Goal: Task Accomplishment & Management: Complete application form

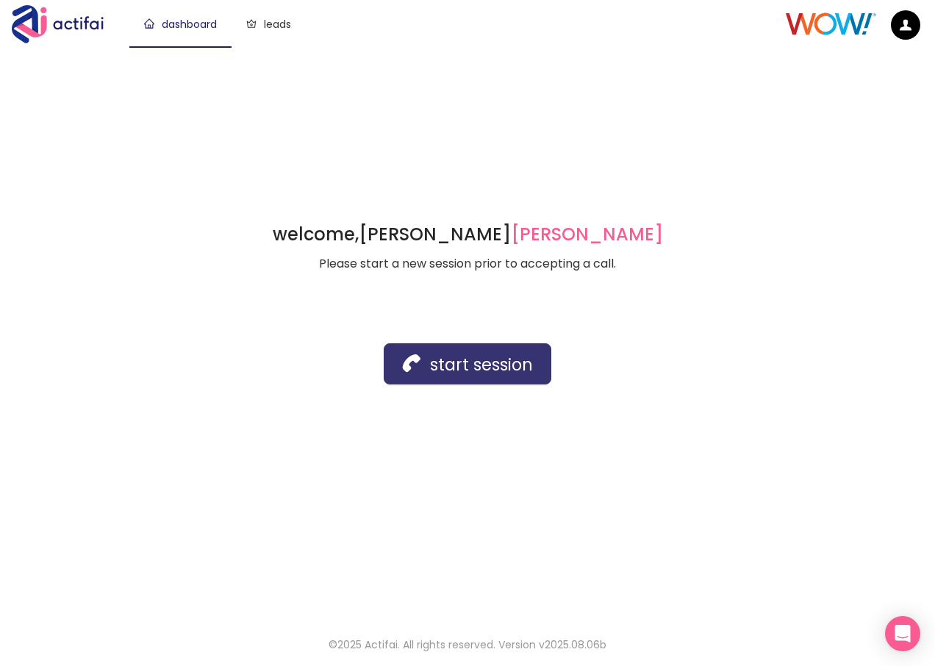
click at [448, 373] on button "start session" at bounding box center [468, 363] width 168 height 41
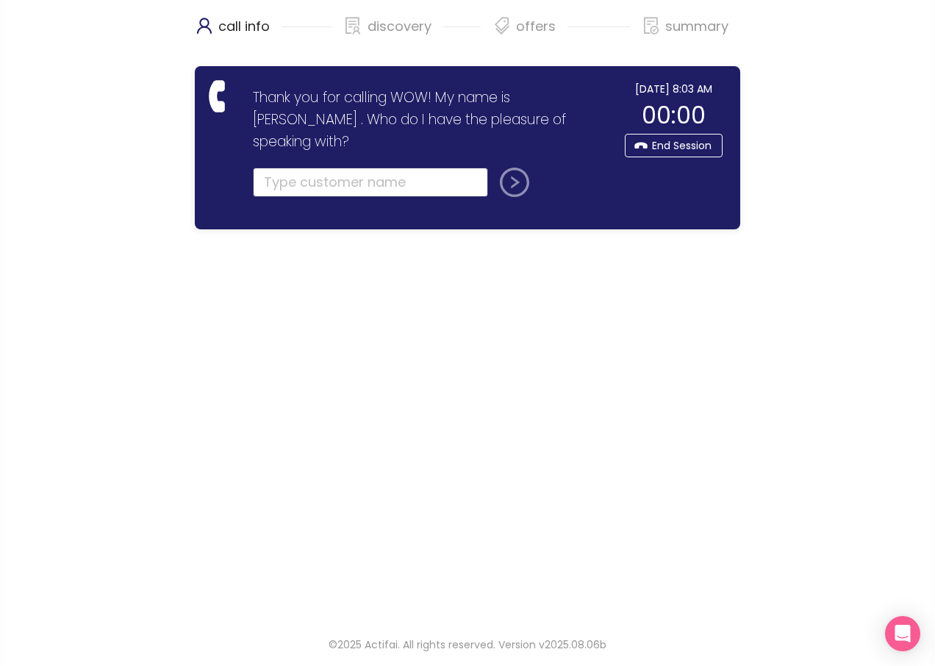
click at [310, 168] on input "text" at bounding box center [370, 182] width 235 height 29
drag, startPoint x: 357, startPoint y: 165, endPoint x: 357, endPoint y: 157, distance: 8.1
click at [357, 168] on input "text" at bounding box center [370, 182] width 235 height 29
type input "[PERSON_NAME]"
click at [517, 168] on button "submit" at bounding box center [511, 182] width 35 height 29
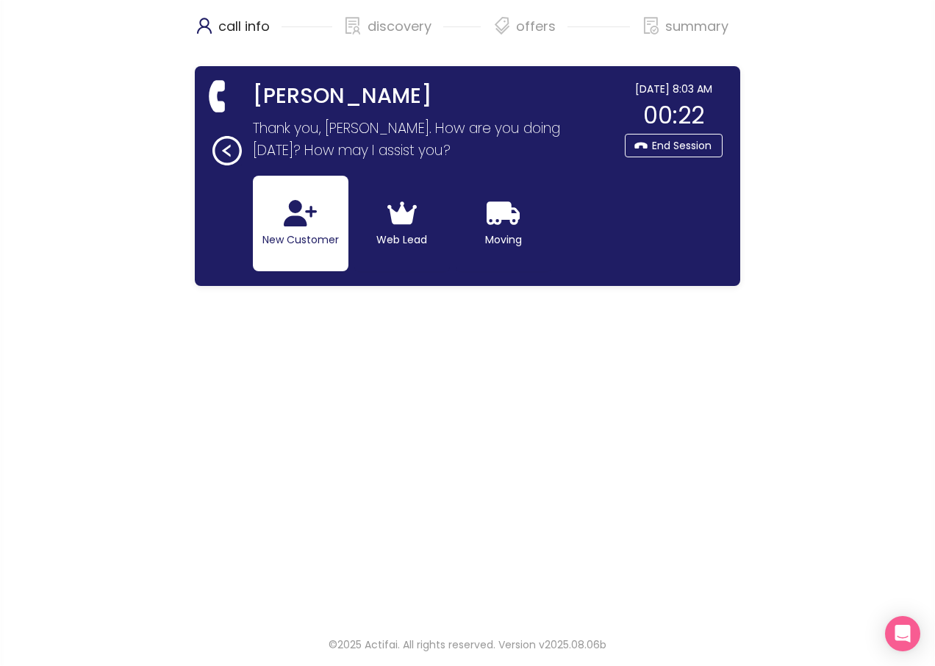
click at [267, 229] on button "New Customer" at bounding box center [301, 224] width 96 height 96
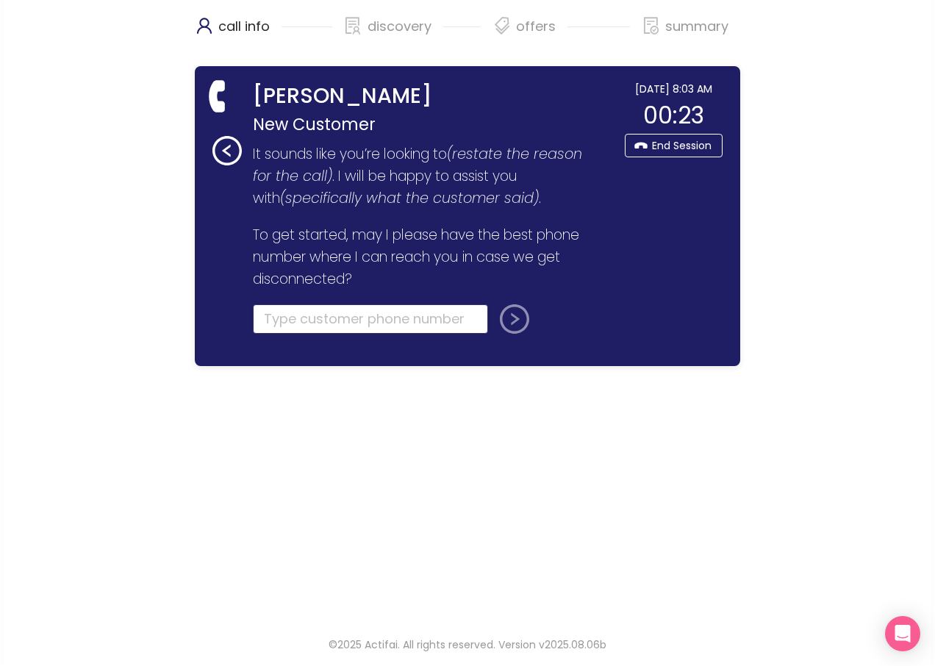
click at [295, 323] on input "tel" at bounding box center [370, 318] width 235 height 29
type input "[PHONE_NUMBER]"
click at [519, 323] on button "submit" at bounding box center [511, 318] width 35 height 29
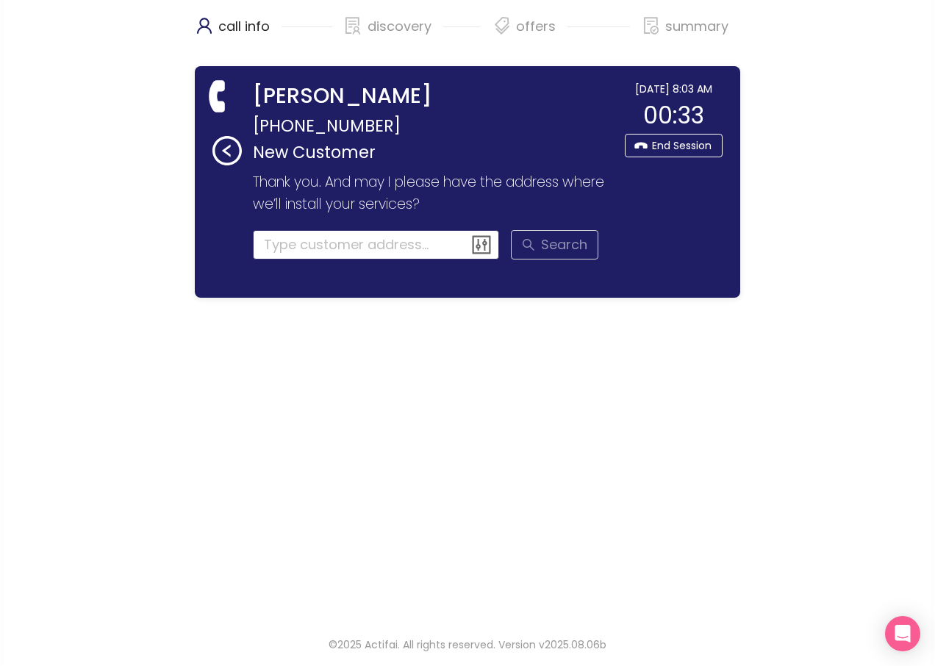
click at [289, 245] on input at bounding box center [376, 244] width 247 height 29
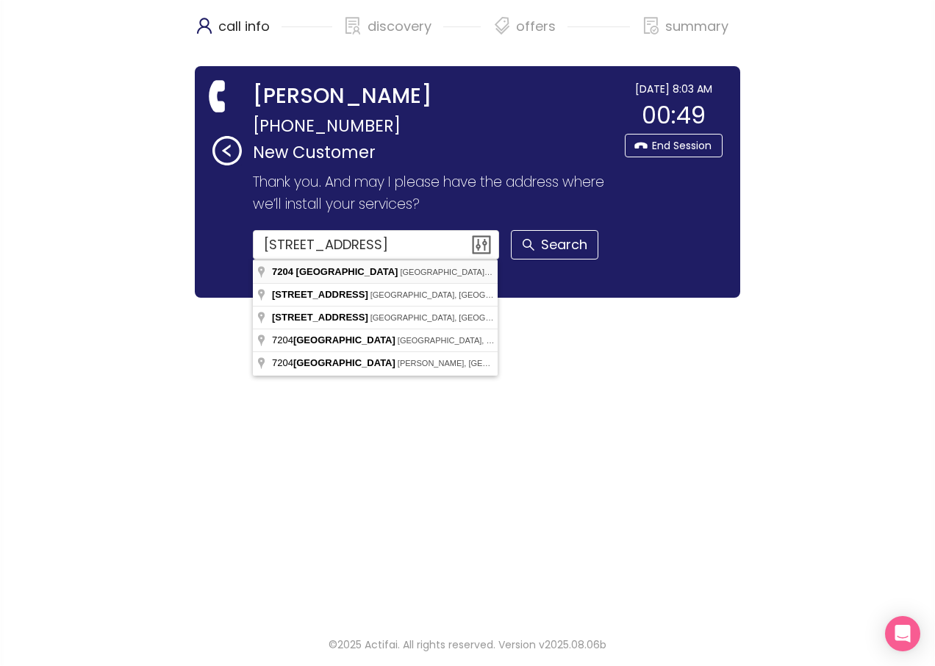
type input "[STREET_ADDRESS]"
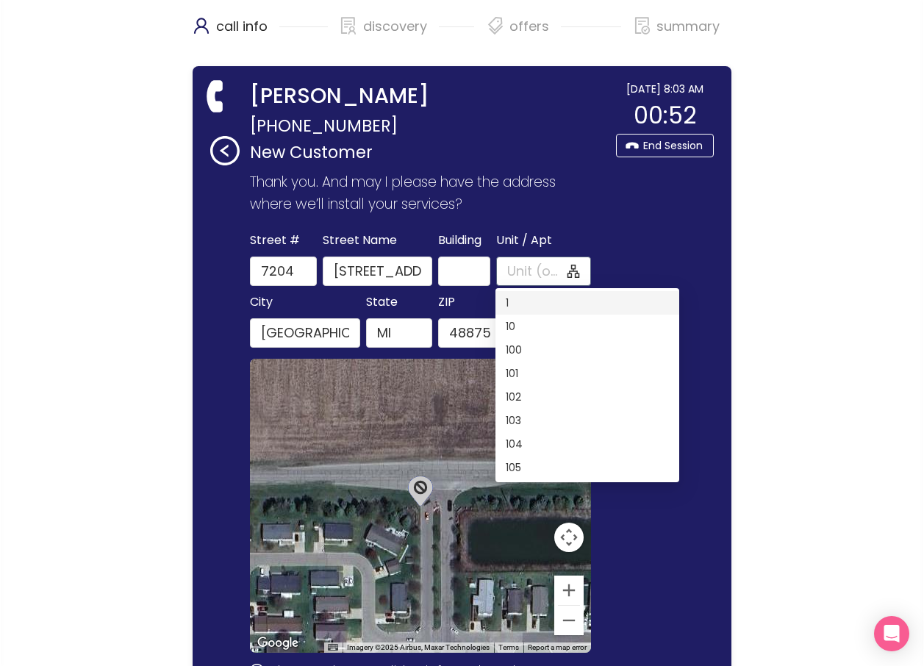
click at [524, 276] on input "Unit / Apt" at bounding box center [535, 271] width 57 height 21
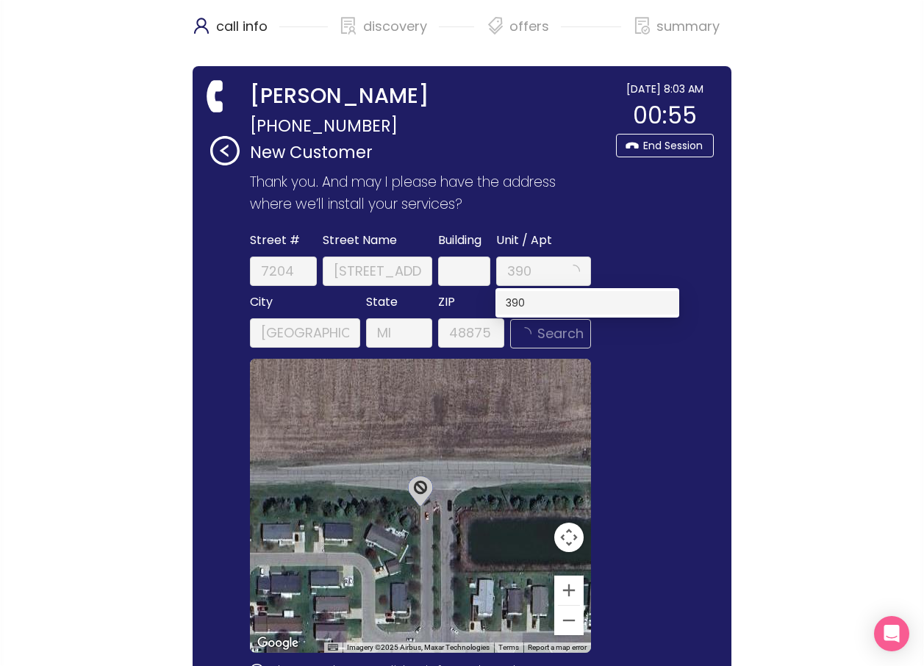
click at [512, 297] on div "390" at bounding box center [587, 303] width 163 height 16
type input "390"
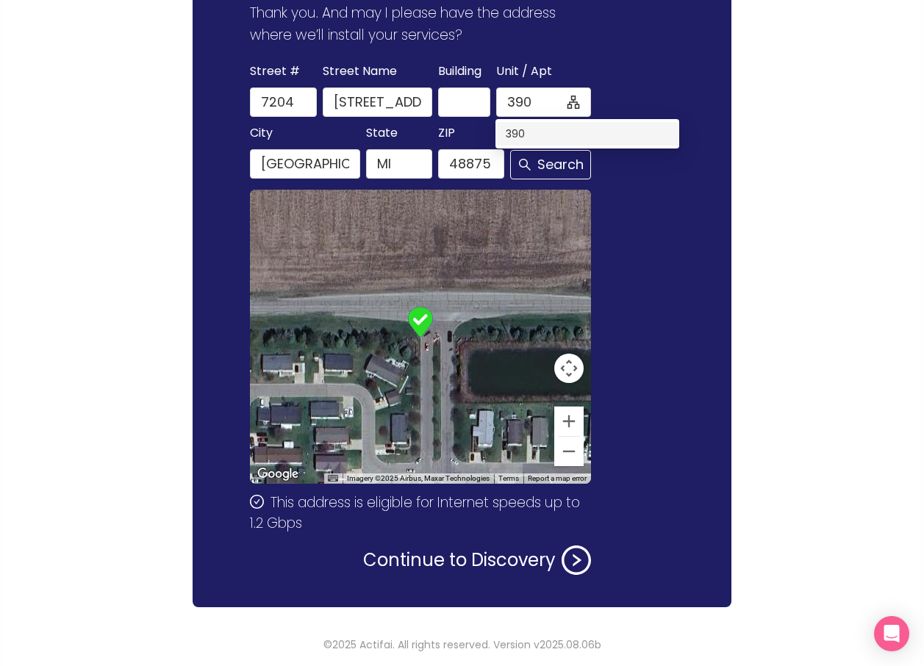
click at [519, 135] on div "390" at bounding box center [587, 134] width 163 height 16
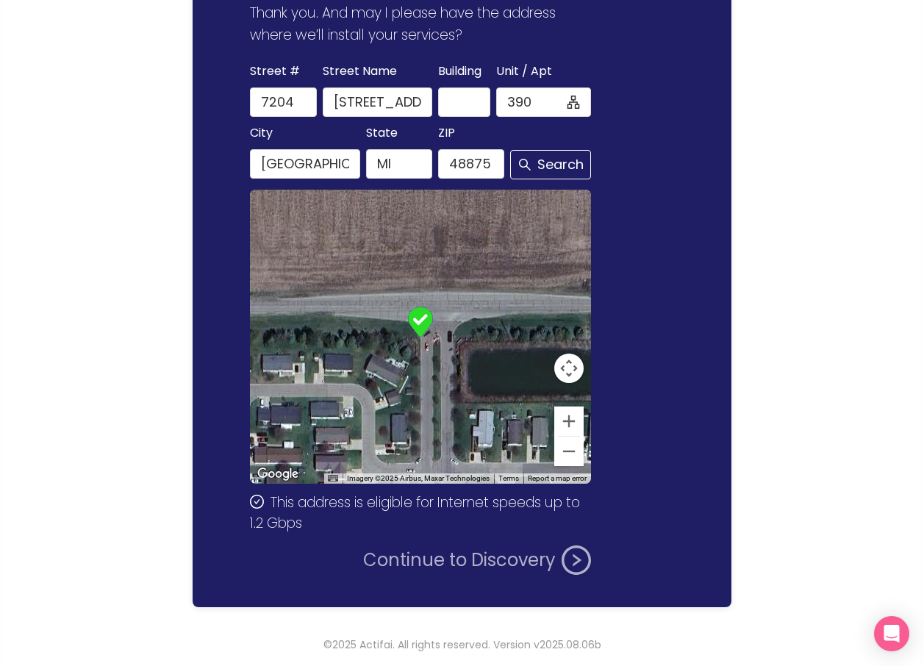
click at [423, 572] on button "Continue to Discovery" at bounding box center [477, 559] width 228 height 29
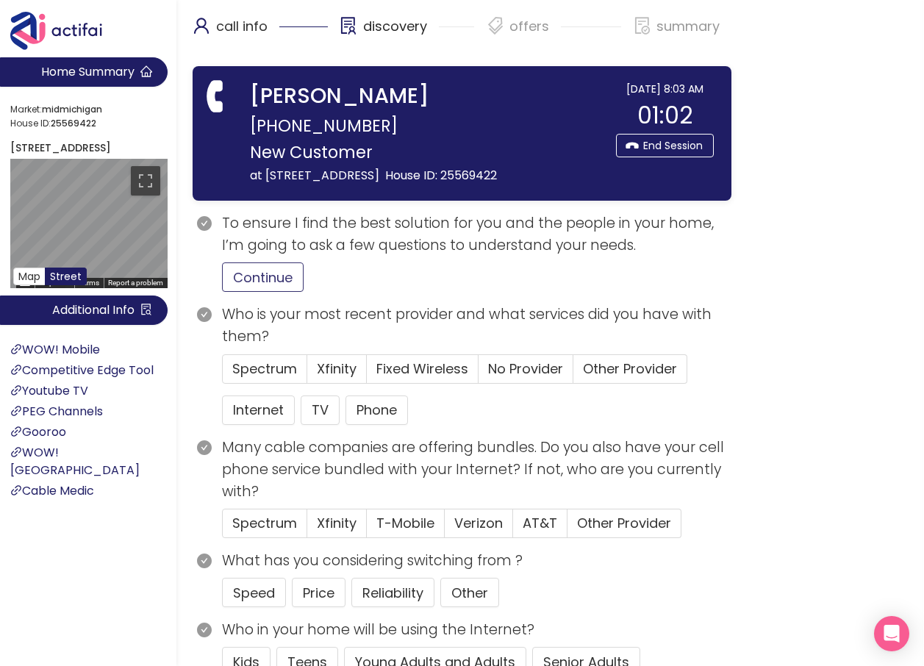
click at [259, 292] on button "Continue" at bounding box center [263, 276] width 82 height 29
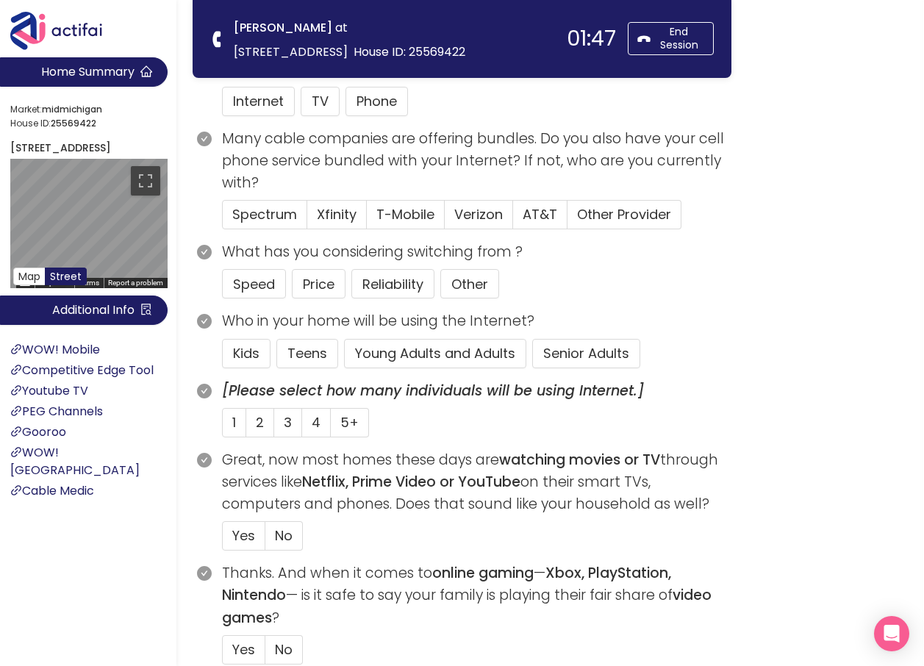
scroll to position [147, 0]
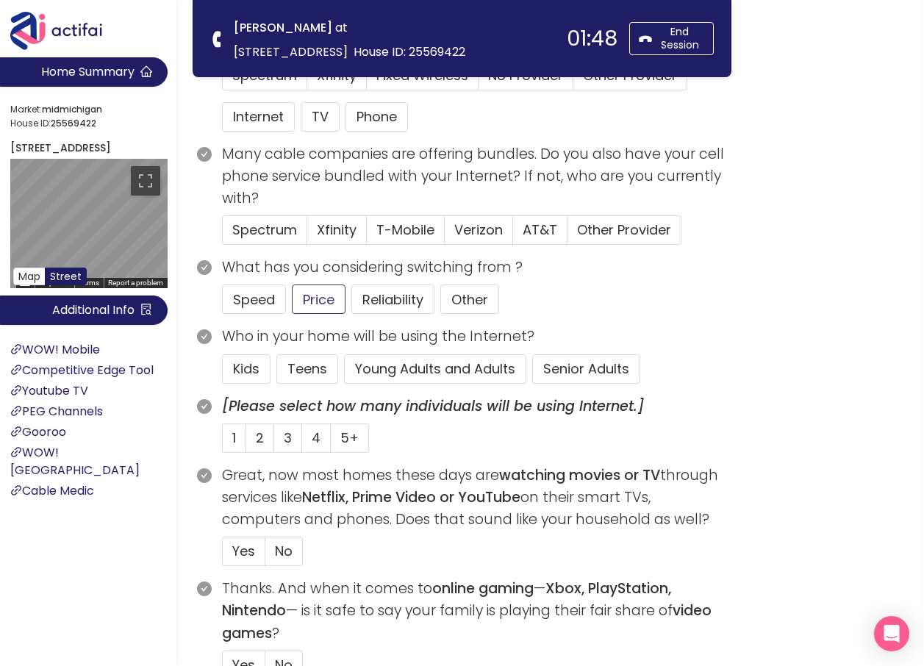
click at [409, 367] on button "Young Adults and Adults" at bounding box center [435, 368] width 182 height 29
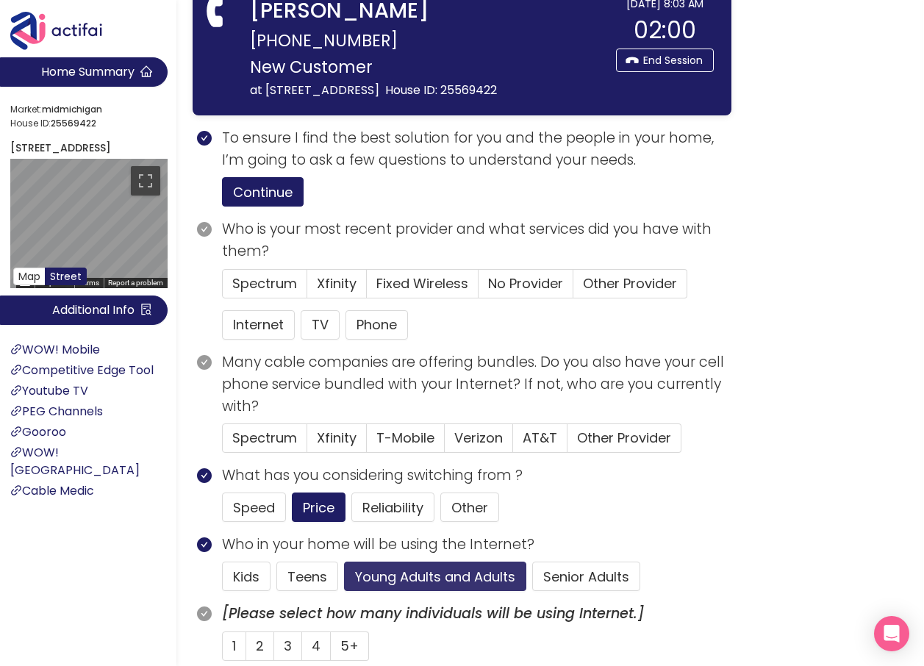
scroll to position [0, 0]
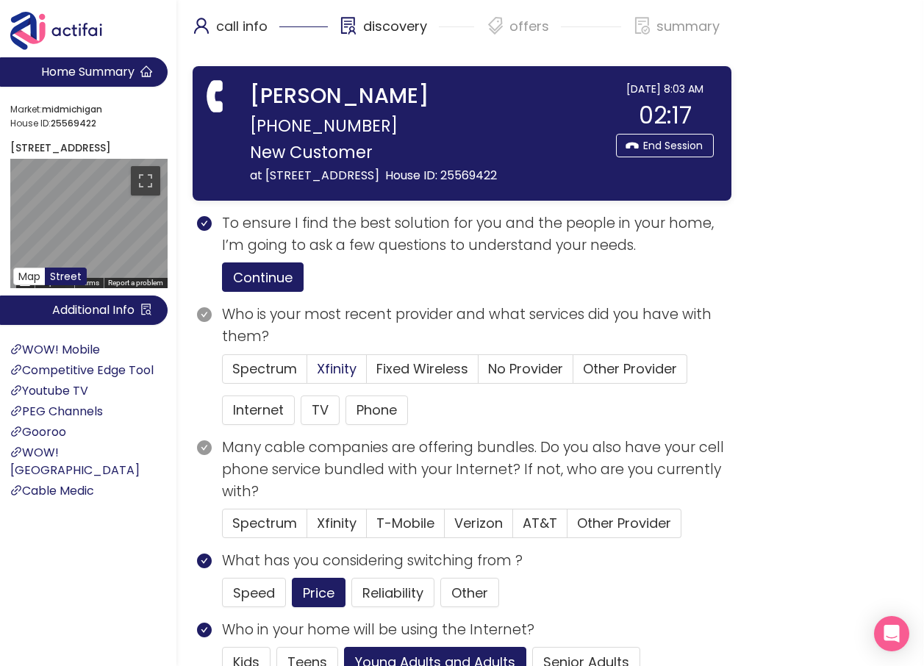
click at [345, 378] on span "Xfinity" at bounding box center [337, 368] width 40 height 18
click at [307, 373] on input "Xfinity" at bounding box center [307, 373] width 0 height 0
click at [260, 425] on button "Internet" at bounding box center [258, 409] width 73 height 29
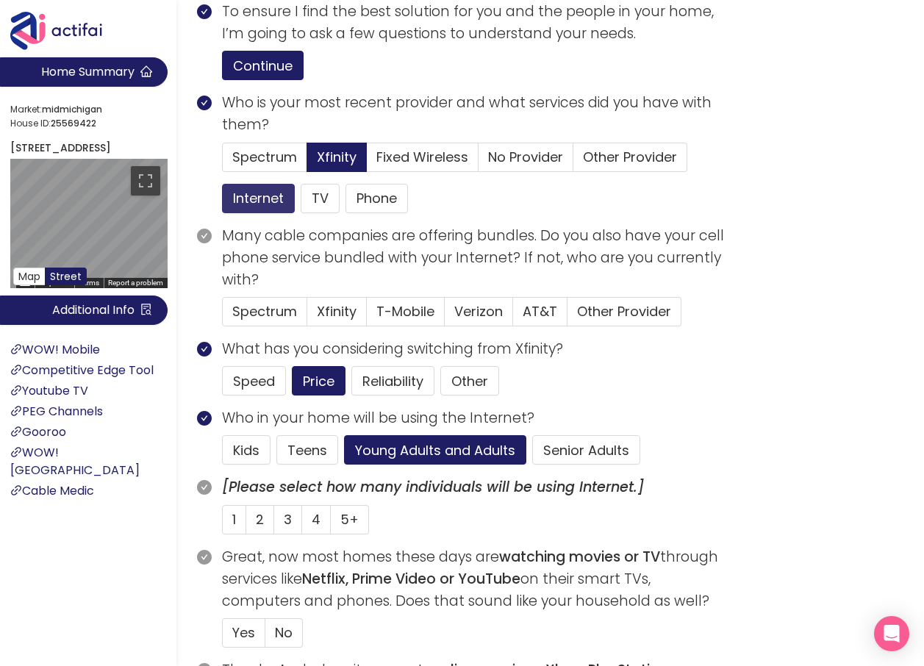
scroll to position [220, 0]
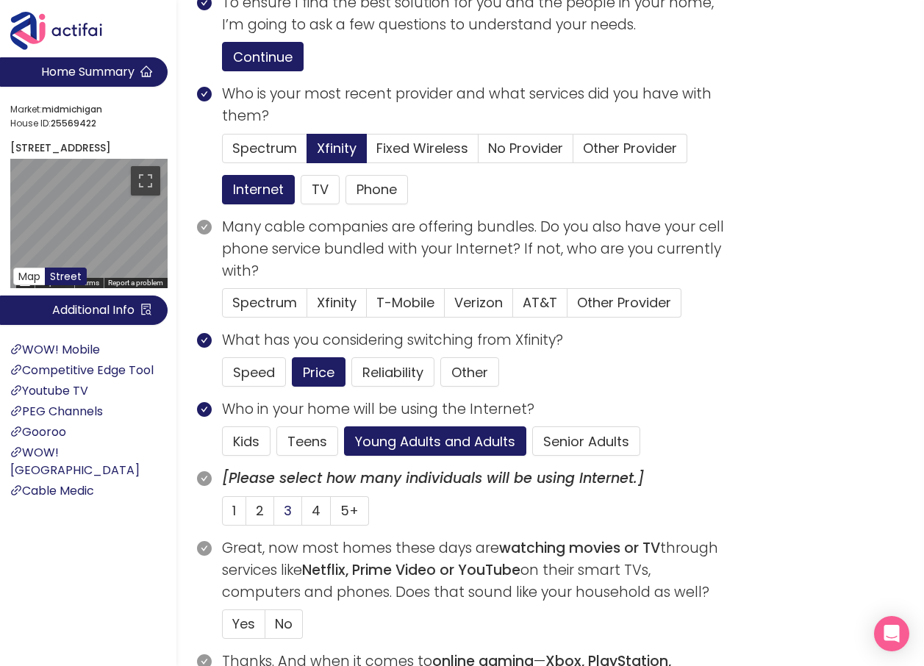
click at [287, 520] on span "3" at bounding box center [288, 510] width 8 height 18
click at [281, 525] on label "3" at bounding box center [288, 510] width 28 height 29
click at [274, 515] on input "3" at bounding box center [274, 515] width 0 height 0
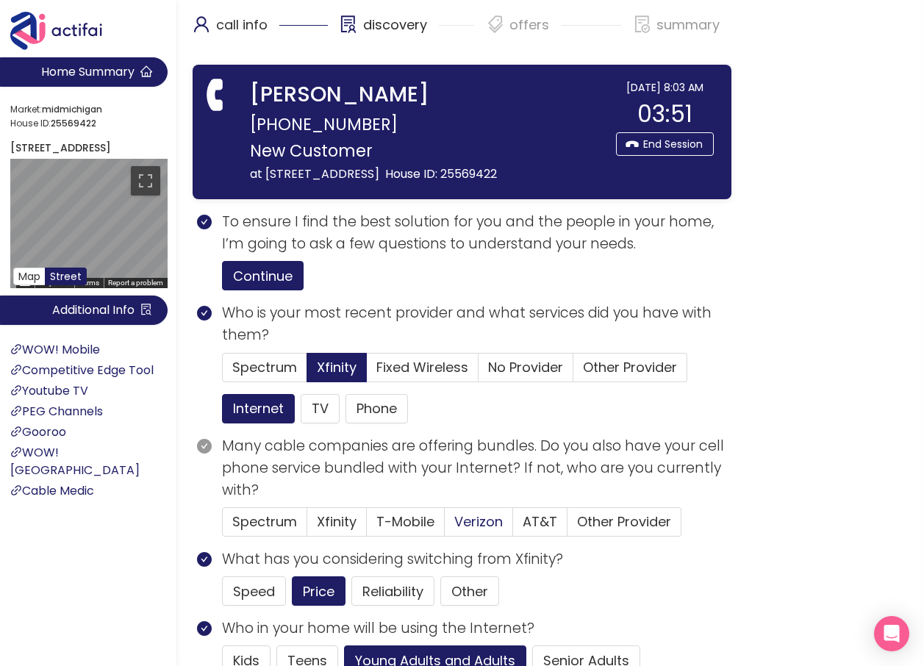
scroll to position [0, 0]
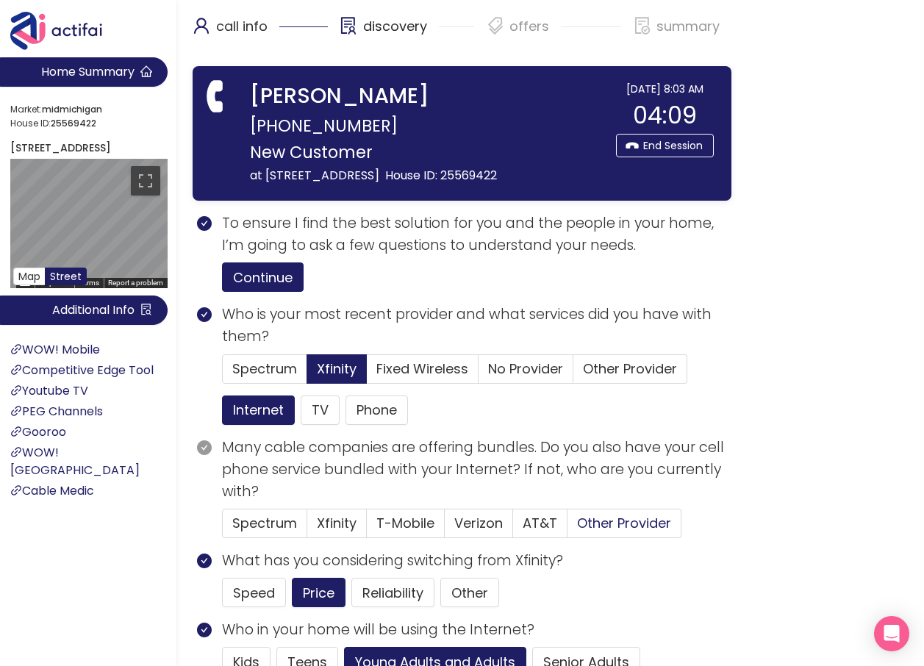
click at [581, 532] on span "Other Provider" at bounding box center [624, 523] width 94 height 18
click at [567, 528] on input "Other Provider" at bounding box center [567, 528] width 0 height 0
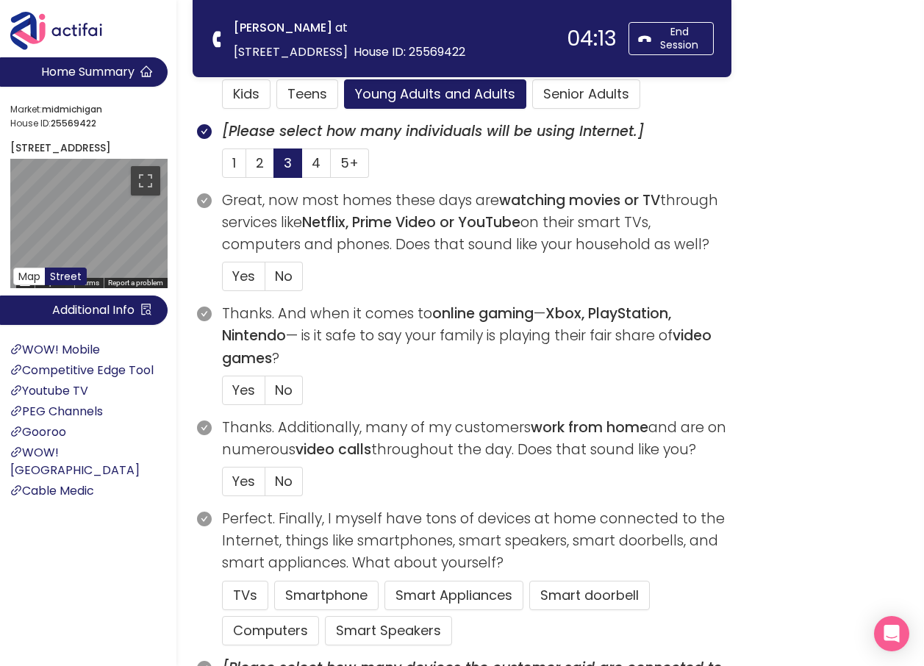
scroll to position [441, 0]
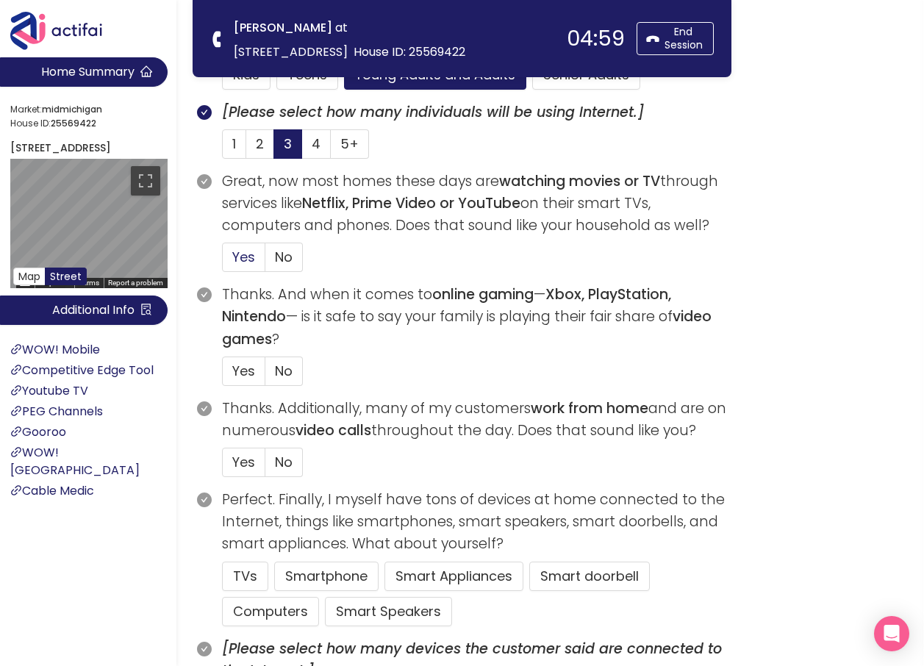
click at [248, 256] on span "Yes" at bounding box center [243, 257] width 23 height 18
click at [223, 262] on input "Yes" at bounding box center [223, 262] width 0 height 0
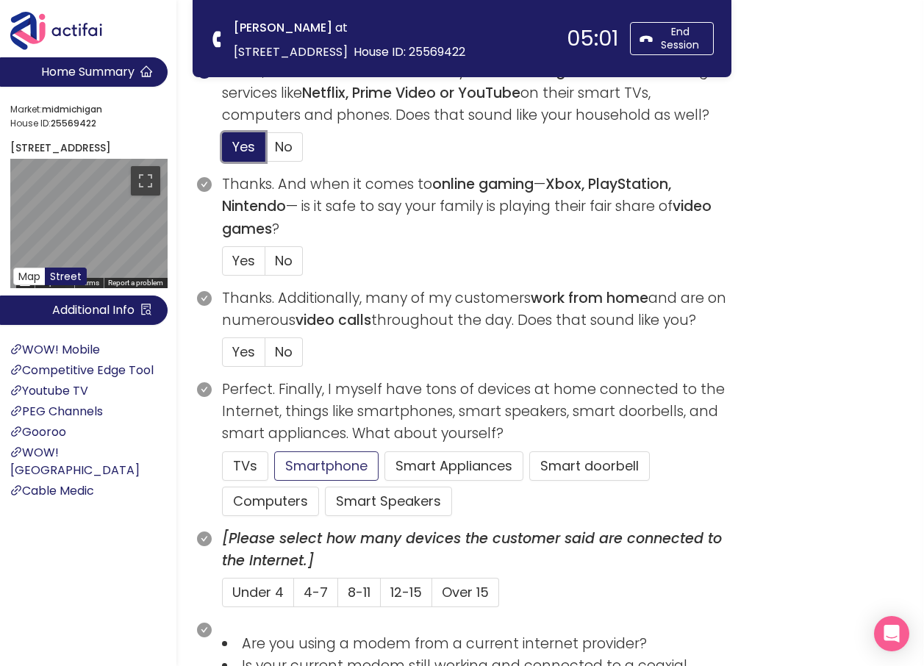
scroll to position [588, 0]
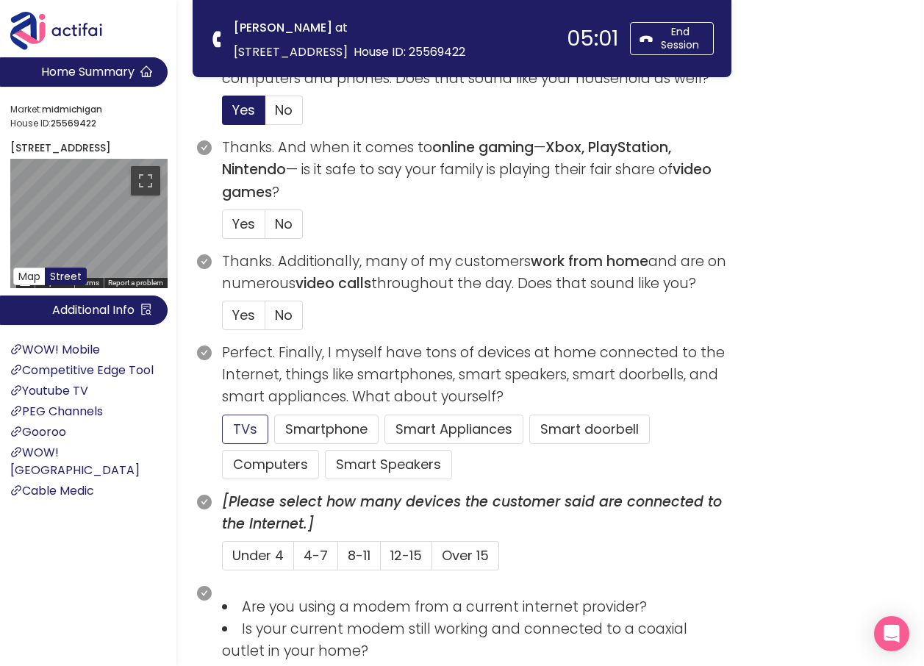
click at [263, 429] on button "TVs" at bounding box center [245, 429] width 46 height 29
click at [311, 556] on span "4-7" at bounding box center [316, 555] width 24 height 18
click at [294, 560] on input "4-7" at bounding box center [294, 560] width 0 height 0
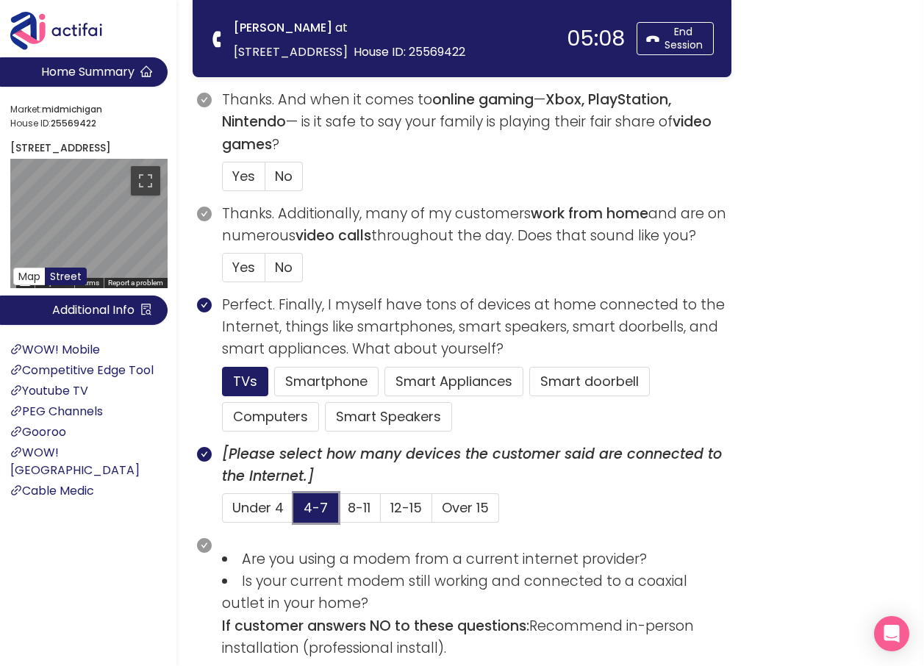
scroll to position [661, 0]
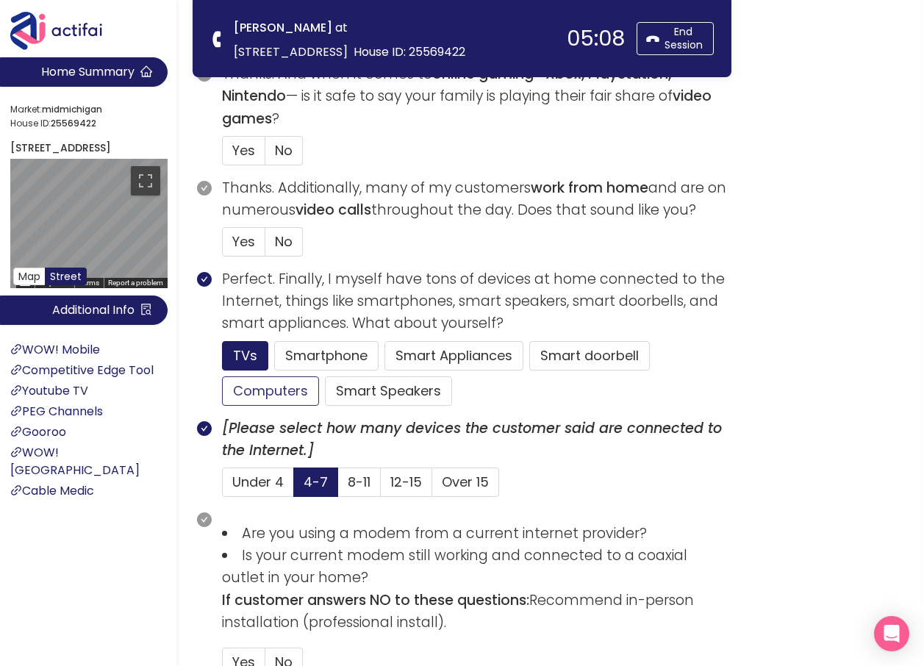
click at [280, 398] on button "Computers" at bounding box center [270, 390] width 97 height 29
click at [287, 234] on span "No" at bounding box center [284, 241] width 18 height 18
click at [265, 246] on input "No" at bounding box center [265, 246] width 0 height 0
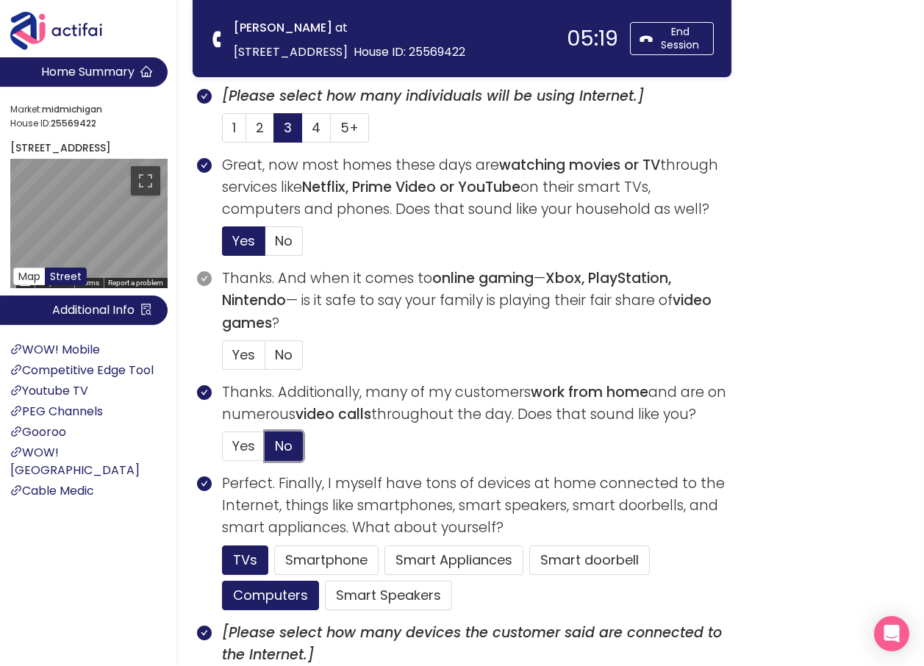
scroll to position [441, 0]
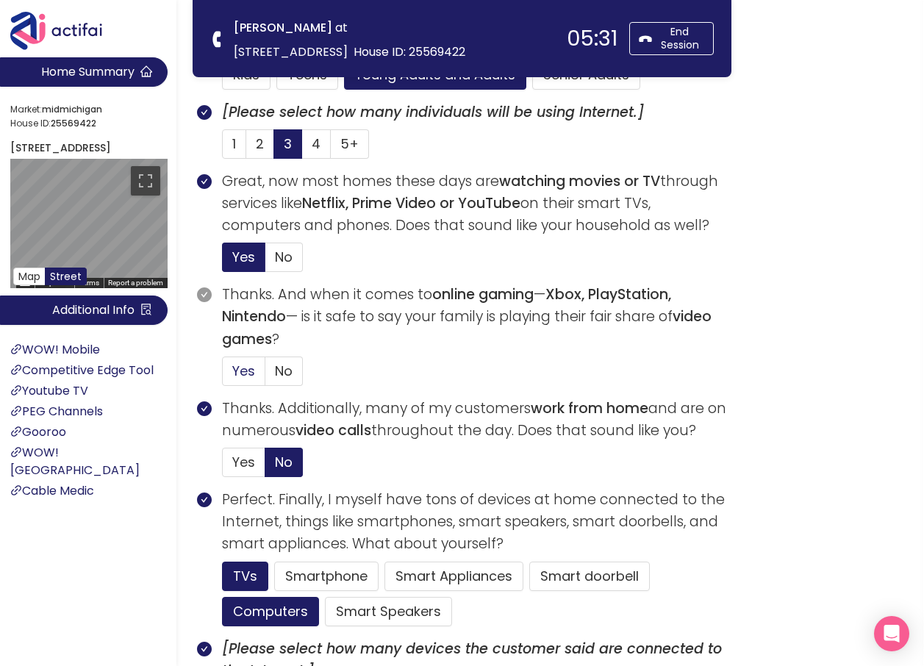
click at [249, 375] on span "Yes" at bounding box center [243, 371] width 23 height 18
click at [223, 376] on input "Yes" at bounding box center [223, 376] width 0 height 0
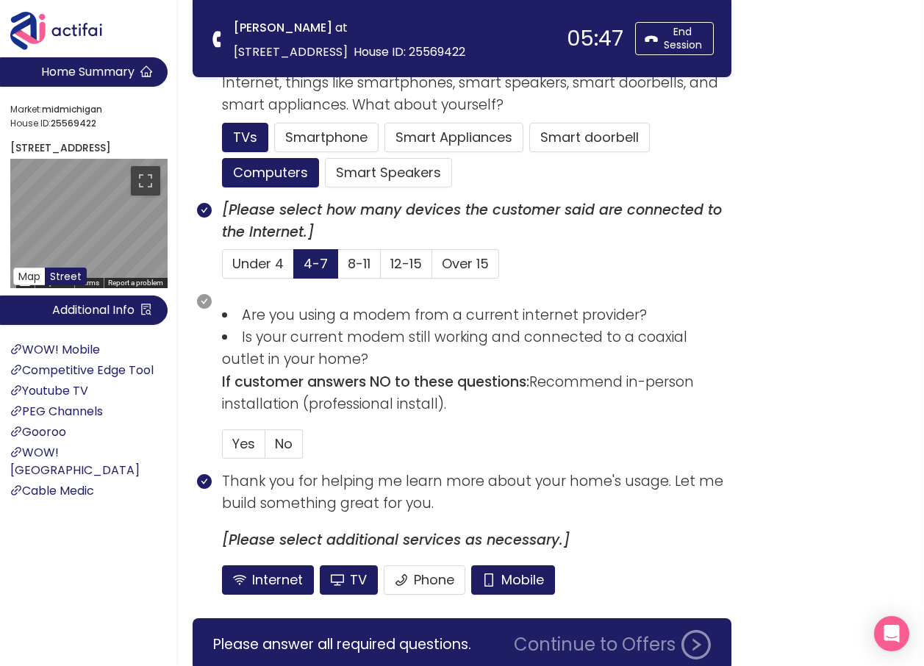
scroll to position [882, 0]
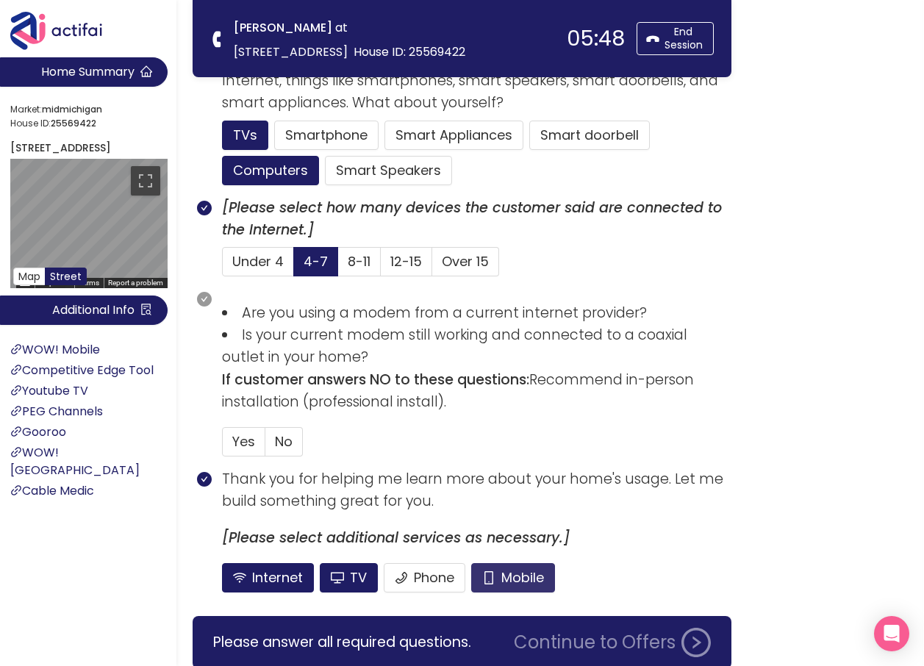
click at [496, 576] on button "Mobile" at bounding box center [513, 577] width 84 height 29
click at [358, 578] on button "TV" at bounding box center [349, 577] width 58 height 29
click at [289, 447] on span "No" at bounding box center [284, 441] width 18 height 18
click at [265, 446] on input "No" at bounding box center [265, 446] width 0 height 0
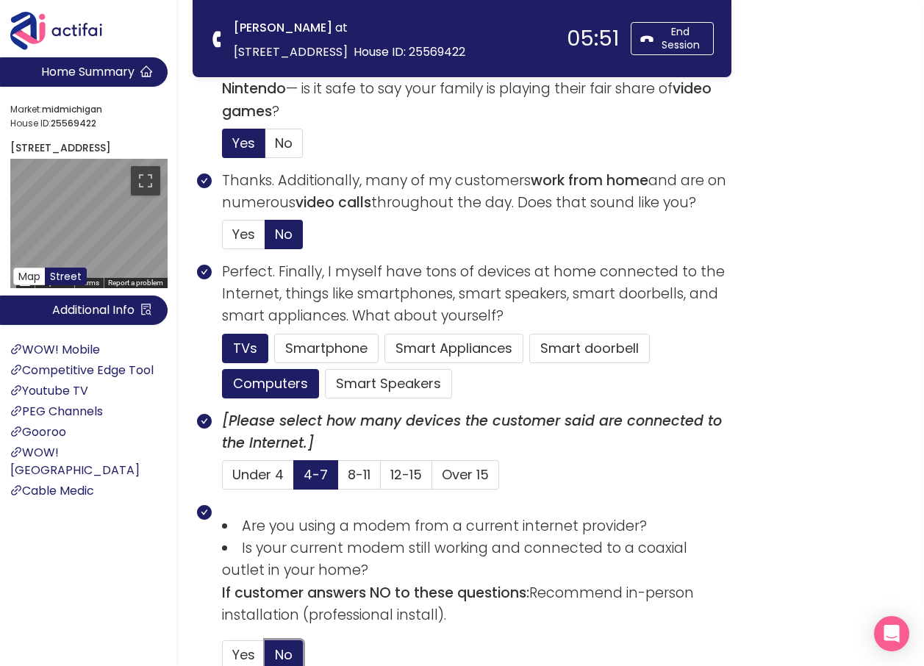
scroll to position [661, 0]
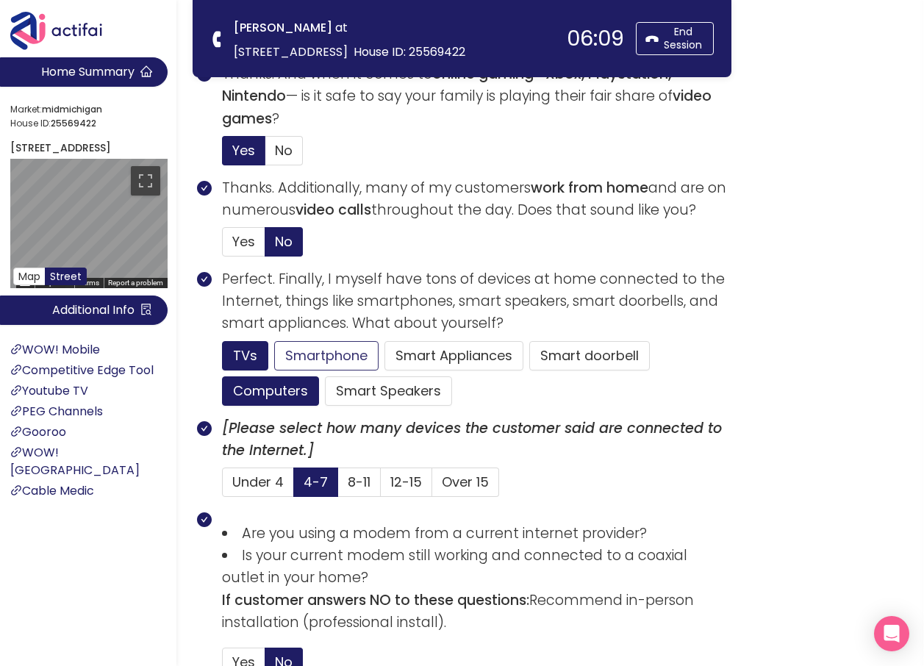
click at [340, 376] on button "Smartphone" at bounding box center [388, 390] width 127 height 29
click at [348, 481] on span "8-11" at bounding box center [359, 482] width 23 height 18
click at [338, 487] on input "8-11" at bounding box center [338, 487] width 0 height 0
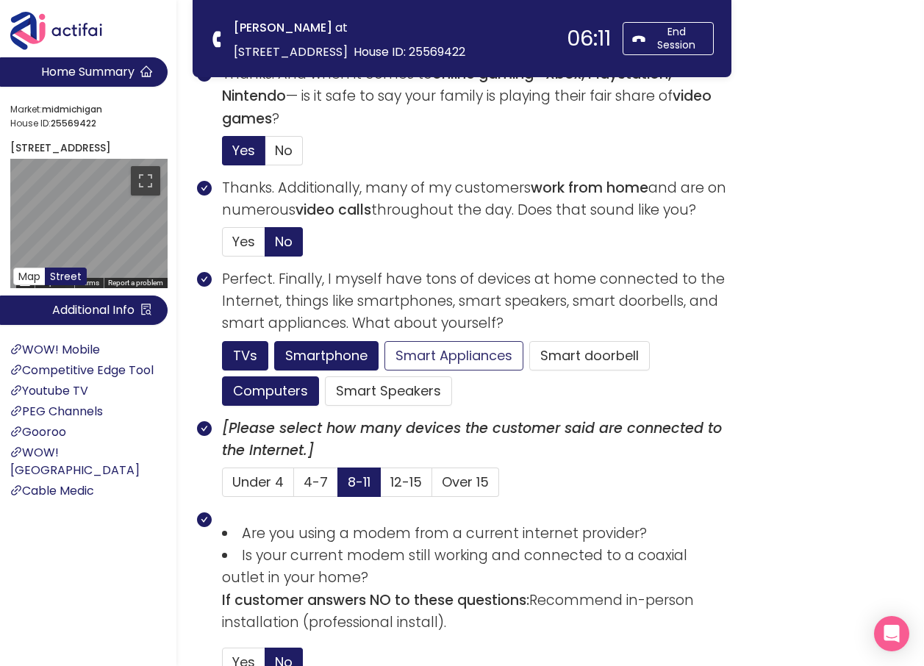
click at [422, 359] on button "Smart Appliances" at bounding box center [453, 355] width 139 height 29
click at [401, 484] on span "12-15" at bounding box center [406, 482] width 32 height 18
click at [381, 487] on input "12-15" at bounding box center [381, 487] width 0 height 0
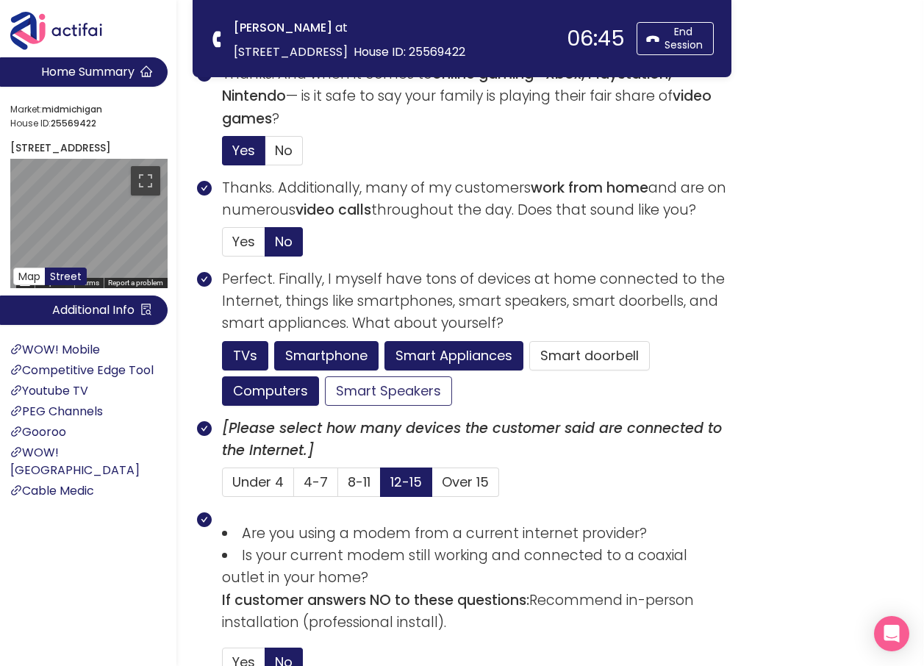
click at [384, 397] on button "Smart Speakers" at bounding box center [388, 390] width 127 height 29
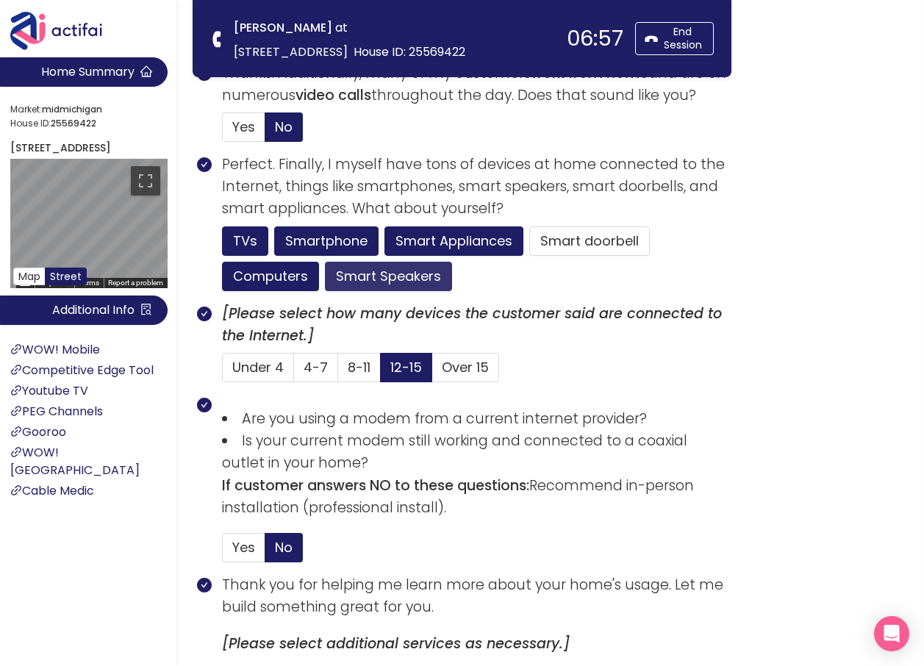
scroll to position [944, 0]
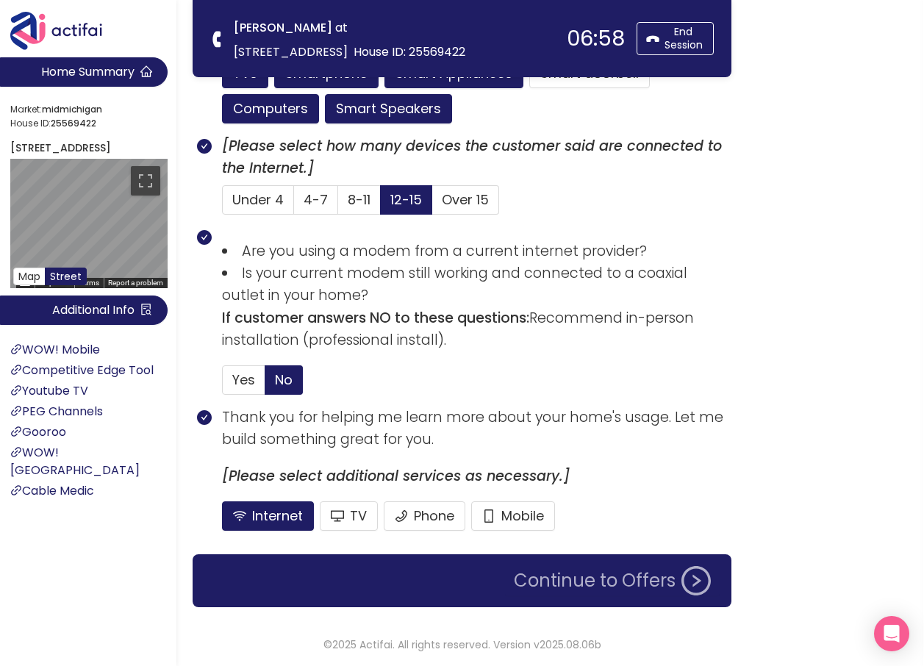
click at [571, 586] on button "Continue to Offers" at bounding box center [612, 580] width 215 height 29
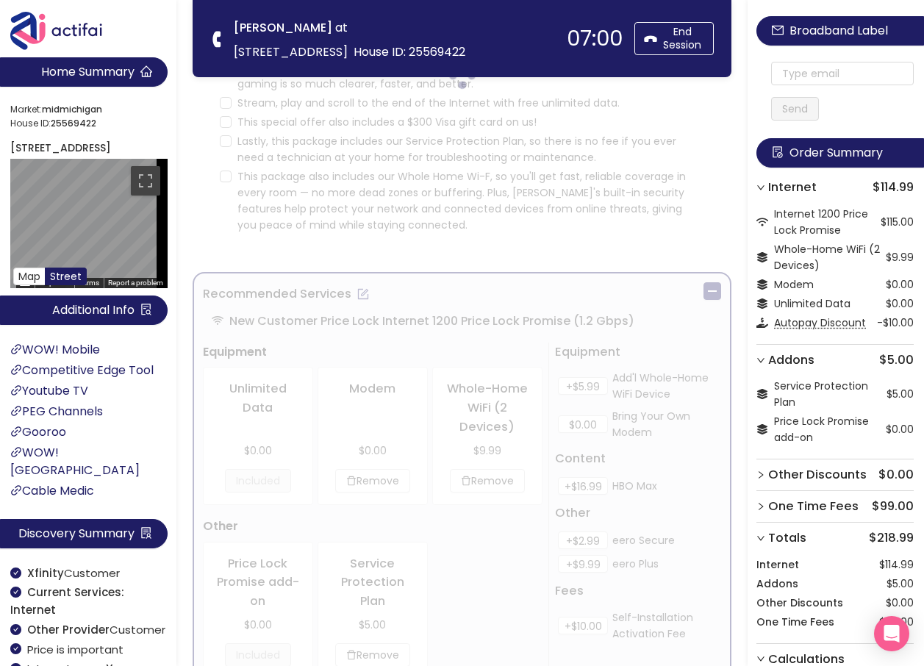
scroll to position [0, 0]
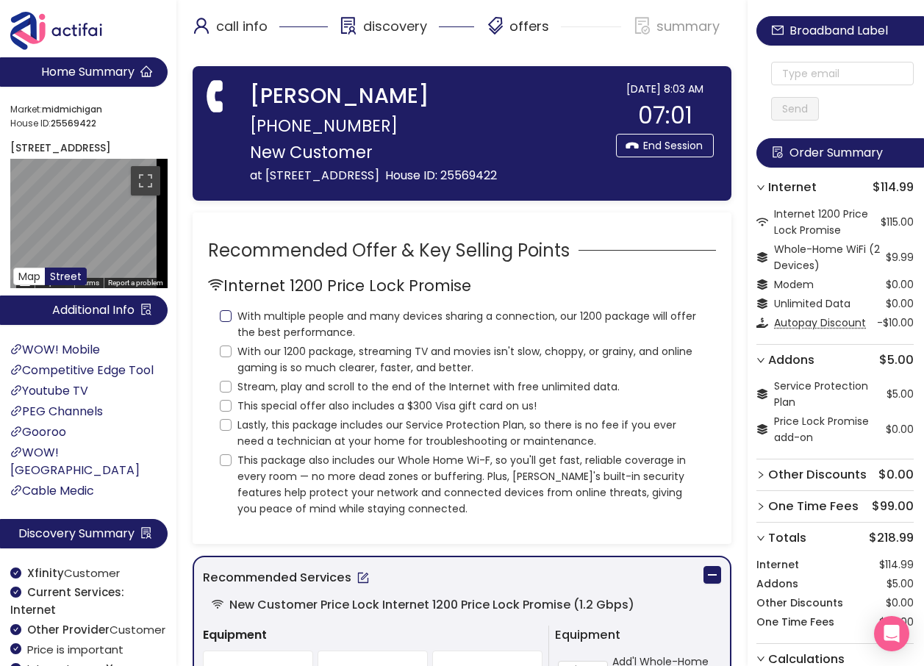
click at [223, 322] on input "With multiple people and many devices sharing a connection, our 1200 package wi…" at bounding box center [226, 316] width 12 height 12
checkbox input "true"
click at [224, 357] on input "With our 1200 package, streaming TV and movies isn't slow, choppy, or grainy, a…" at bounding box center [226, 351] width 12 height 12
checkbox input "true"
click at [223, 392] on input "Stream, play and scroll to the end of the Internet with free unlimited data." at bounding box center [226, 387] width 12 height 12
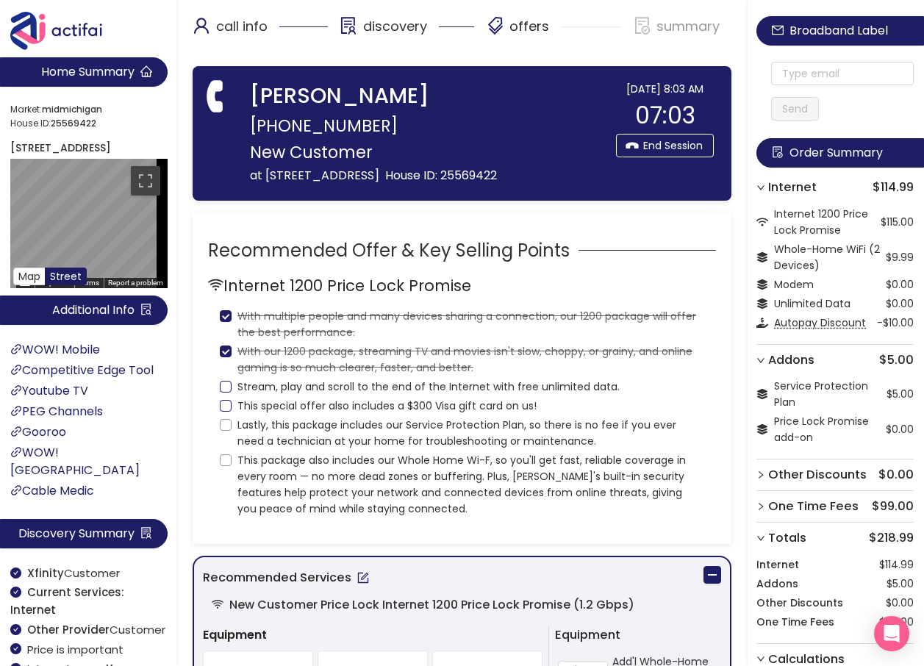
checkbox input "true"
click at [227, 412] on input "This special offer also includes a $300 Visa gift card on us!" at bounding box center [226, 406] width 12 height 12
checkbox input "true"
click at [221, 431] on input "Lastly, this package includes our Service Protection Plan, so there is no fee i…" at bounding box center [226, 425] width 12 height 12
checkbox input "true"
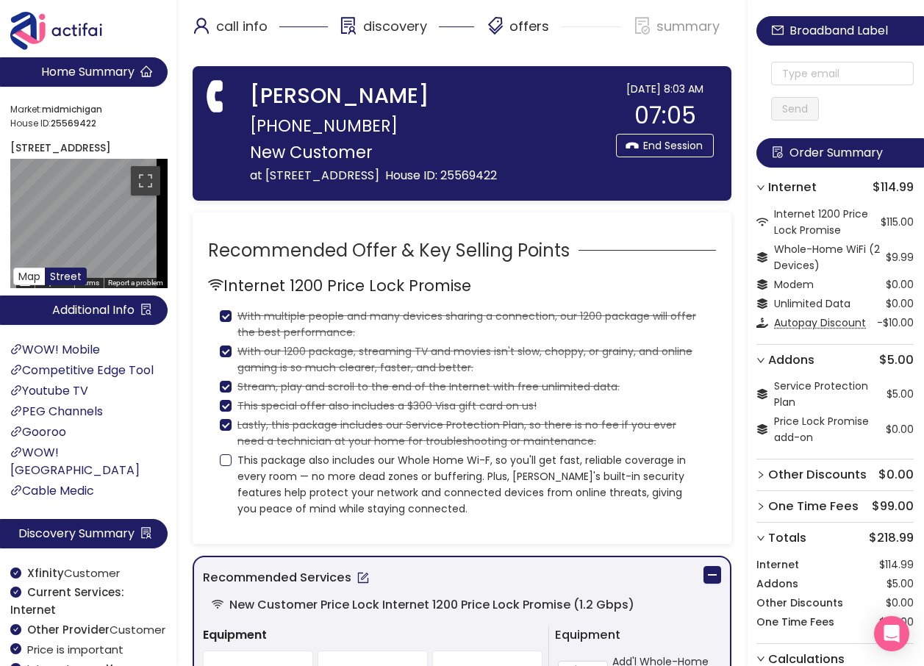
click at [221, 466] on input "This package also includes our Whole Home Wi-F, so you'll get fast, reliable co…" at bounding box center [226, 460] width 12 height 12
checkbox input "true"
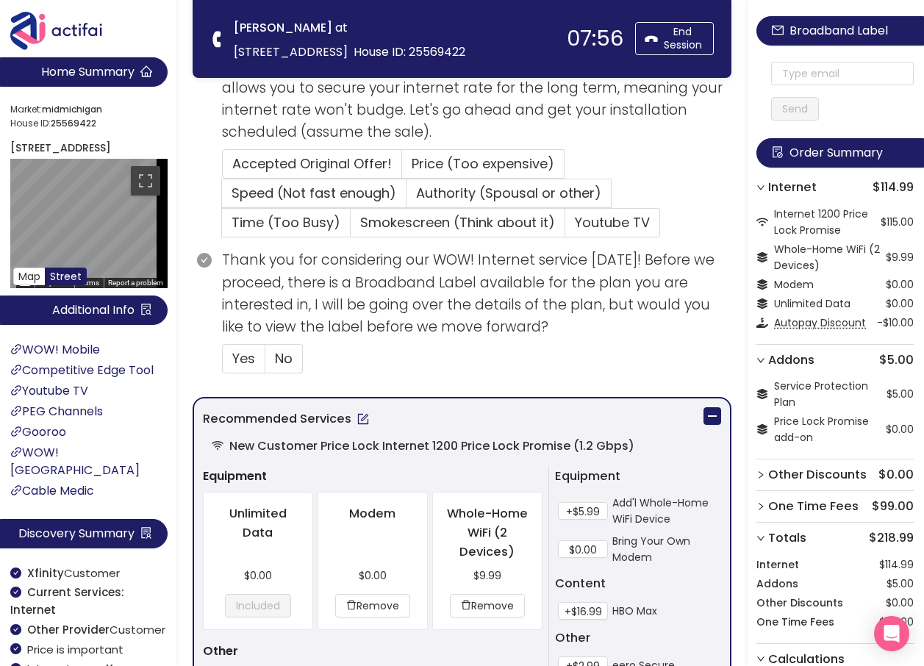
scroll to position [514, 0]
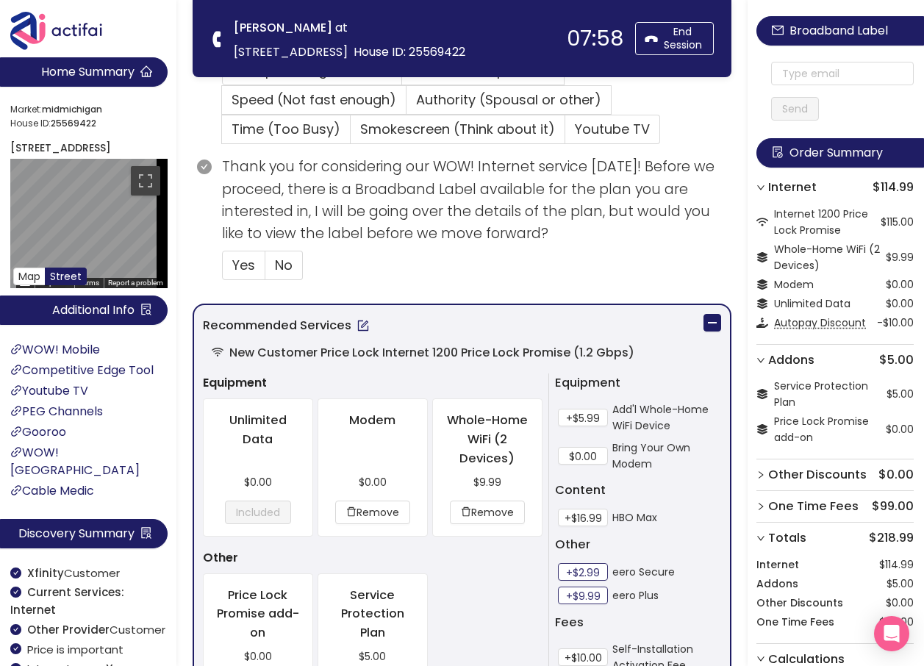
click at [581, 570] on button "+$2.99" at bounding box center [583, 572] width 50 height 18
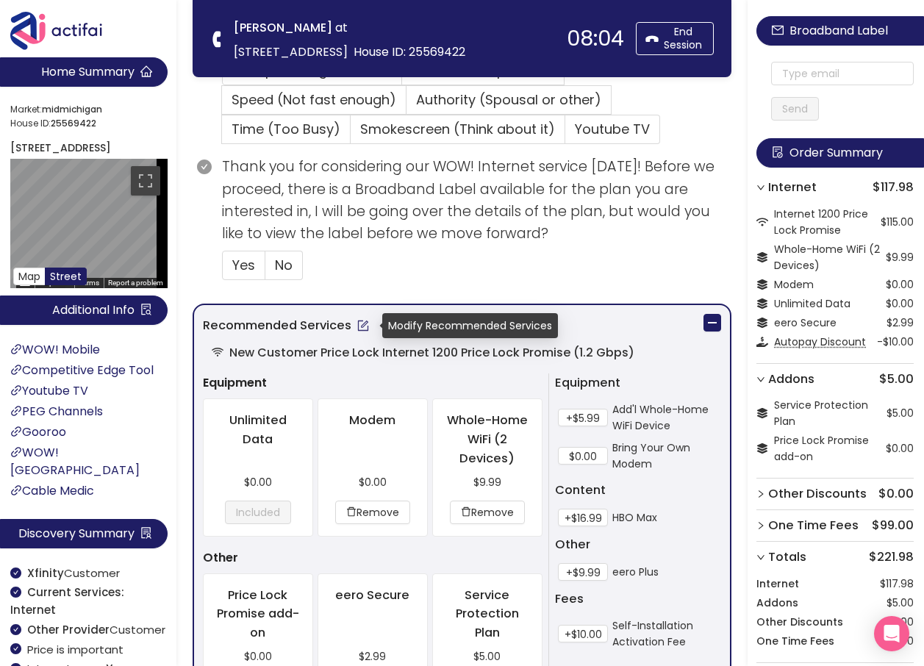
click at [358, 323] on button "button" at bounding box center [363, 326] width 24 height 24
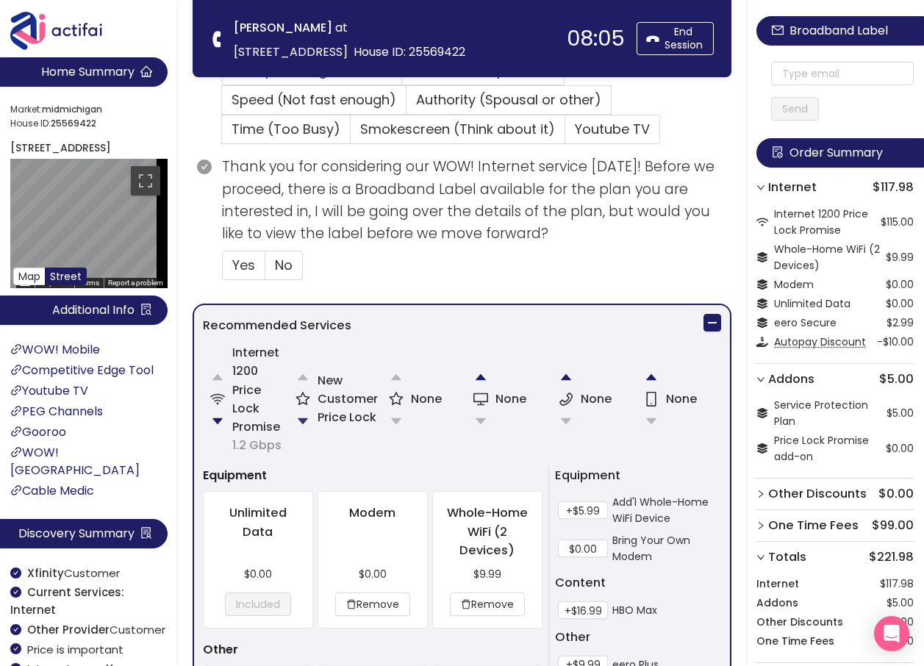
click at [301, 423] on button "button" at bounding box center [302, 420] width 29 height 29
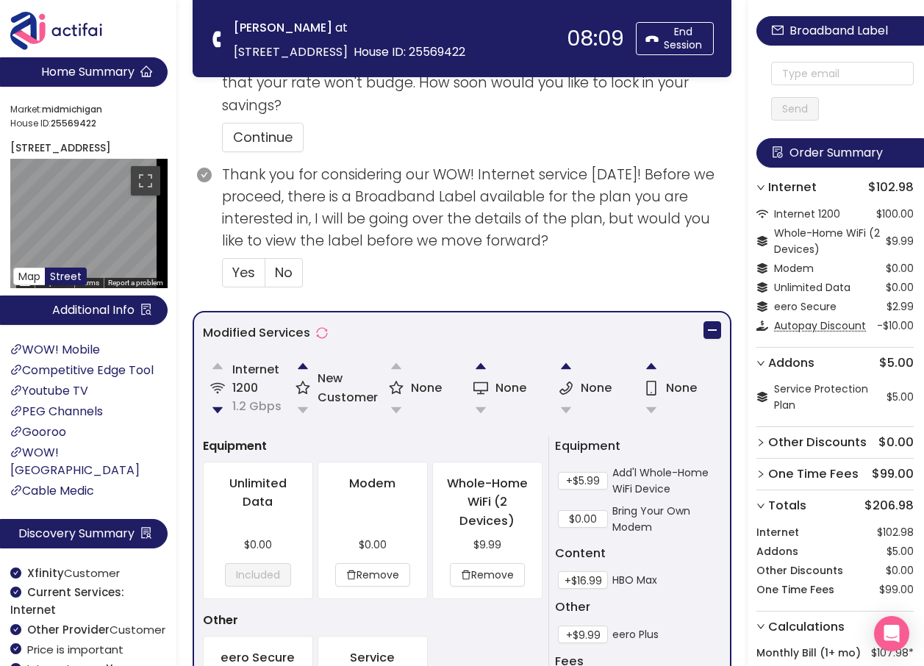
scroll to position [606, 0]
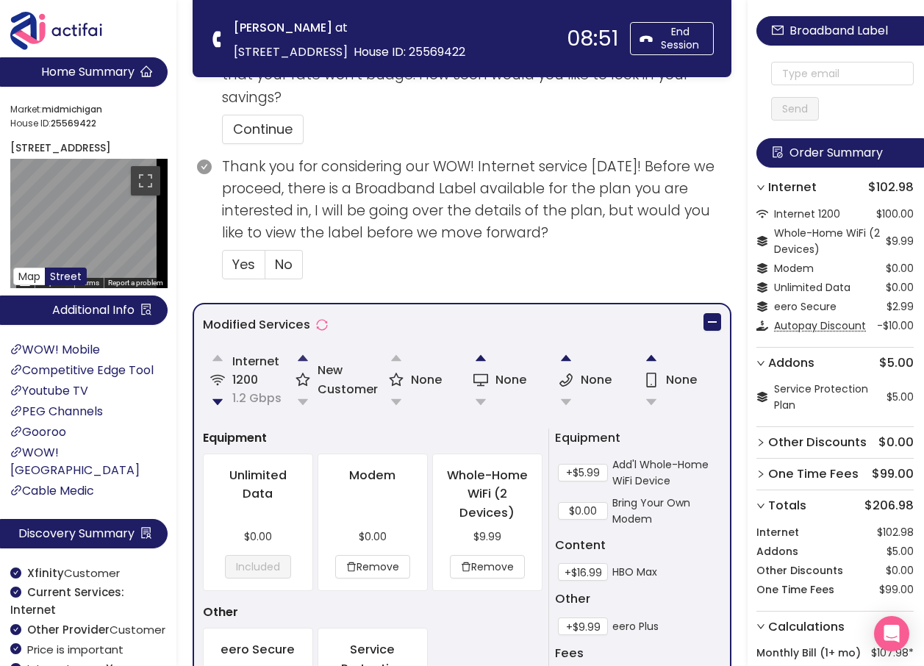
click at [306, 356] on button "button" at bounding box center [302, 357] width 29 height 29
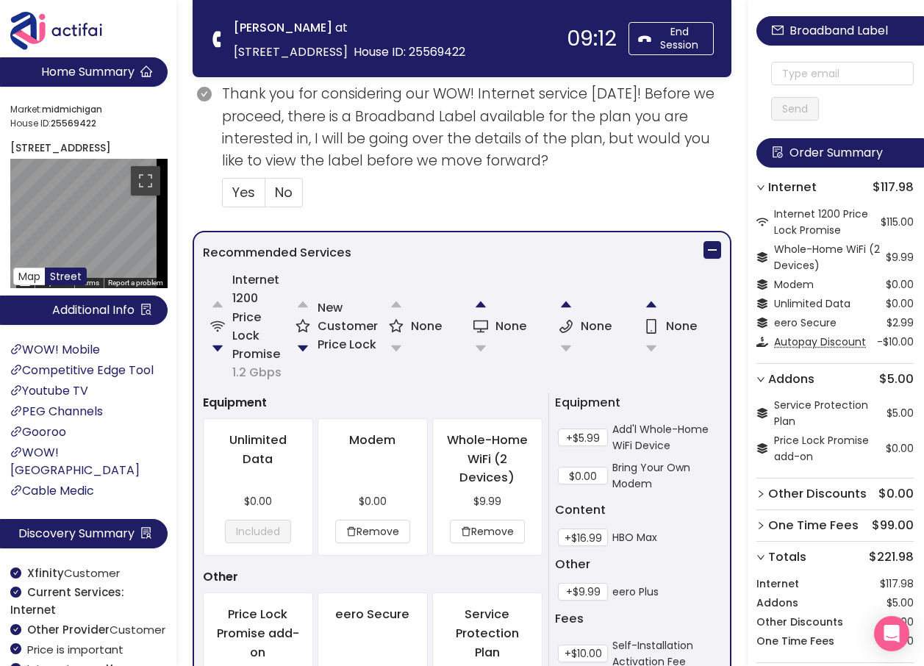
scroll to position [588, 0]
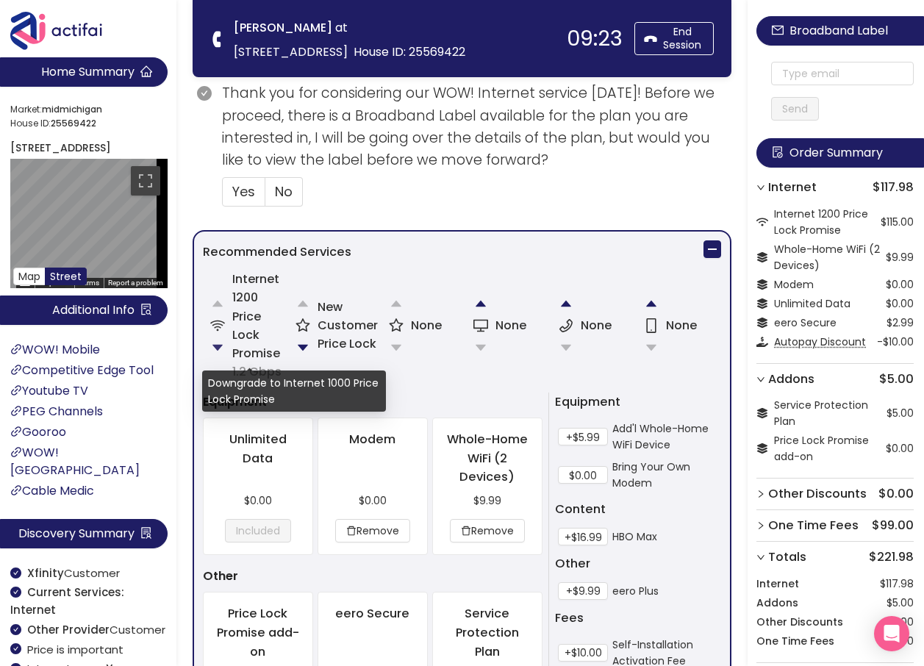
click at [217, 343] on button "button" at bounding box center [217, 347] width 29 height 29
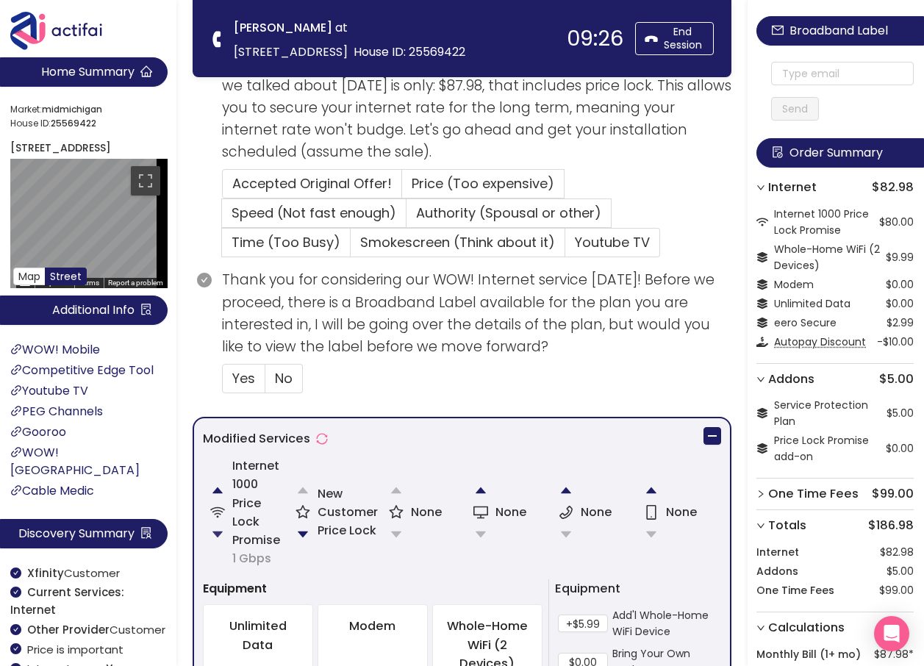
scroll to position [514, 0]
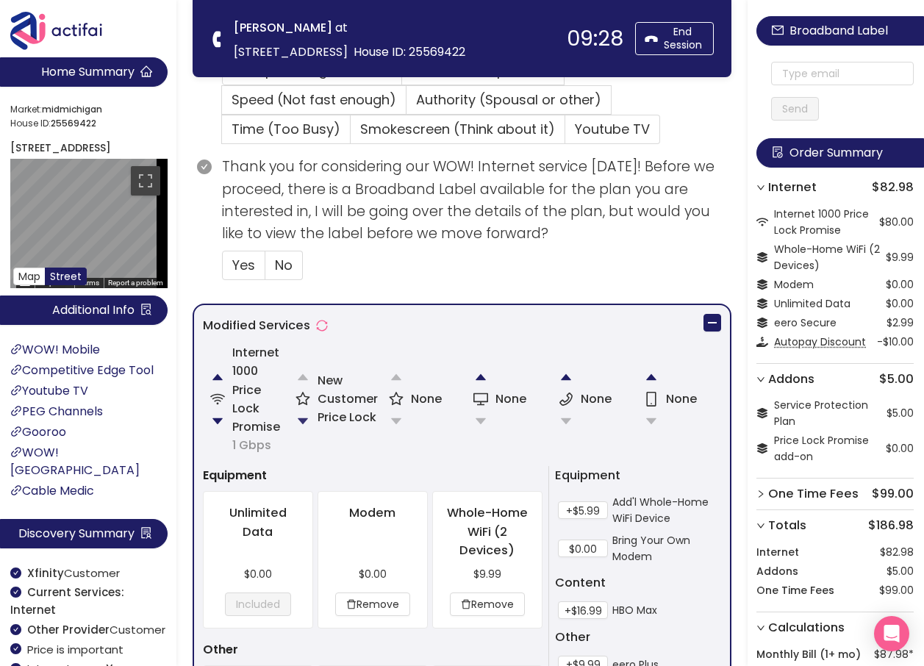
click at [299, 424] on button "button" at bounding box center [302, 420] width 29 height 29
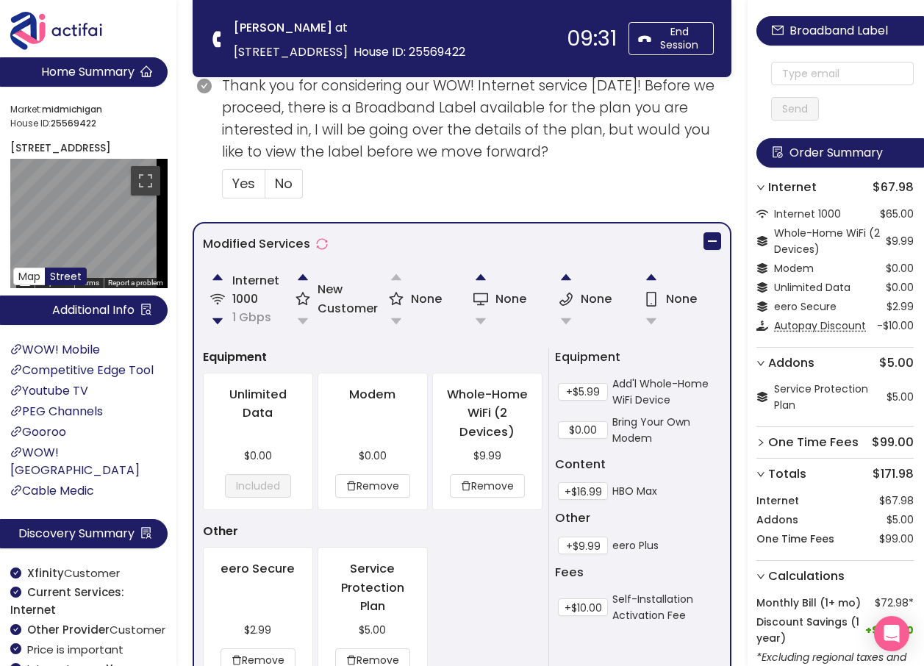
scroll to position [753, 0]
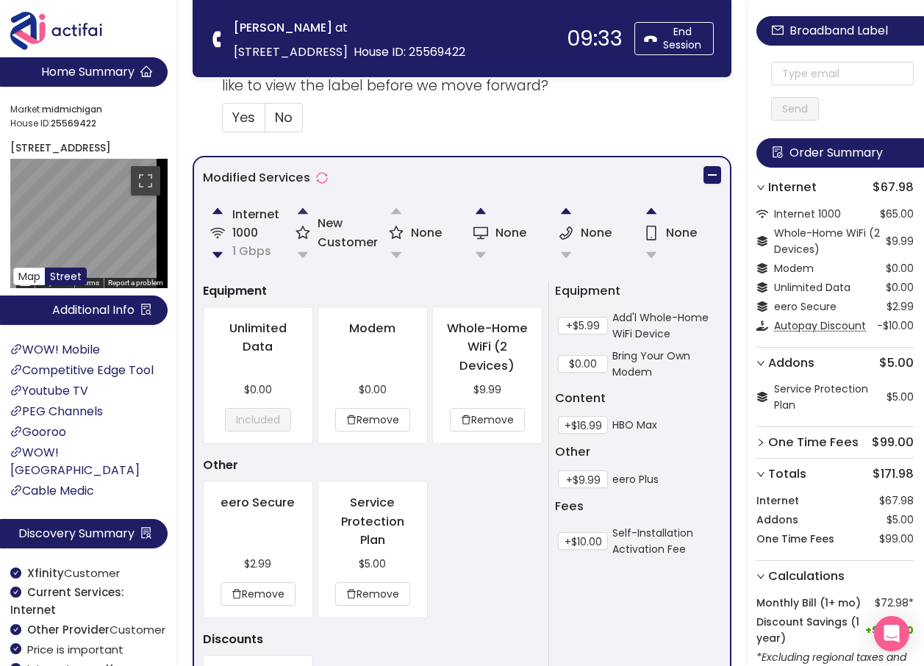
click at [305, 212] on button "button" at bounding box center [302, 210] width 29 height 29
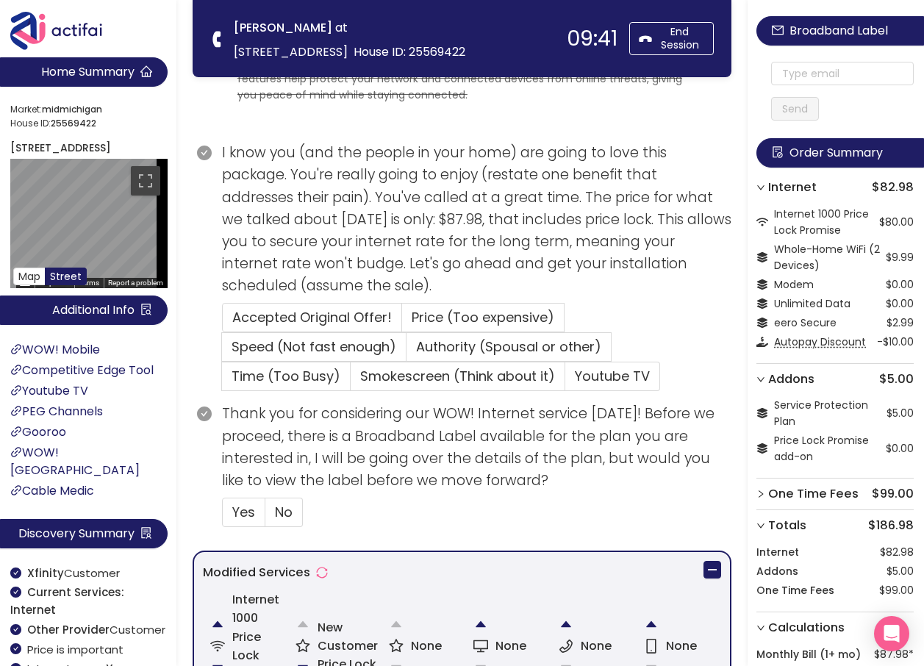
scroll to position [294, 0]
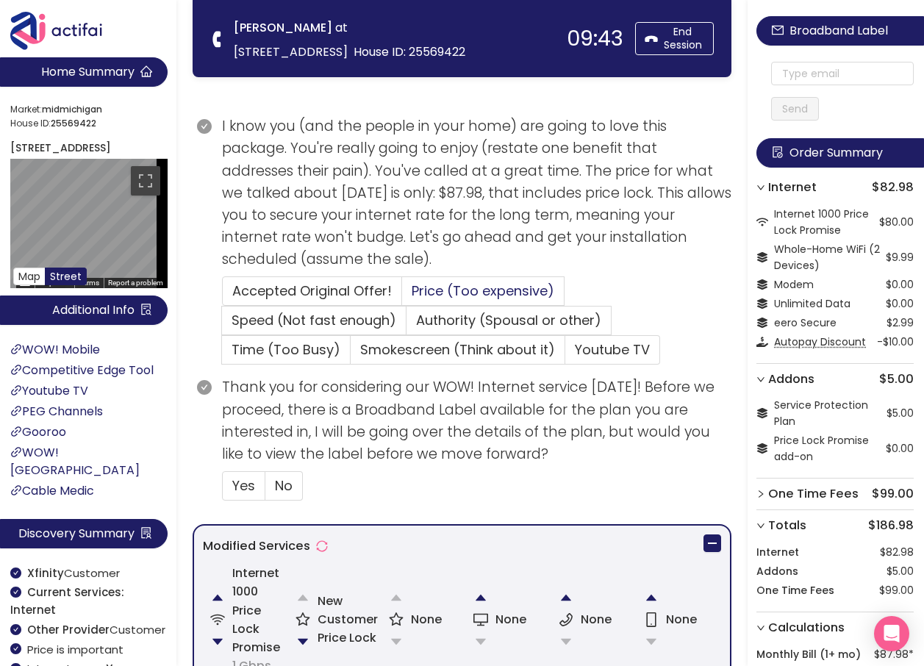
click at [476, 287] on span "Price (Too expensive)" at bounding box center [483, 290] width 143 height 18
click at [402, 295] on input "Price (Too expensive)" at bounding box center [402, 295] width 0 height 0
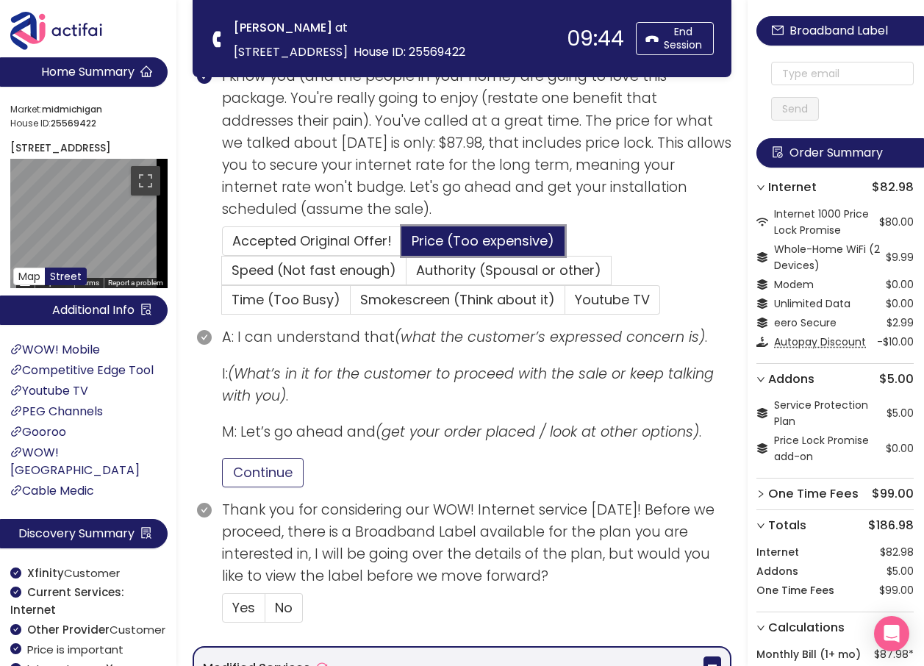
scroll to position [367, 0]
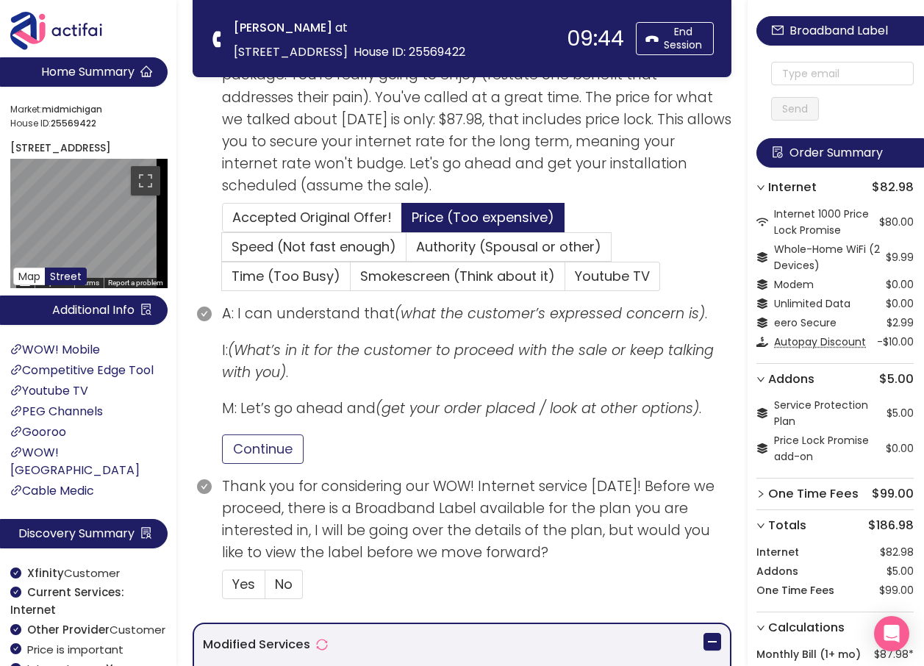
click at [273, 451] on button "Continue" at bounding box center [263, 448] width 82 height 29
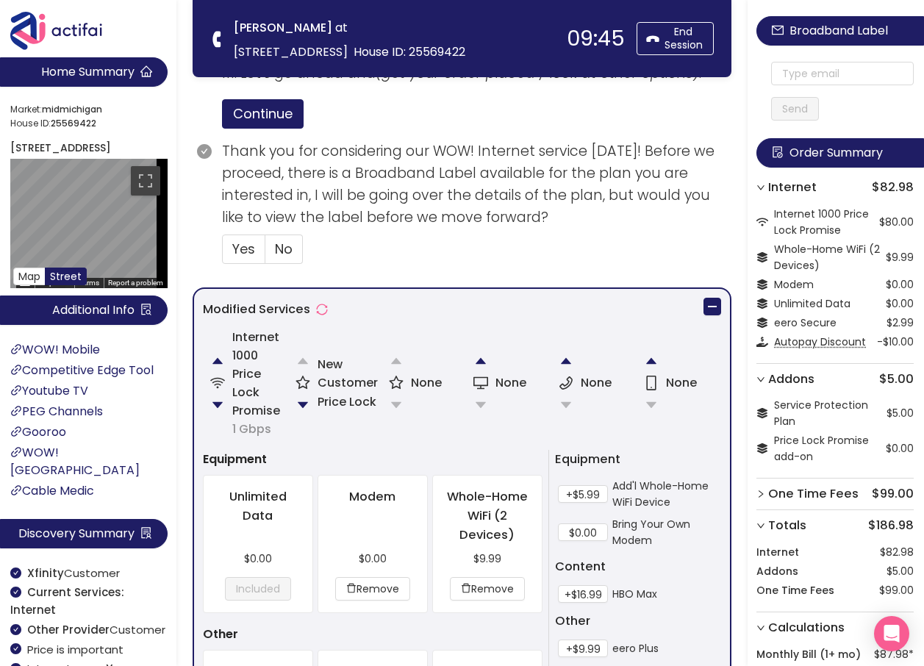
scroll to position [735, 0]
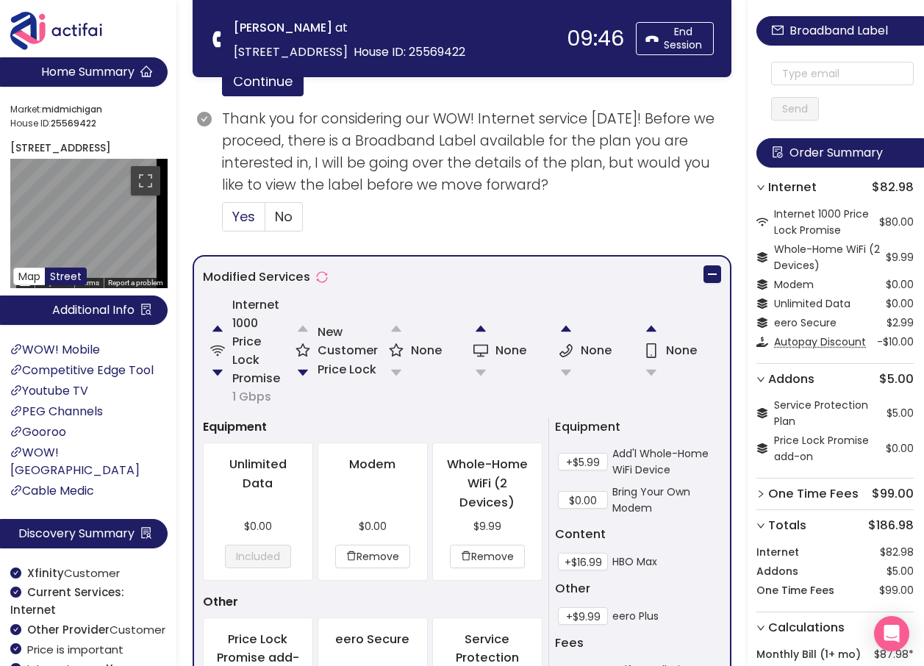
click at [248, 209] on span "Yes" at bounding box center [243, 216] width 23 height 18
click at [223, 221] on input "Yes" at bounding box center [223, 221] width 0 height 0
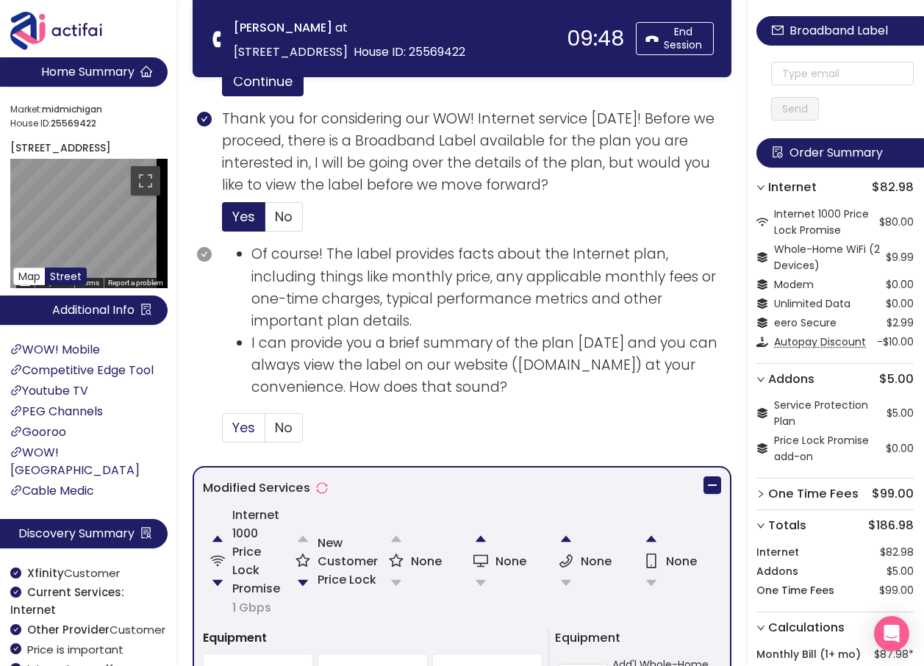
click at [223, 432] on input "Yes" at bounding box center [223, 432] width 0 height 0
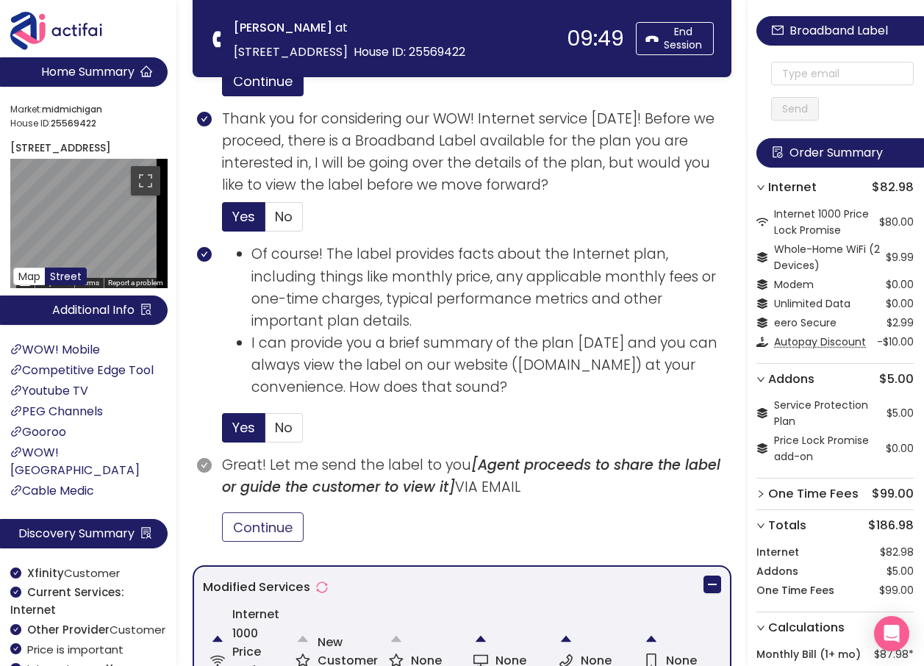
drag, startPoint x: 267, startPoint y: 541, endPoint x: 298, endPoint y: 537, distance: 31.8
click at [268, 539] on button "Continue" at bounding box center [263, 526] width 82 height 29
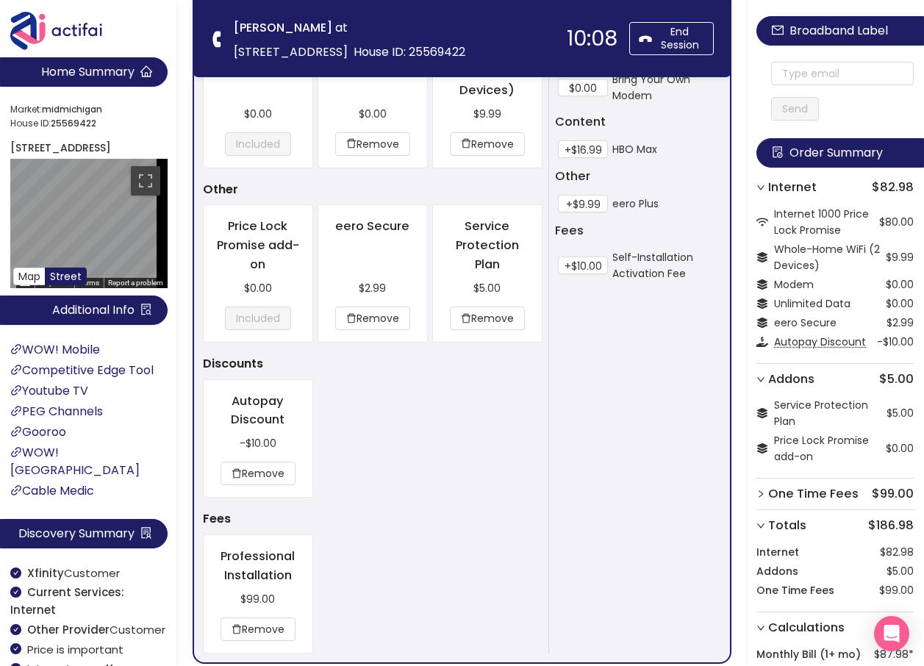
scroll to position [1579, 0]
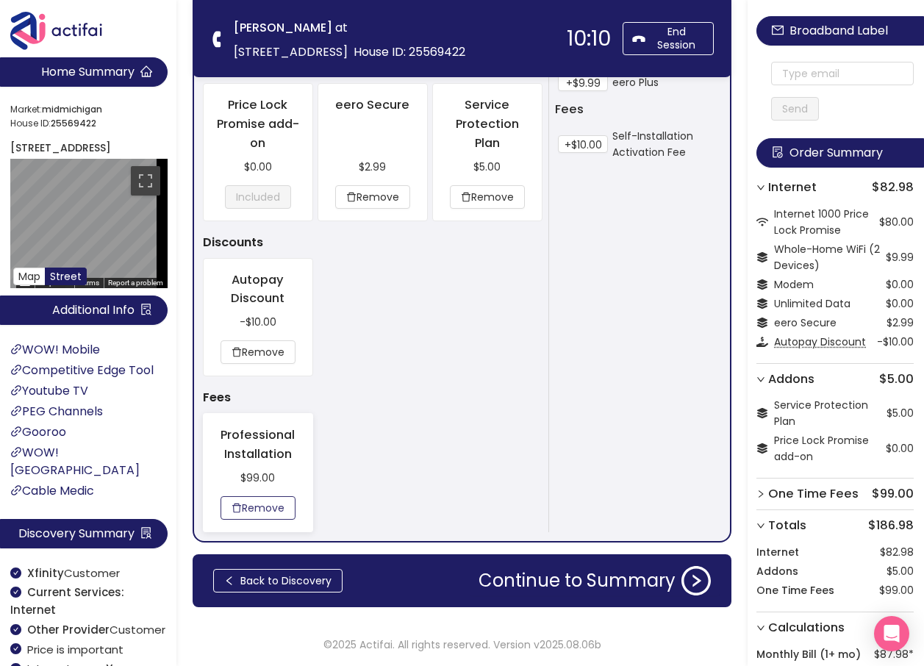
click at [272, 505] on button "Remove" at bounding box center [257, 508] width 75 height 24
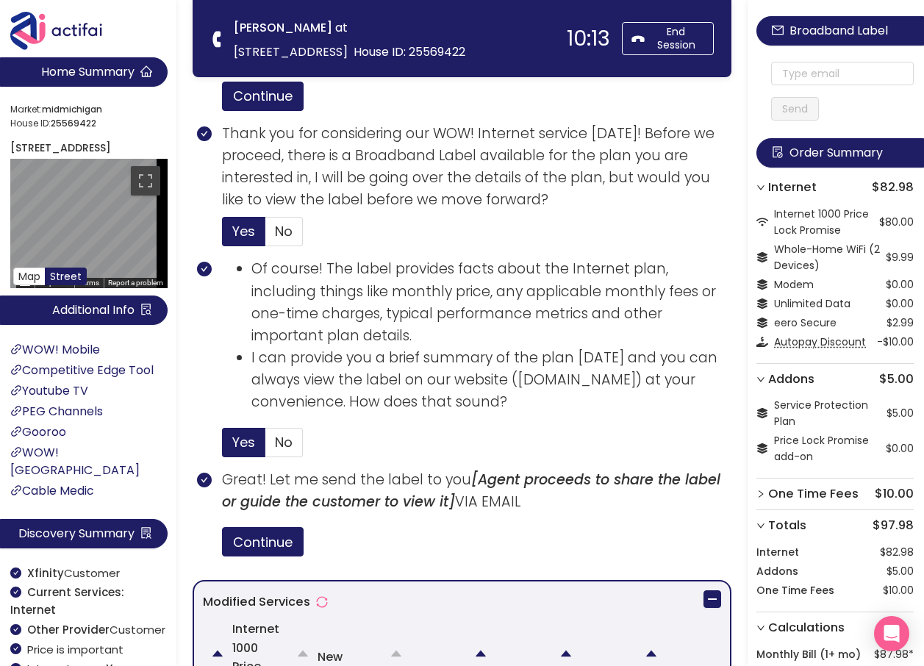
scroll to position [697, 0]
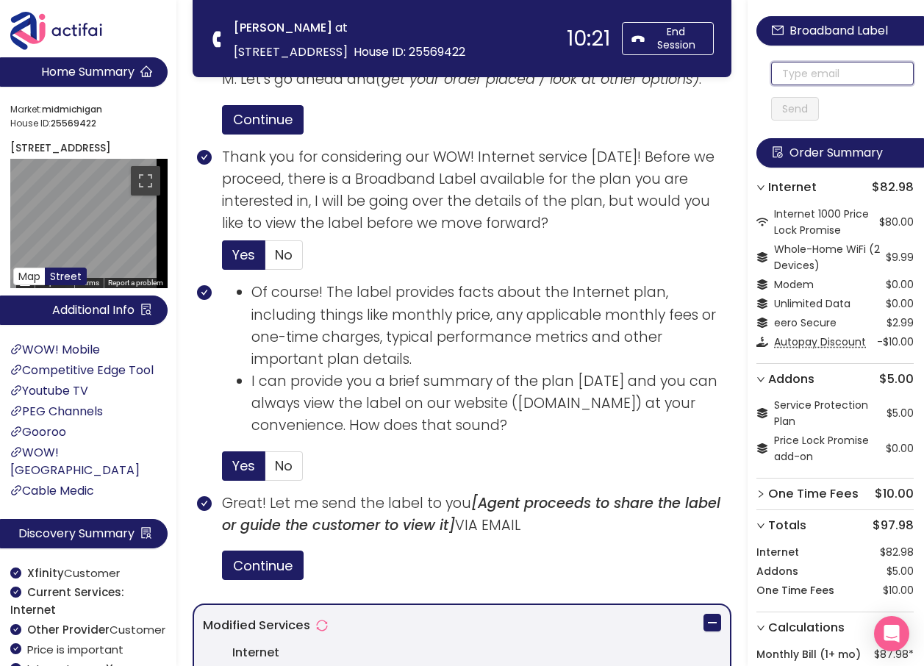
click at [790, 71] on input "text" at bounding box center [842, 74] width 143 height 24
drag, startPoint x: 873, startPoint y: 76, endPoint x: 760, endPoint y: 63, distance: 114.0
click at [760, 63] on div "Broadband Label [EMAIL_ADDRESS][DOMAIN_NAME] Send Order Summary Internet $82.98…" at bounding box center [835, 400] width 176 height 800
click at [791, 77] on input "[EMAIL_ADDRESS][DOMAIN_NAME]" at bounding box center [842, 74] width 143 height 24
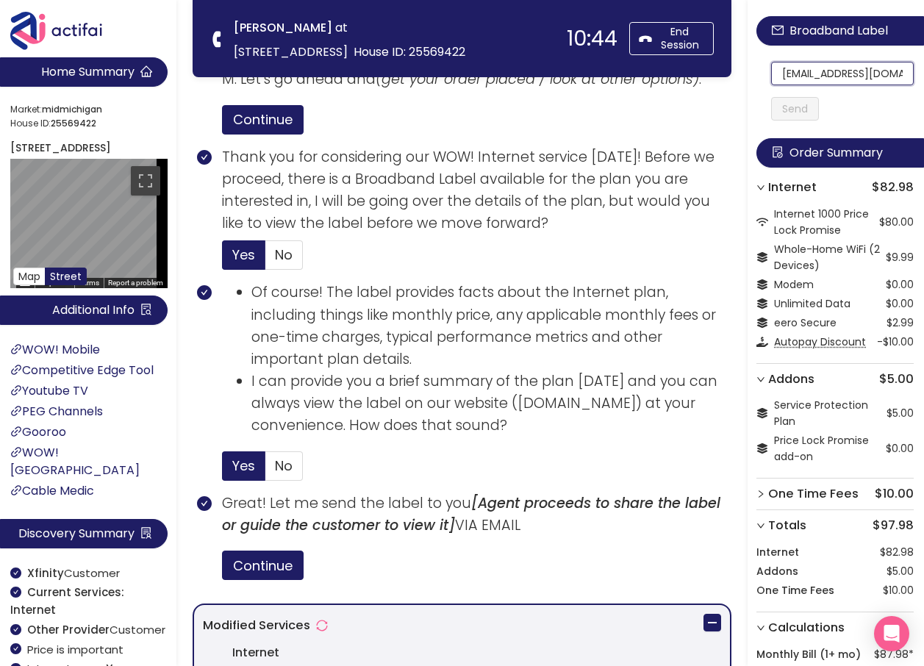
scroll to position [0, 26]
drag, startPoint x: 791, startPoint y: 77, endPoint x: 901, endPoint y: 87, distance: 110.7
click at [363, 65] on section "Home Summary Market: [GEOGRAPHIC_DATA] ID: 25569422 [STREET_ADDRESS] Map Street…" at bounding box center [462, 444] width 924 height 2282
type input "[EMAIL_ADDRESS][DOMAIN_NAME]"
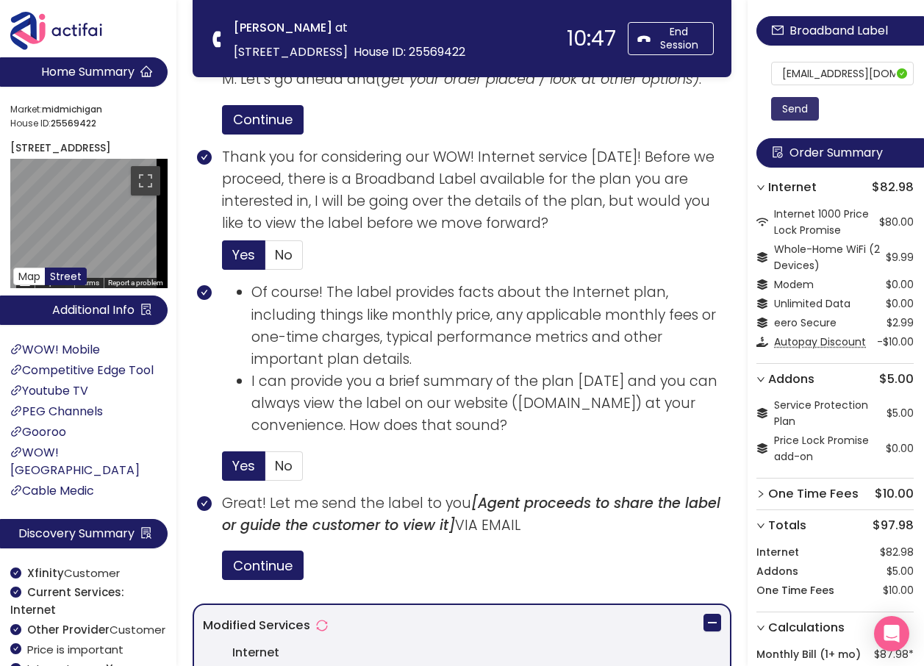
click at [800, 109] on button "Send" at bounding box center [795, 109] width 48 height 24
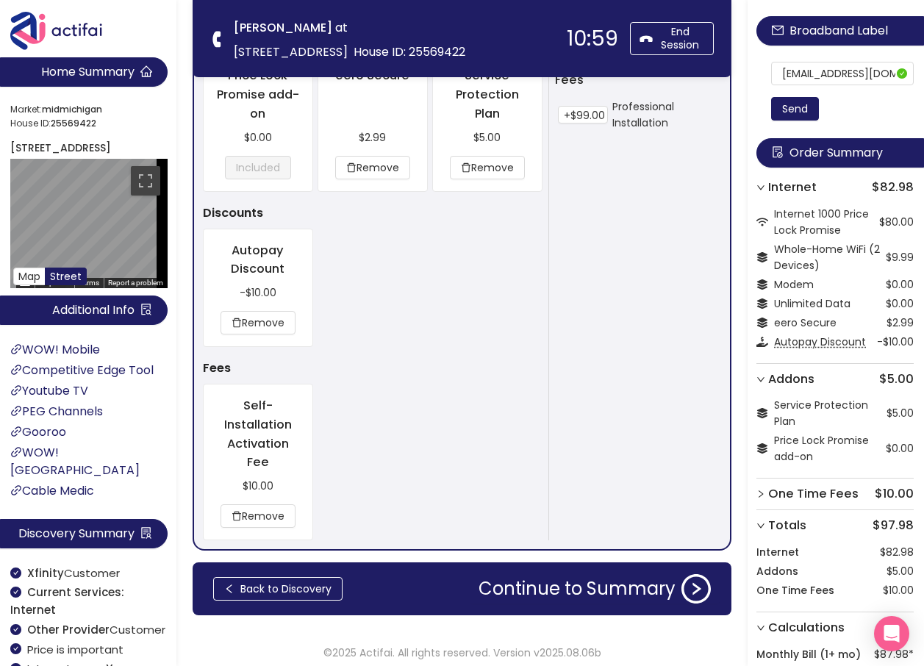
scroll to position [1616, 0]
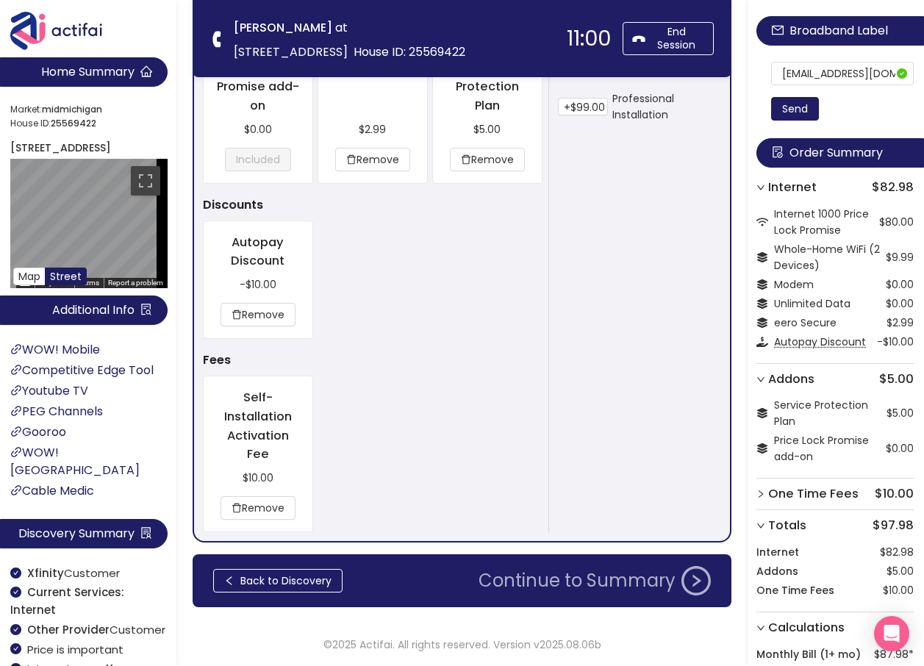
click at [553, 574] on button "Continue to Summary" at bounding box center [595, 580] width 250 height 29
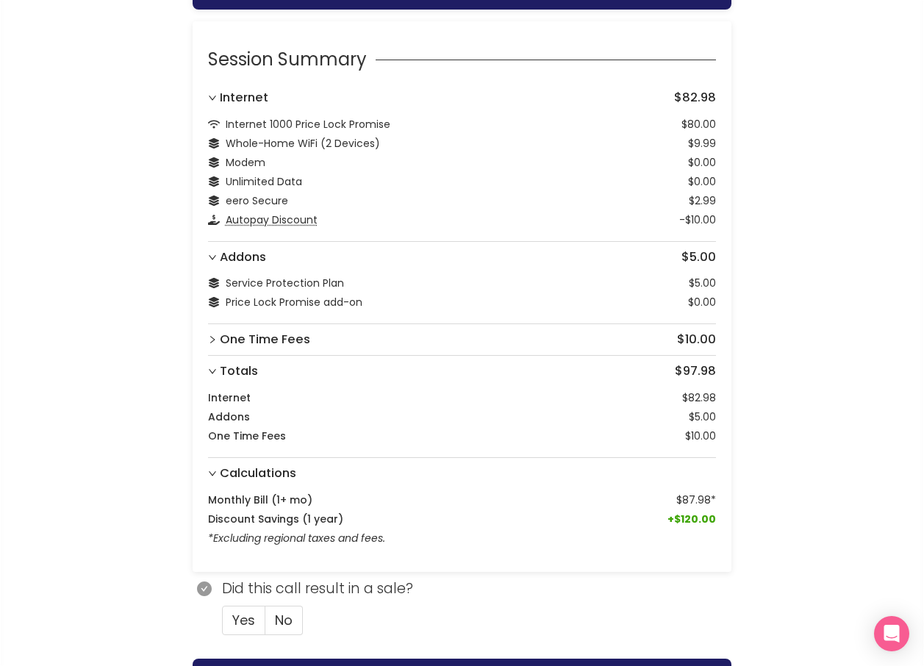
scroll to position [148, 0]
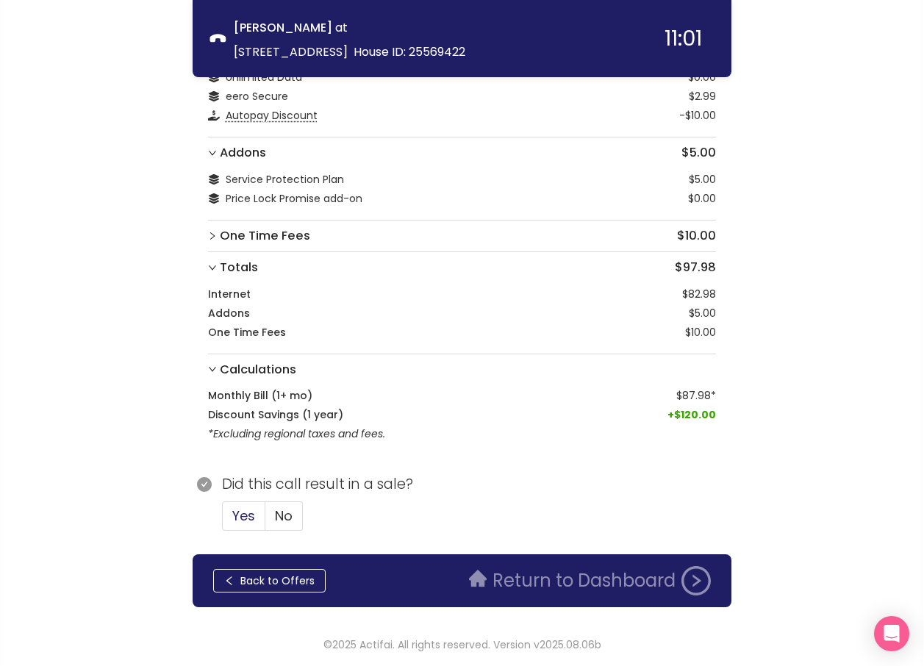
click at [245, 515] on span "Yes" at bounding box center [243, 515] width 23 height 18
click at [223, 520] on input "Yes" at bounding box center [223, 520] width 0 height 0
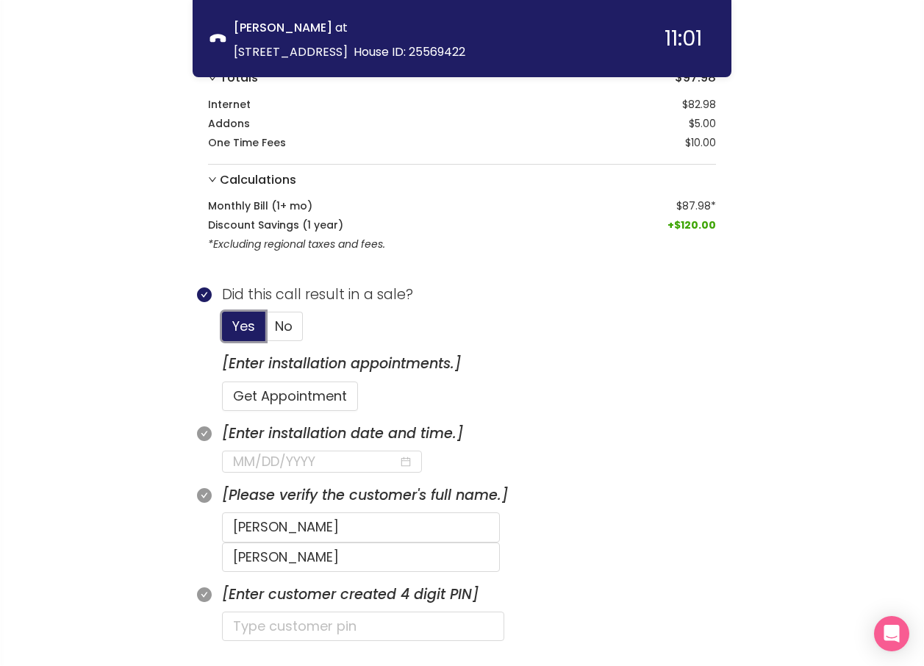
scroll to position [663, 0]
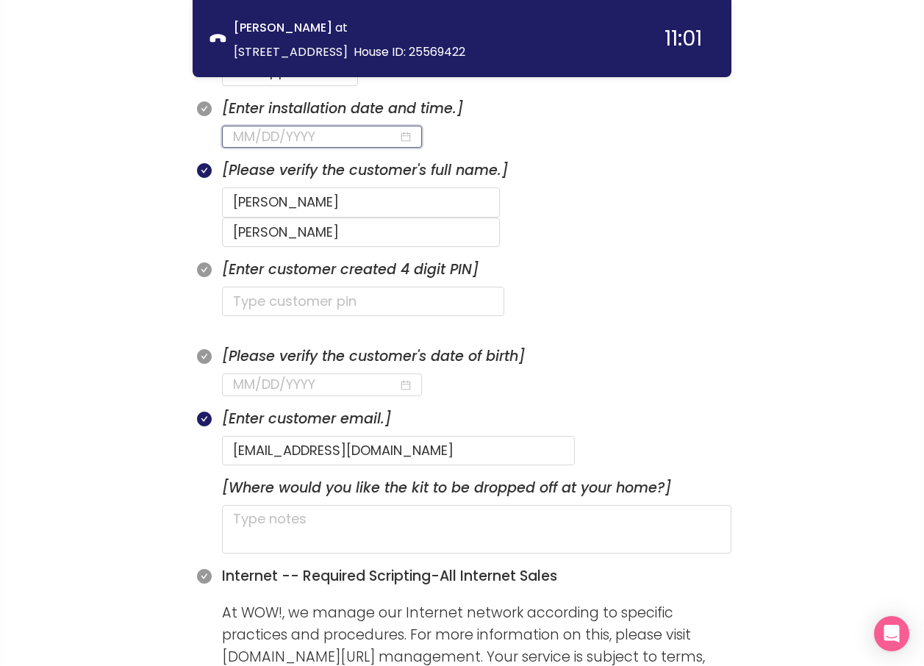
click at [322, 136] on input at bounding box center [315, 136] width 165 height 21
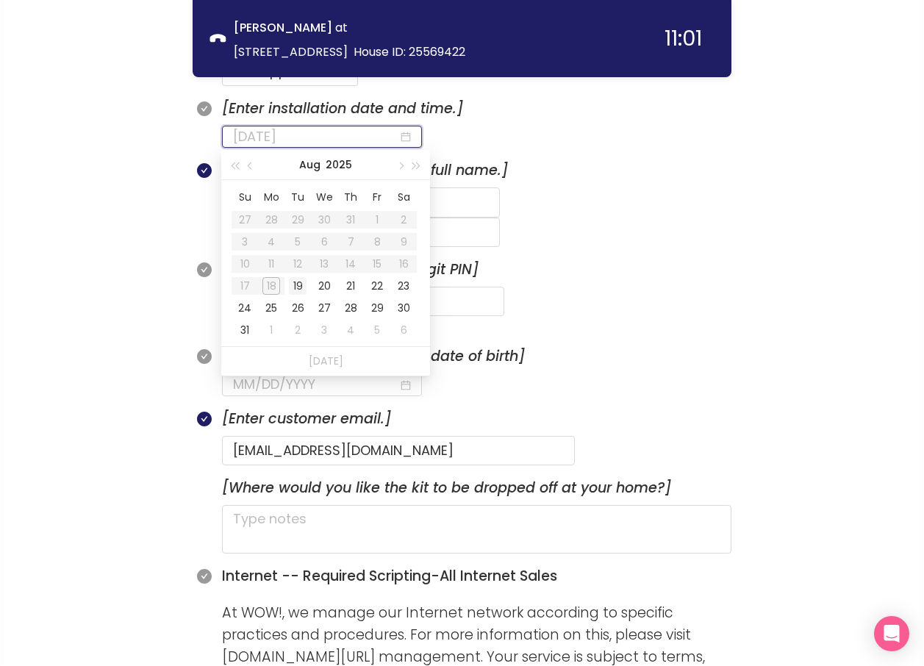
type input "[DATE]"
click at [297, 286] on div "19" at bounding box center [298, 286] width 18 height 18
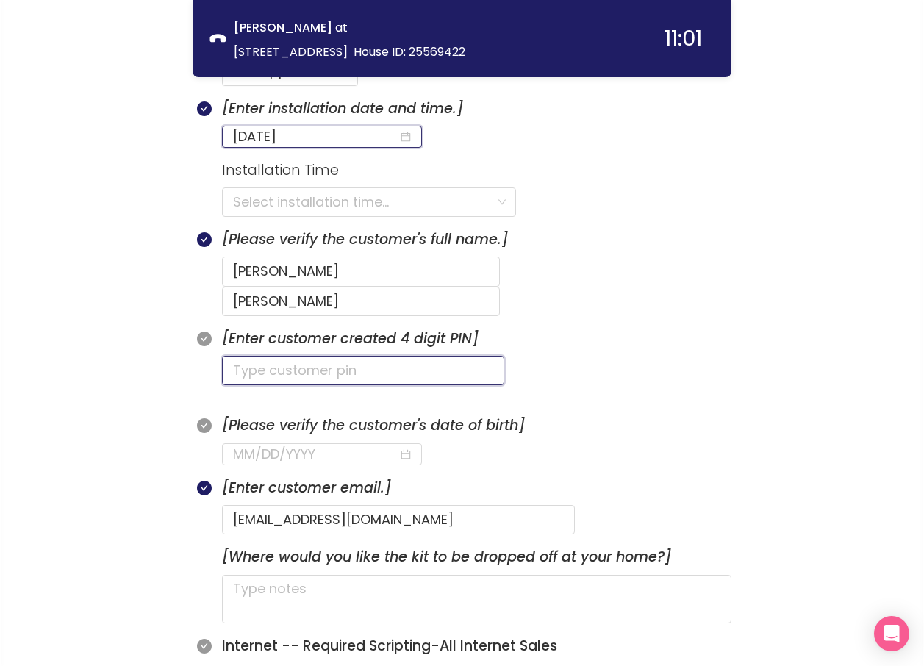
click at [243, 356] on input "text" at bounding box center [363, 370] width 282 height 29
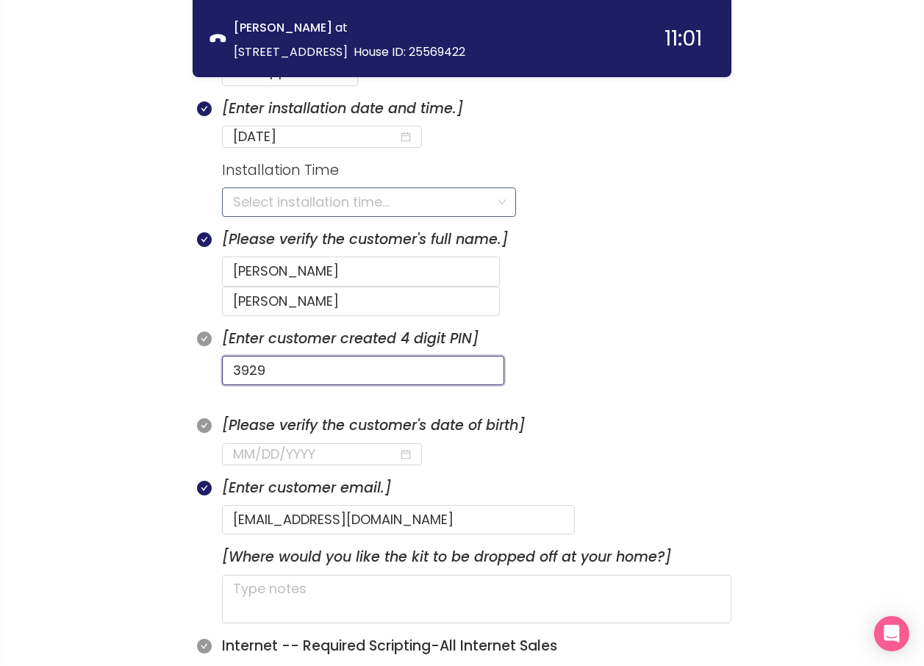
type input "3929"
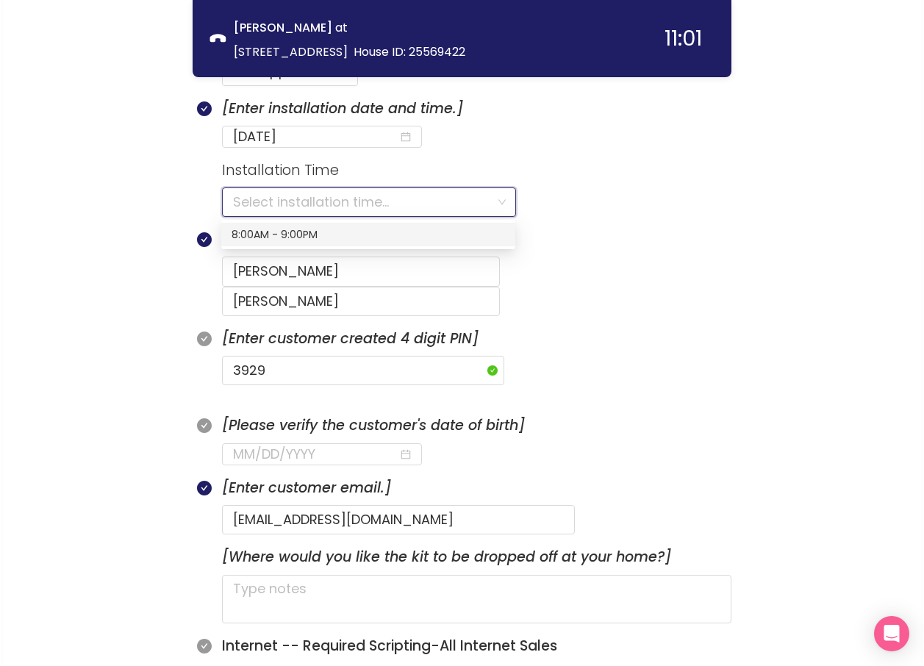
click at [265, 204] on input "search" at bounding box center [364, 202] width 262 height 28
click at [252, 228] on div "8:00AM - 9:00PM" at bounding box center [368, 234] width 273 height 16
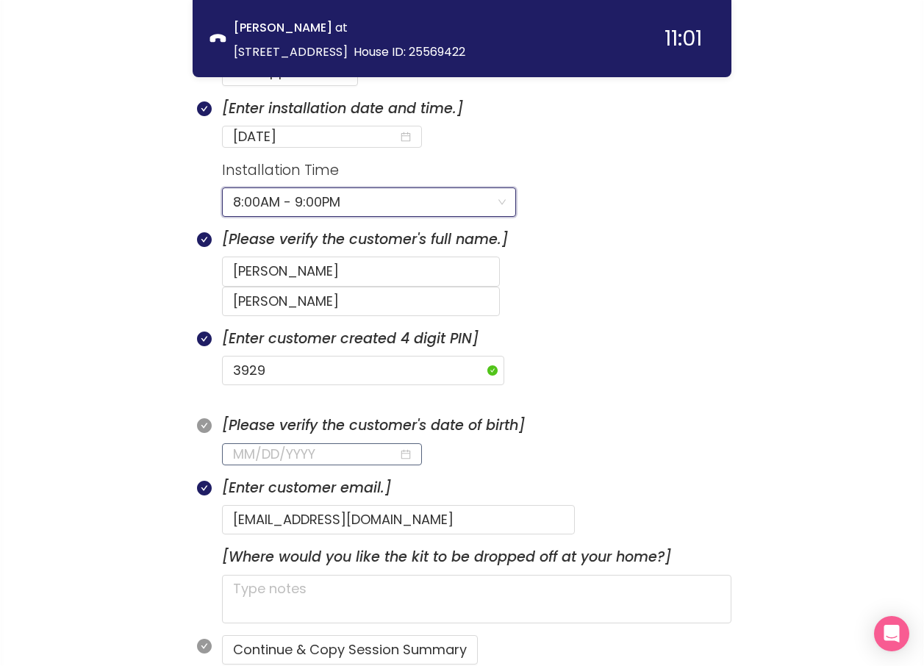
click at [245, 444] on input at bounding box center [315, 454] width 165 height 21
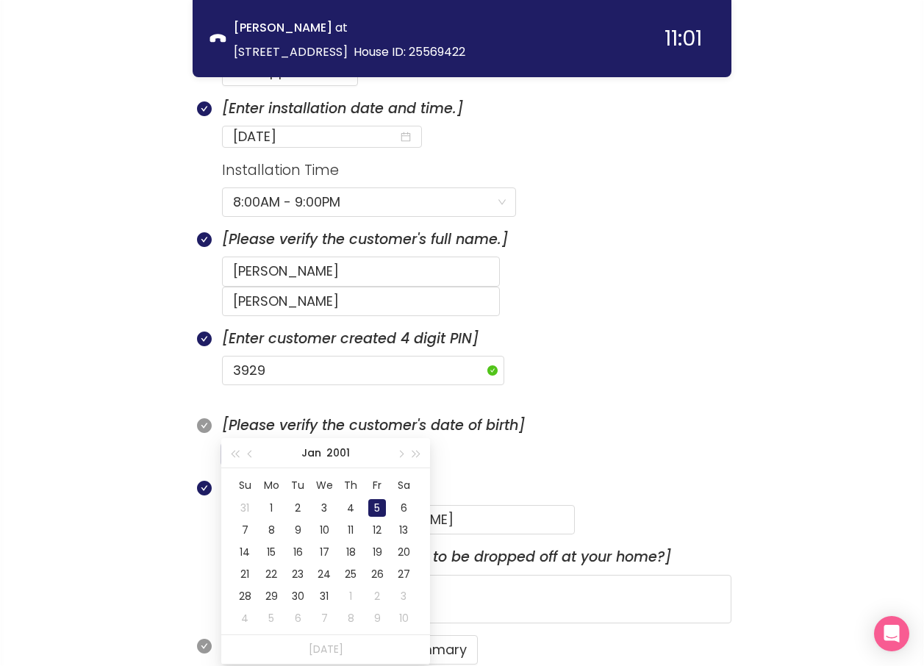
click at [371, 507] on div "5" at bounding box center [377, 508] width 18 height 18
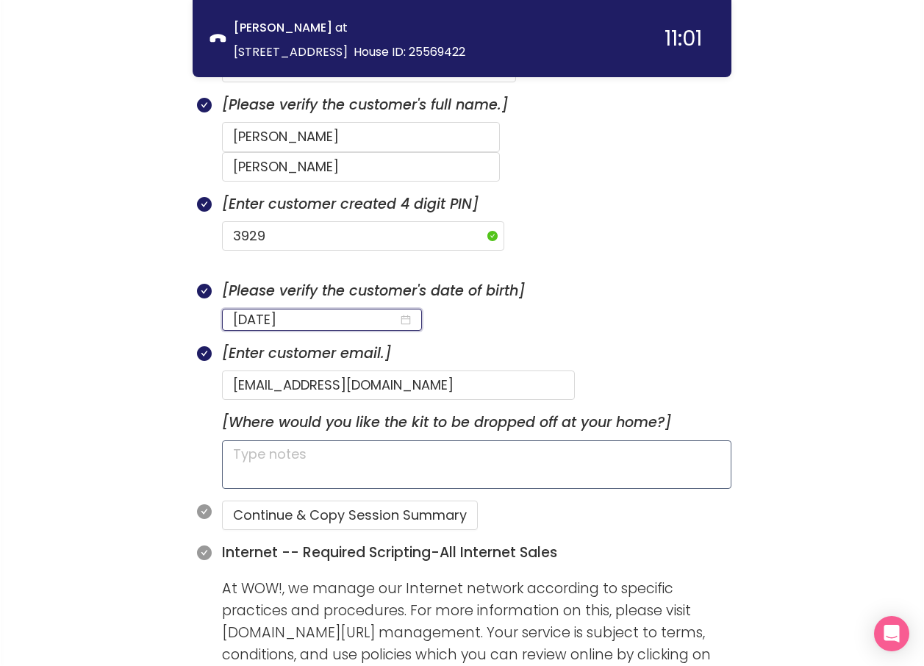
scroll to position [810, 0]
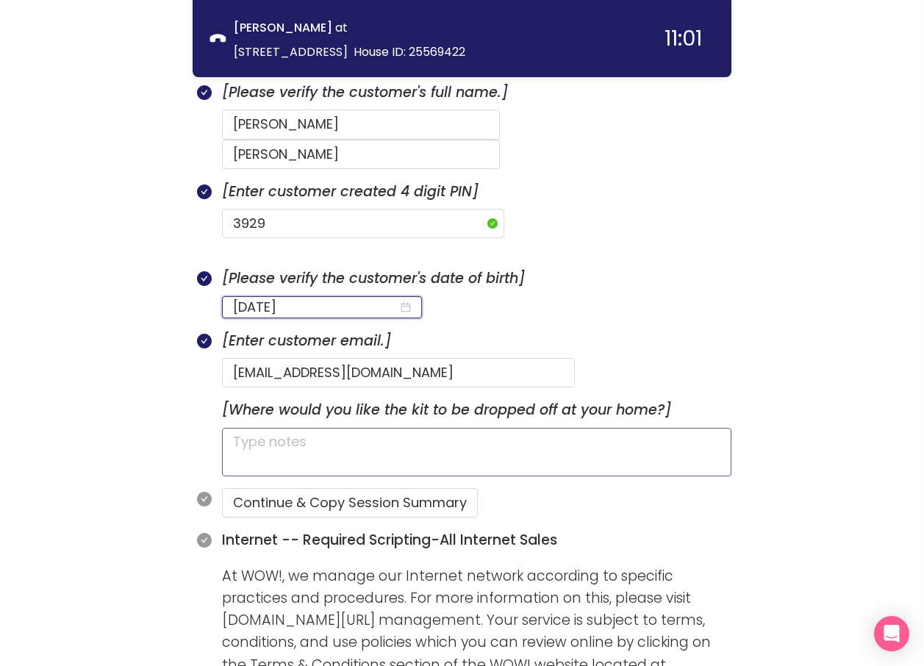
type input "[DATE]"
click at [354, 428] on textarea at bounding box center [476, 452] width 509 height 49
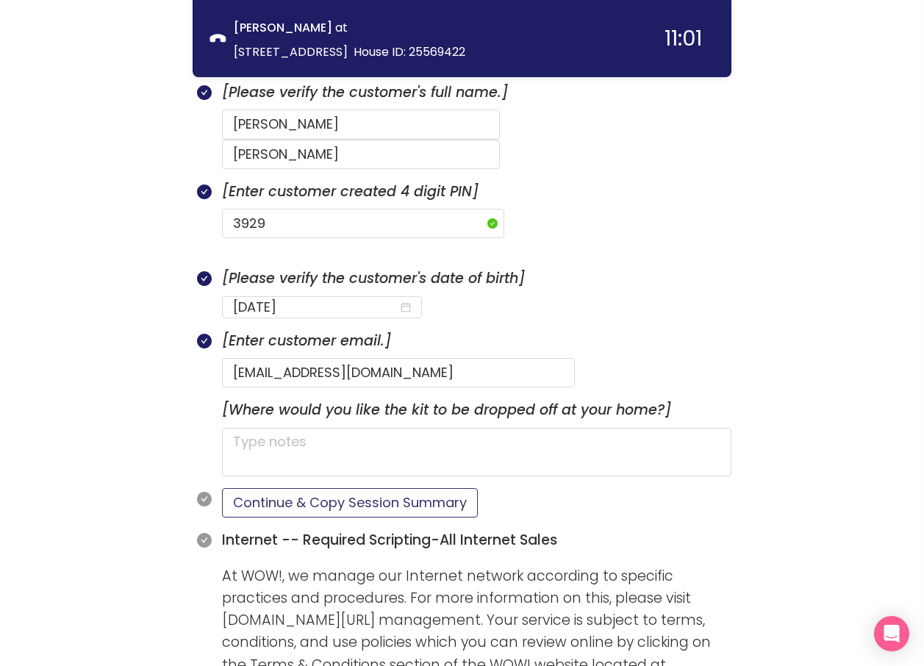
click at [349, 488] on button "Continue & Copy Session Summary" at bounding box center [350, 502] width 256 height 29
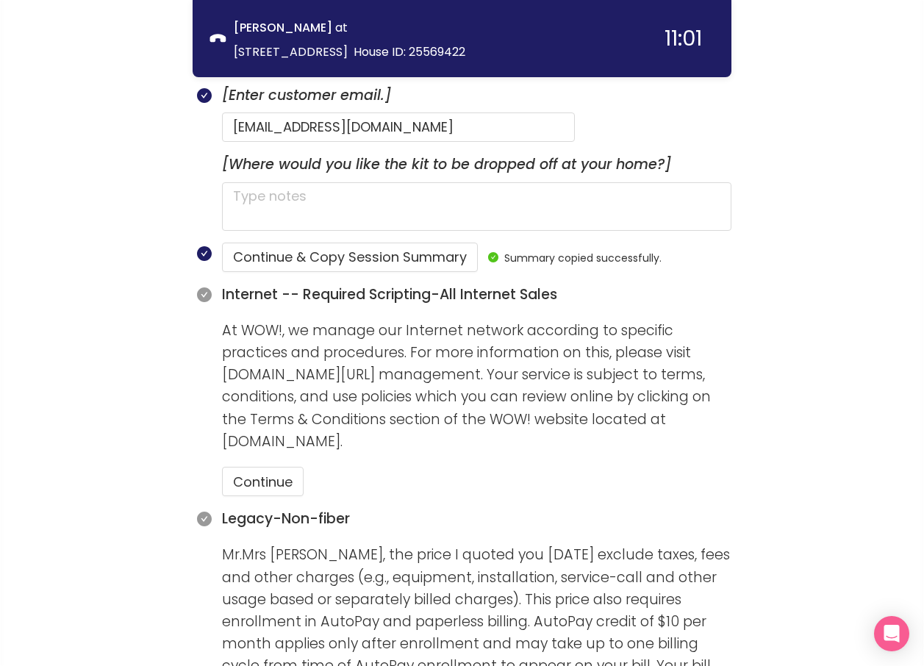
scroll to position [1104, 0]
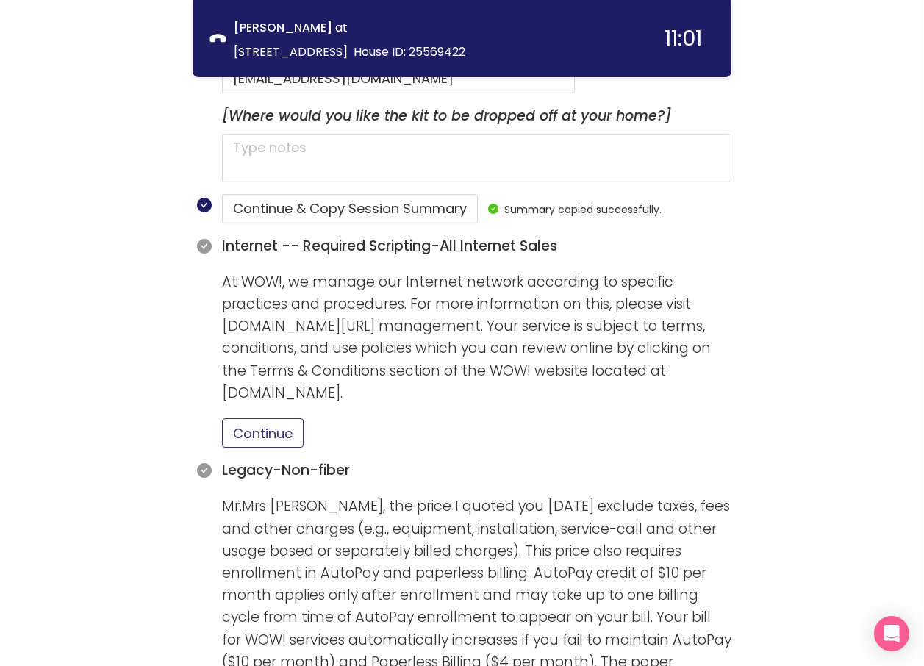
click at [270, 418] on button "Continue" at bounding box center [263, 432] width 82 height 29
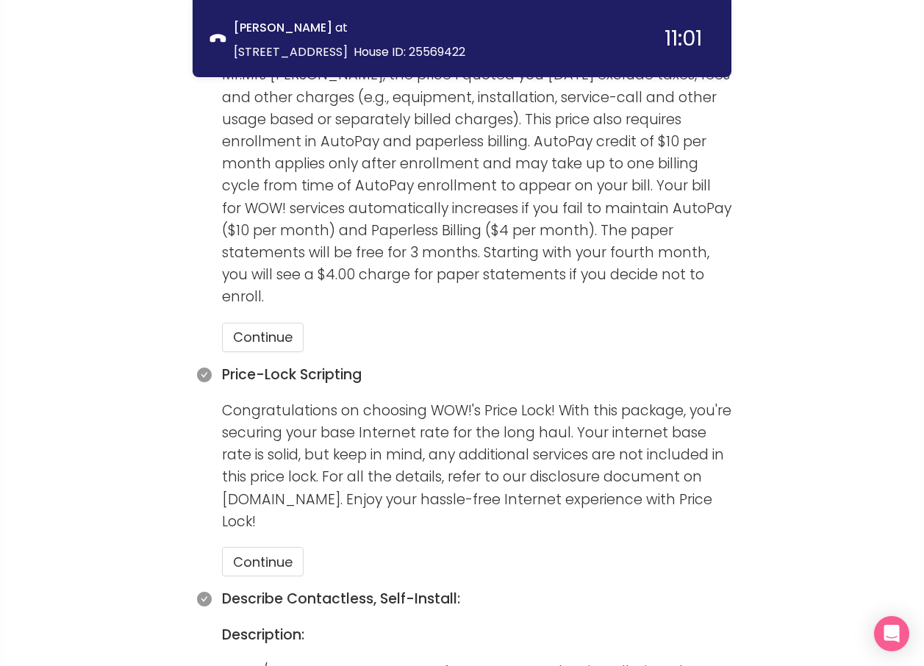
scroll to position [1545, 0]
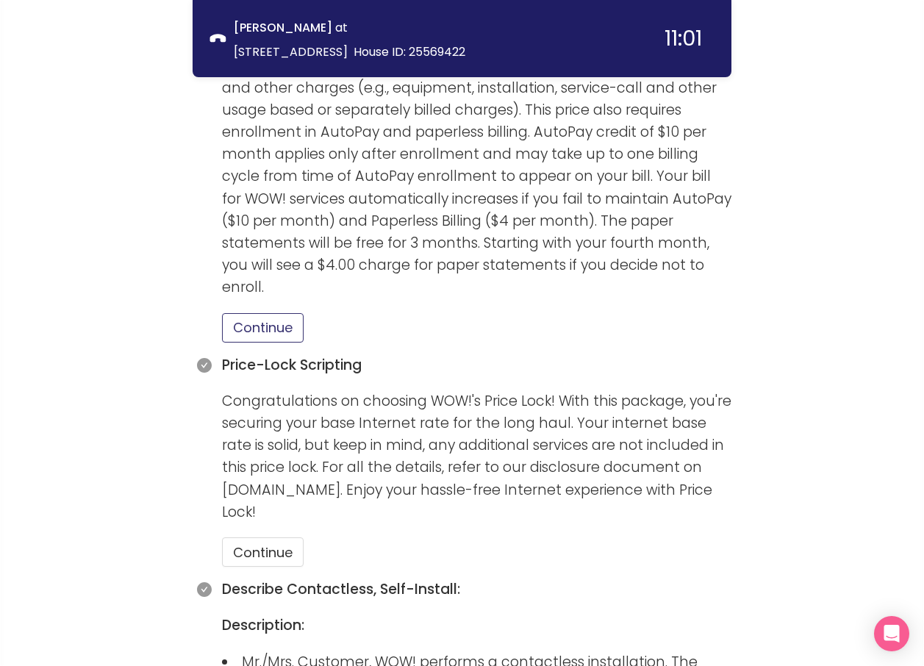
click at [268, 313] on button "Continue" at bounding box center [263, 327] width 82 height 29
drag, startPoint x: 268, startPoint y: 502, endPoint x: 414, endPoint y: 503, distance: 145.5
click at [271, 537] on button "Continue" at bounding box center [263, 551] width 82 height 29
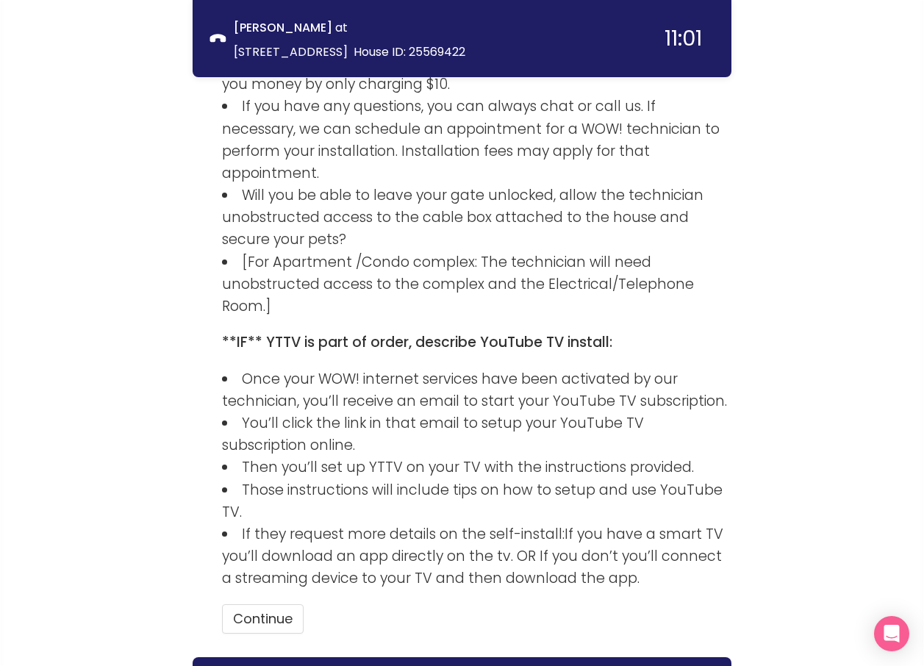
scroll to position [2461, 0]
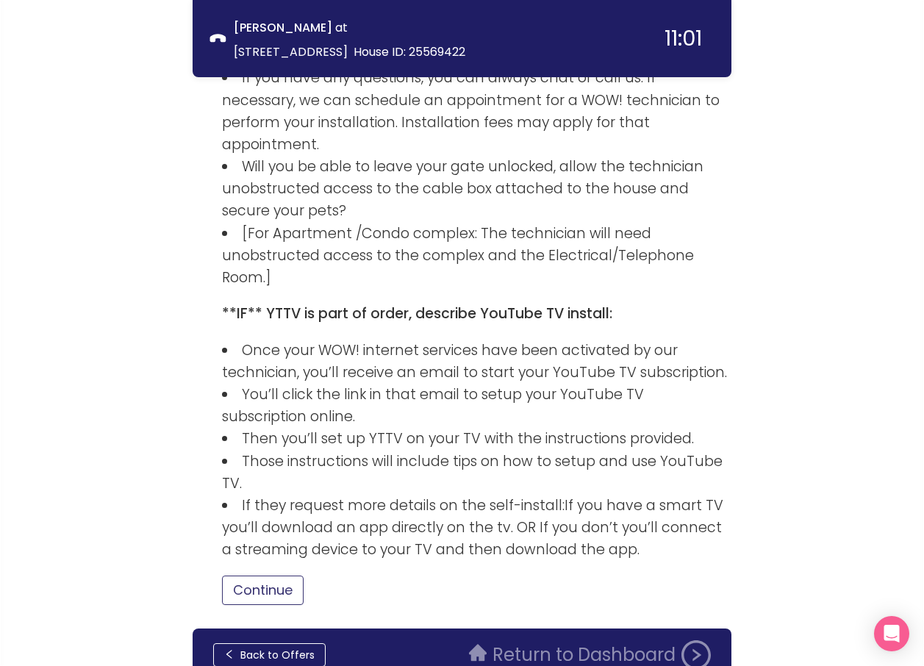
drag, startPoint x: 259, startPoint y: 527, endPoint x: 287, endPoint y: 509, distance: 33.4
click at [260, 575] on button "Continue" at bounding box center [263, 589] width 82 height 29
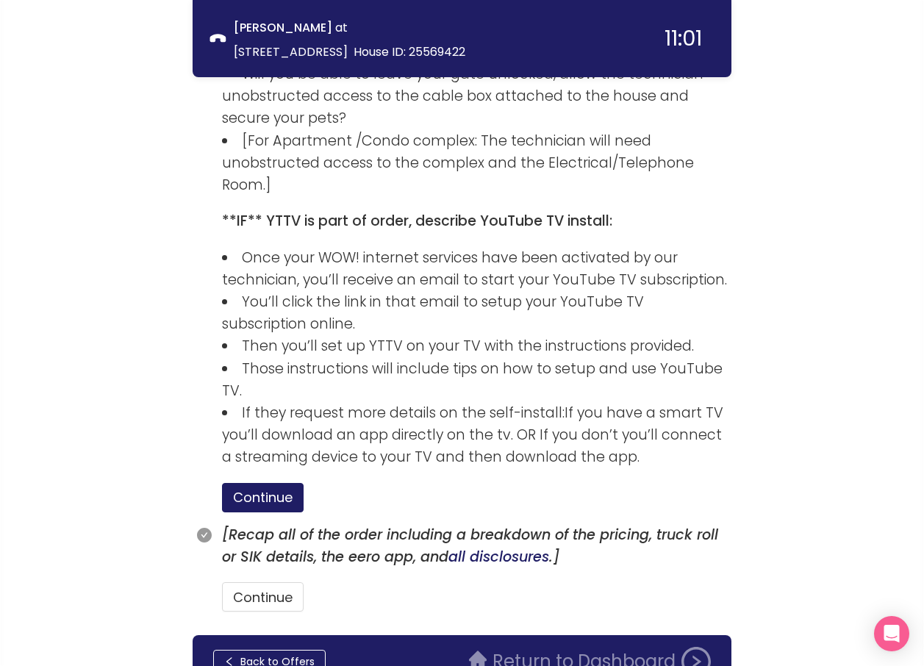
scroll to position [2561, 0]
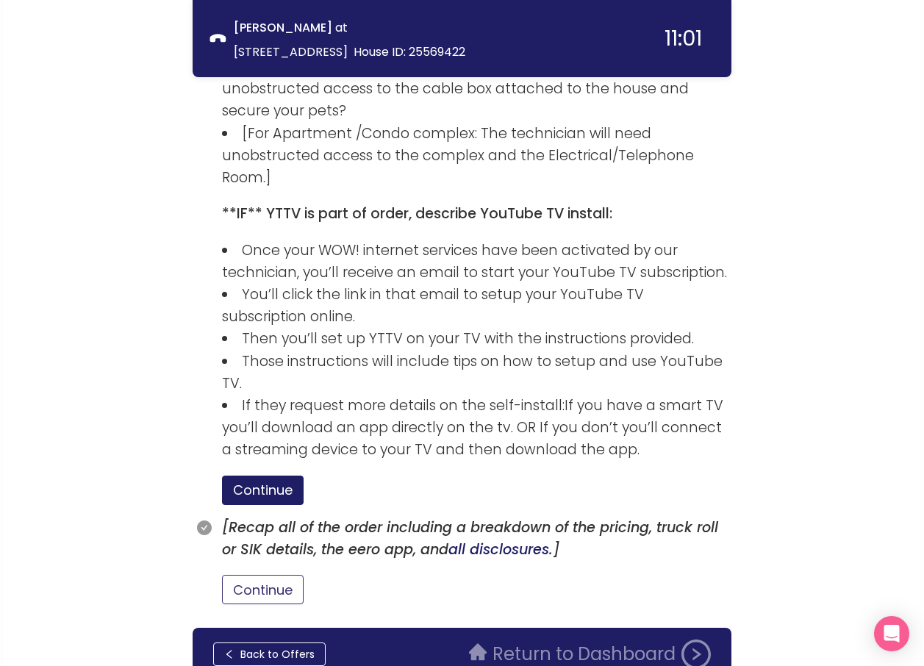
click at [271, 575] on button "Continue" at bounding box center [263, 589] width 82 height 29
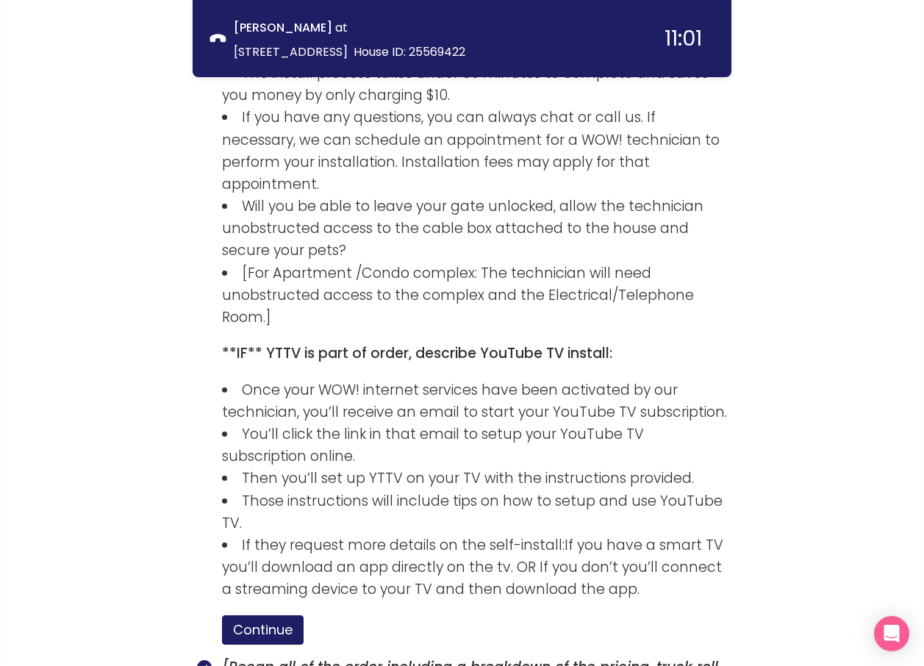
scroll to position [2630, 0]
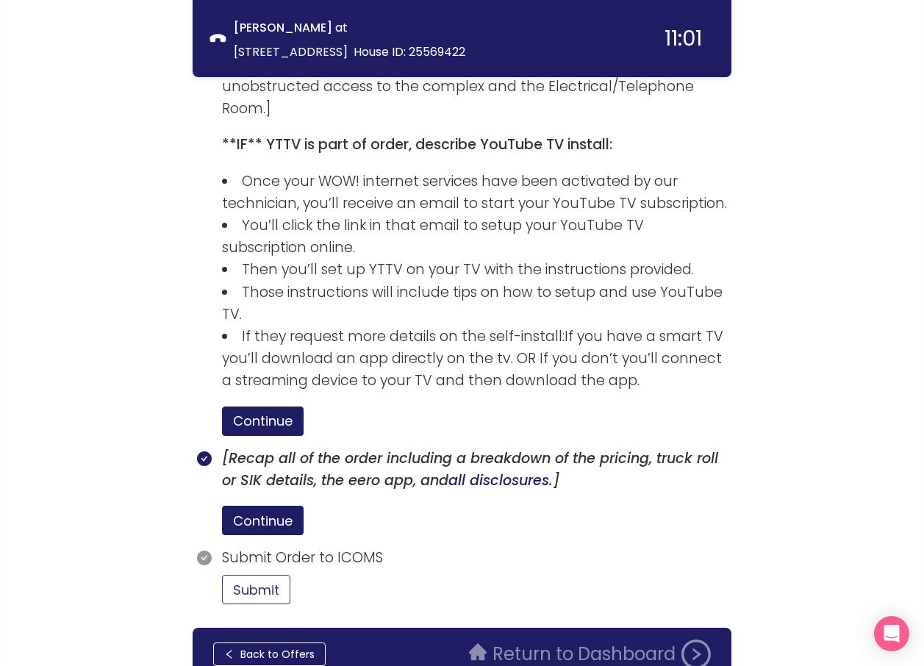
click at [266, 575] on button "Submit" at bounding box center [256, 589] width 68 height 29
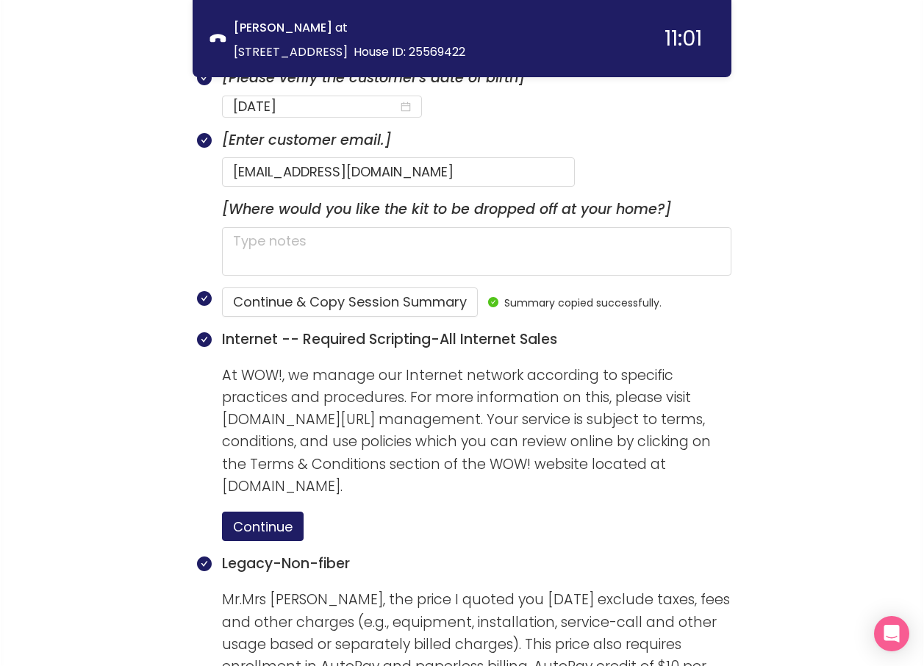
scroll to position [1013, 0]
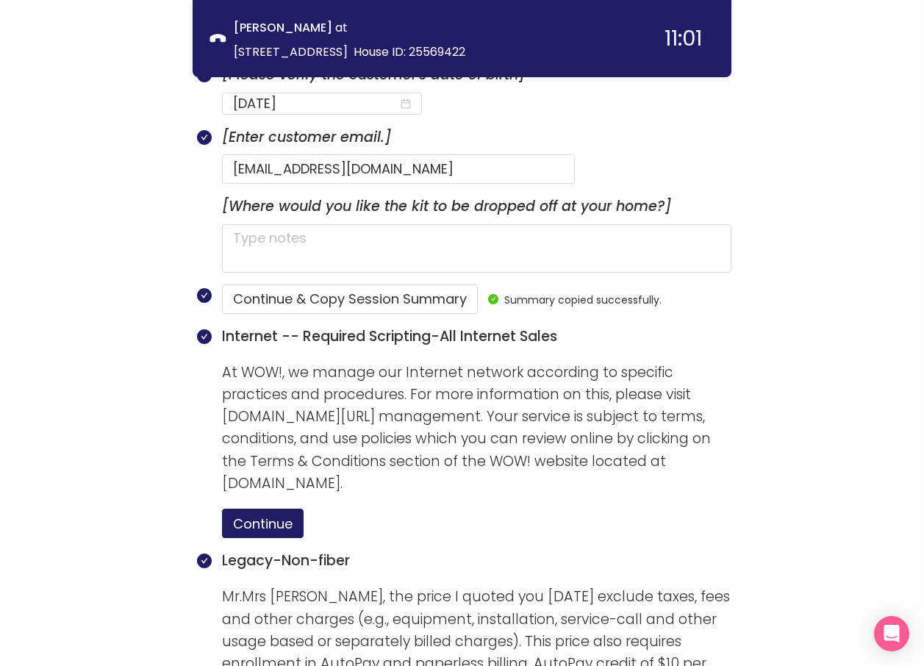
drag, startPoint x: 163, startPoint y: 155, endPoint x: 166, endPoint y: 165, distance: 10.7
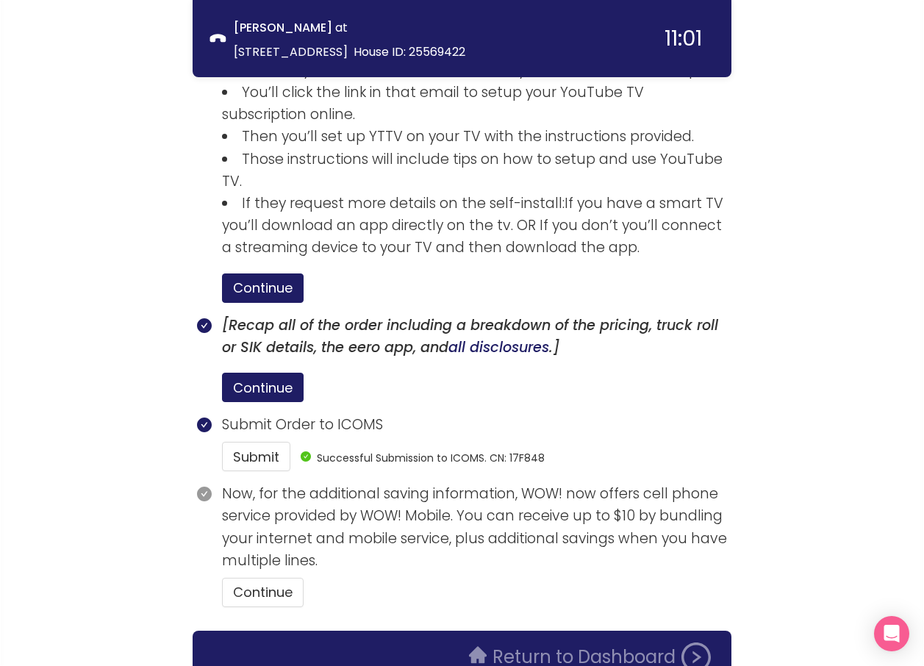
scroll to position [2766, 0]
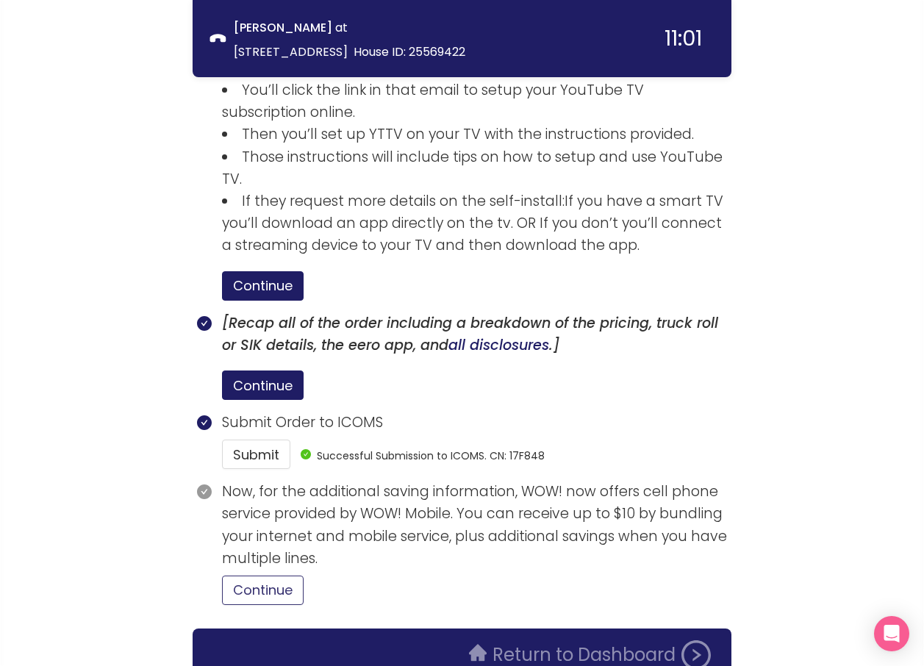
click at [285, 575] on button "Continue" at bounding box center [263, 589] width 82 height 29
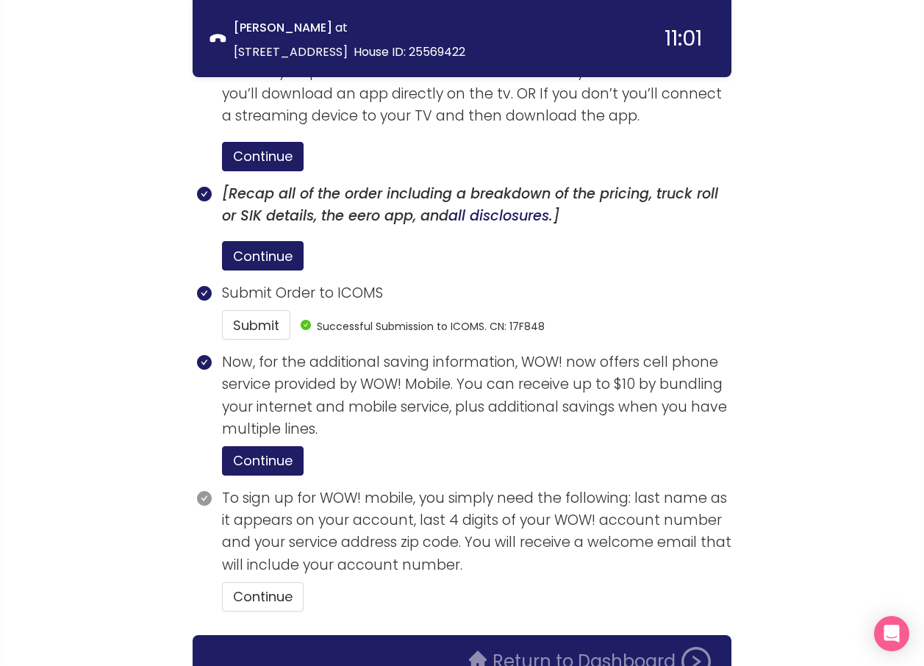
scroll to position [2902, 0]
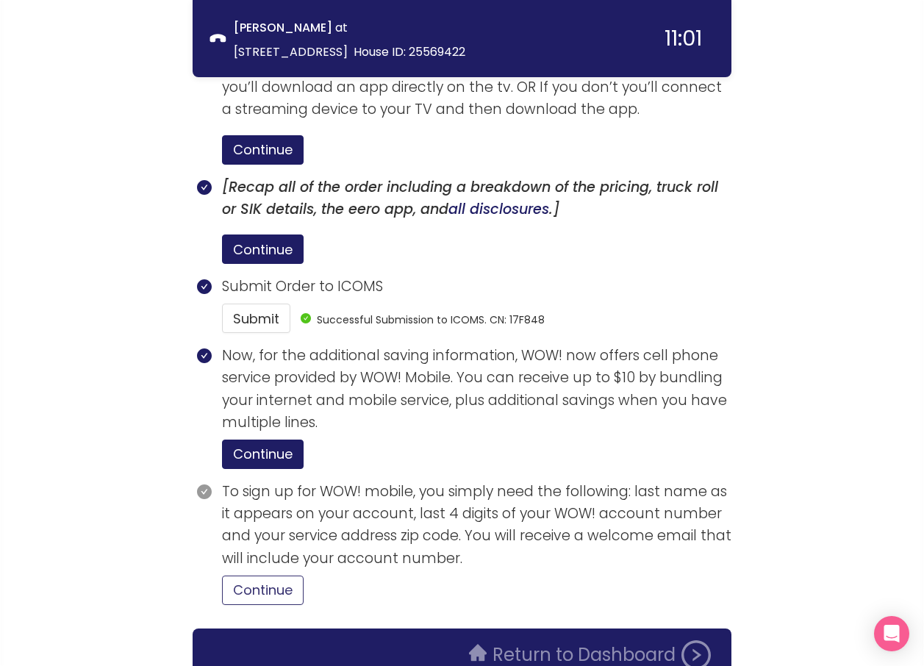
click at [267, 575] on button "Continue" at bounding box center [263, 589] width 82 height 29
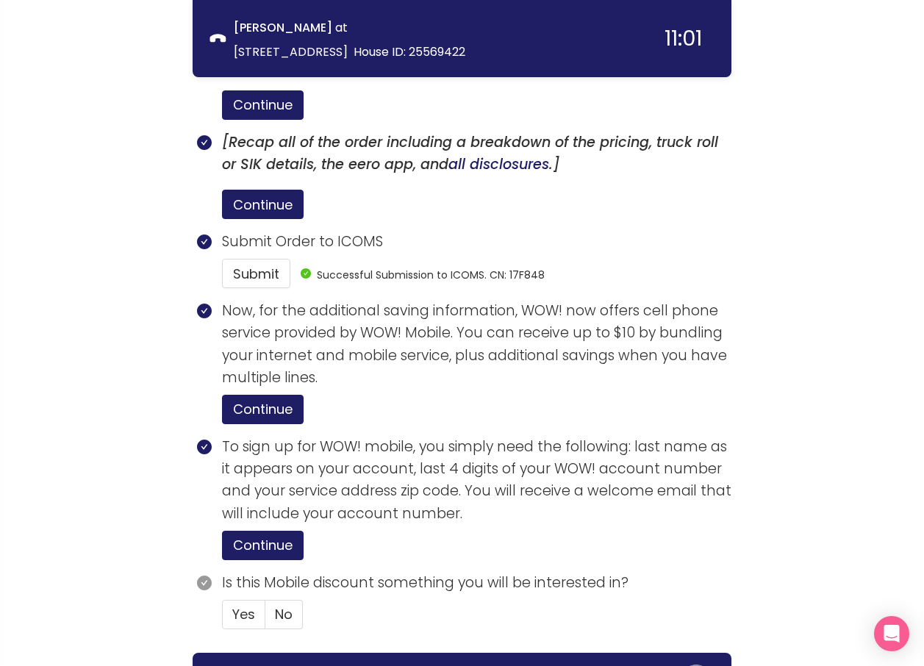
scroll to position [2971, 0]
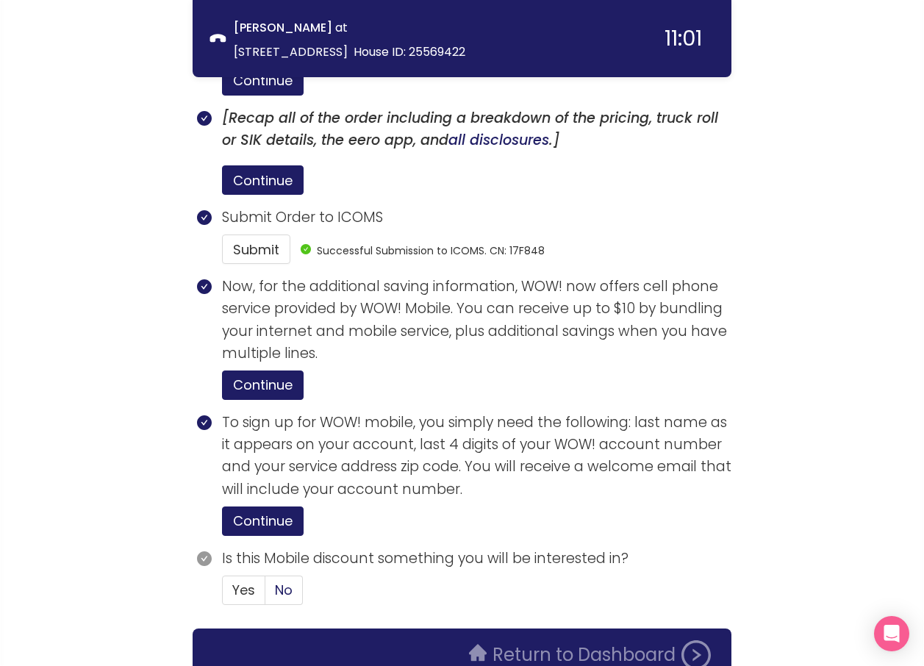
click at [290, 581] on span "No" at bounding box center [284, 590] width 18 height 18
click at [265, 595] on input "No" at bounding box center [265, 595] width 0 height 0
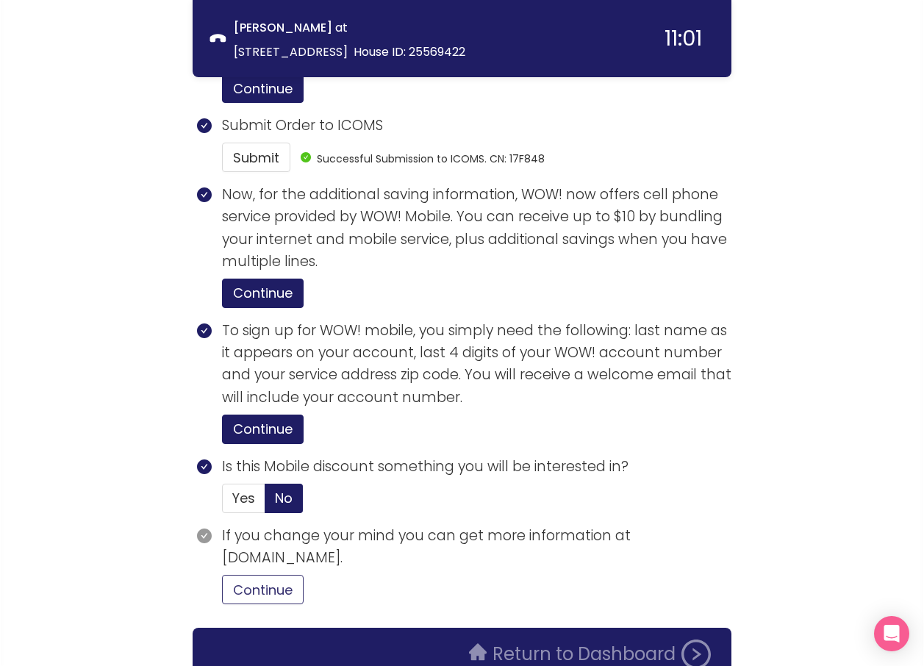
click at [273, 575] on button "Continue" at bounding box center [263, 589] width 82 height 29
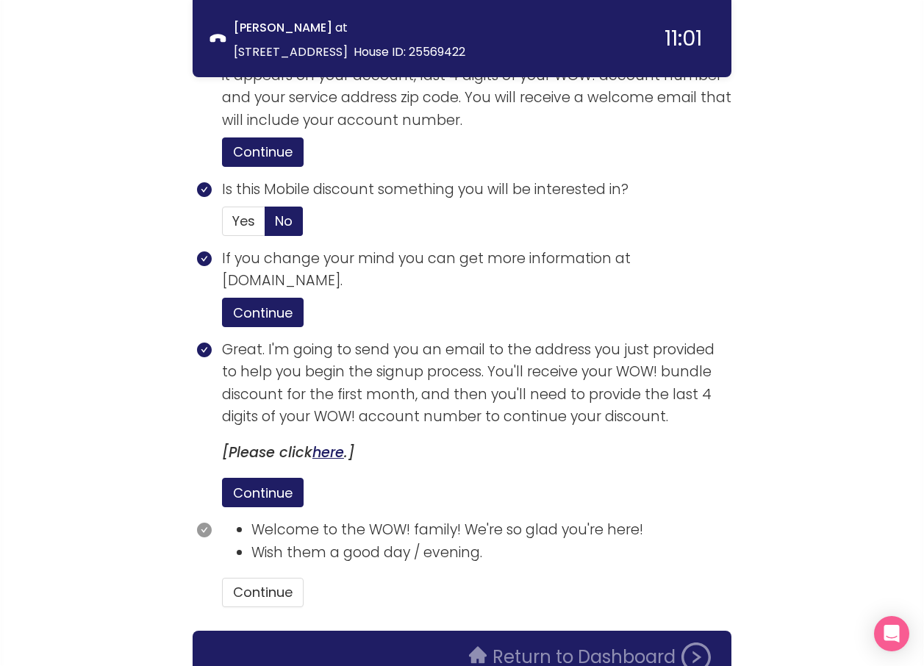
scroll to position [3342, 0]
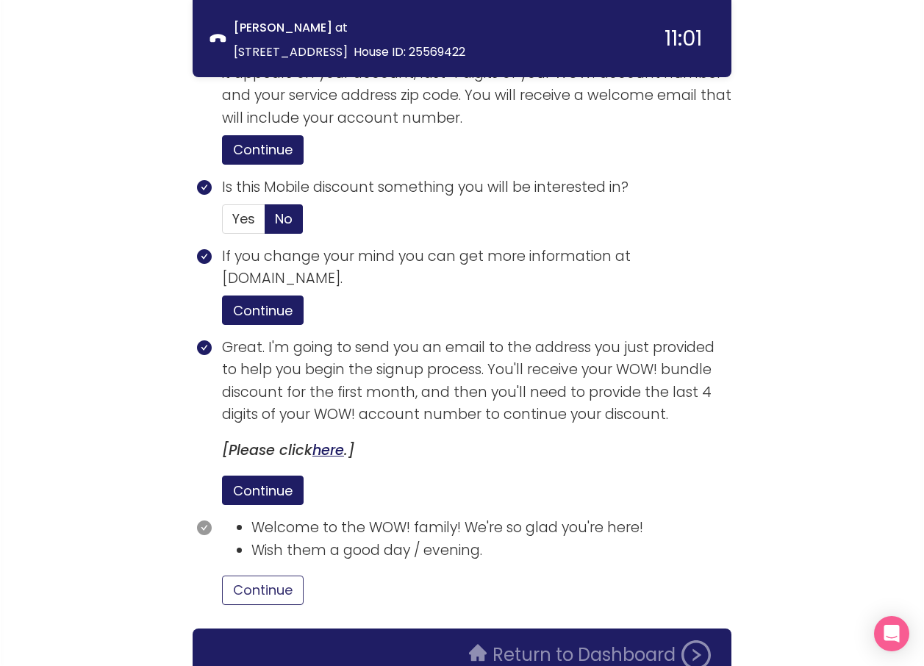
click at [279, 575] on button "Continue" at bounding box center [263, 589] width 82 height 29
click at [542, 640] on button "Return to Dashboard" at bounding box center [589, 654] width 259 height 29
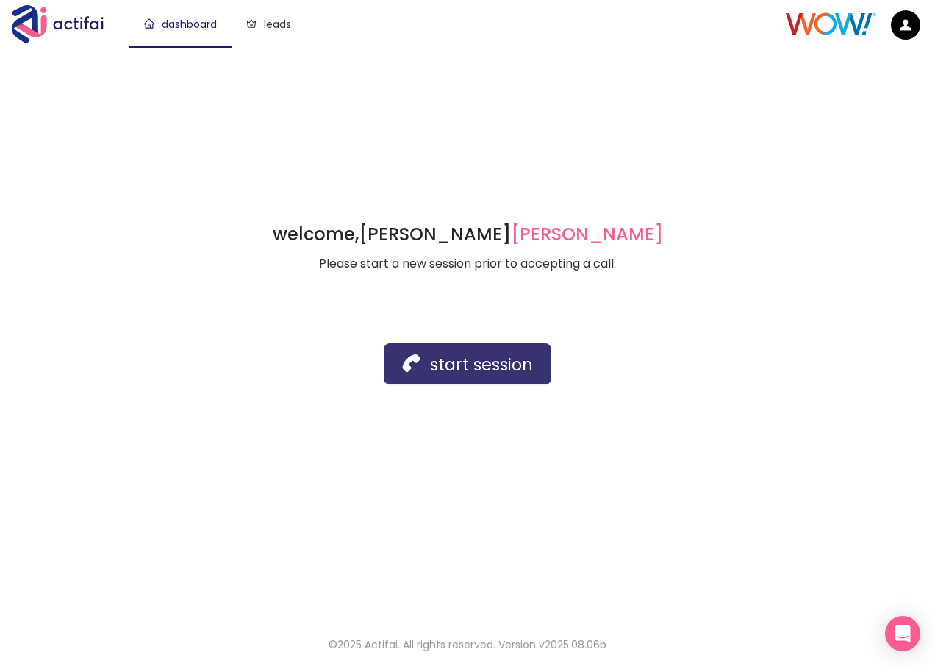
click at [493, 364] on button "start session" at bounding box center [468, 363] width 168 height 41
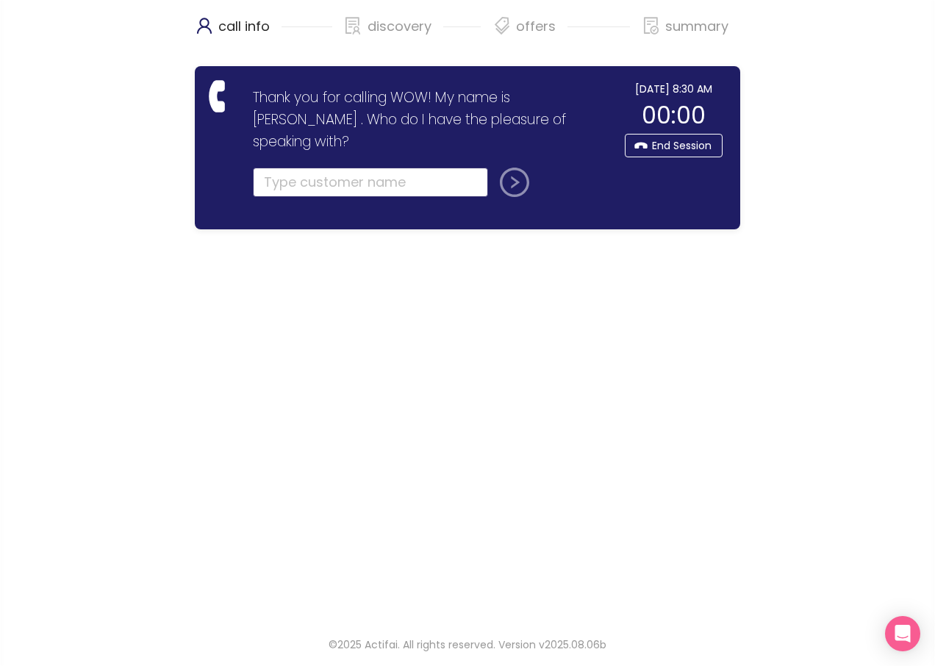
click at [277, 168] on input "text" at bounding box center [370, 182] width 235 height 29
drag, startPoint x: 327, startPoint y: 163, endPoint x: 345, endPoint y: 183, distance: 27.0
click at [327, 168] on input "text" at bounding box center [370, 182] width 235 height 29
type input "[PERSON_NAME]"
click at [494, 168] on button "submit" at bounding box center [511, 182] width 35 height 29
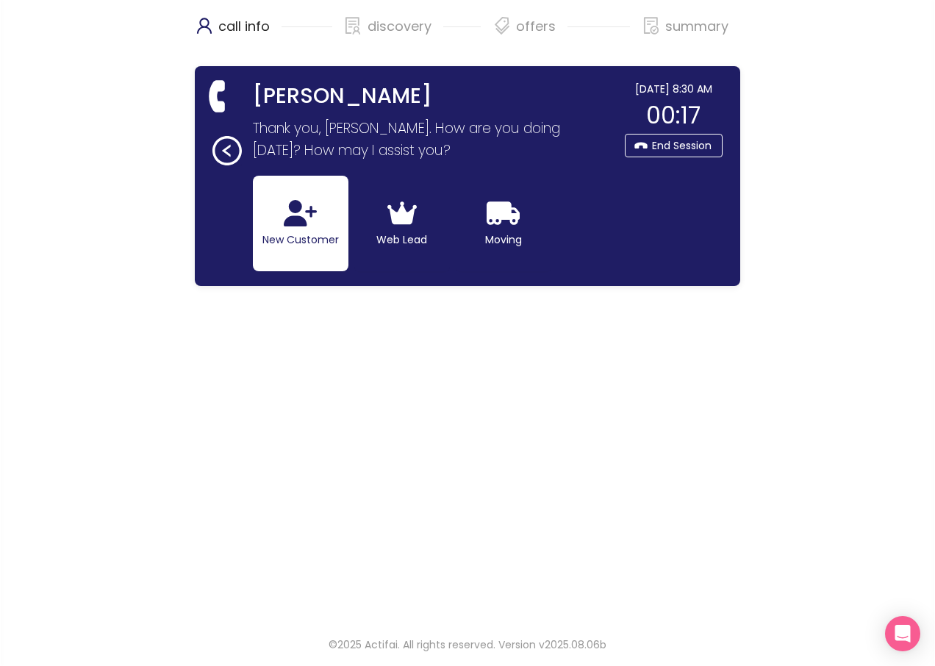
click at [322, 239] on button "New Customer" at bounding box center [301, 224] width 96 height 96
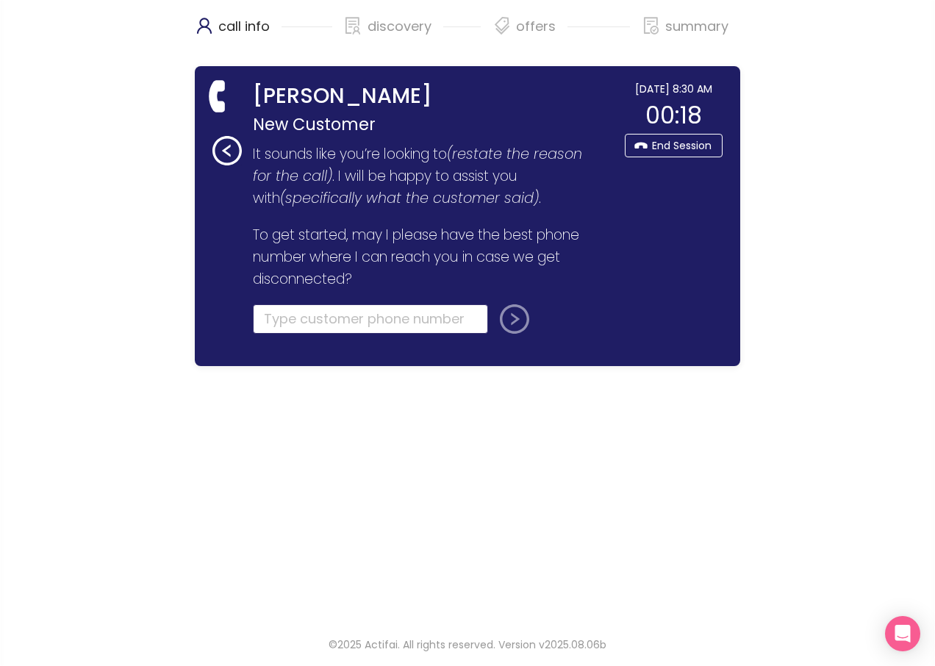
click at [301, 320] on input "tel" at bounding box center [370, 318] width 235 height 29
type input "[PHONE_NUMBER]"
click at [520, 326] on button "submit" at bounding box center [511, 318] width 35 height 29
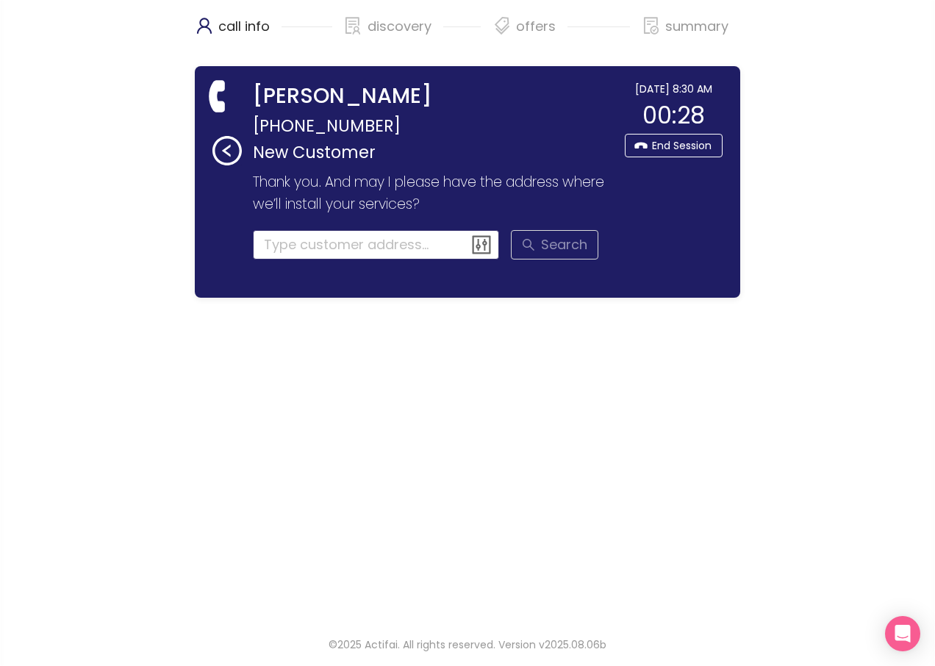
click at [309, 254] on input at bounding box center [376, 244] width 247 height 29
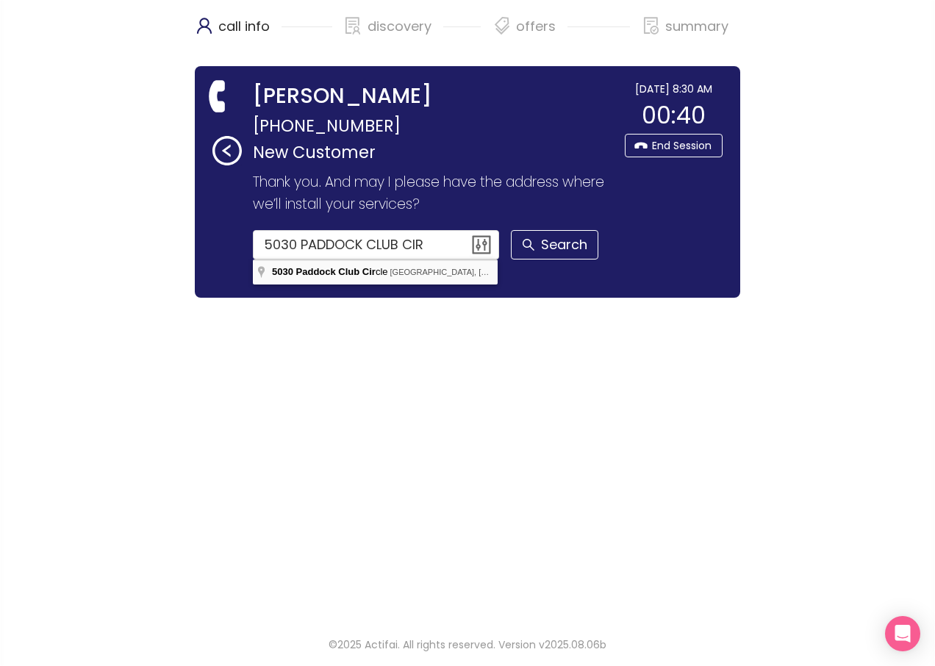
type input "[STREET_ADDRESS]"
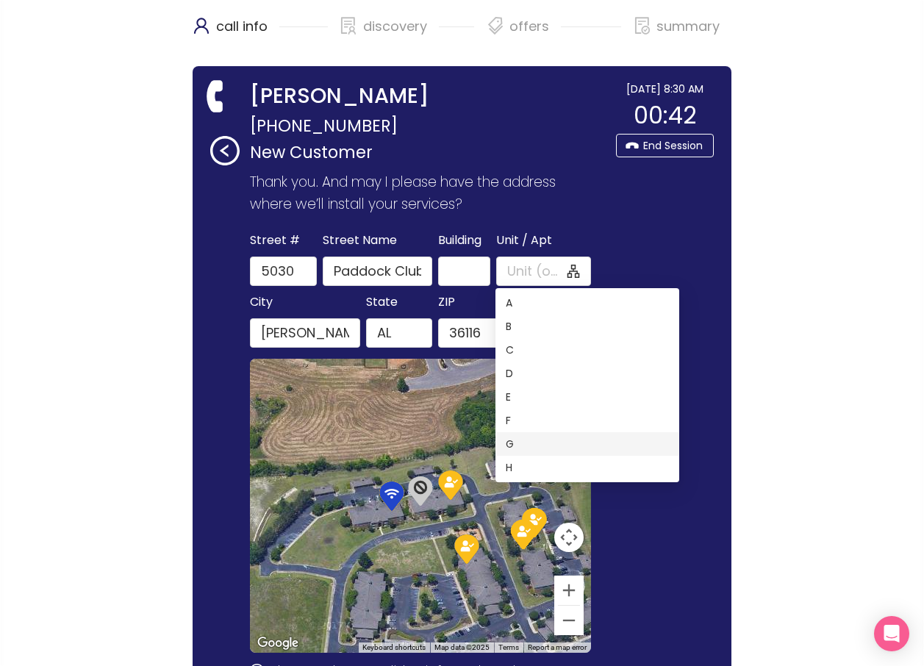
click at [506, 441] on div "G" at bounding box center [587, 444] width 163 height 16
type input "G"
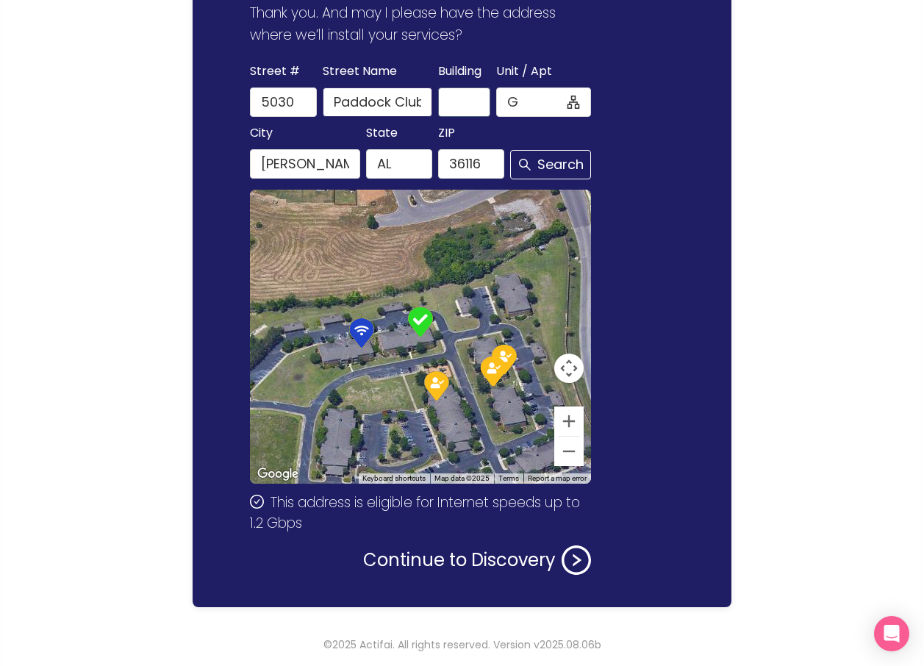
scroll to position [0, 26]
drag, startPoint x: 389, startPoint y: 102, endPoint x: 438, endPoint y: 107, distance: 49.5
click at [438, 107] on div "[GEOGRAPHIC_DATA] Name [GEOGRAPHIC_DATA] / Apt G" at bounding box center [420, 89] width 347 height 56
click at [435, 555] on button "Continue to Discovery" at bounding box center [477, 559] width 228 height 29
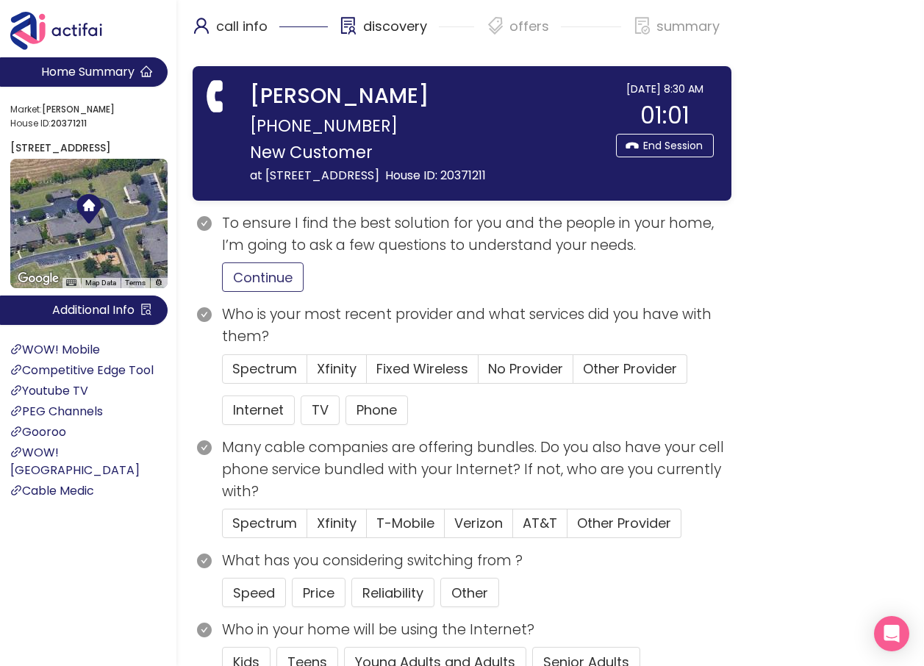
click at [282, 292] on button "Continue" at bounding box center [263, 276] width 82 height 29
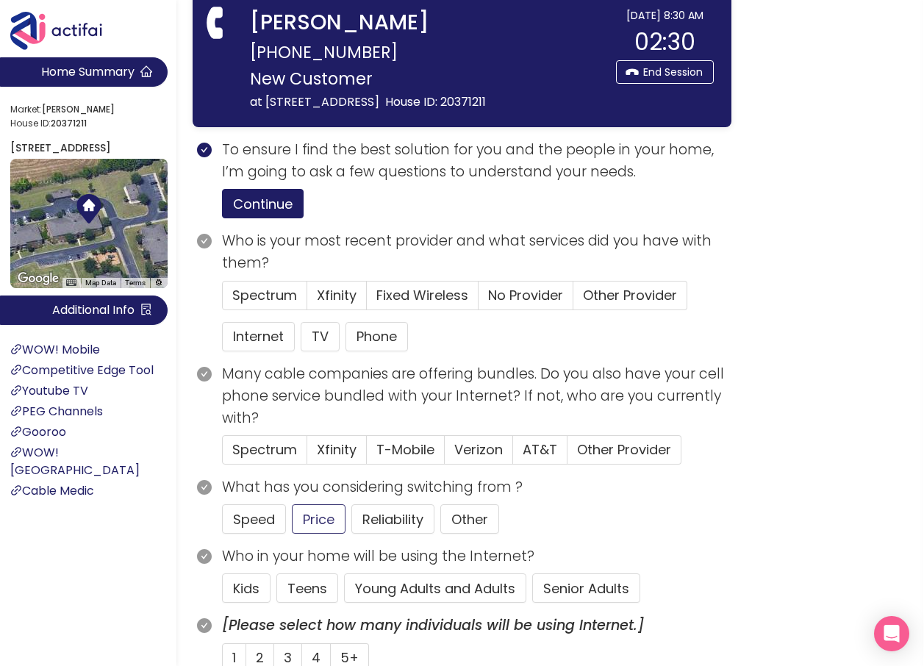
click at [394, 603] on button "Young Adults and Adults" at bounding box center [435, 587] width 182 height 29
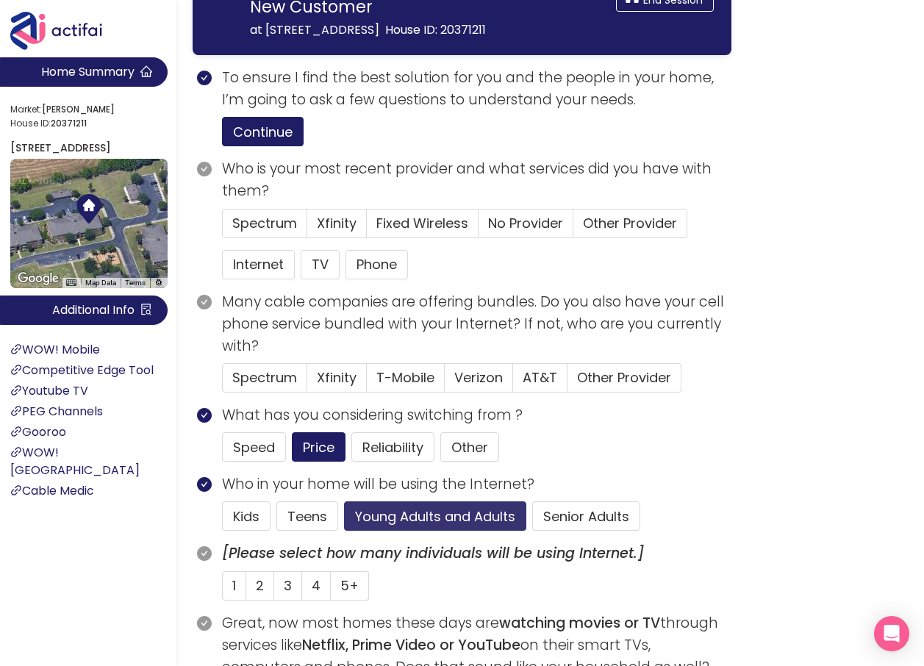
scroll to position [294, 0]
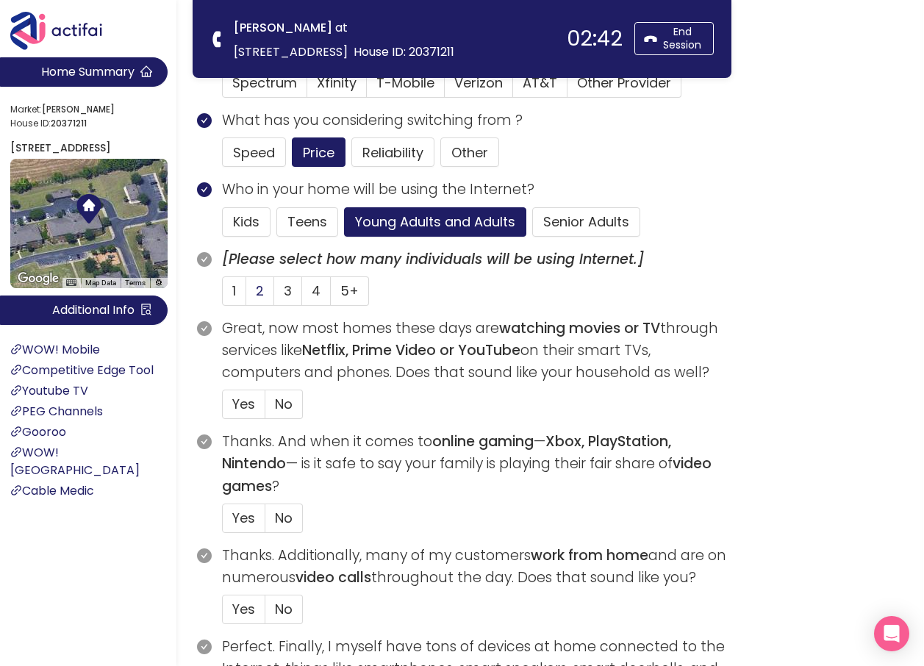
click at [259, 291] on span "2" at bounding box center [260, 290] width 8 height 18
click at [246, 295] on input "2" at bounding box center [246, 295] width 0 height 0
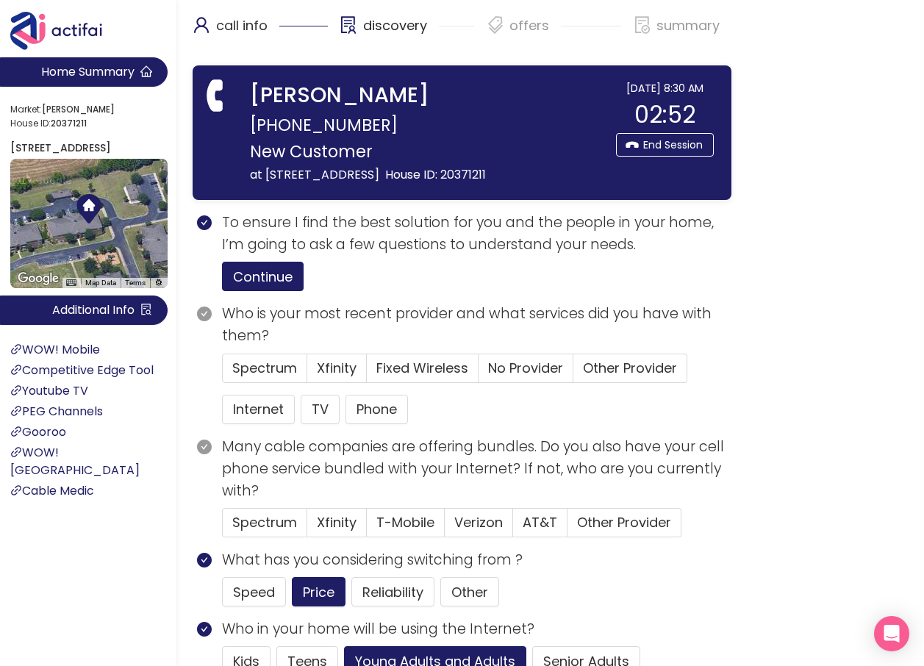
scroll to position [0, 0]
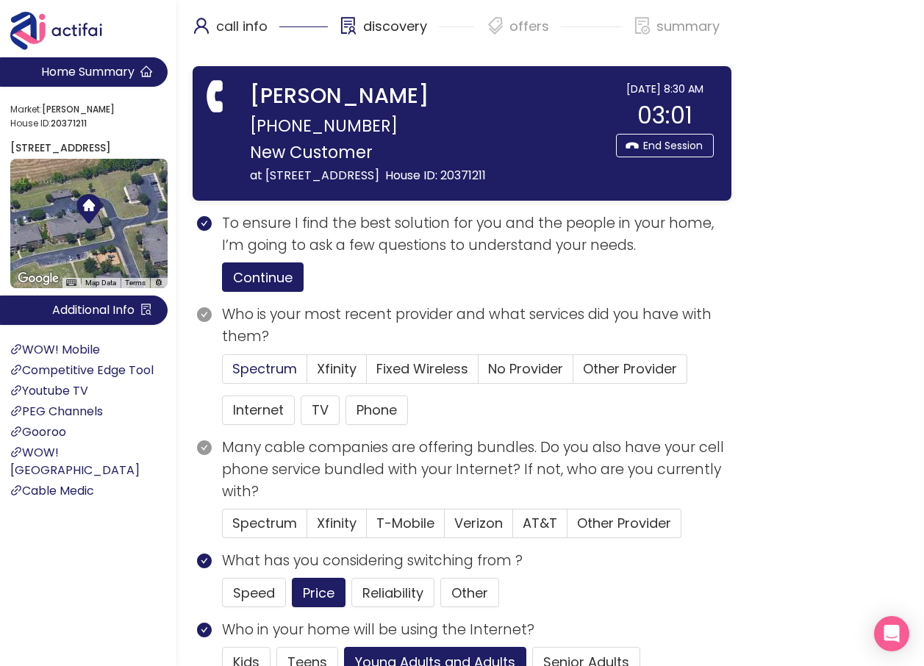
click at [266, 378] on span "Spectrum" at bounding box center [264, 368] width 65 height 18
click at [223, 373] on input "Spectrum" at bounding box center [223, 373] width 0 height 0
click at [257, 425] on button "Internet" at bounding box center [258, 409] width 73 height 29
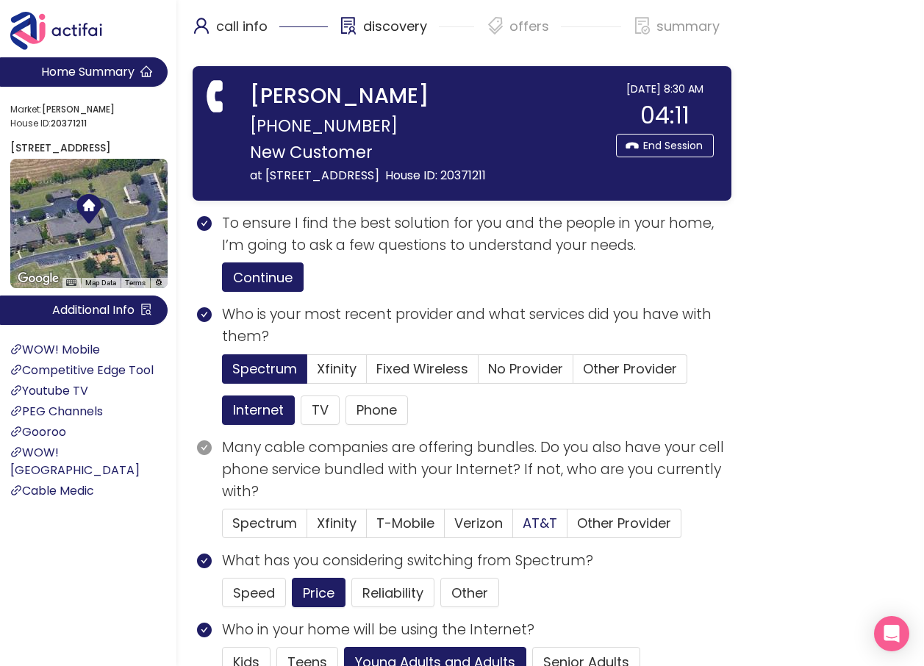
click at [531, 532] on span "AT&T" at bounding box center [540, 523] width 35 height 18
click at [513, 528] on input "AT&T" at bounding box center [513, 528] width 0 height 0
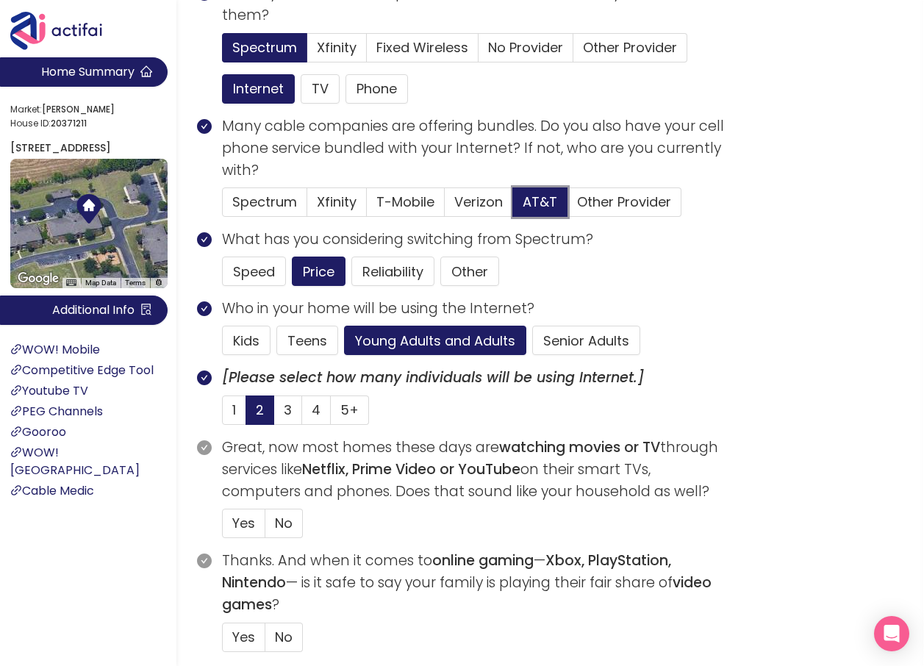
scroll to position [367, 0]
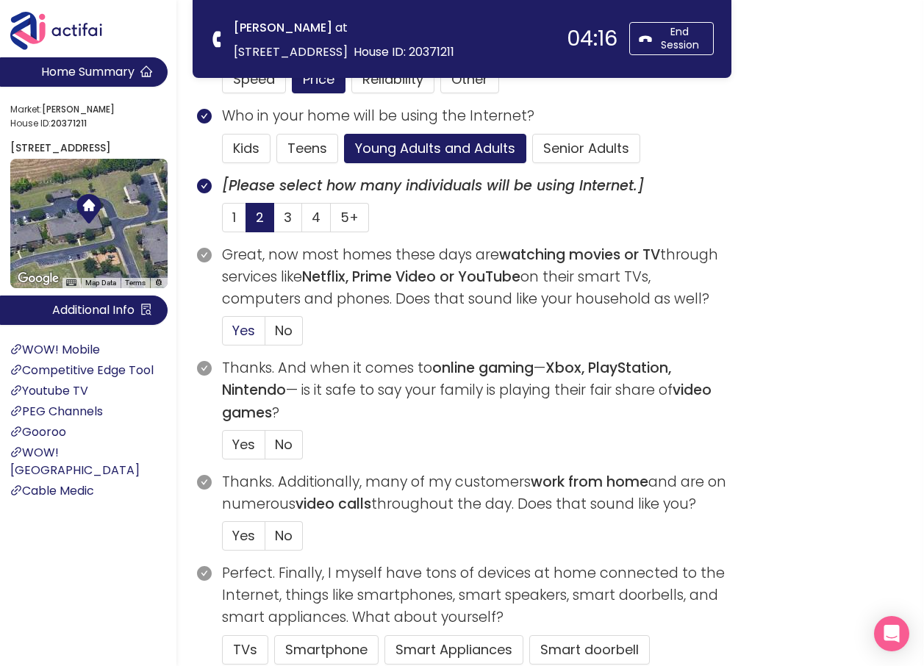
click at [240, 335] on span "Yes" at bounding box center [243, 330] width 23 height 18
click at [223, 335] on input "Yes" at bounding box center [223, 335] width 0 height 0
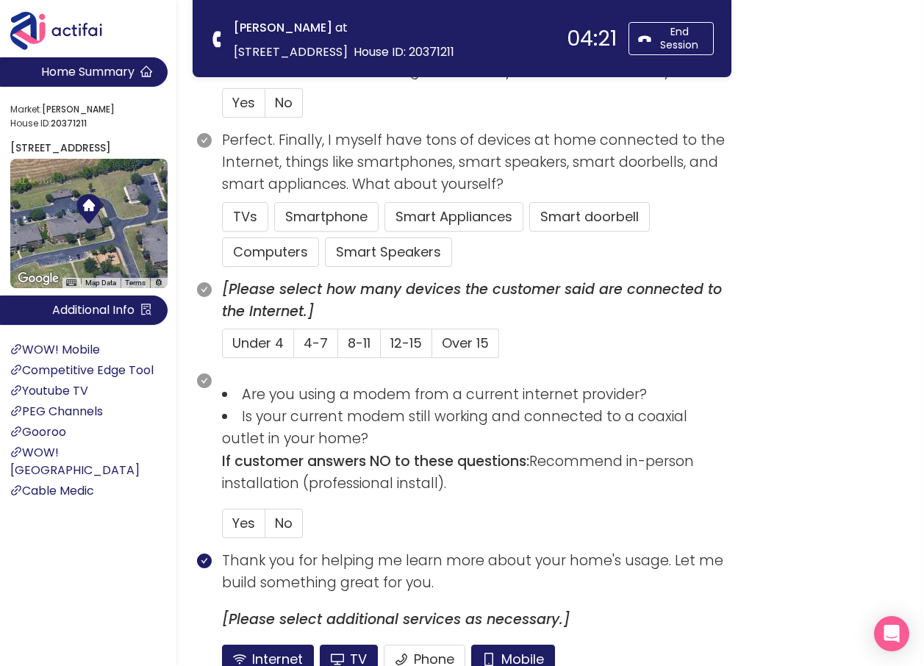
scroll to position [808, 0]
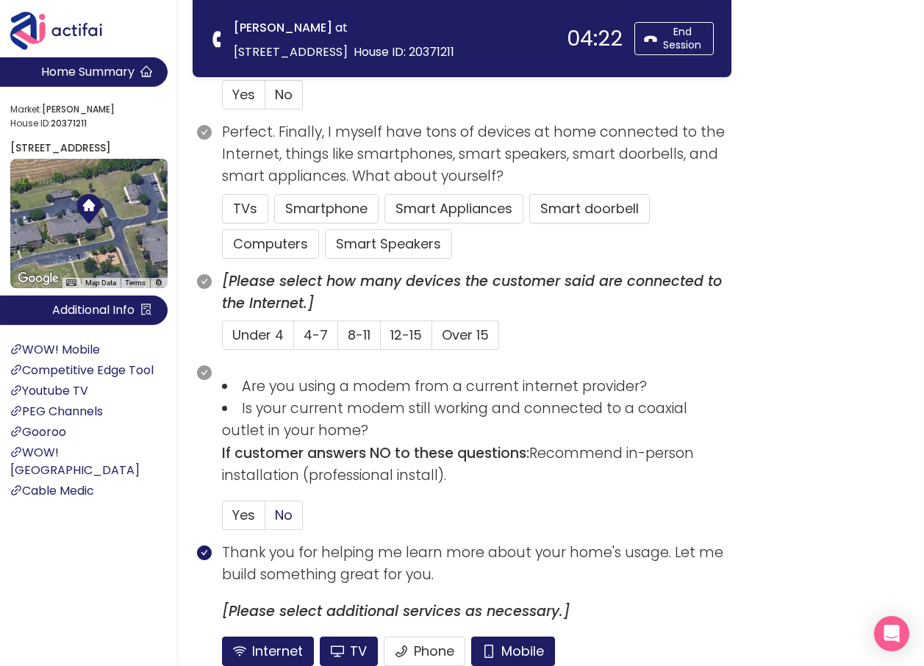
click at [276, 512] on span "No" at bounding box center [284, 515] width 18 height 18
click at [265, 520] on input "No" at bounding box center [265, 520] width 0 height 0
click at [485, 647] on button "Mobile" at bounding box center [513, 650] width 84 height 29
click at [356, 647] on button "TV" at bounding box center [349, 650] width 58 height 29
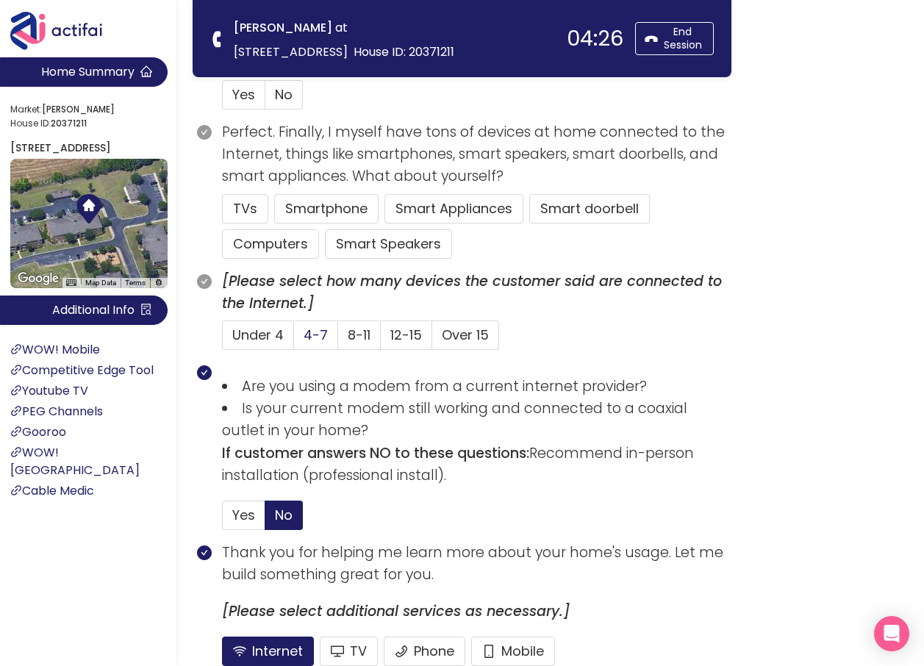
click at [312, 333] on span "4-7" at bounding box center [316, 335] width 24 height 18
click at [294, 340] on input "4-7" at bounding box center [294, 340] width 0 height 0
click at [244, 204] on button "TVs" at bounding box center [245, 208] width 46 height 29
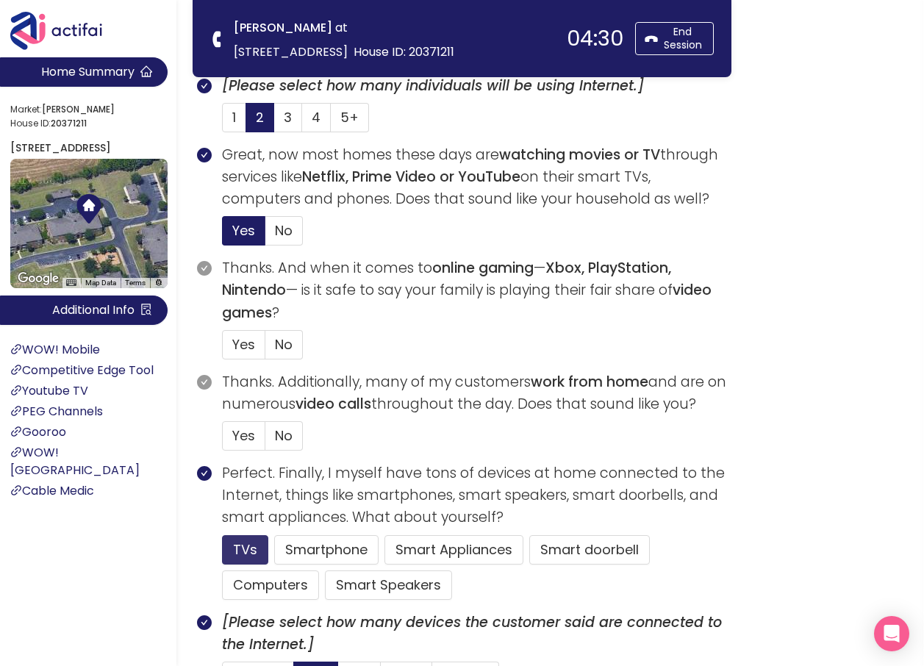
scroll to position [441, 0]
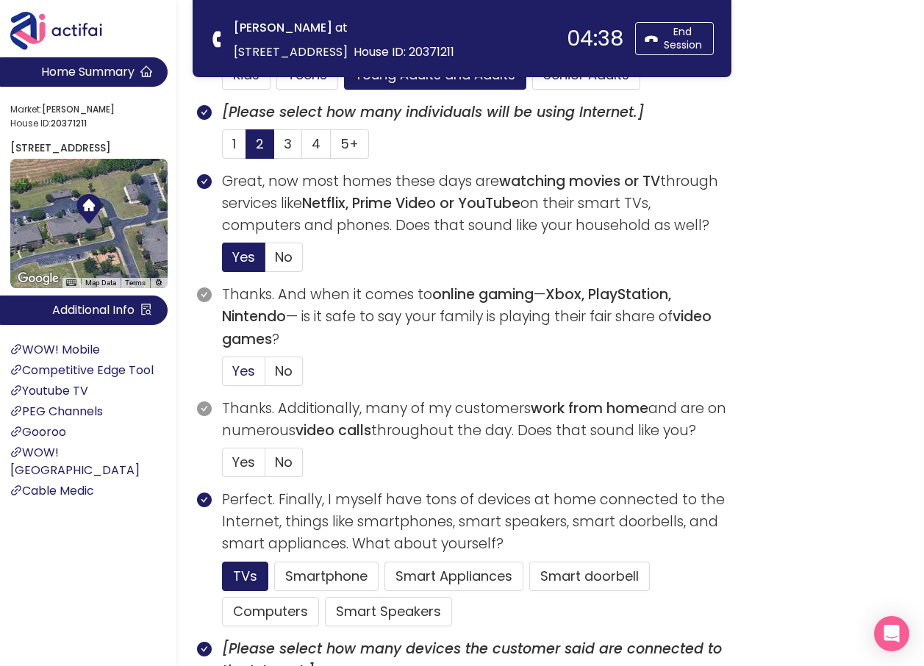
click at [247, 366] on span "Yes" at bounding box center [243, 371] width 23 height 18
click at [223, 376] on input "Yes" at bounding box center [223, 376] width 0 height 0
click at [273, 459] on label "No" at bounding box center [283, 462] width 37 height 29
click at [265, 467] on input "No" at bounding box center [265, 467] width 0 height 0
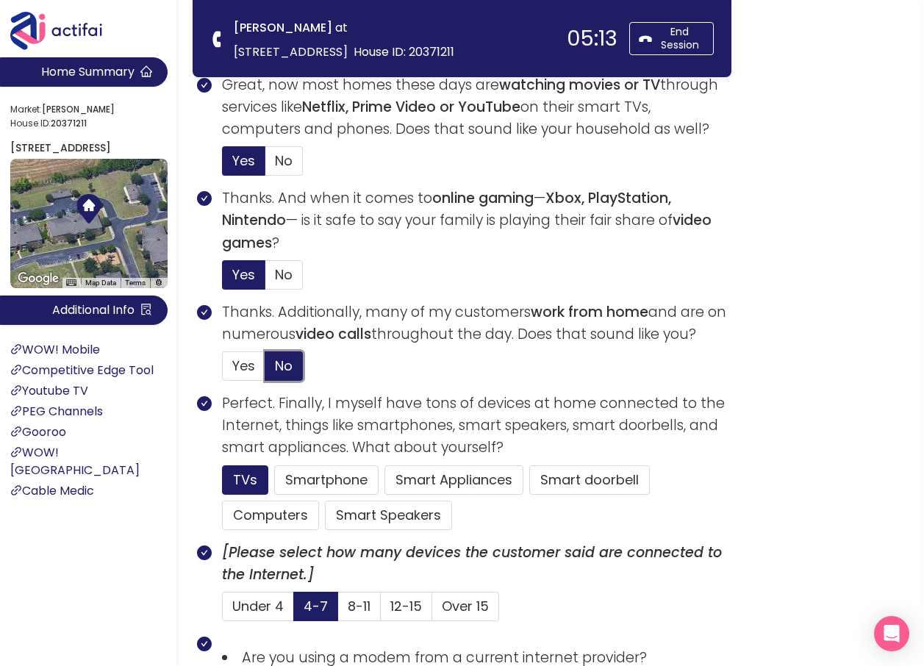
scroll to position [808, 0]
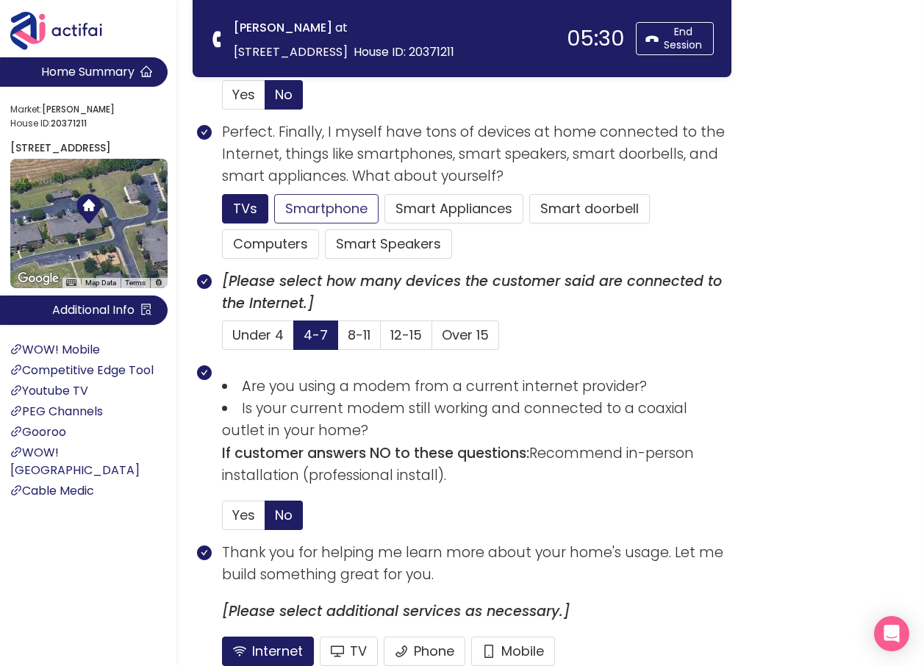
click at [334, 229] on button "Smartphone" at bounding box center [388, 243] width 127 height 29
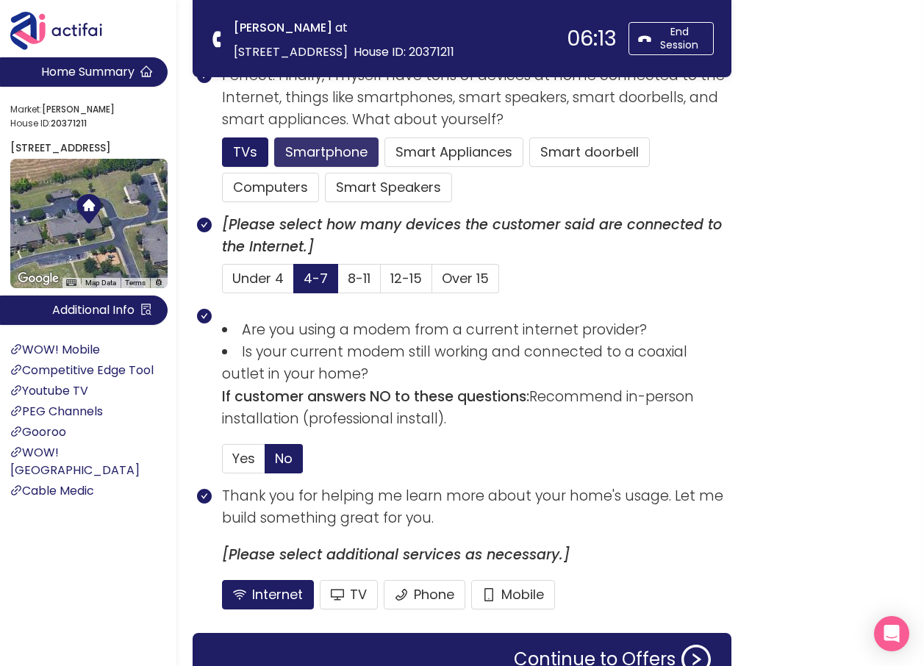
scroll to position [944, 0]
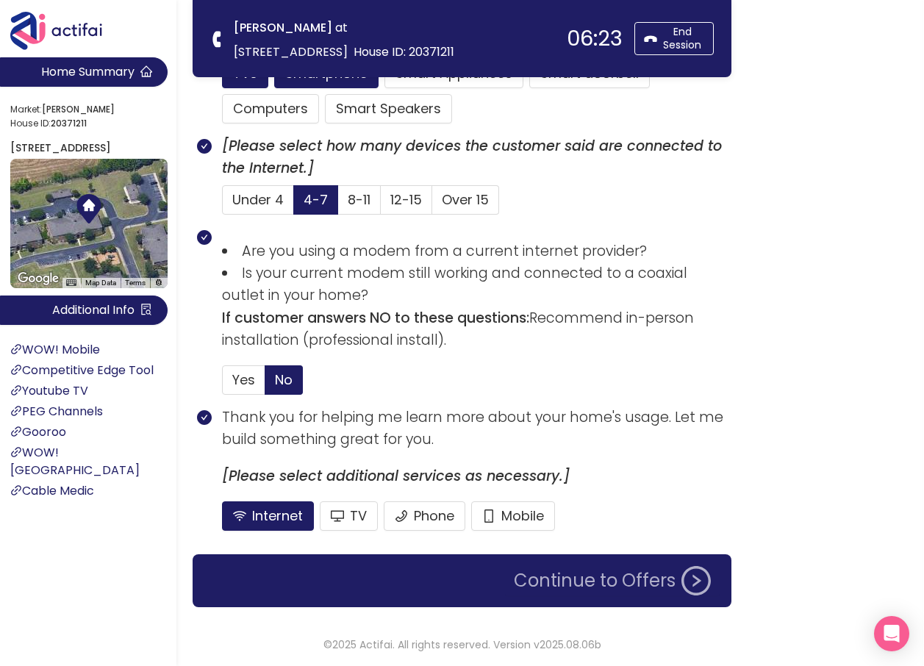
click at [584, 581] on button "Continue to Offers" at bounding box center [612, 580] width 215 height 29
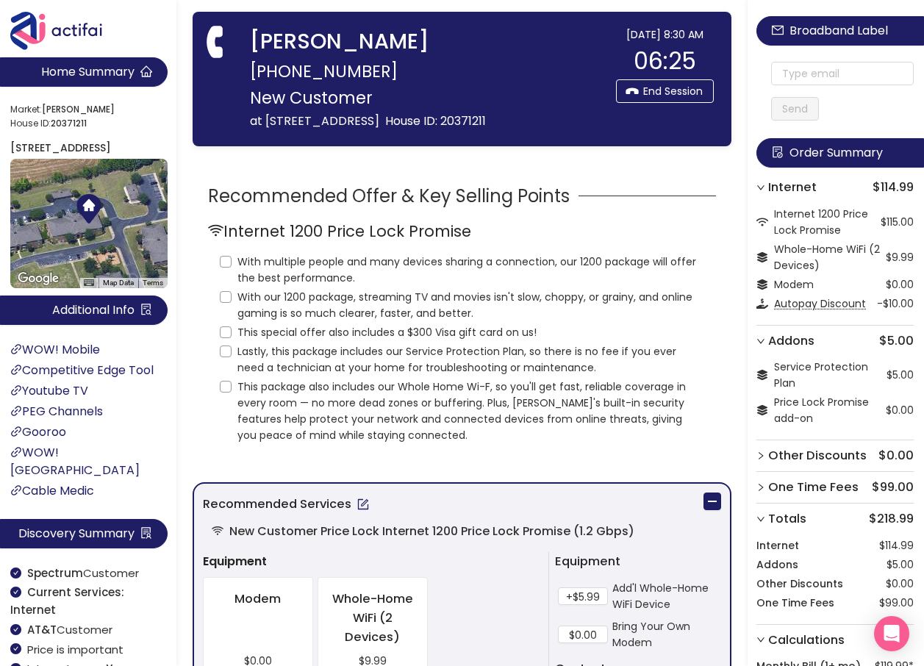
scroll to position [0, 0]
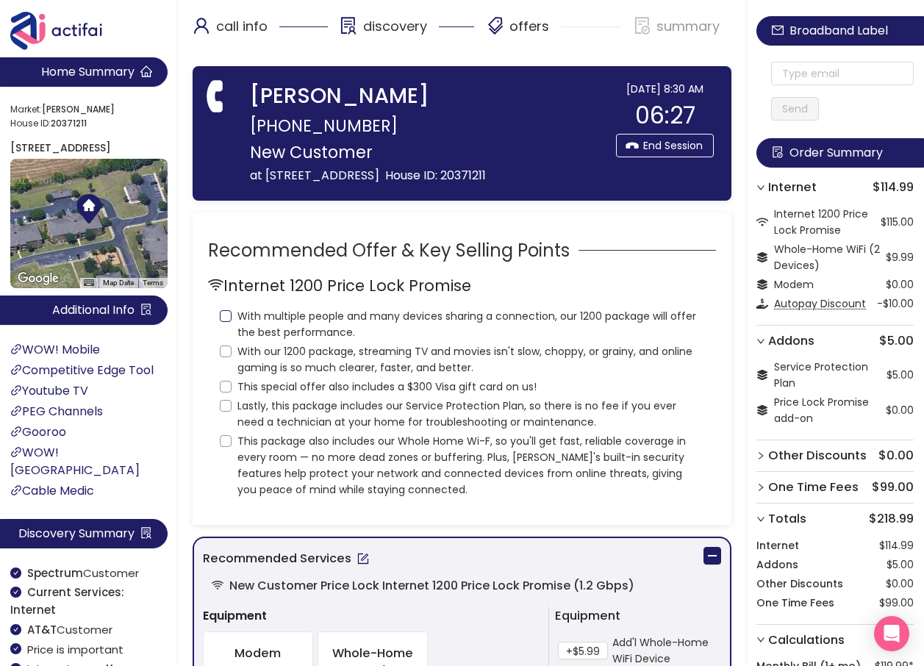
click at [221, 322] on input "With multiple people and many devices sharing a connection, our 1200 package wi…" at bounding box center [226, 316] width 12 height 12
checkbox input "true"
click at [221, 357] on input "With our 1200 package, streaming TV and movies isn't slow, choppy, or grainy, a…" at bounding box center [226, 351] width 12 height 12
checkbox input "true"
click at [224, 392] on input "This special offer also includes a $300 Visa gift card on us!" at bounding box center [226, 387] width 12 height 12
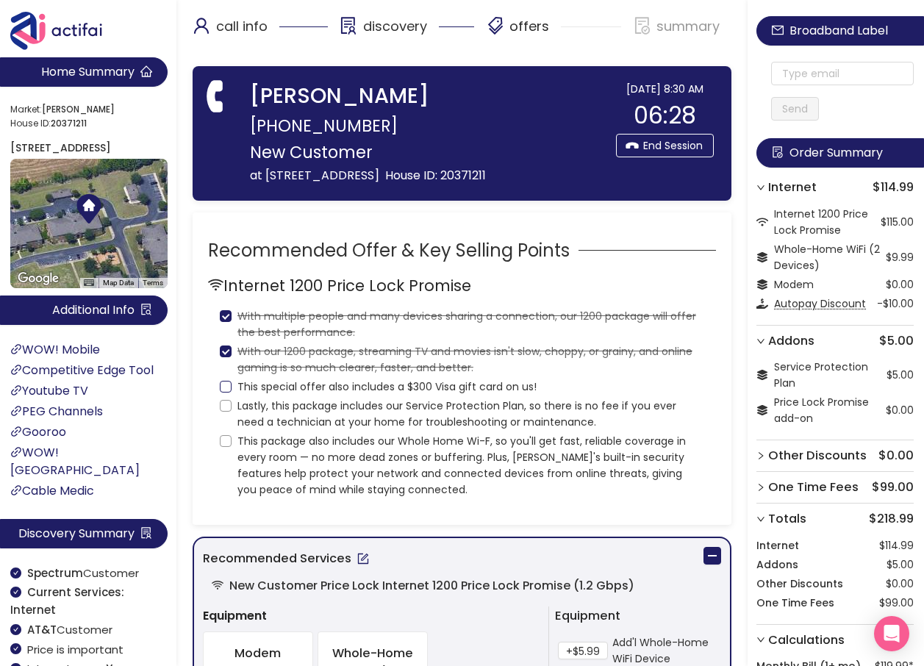
checkbox input "true"
click at [226, 412] on input "Lastly, this package includes our Service Protection Plan, so there is no fee i…" at bounding box center [226, 406] width 12 height 12
checkbox input "true"
click at [226, 453] on label "This package also includes our Whole Home Wi-F, so you'll get fast, reliable co…" at bounding box center [462, 464] width 484 height 68
click at [226, 447] on input "This package also includes our Whole Home Wi-F, so you'll get fast, reliable co…" at bounding box center [226, 441] width 12 height 12
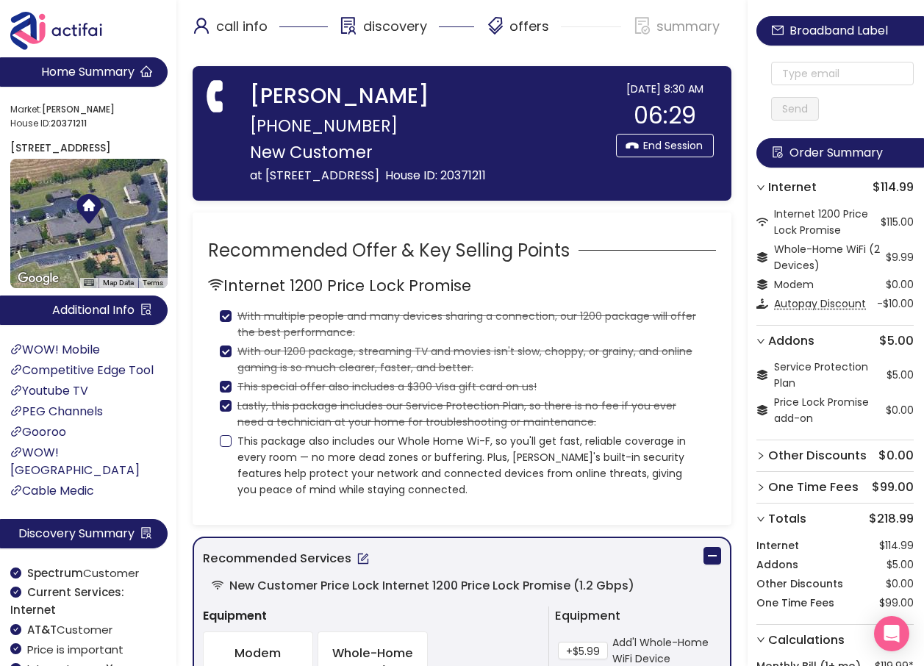
checkbox input "true"
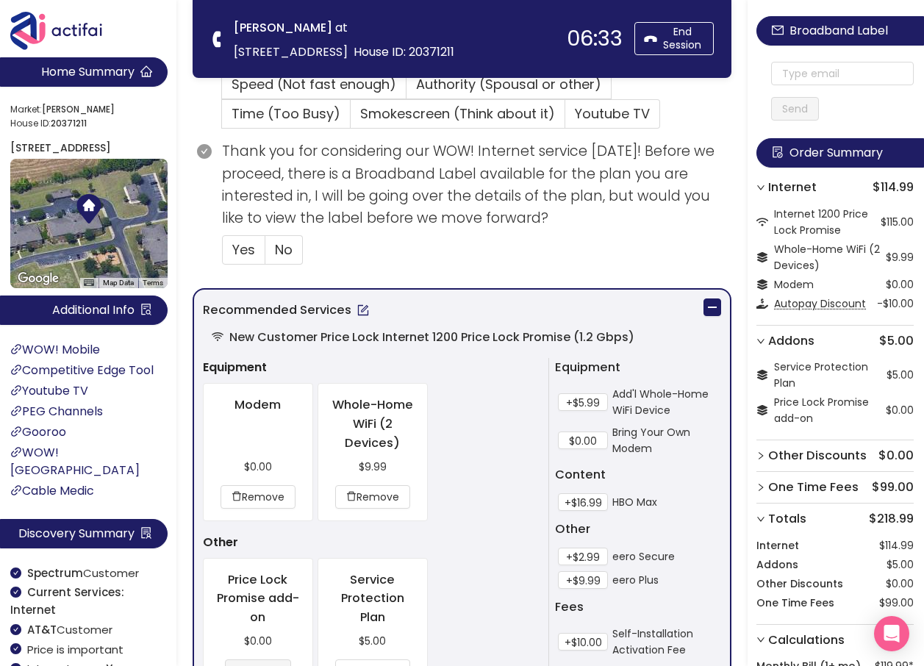
scroll to position [514, 0]
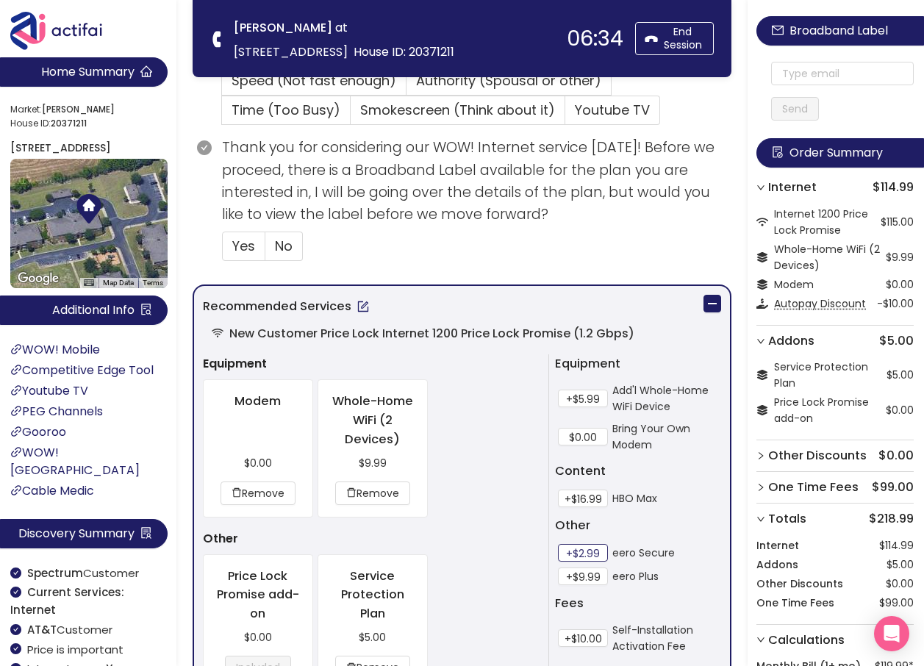
click at [578, 553] on button "+$2.99" at bounding box center [583, 553] width 50 height 18
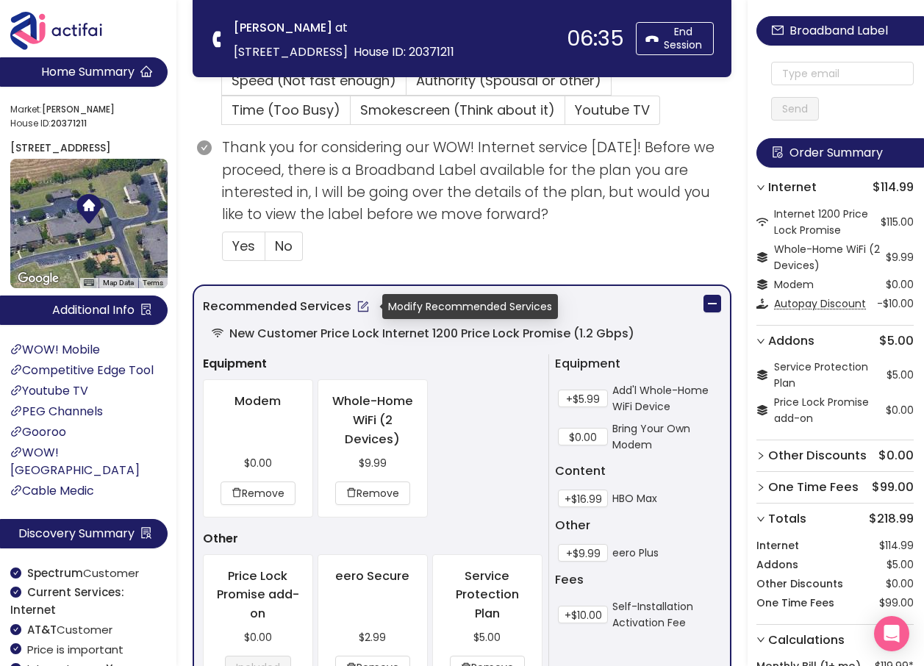
click at [363, 304] on button "button" at bounding box center [363, 307] width 24 height 24
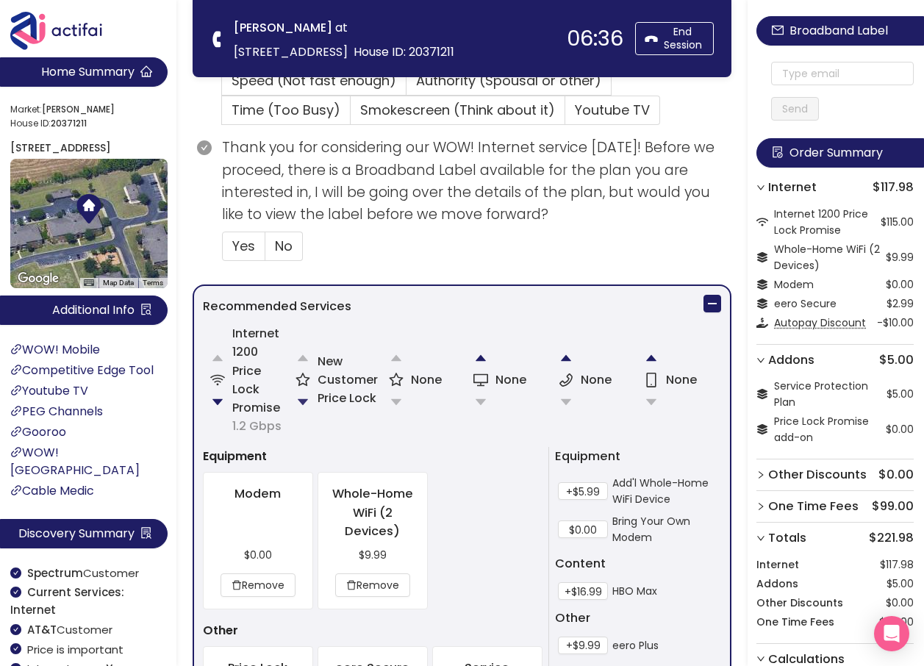
click at [307, 399] on button "button" at bounding box center [302, 401] width 29 height 29
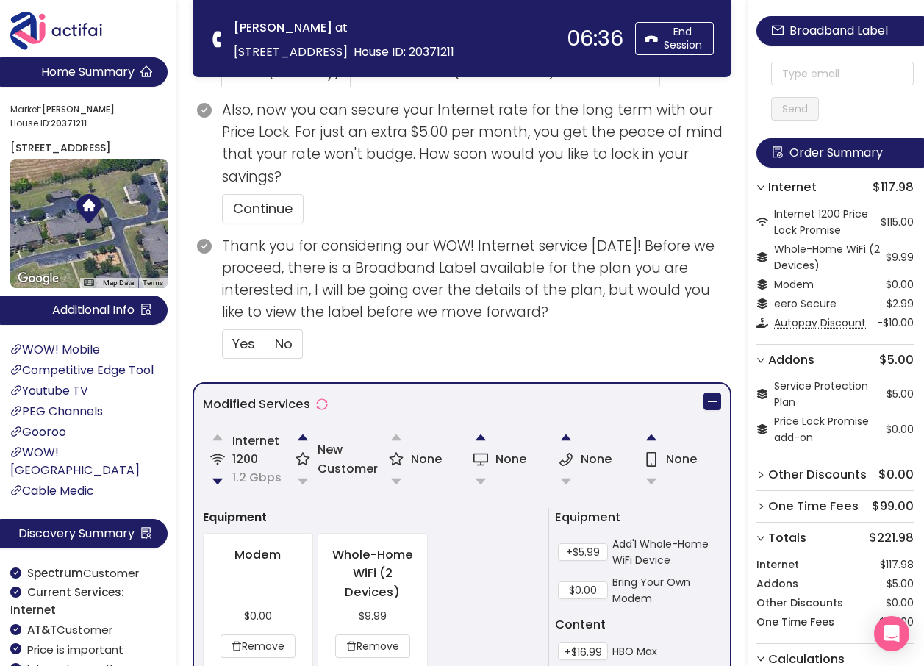
scroll to position [312, 0]
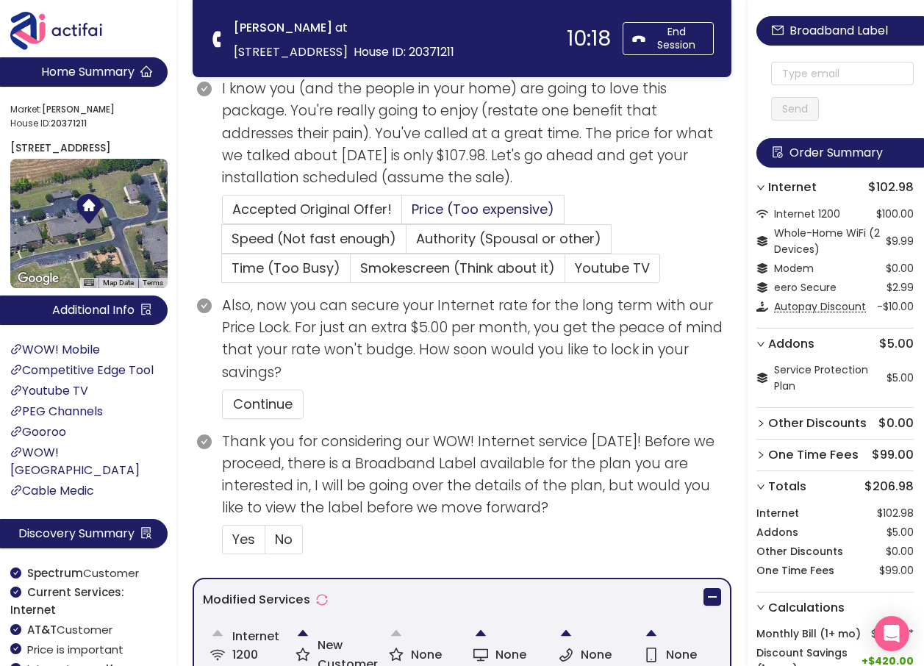
click at [463, 215] on span "Price (Too expensive)" at bounding box center [483, 209] width 143 height 18
click at [402, 214] on input "Price (Too expensive)" at bounding box center [402, 214] width 0 height 0
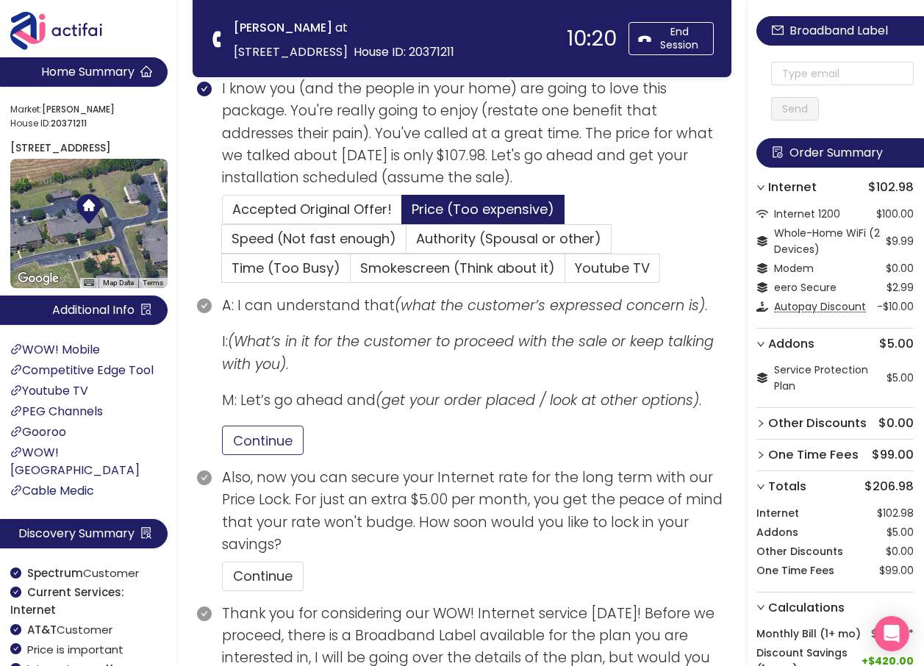
click at [259, 441] on button "Continue" at bounding box center [263, 440] width 82 height 29
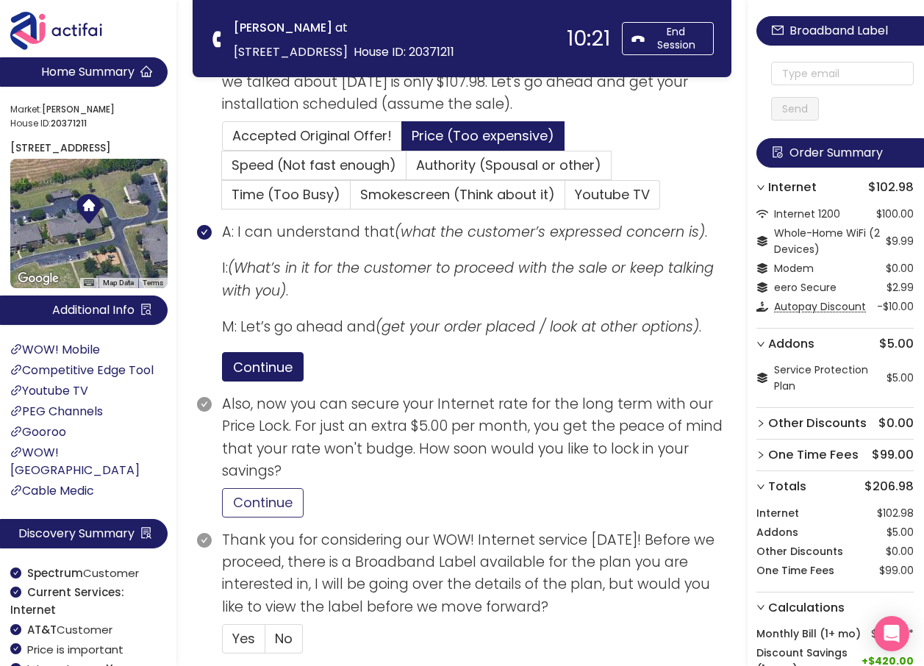
drag, startPoint x: 261, startPoint y: 512, endPoint x: 332, endPoint y: 499, distance: 72.4
click at [262, 511] on button "Continue" at bounding box center [263, 502] width 82 height 29
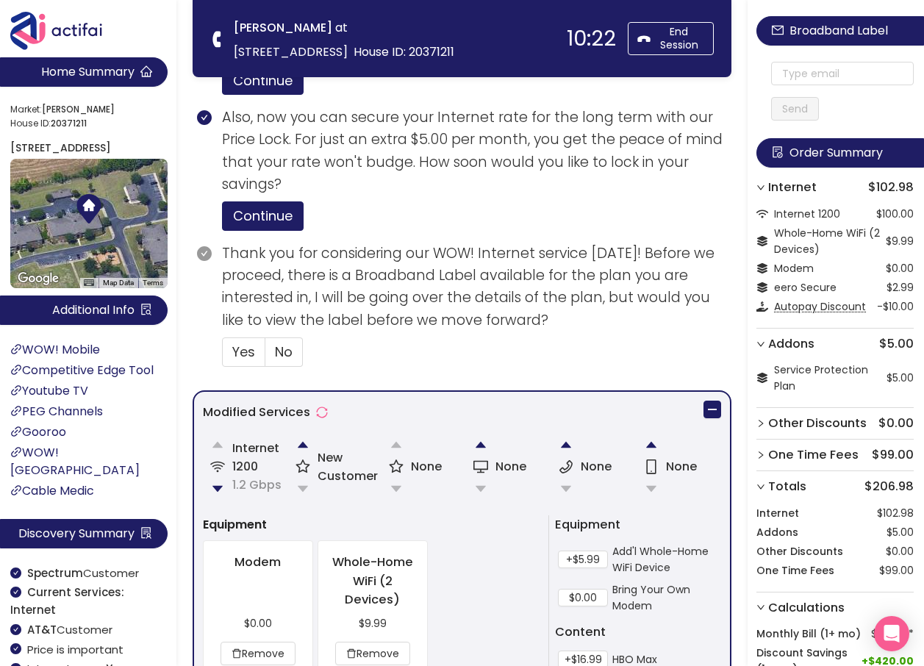
scroll to position [680, 0]
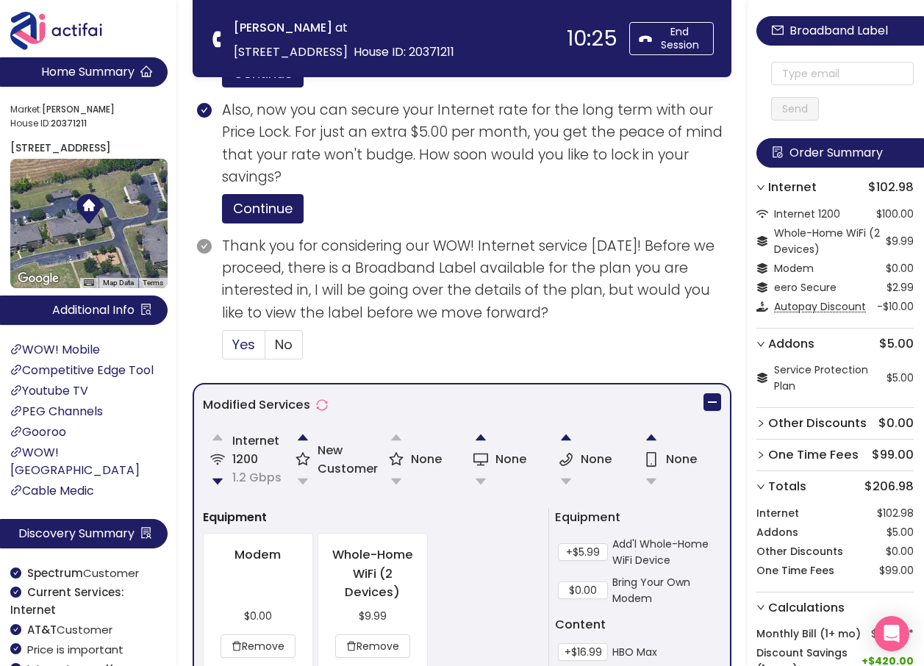
click at [251, 348] on span "Yes" at bounding box center [243, 344] width 23 height 18
click at [223, 349] on input "Yes" at bounding box center [223, 349] width 0 height 0
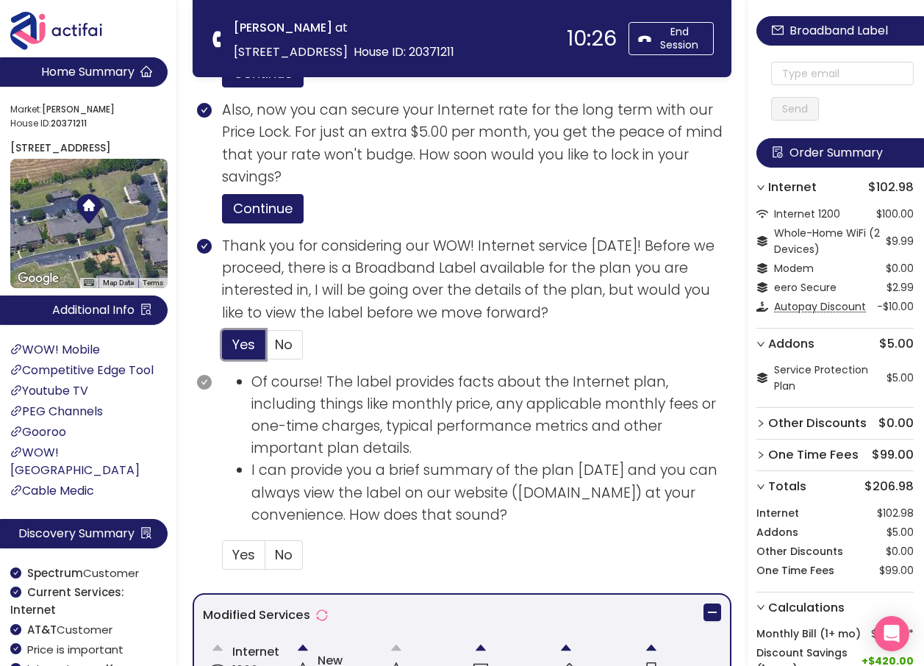
scroll to position [974, 0]
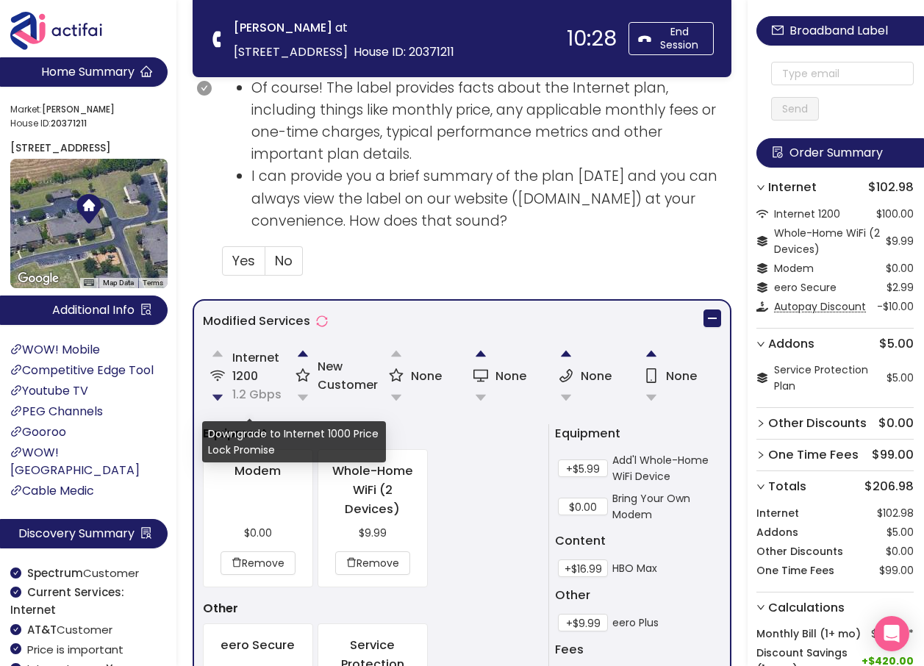
click at [216, 392] on button "button" at bounding box center [217, 397] width 29 height 29
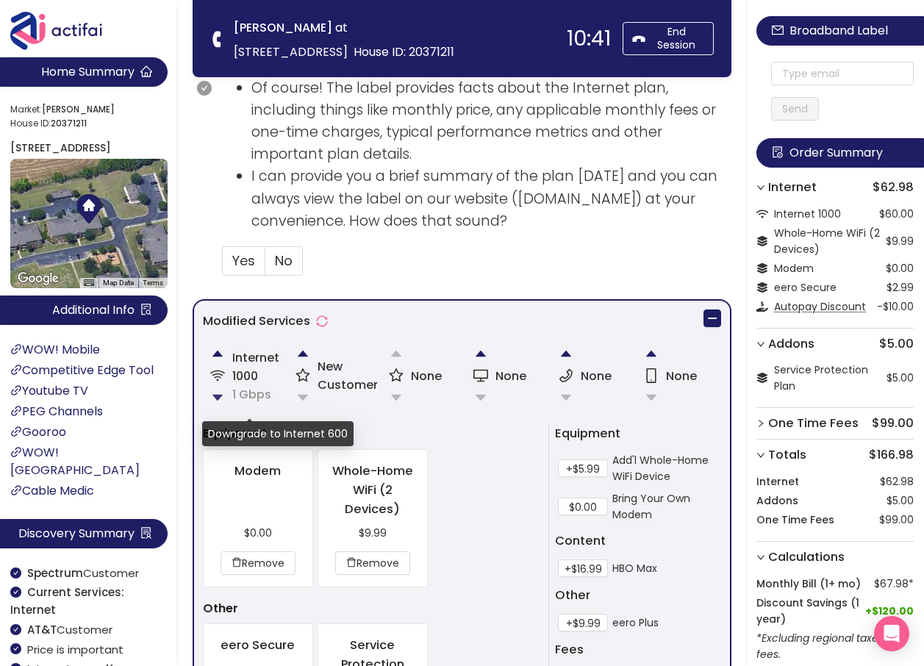
click at [220, 401] on button "button" at bounding box center [217, 397] width 29 height 29
click at [220, 398] on button "button" at bounding box center [217, 398] width 29 height 29
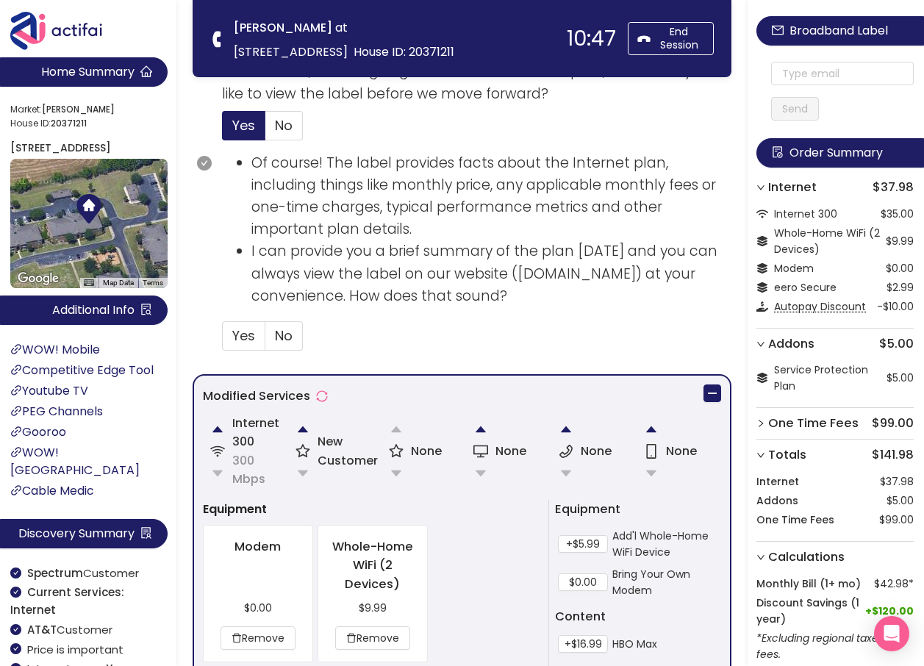
scroll to position [900, 0]
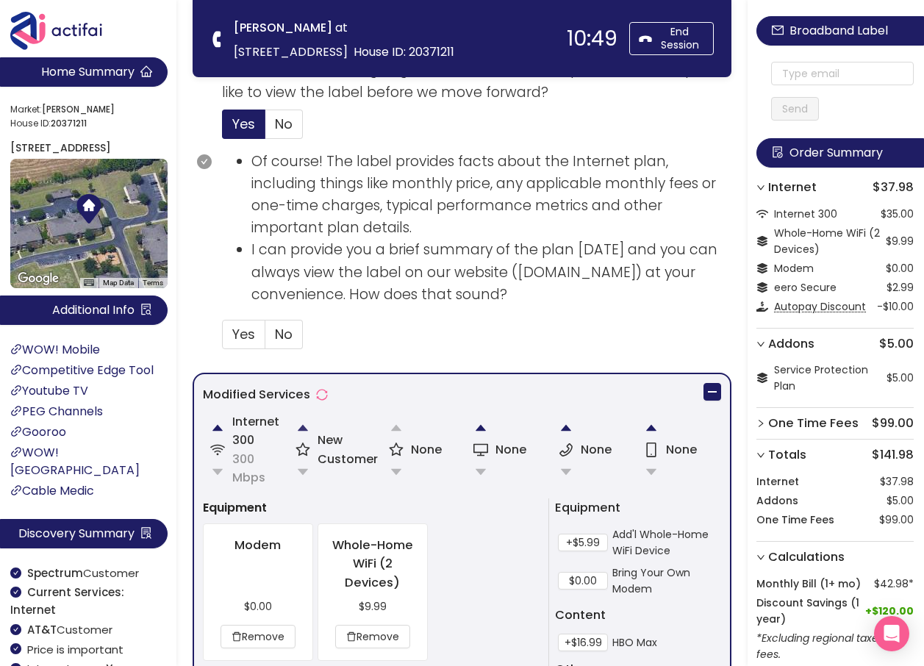
click at [305, 431] on button "button" at bounding box center [302, 427] width 29 height 29
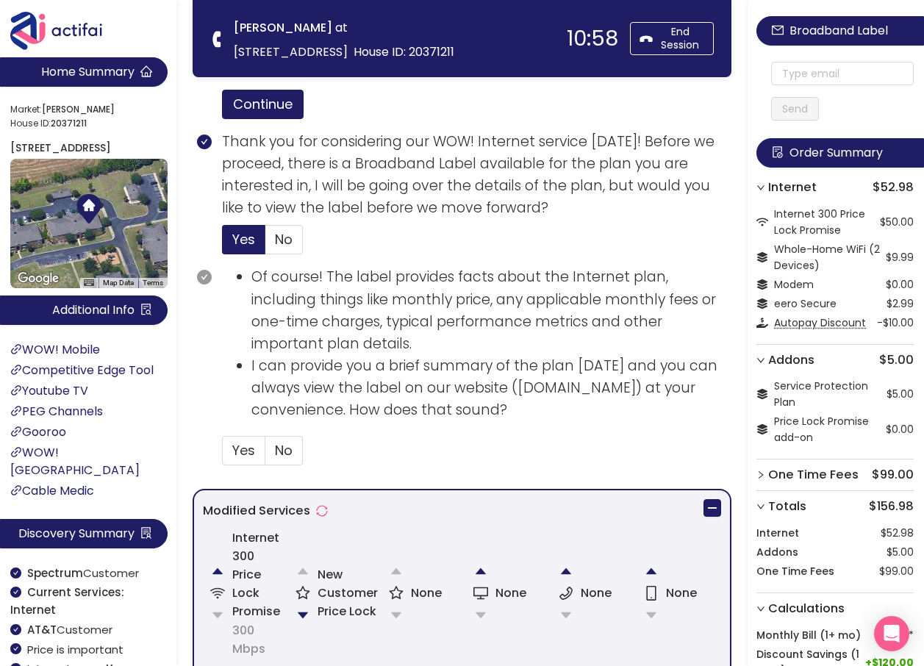
scroll to position [736, 0]
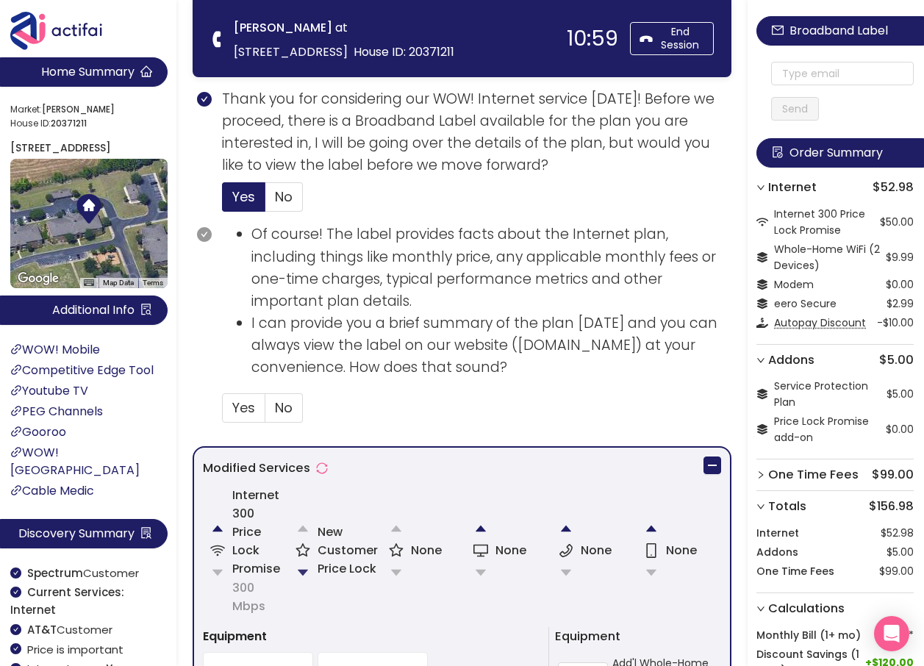
click at [304, 572] on button "button" at bounding box center [302, 572] width 29 height 29
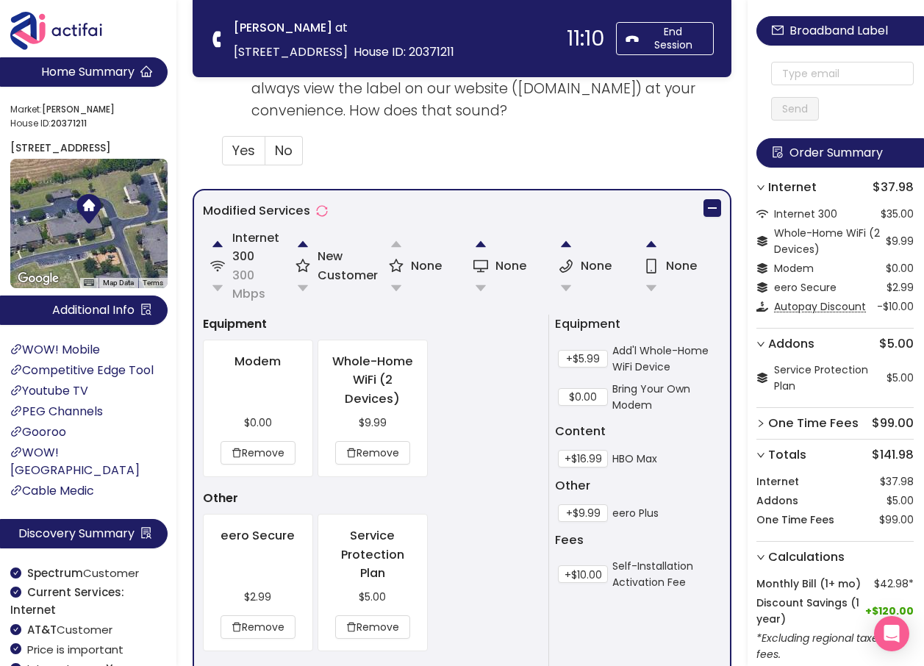
scroll to position [839, 0]
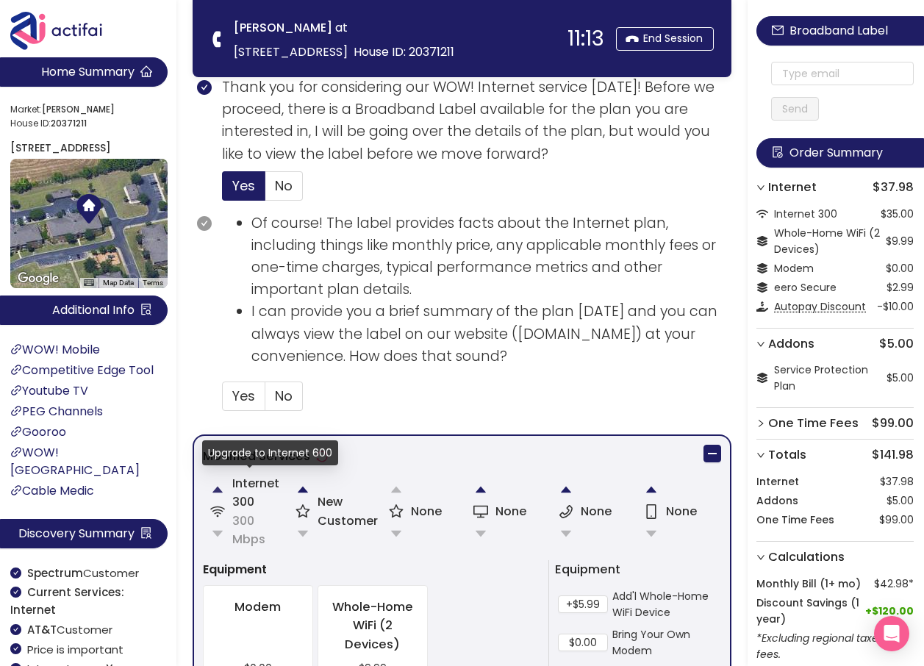
click at [219, 487] on button "button" at bounding box center [217, 489] width 29 height 29
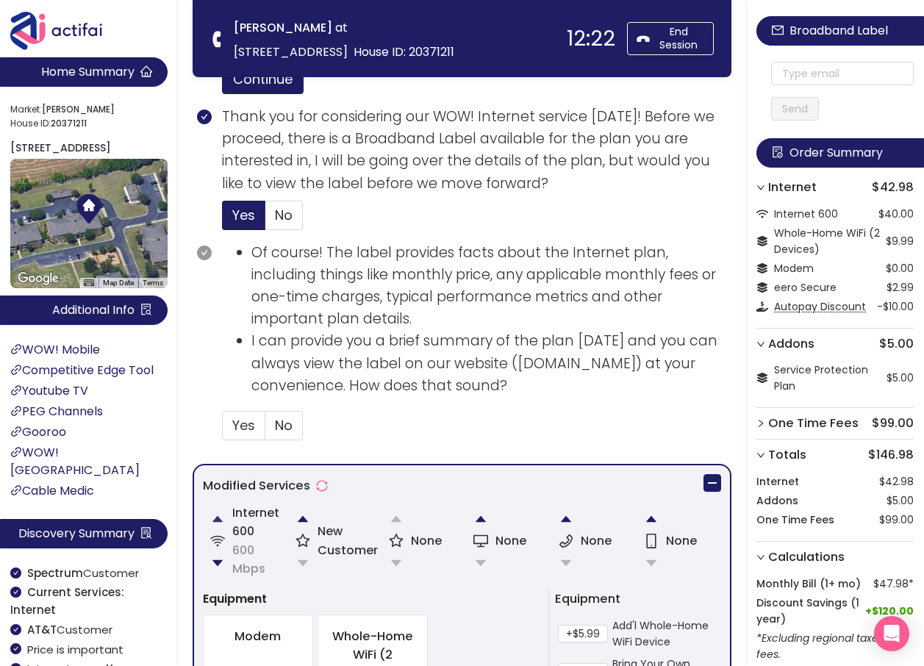
scroll to position [882, 0]
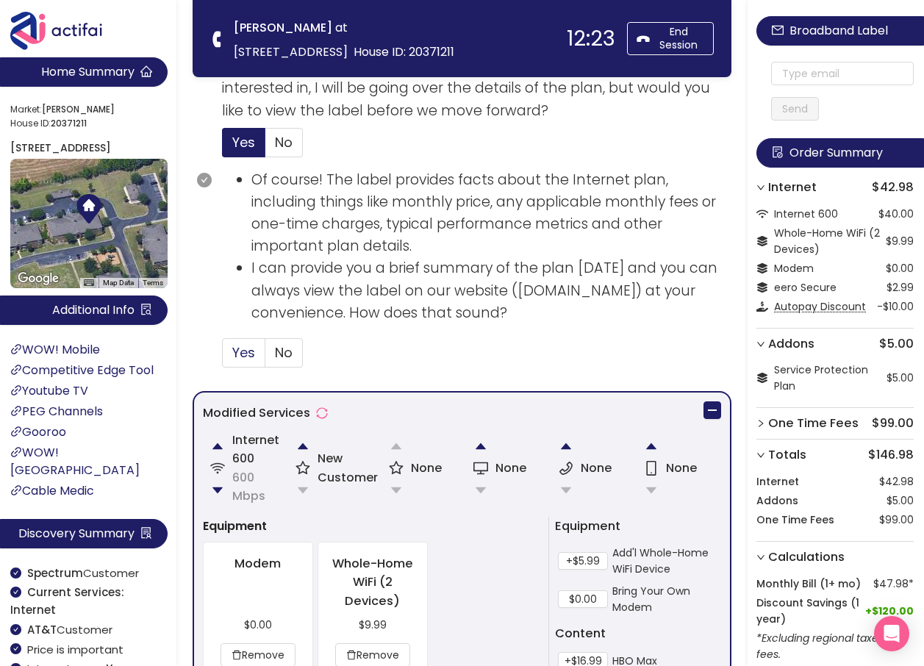
click at [243, 354] on span "Yes" at bounding box center [243, 352] width 23 height 18
click at [223, 357] on input "Yes" at bounding box center [223, 357] width 0 height 0
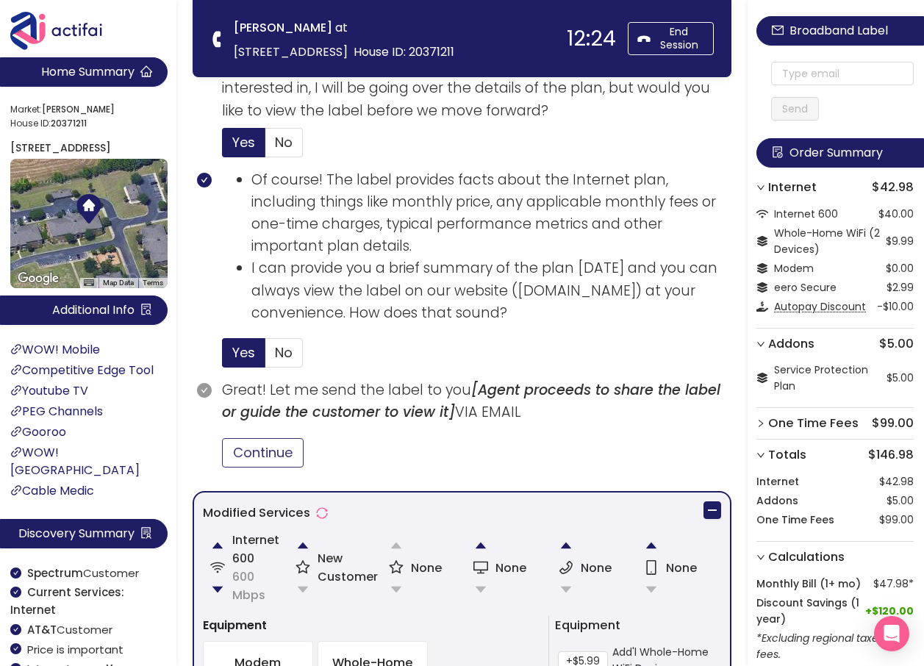
click at [276, 446] on button "Continue" at bounding box center [263, 452] width 82 height 29
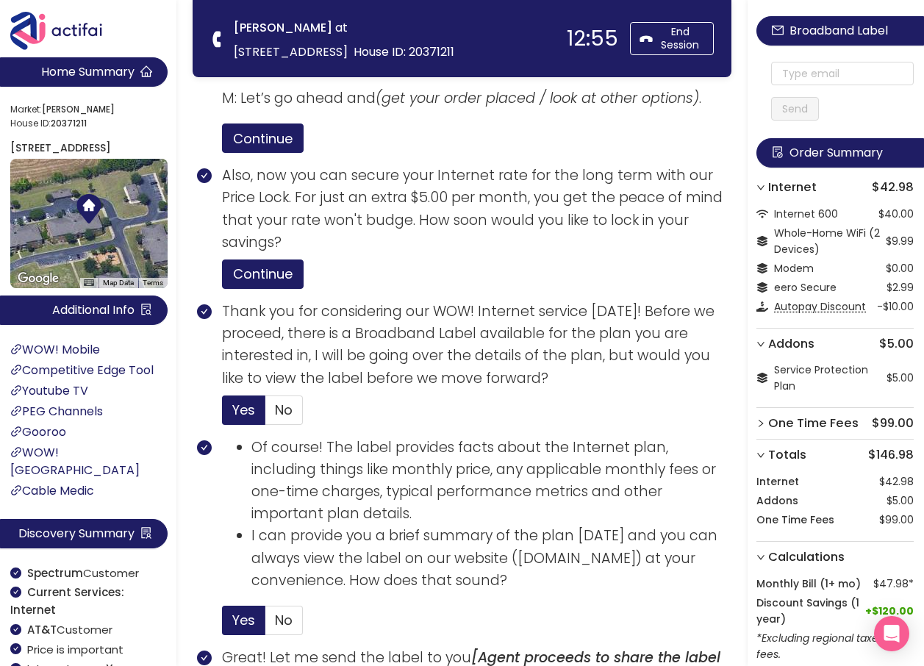
scroll to position [588, 0]
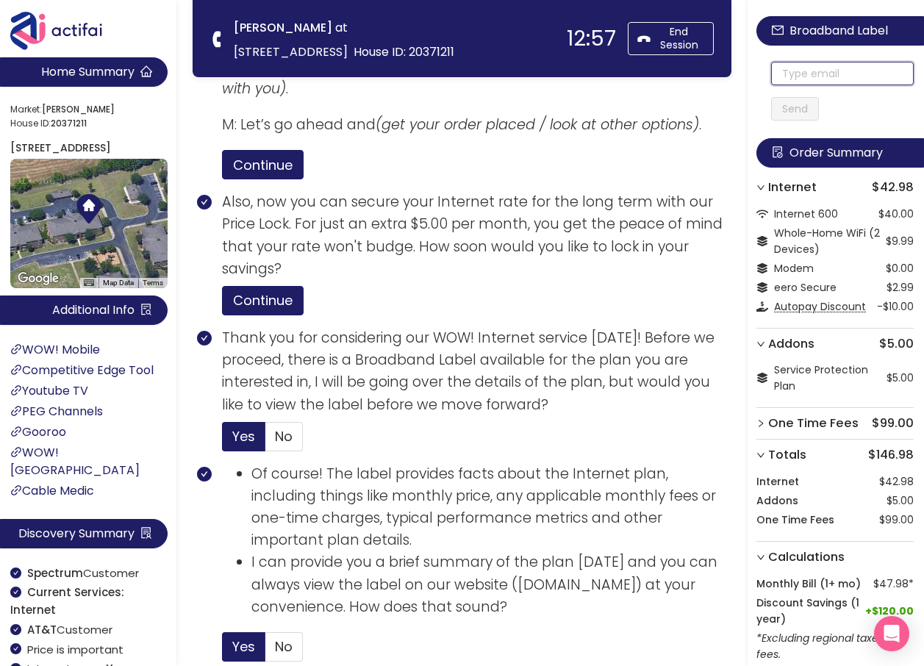
click at [807, 66] on input "text" at bounding box center [842, 74] width 143 height 24
drag, startPoint x: 856, startPoint y: 74, endPoint x: 745, endPoint y: 69, distance: 111.8
click at [745, 69] on section "Home Summary Market: [PERSON_NAME][GEOGRAPHIC_DATA] ID: 20371211 [GEOGRAPHIC_DA…" at bounding box center [462, 552] width 924 height 2280
click at [793, 79] on input "[EMAIL_ADDRESS][DOMAIN_NAME]" at bounding box center [842, 74] width 143 height 24
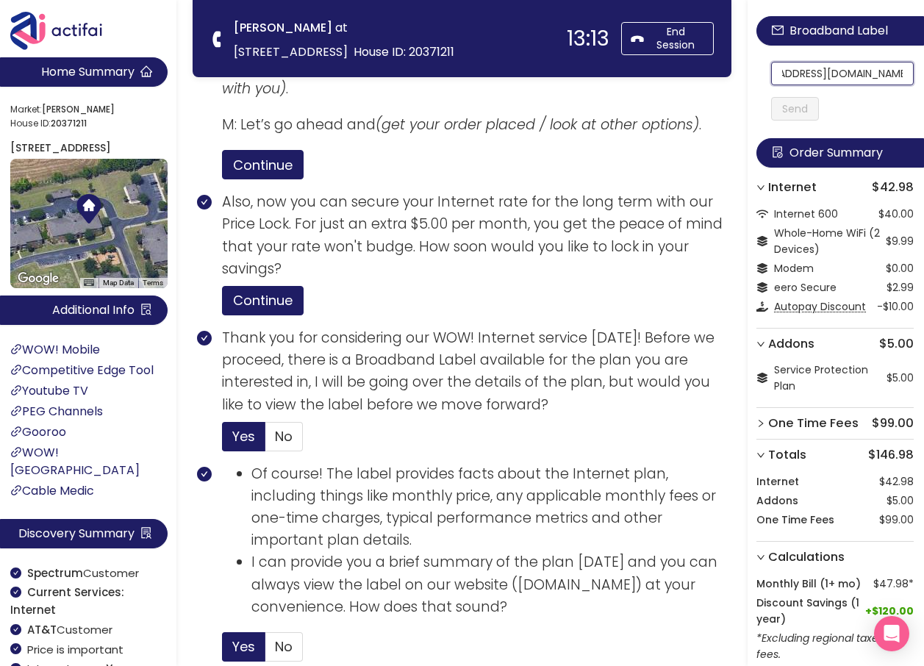
scroll to position [0, 46]
drag, startPoint x: 793, startPoint y: 78, endPoint x: 900, endPoint y: 82, distance: 106.7
click at [361, 60] on section "Home Summary Market: [PERSON_NAME][GEOGRAPHIC_DATA] ID: 20371211 [GEOGRAPHIC_DA…" at bounding box center [462, 552] width 924 height 2280
type input "[EMAIL_ADDRESS][DOMAIN_NAME]"
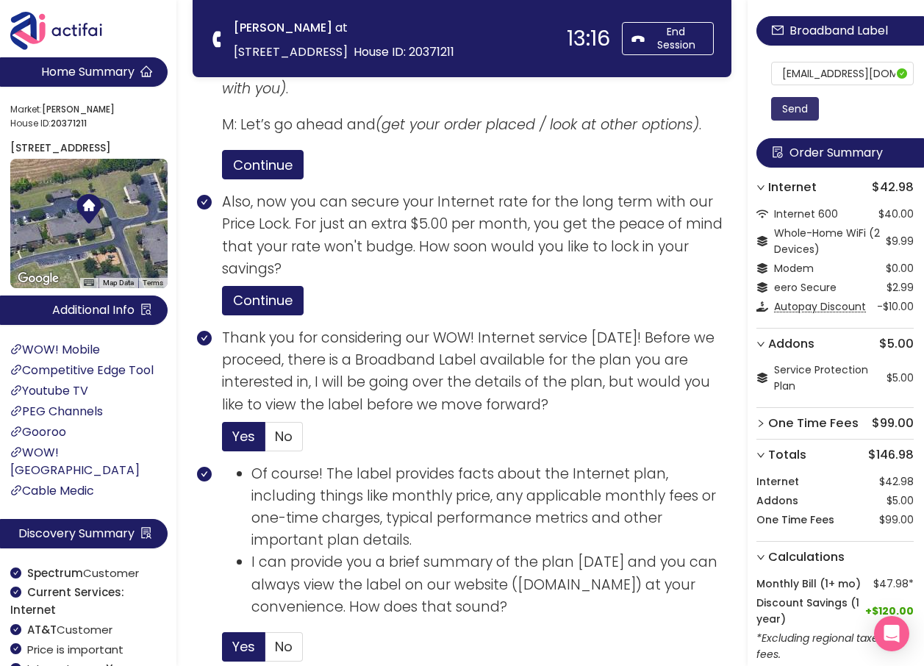
click at [812, 107] on button "Send" at bounding box center [795, 109] width 48 height 24
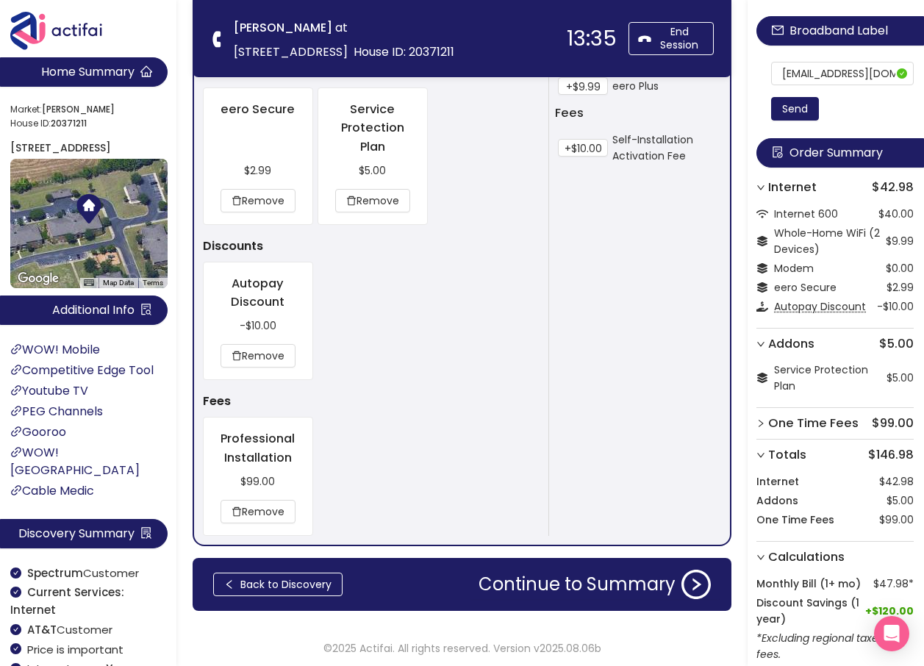
scroll to position [1614, 0]
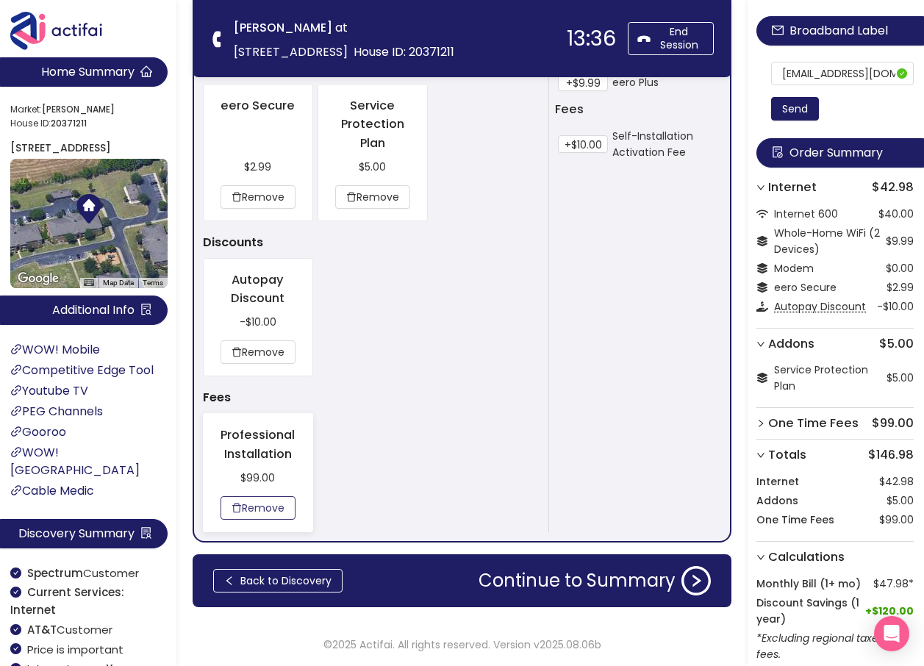
click at [283, 510] on button "Remove" at bounding box center [257, 508] width 75 height 24
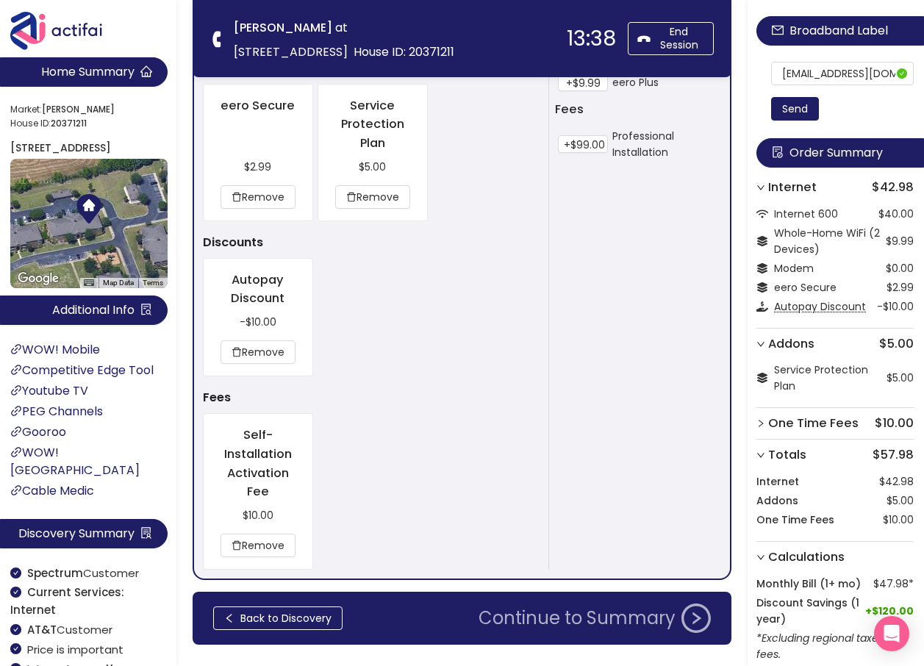
click at [549, 612] on button "Continue to Summary" at bounding box center [595, 617] width 250 height 29
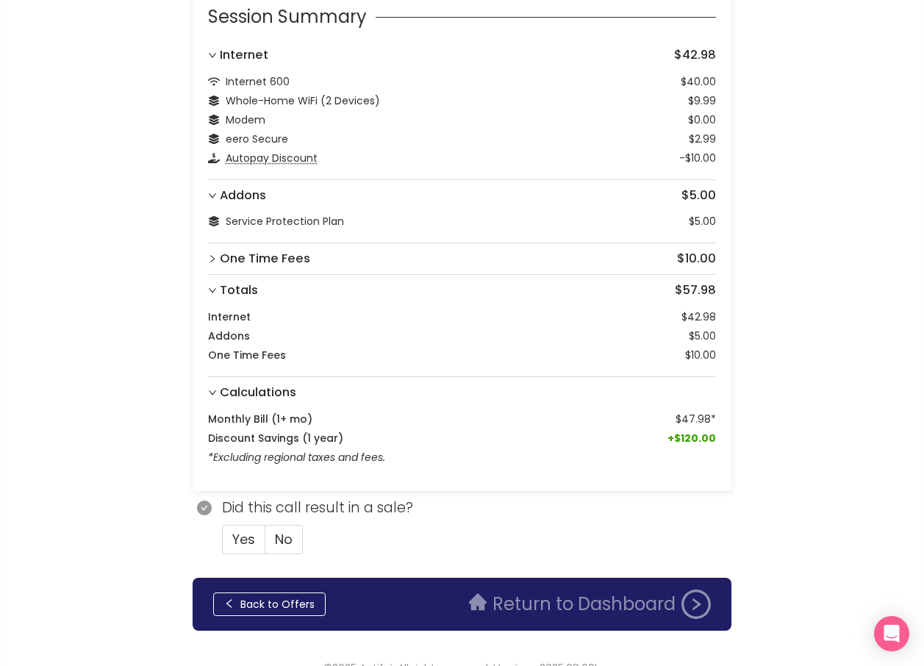
scroll to position [110, 0]
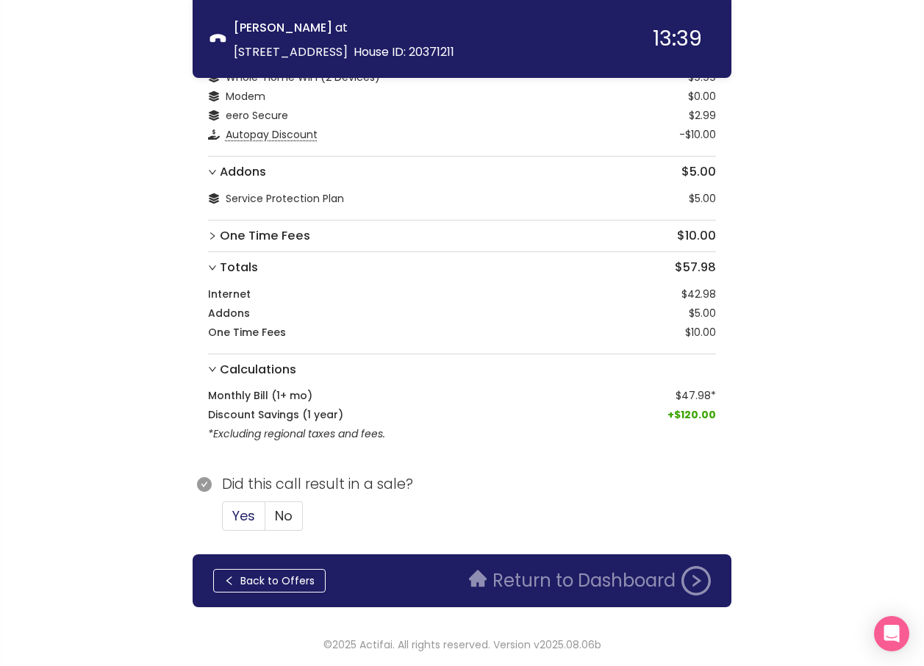
click at [251, 513] on span "Yes" at bounding box center [243, 515] width 23 height 18
click at [223, 520] on input "Yes" at bounding box center [223, 520] width 0 height 0
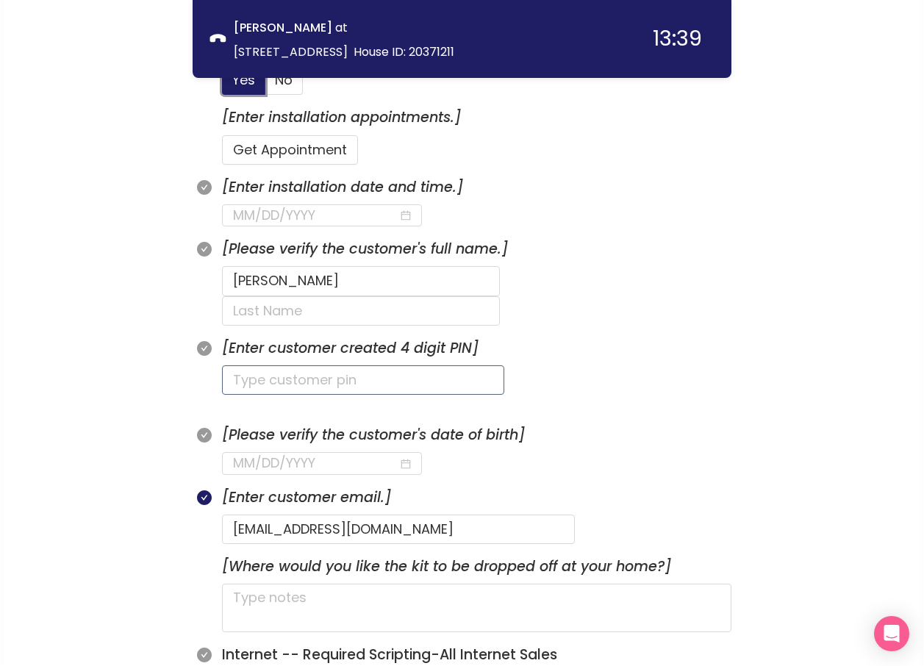
scroll to position [551, 0]
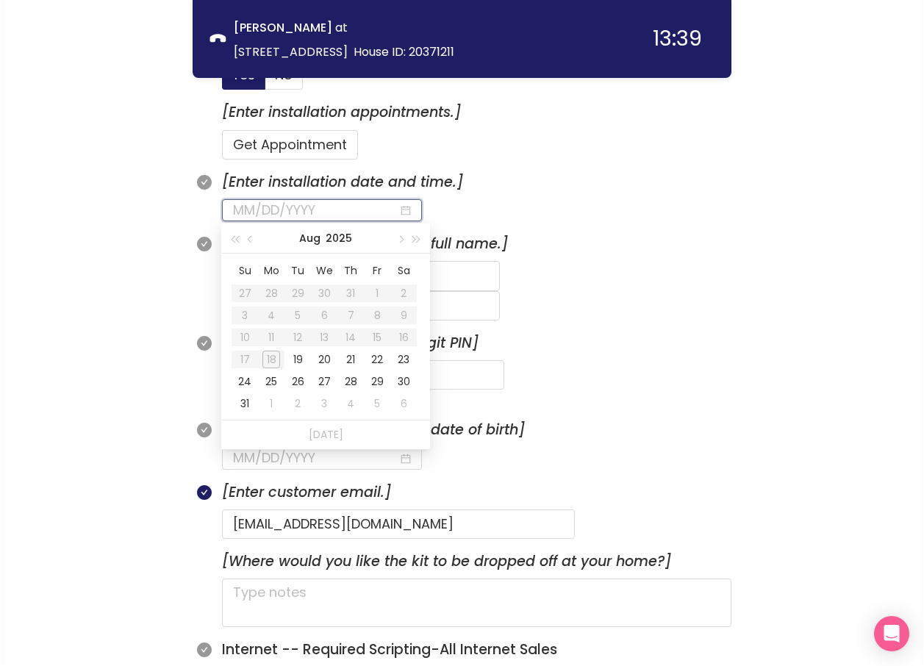
click at [304, 209] on input at bounding box center [315, 210] width 165 height 21
type input "[DATE]"
click at [345, 364] on div "21" at bounding box center [351, 360] width 18 height 18
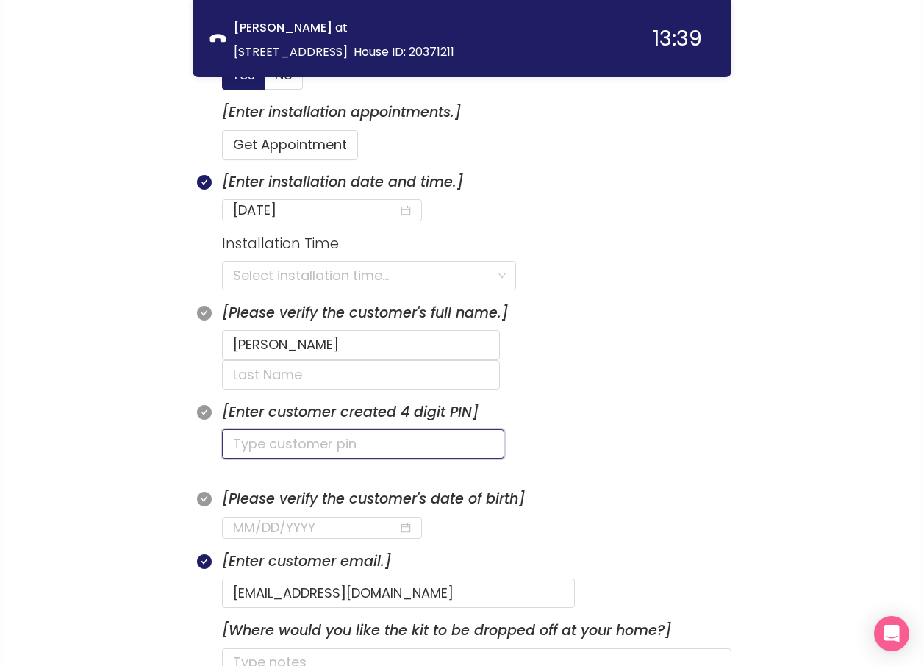
click at [265, 429] on input "text" at bounding box center [363, 443] width 282 height 29
type input "0222"
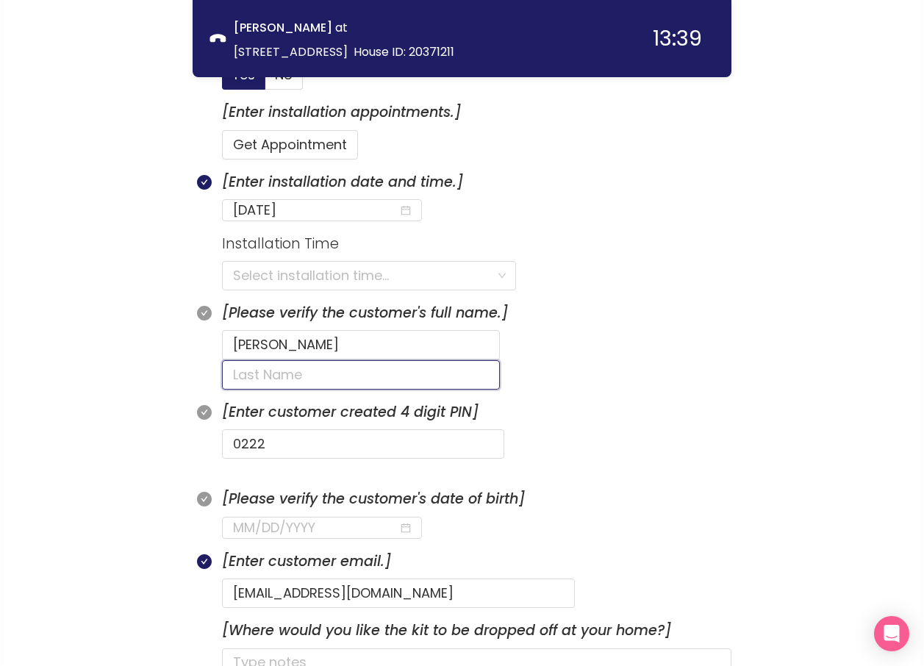
click at [451, 360] on input "text" at bounding box center [361, 374] width 278 height 29
type input "MOTLEY"
click at [251, 517] on input at bounding box center [315, 527] width 165 height 21
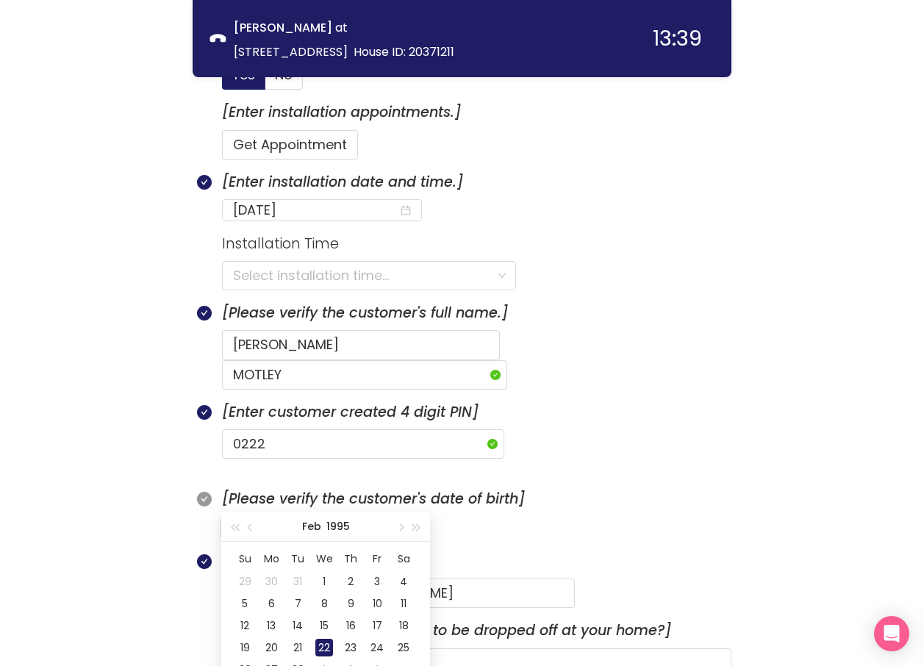
click at [320, 646] on div "22" at bounding box center [324, 648] width 18 height 18
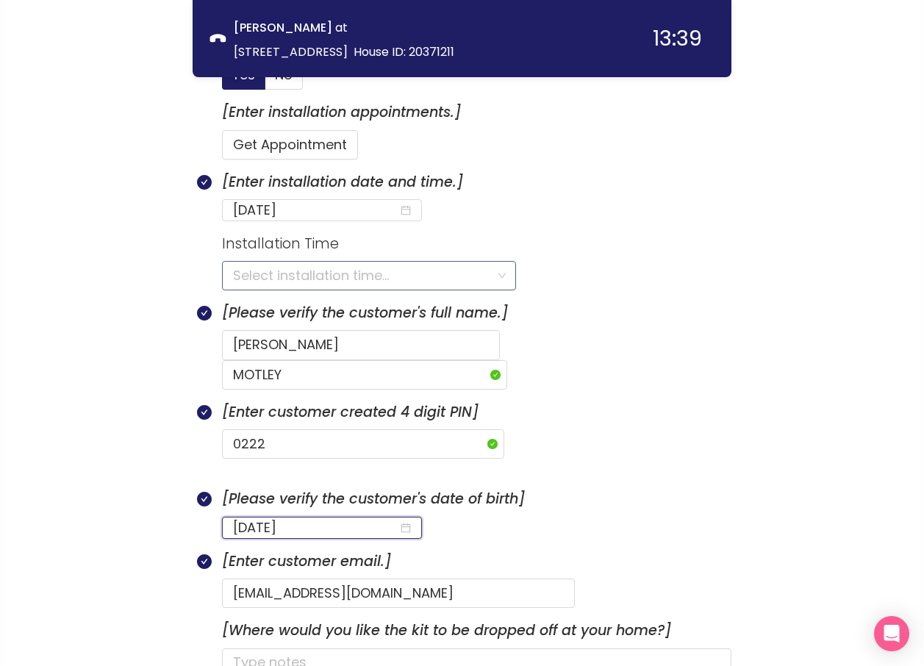
type input "[DATE]"
click at [345, 271] on input "search" at bounding box center [364, 276] width 262 height 28
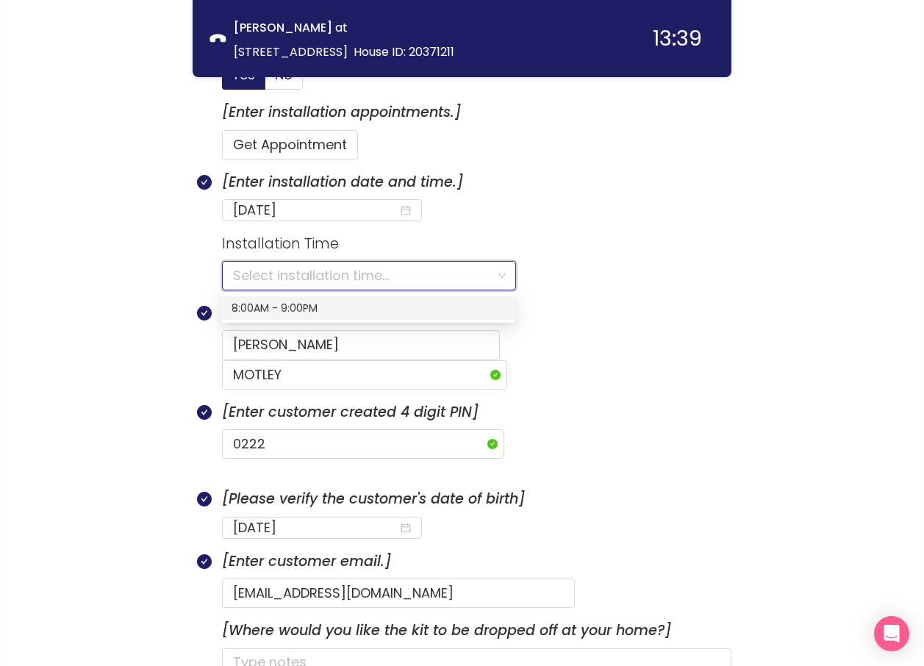
click at [278, 311] on div "8:00AM - 9:00PM" at bounding box center [368, 308] width 273 height 16
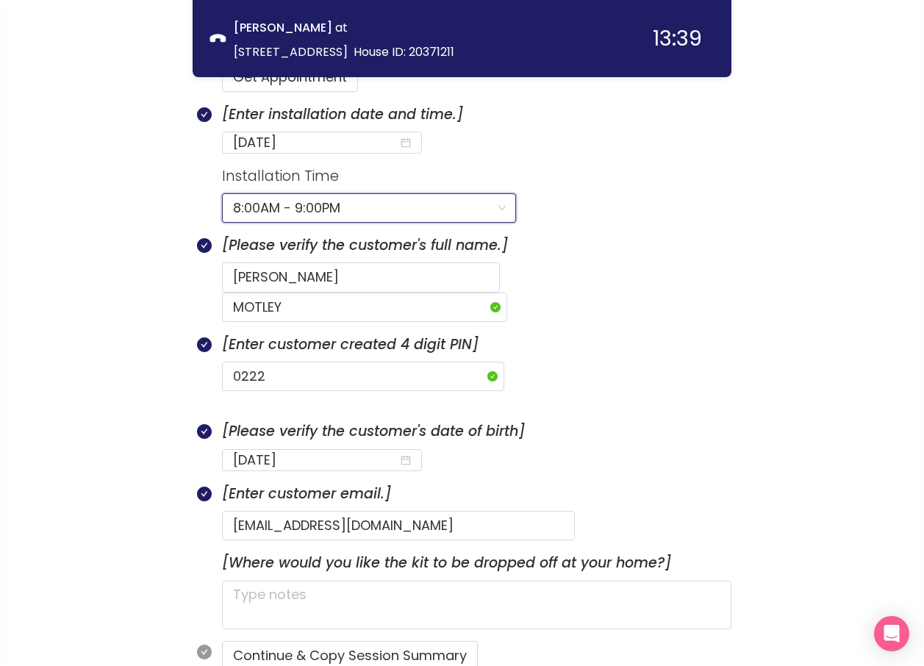
scroll to position [772, 0]
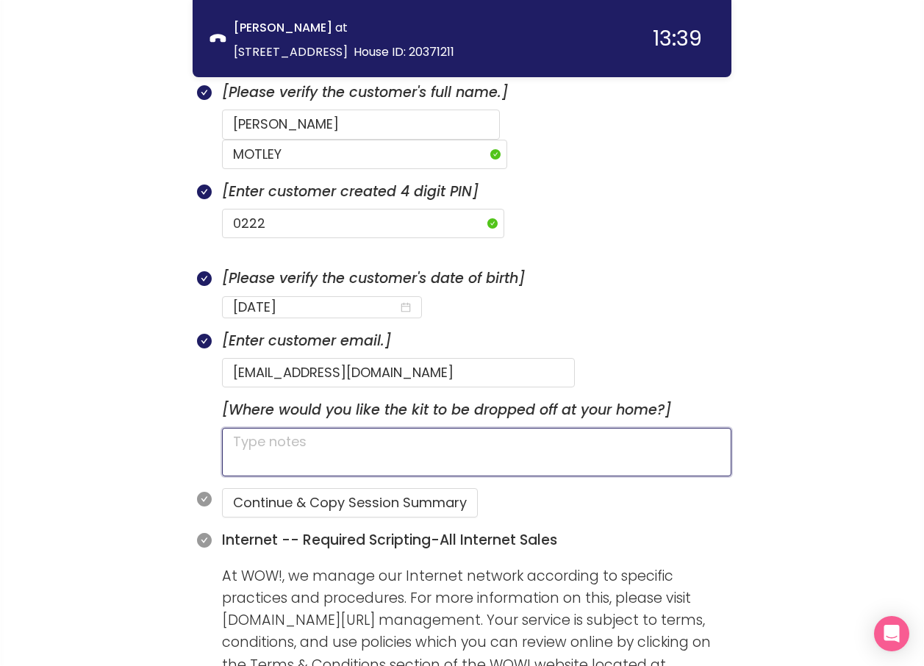
click at [320, 431] on textarea at bounding box center [476, 452] width 509 height 49
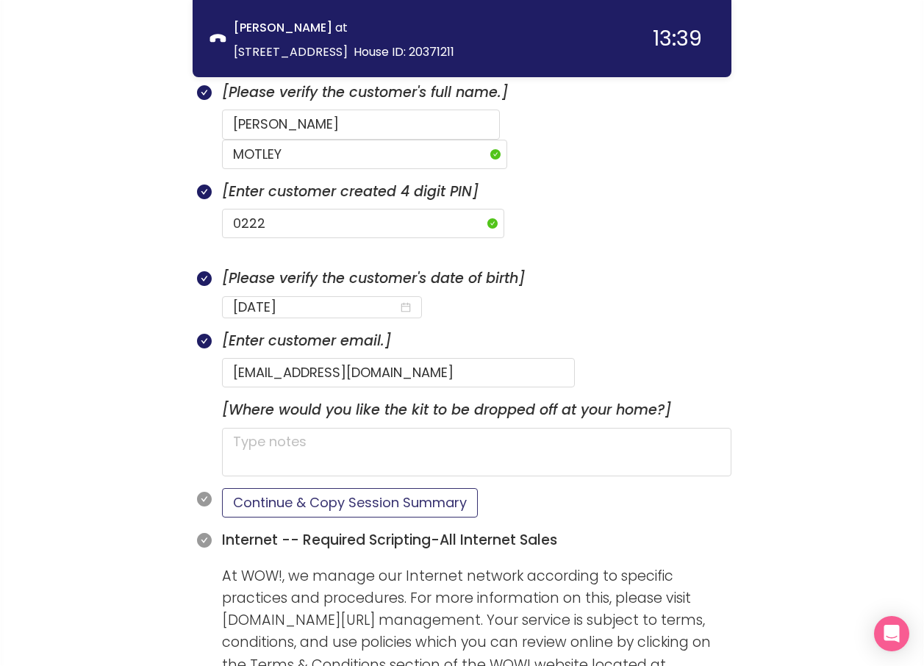
click at [298, 488] on button "Continue & Copy Session Summary" at bounding box center [350, 502] width 256 height 29
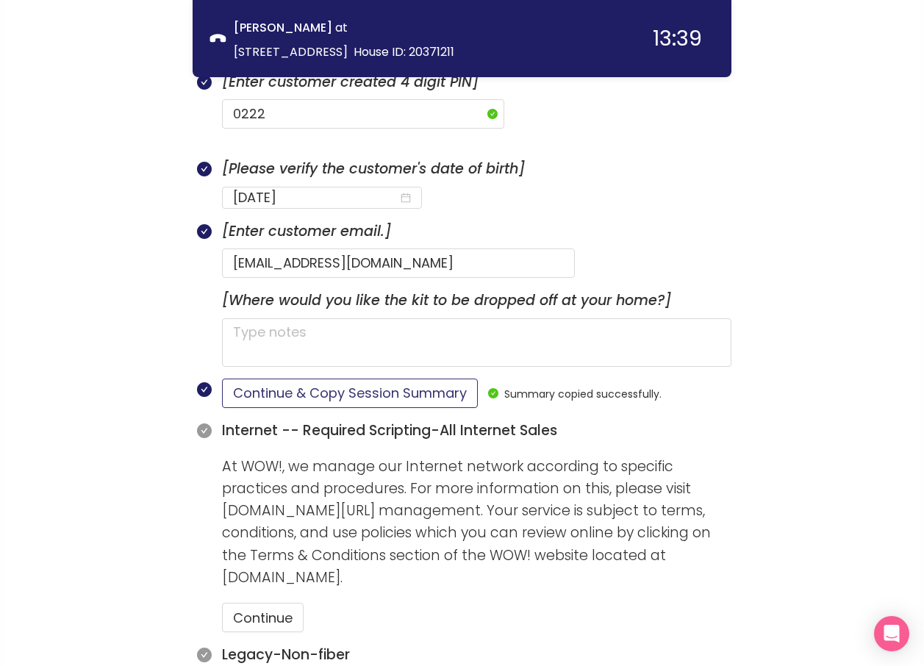
scroll to position [992, 0]
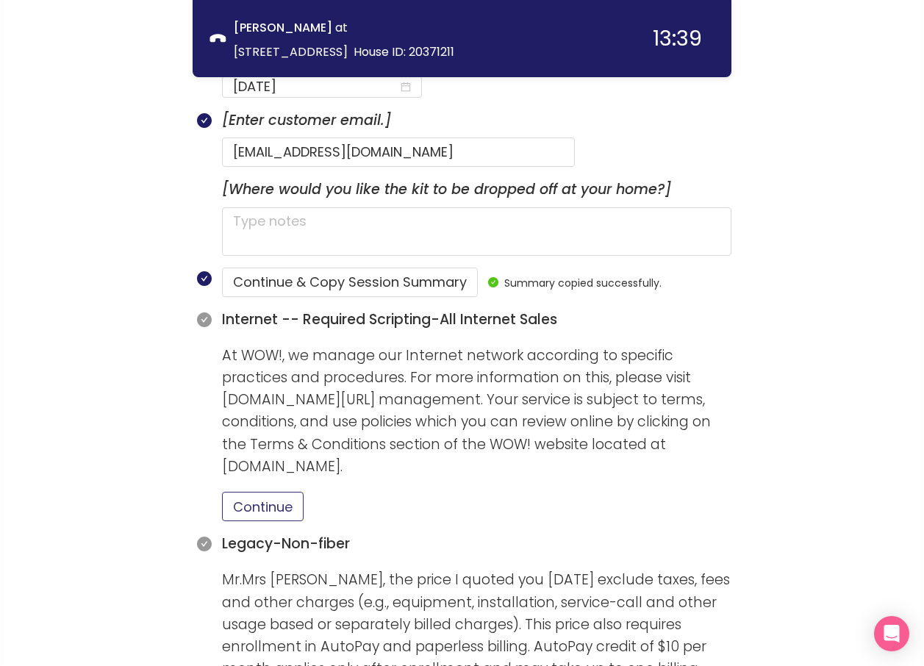
click at [281, 492] on button "Continue" at bounding box center [263, 506] width 82 height 29
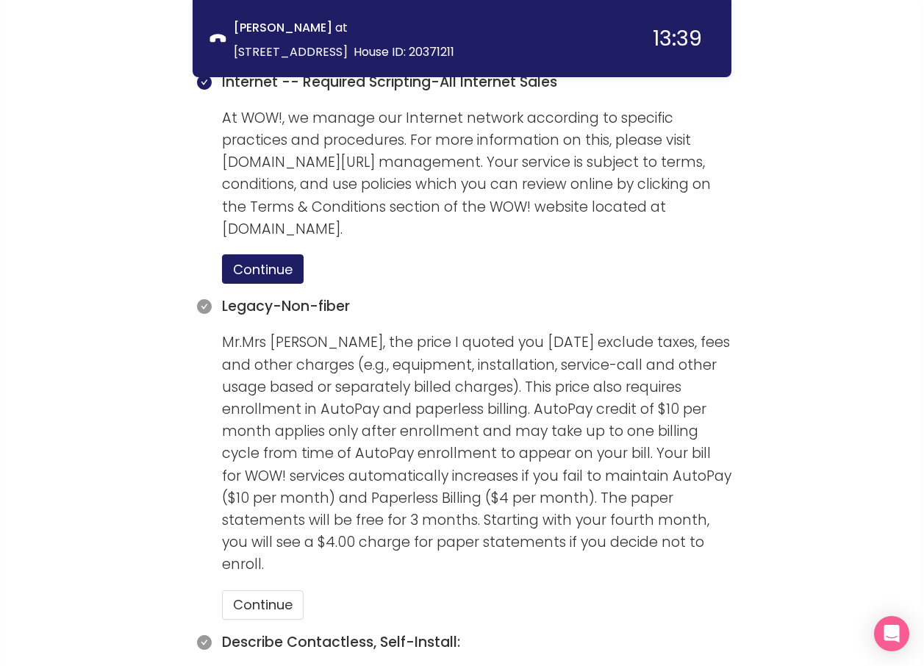
scroll to position [1286, 0]
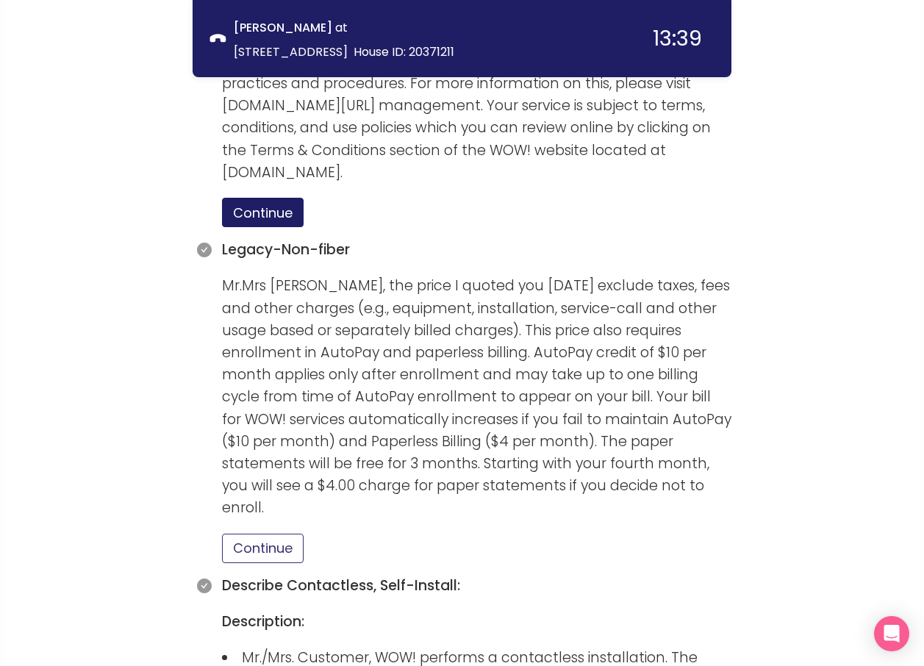
click at [268, 534] on button "Continue" at bounding box center [263, 548] width 82 height 29
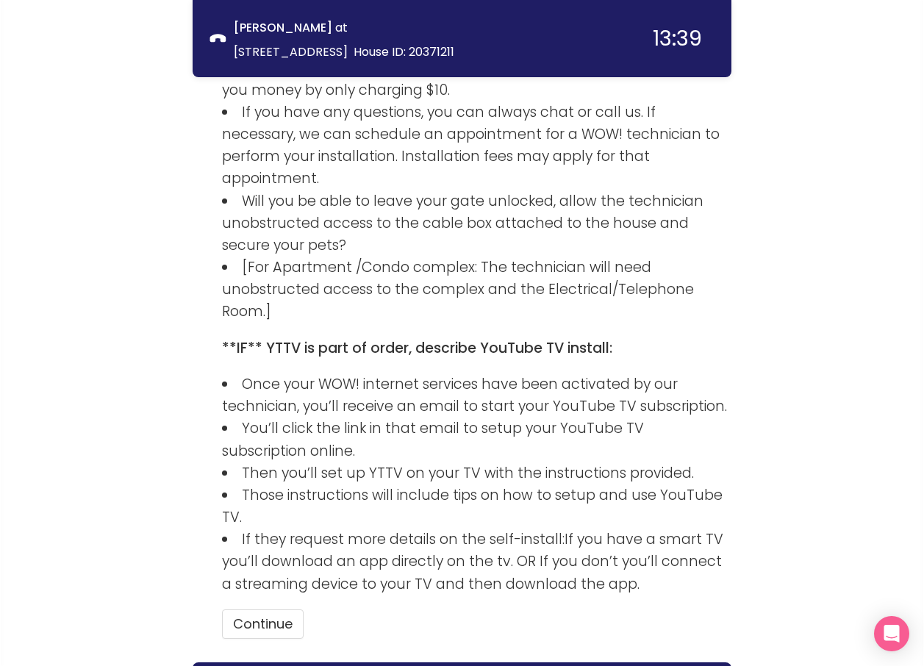
scroll to position [2198, 0]
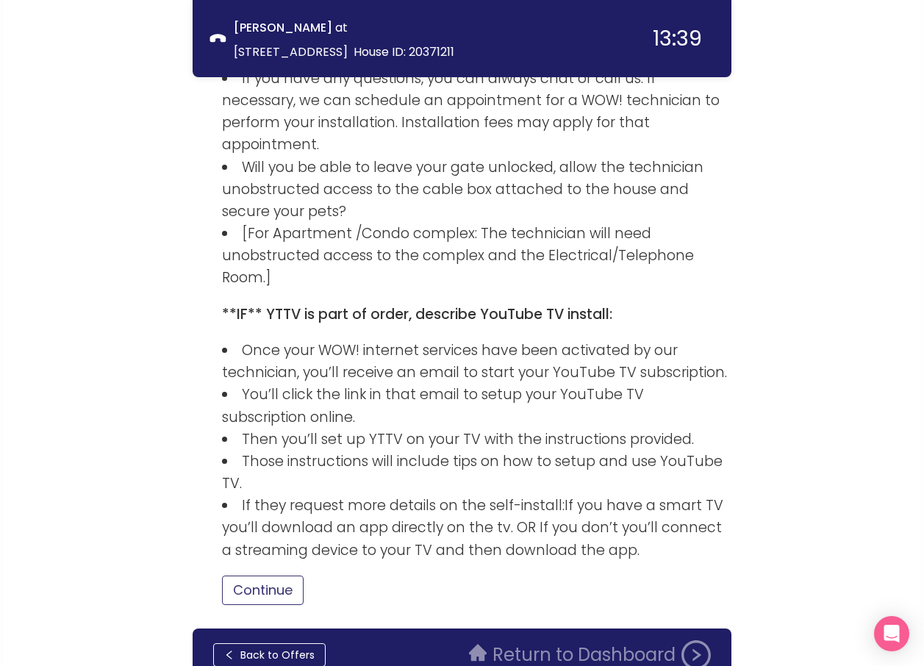
click at [275, 575] on button "Continue" at bounding box center [263, 589] width 82 height 29
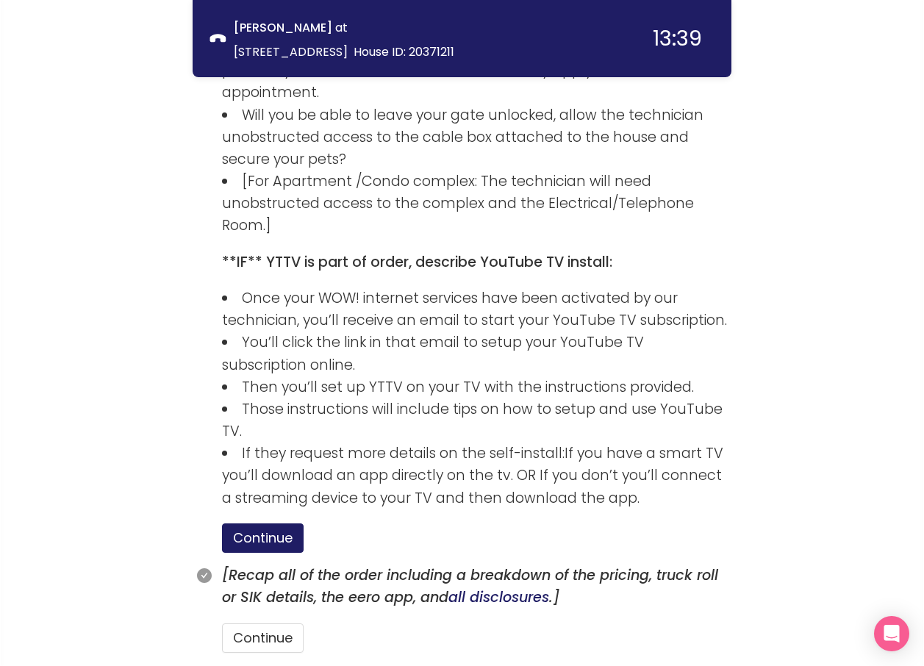
scroll to position [2298, 0]
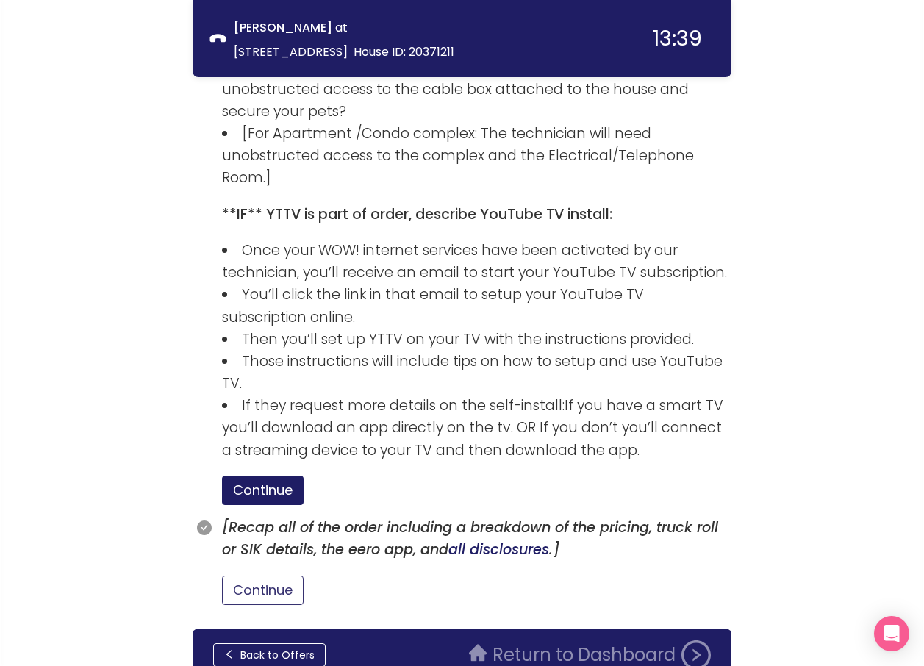
click at [256, 575] on button "Continue" at bounding box center [263, 589] width 82 height 29
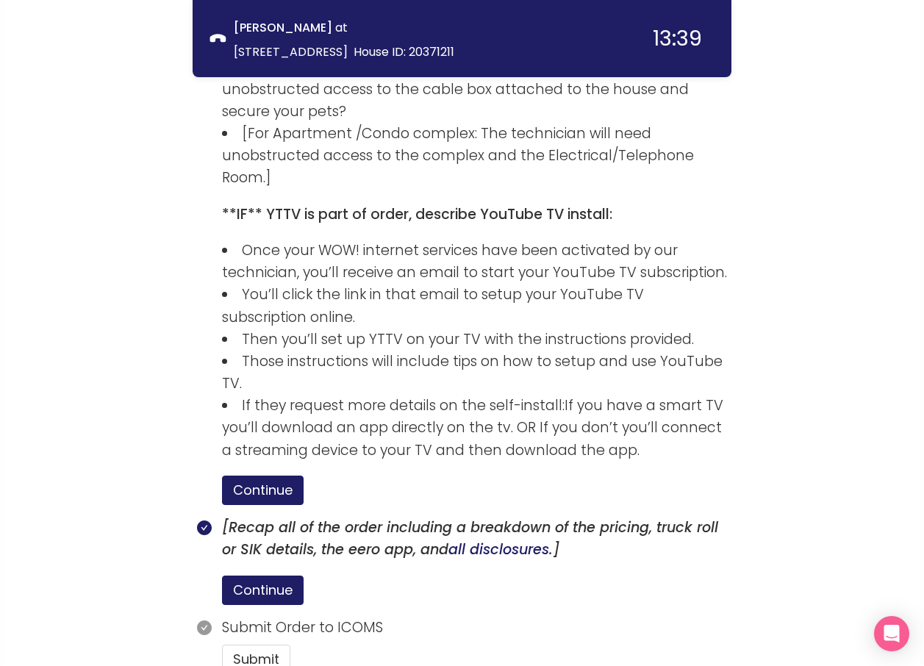
scroll to position [2367, 0]
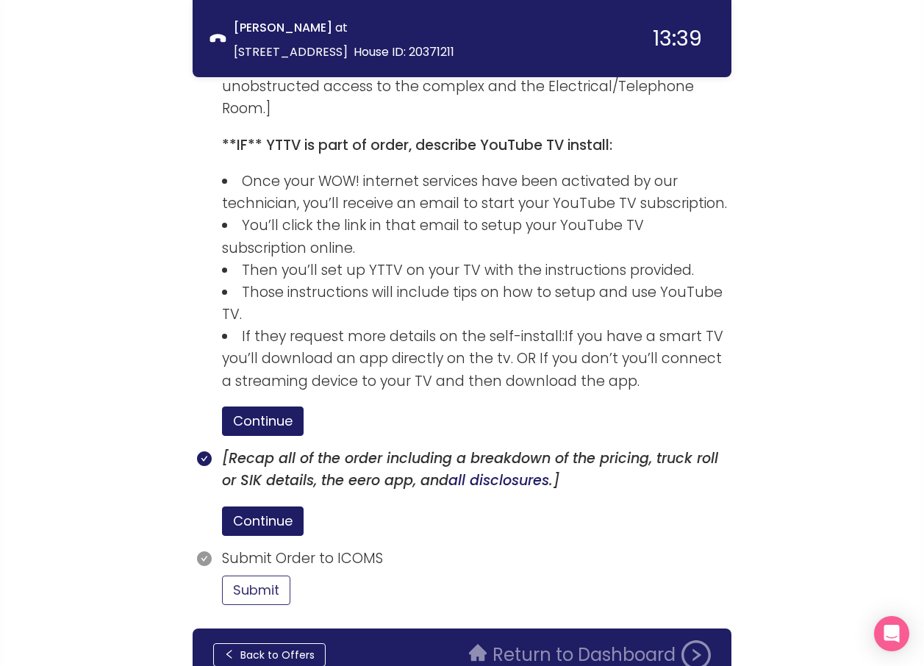
click at [267, 575] on button "Submit" at bounding box center [256, 589] width 68 height 29
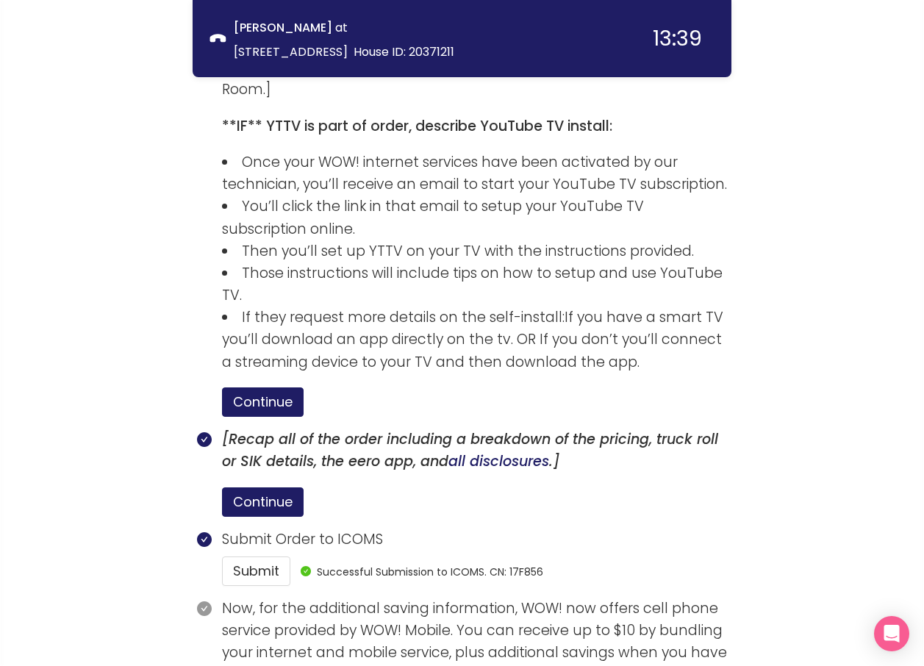
scroll to position [2503, 0]
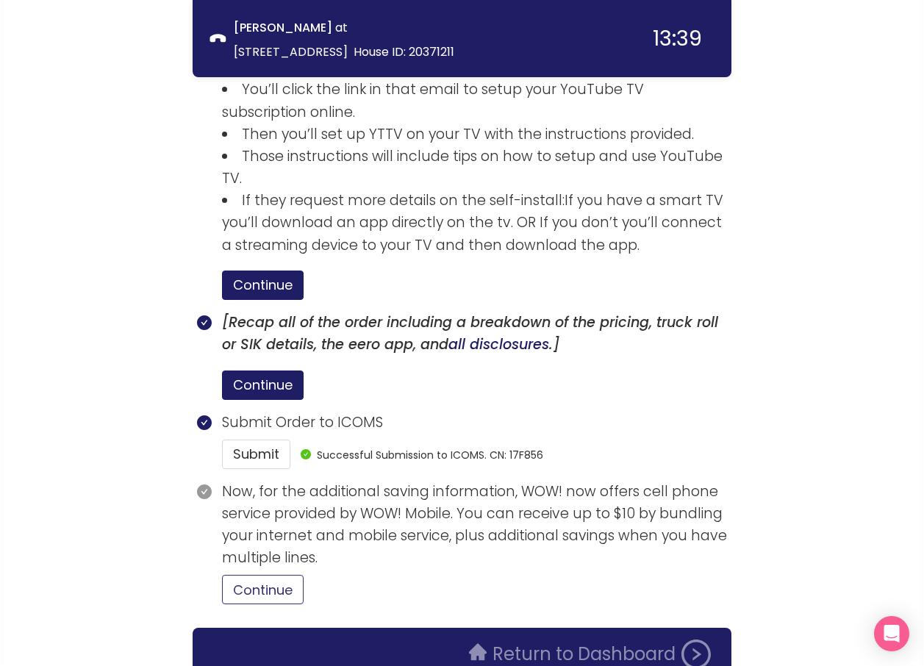
click at [256, 575] on button "Continue" at bounding box center [263, 589] width 82 height 29
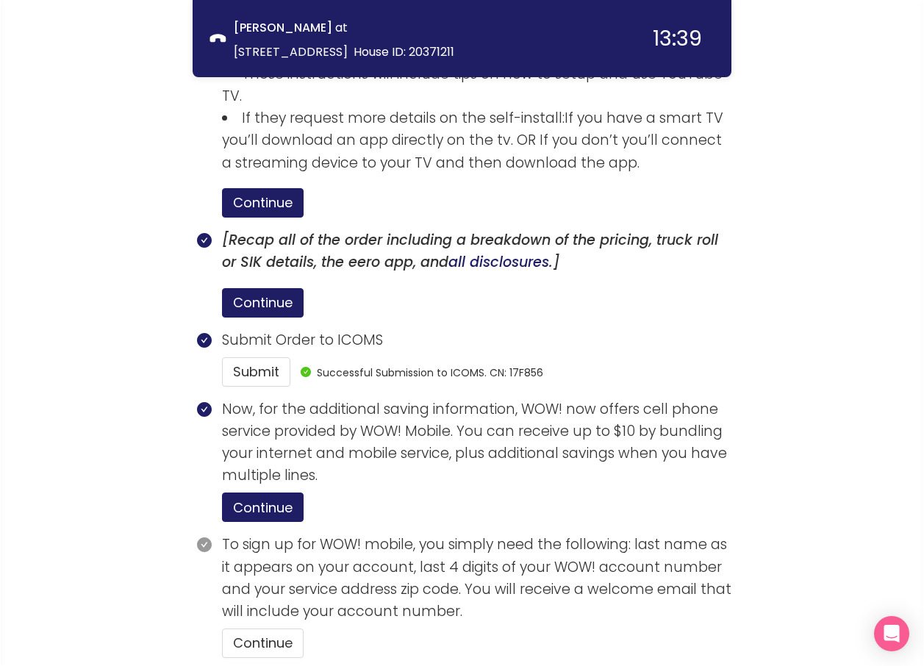
scroll to position [2638, 0]
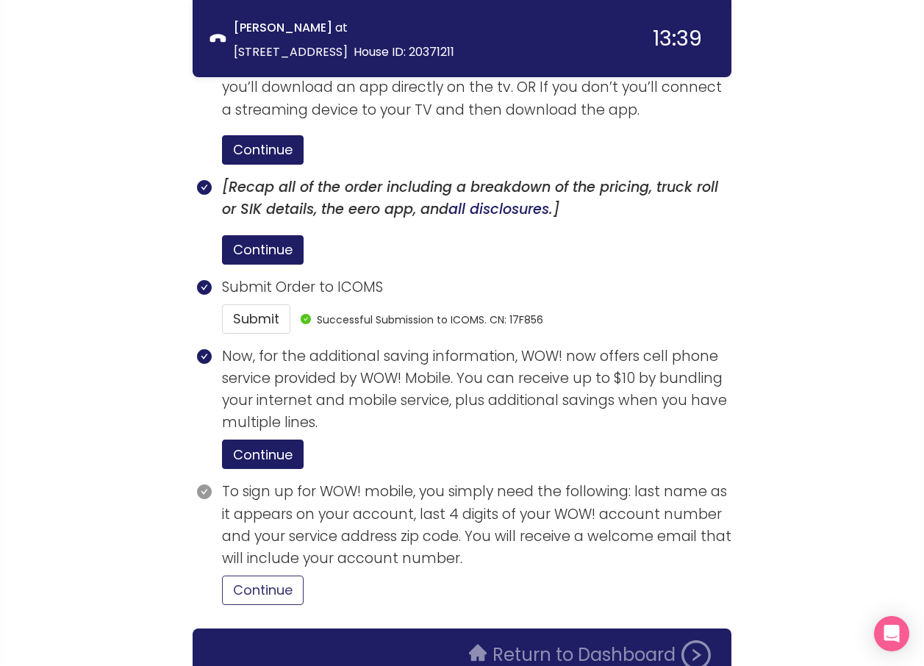
click at [259, 575] on button "Continue" at bounding box center [263, 589] width 82 height 29
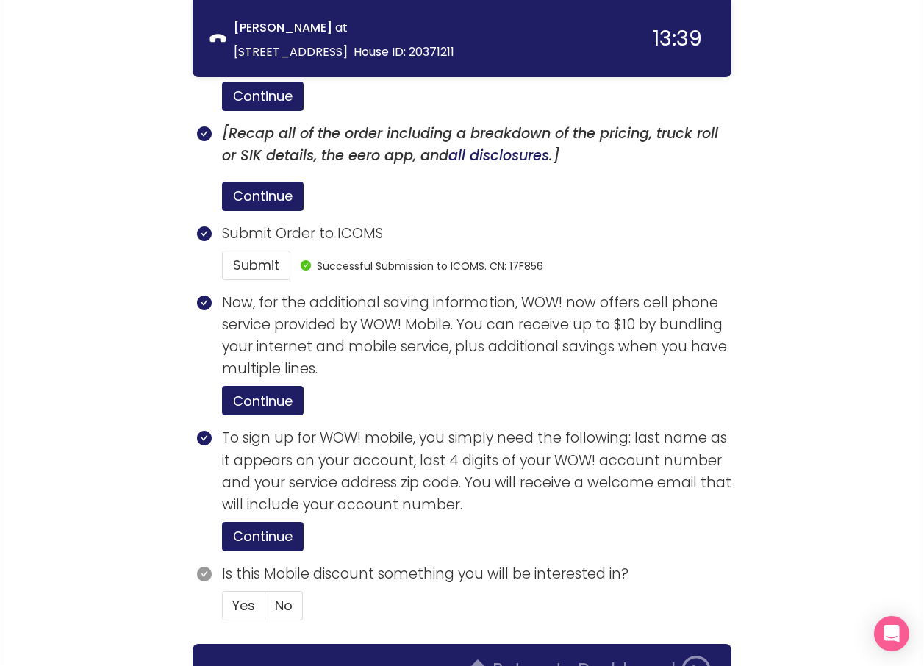
scroll to position [2708, 0]
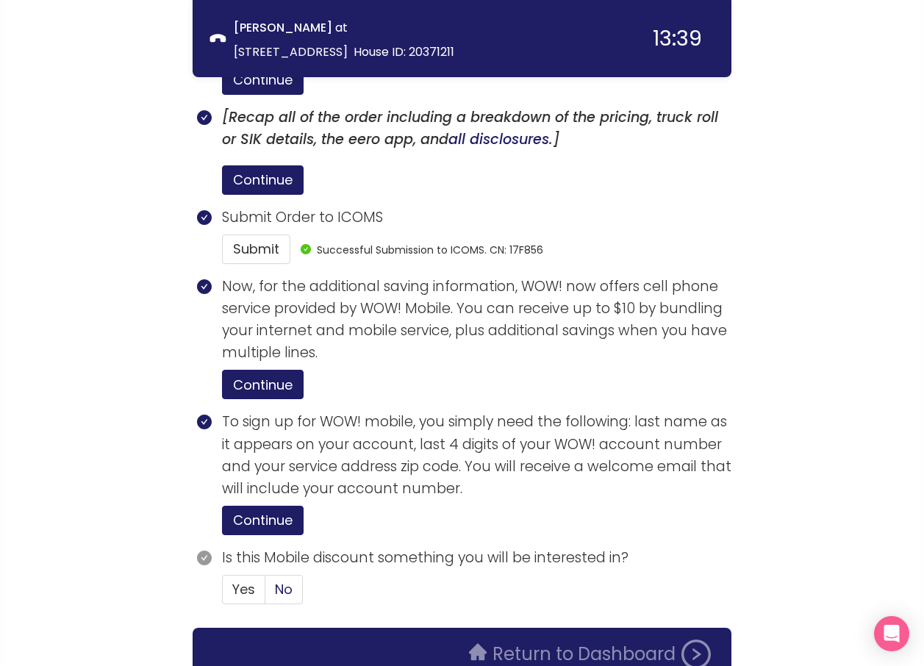
click at [275, 580] on span "No" at bounding box center [284, 589] width 18 height 18
click at [265, 594] on input "No" at bounding box center [265, 594] width 0 height 0
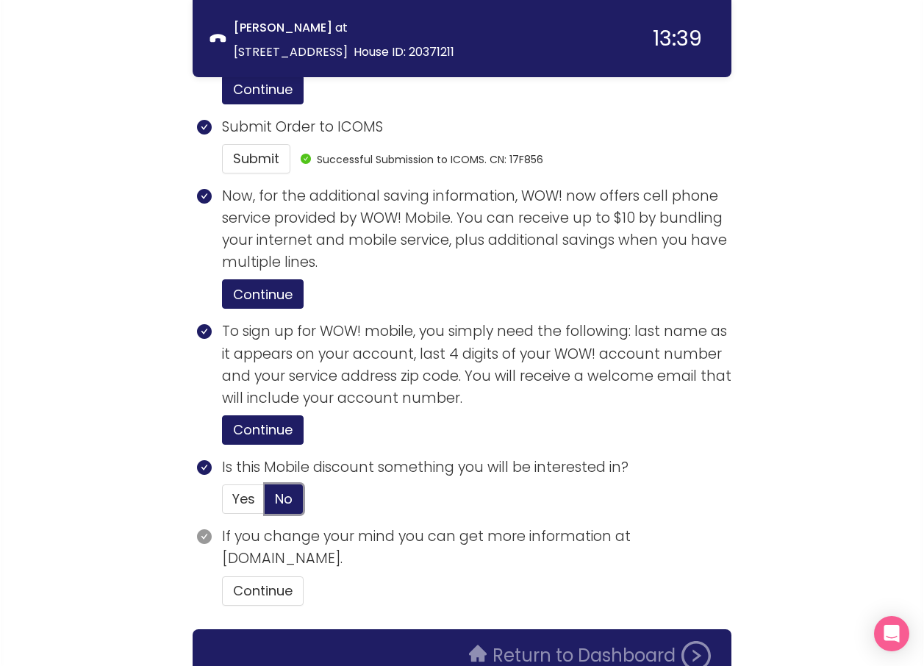
scroll to position [2799, 0]
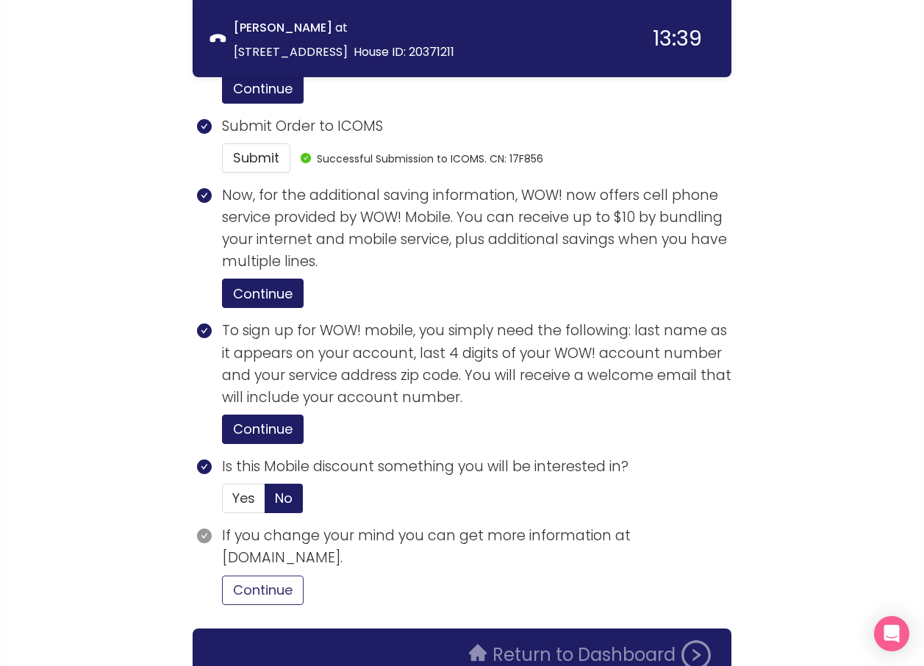
click at [281, 575] on button "Continue" at bounding box center [263, 589] width 82 height 29
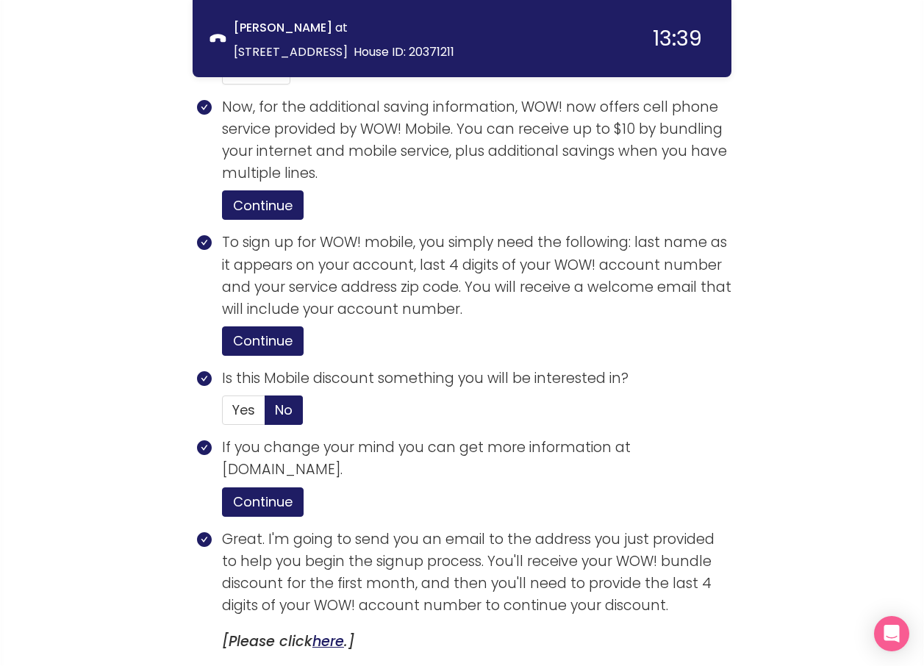
scroll to position [3079, 0]
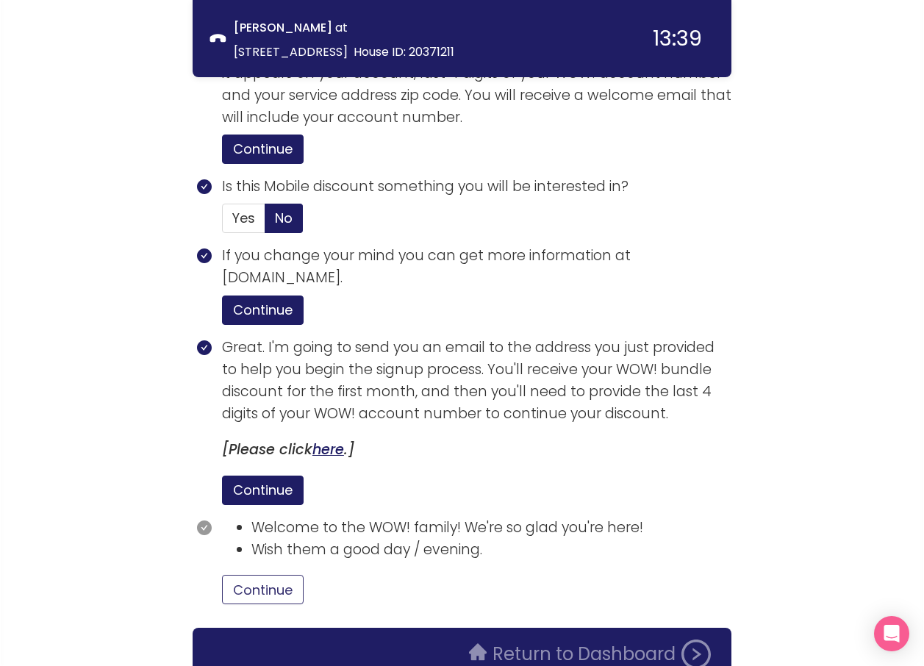
click at [286, 575] on button "Continue" at bounding box center [263, 589] width 82 height 29
click at [536, 639] on button "Return to Dashboard" at bounding box center [589, 653] width 259 height 29
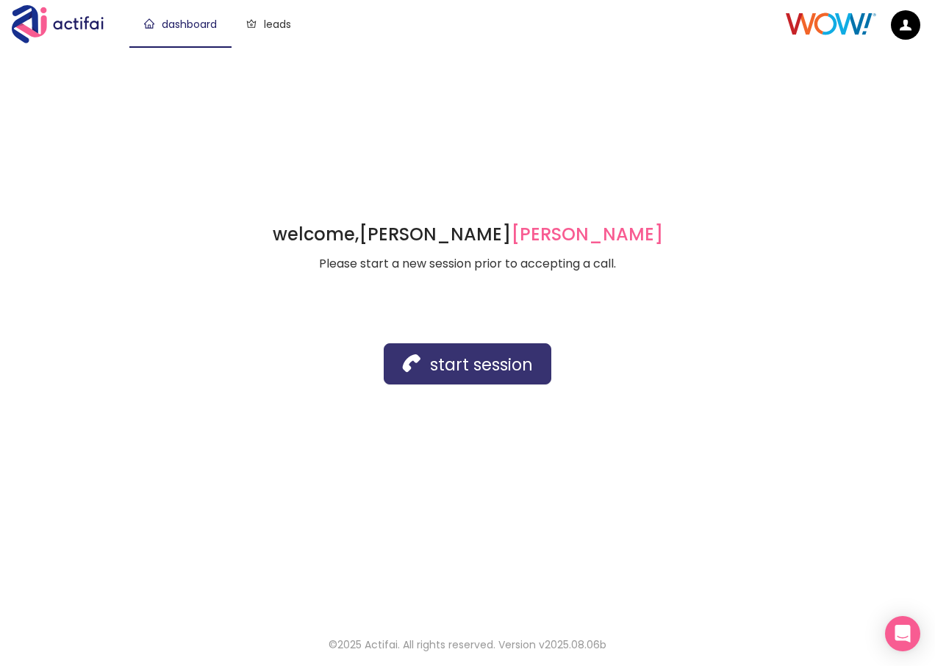
click at [446, 359] on button "start session" at bounding box center [468, 363] width 168 height 41
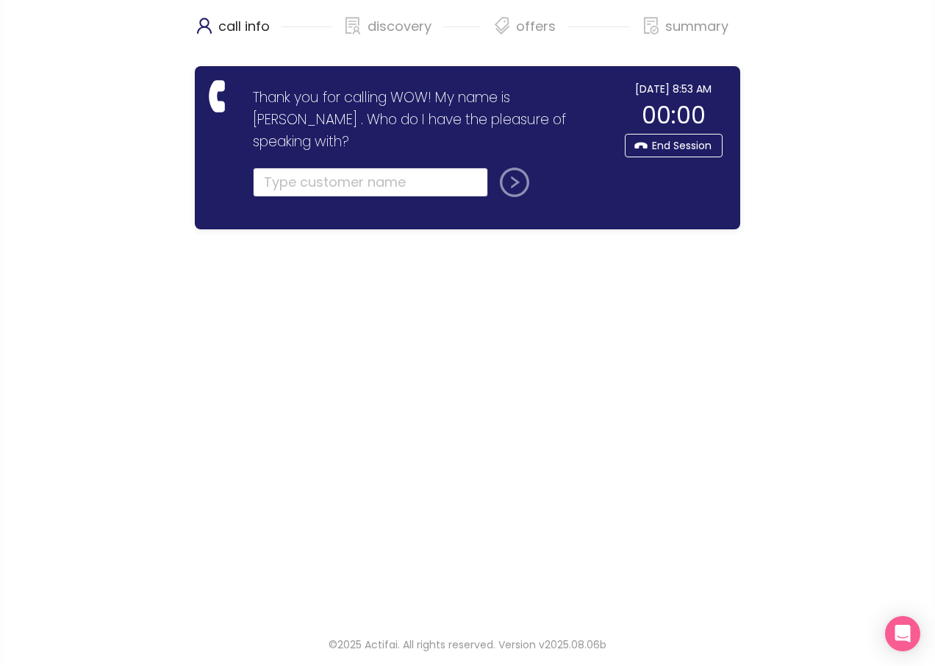
click at [271, 168] on input "text" at bounding box center [370, 182] width 235 height 29
click at [517, 168] on button "submit" at bounding box center [511, 182] width 35 height 29
type input "[PERSON_NAME]"
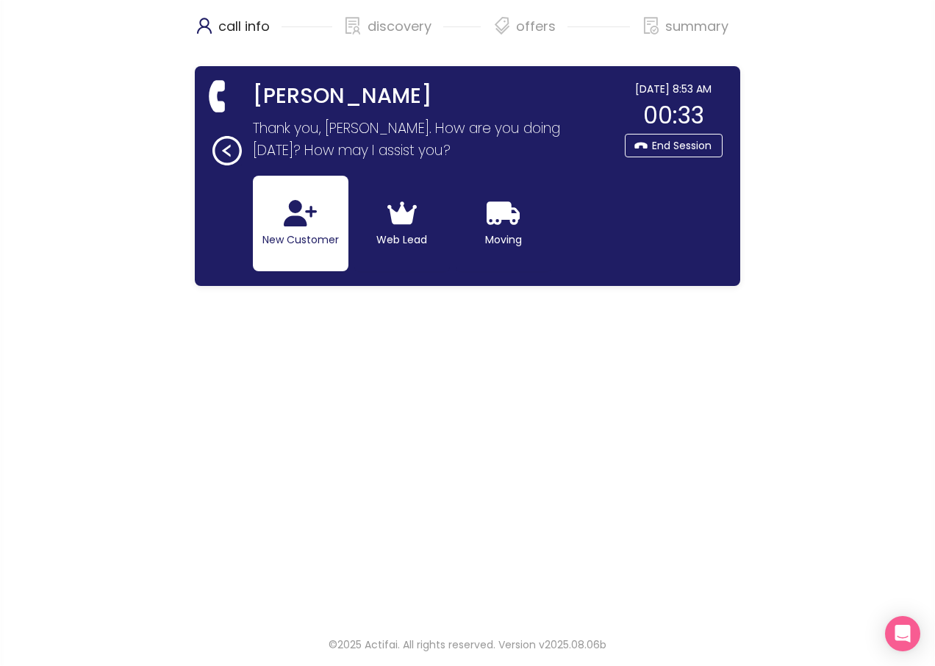
click at [307, 232] on button "New Customer" at bounding box center [301, 224] width 96 height 96
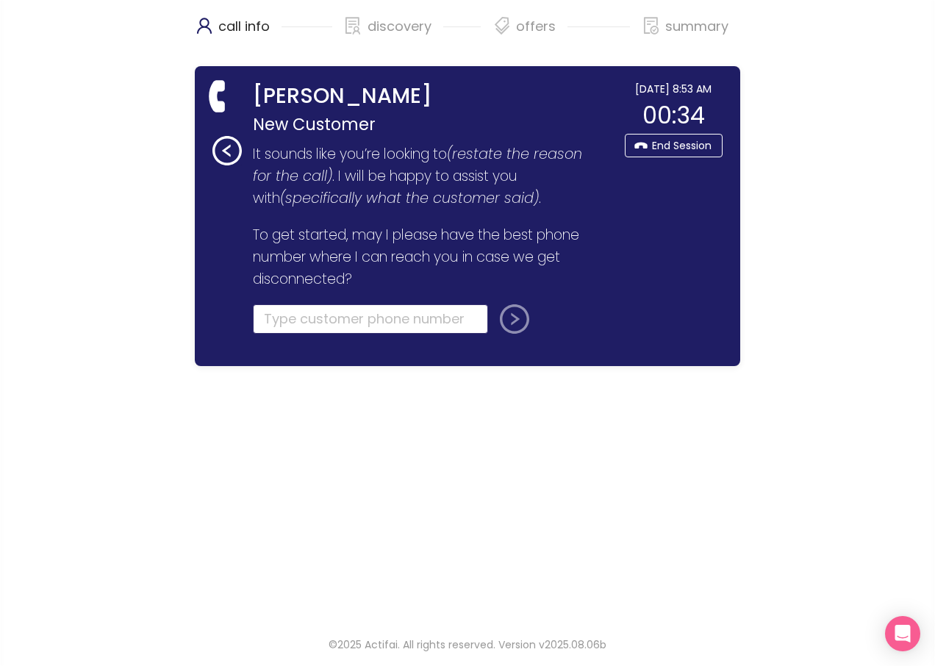
click at [290, 320] on input "tel" at bounding box center [370, 318] width 235 height 29
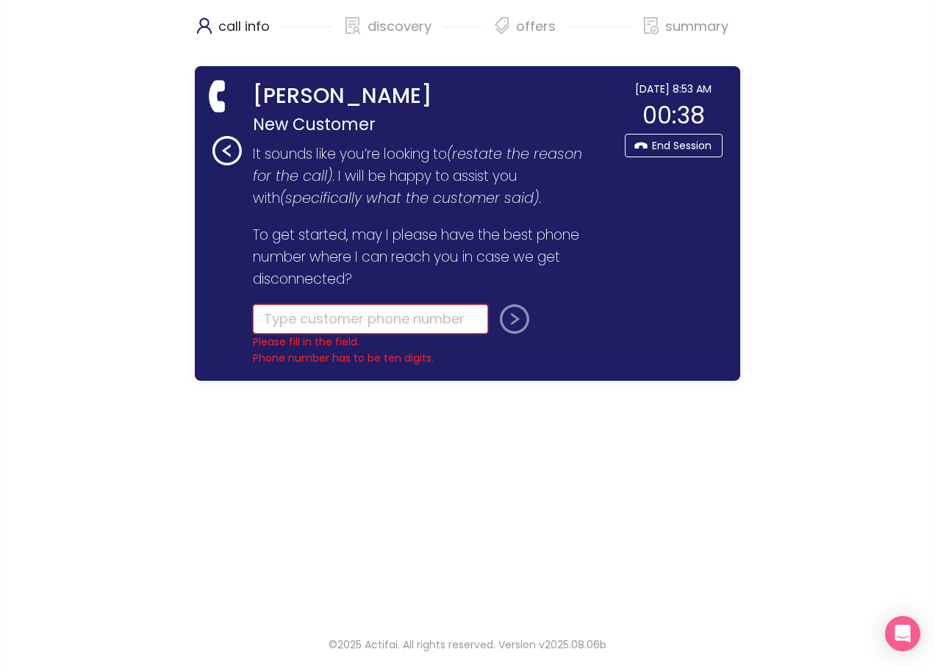
click at [282, 327] on input "tel" at bounding box center [370, 318] width 235 height 29
type input "[PHONE_NUMBER]"
click at [507, 323] on button "submit" at bounding box center [511, 318] width 35 height 29
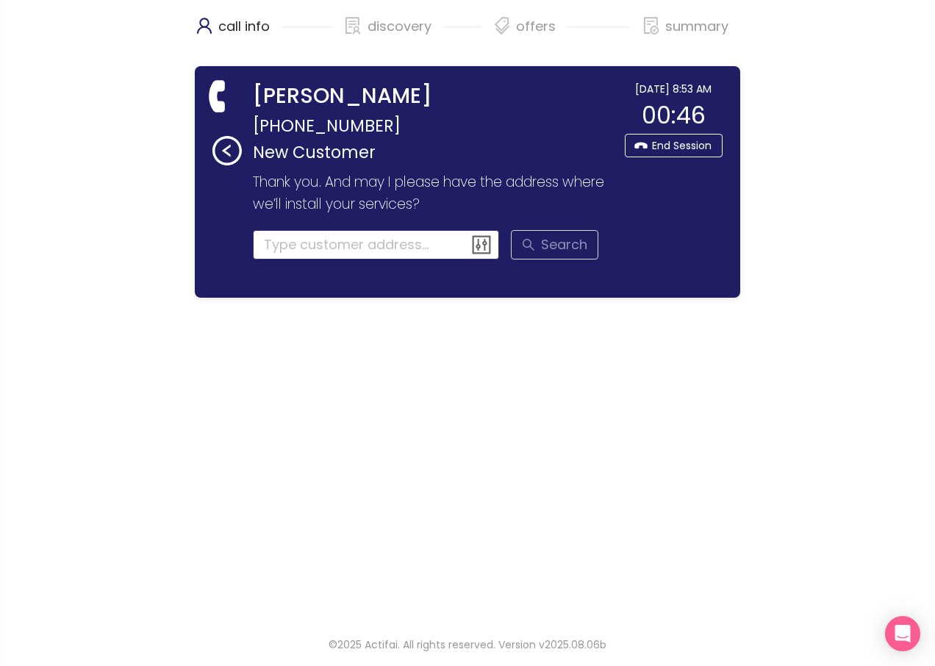
click at [317, 247] on input at bounding box center [376, 244] width 247 height 29
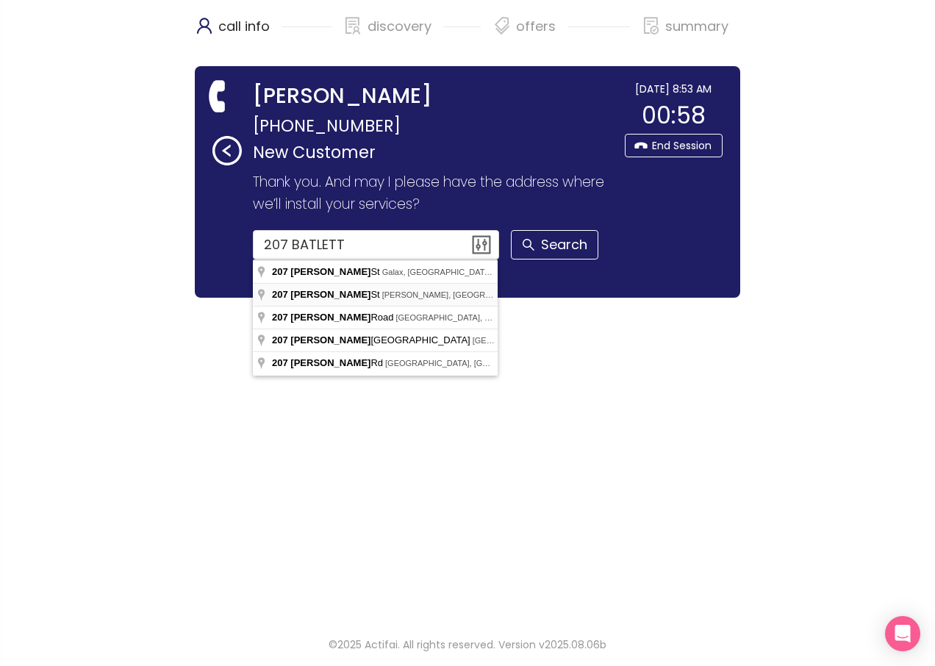
type input "[STREET_ADDRESS][PERSON_NAME][PERSON_NAME]"
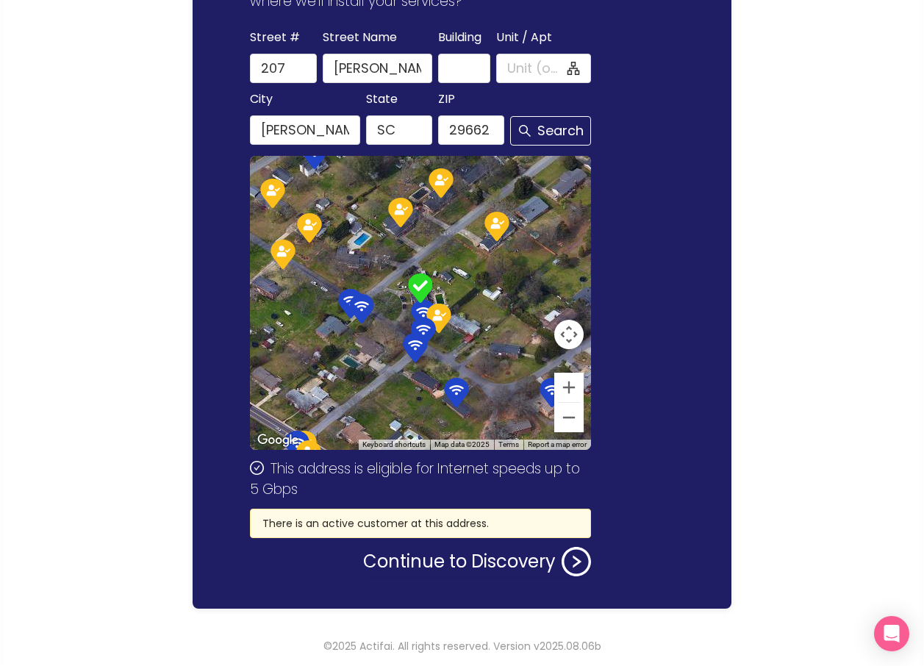
scroll to position [204, 0]
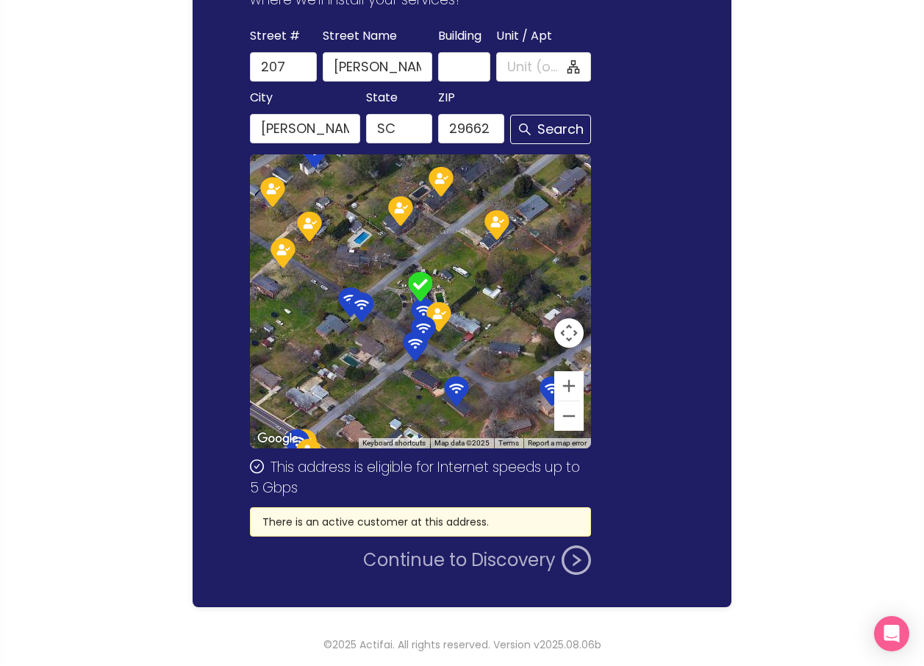
click at [466, 561] on button "Continue to Discovery" at bounding box center [477, 559] width 228 height 29
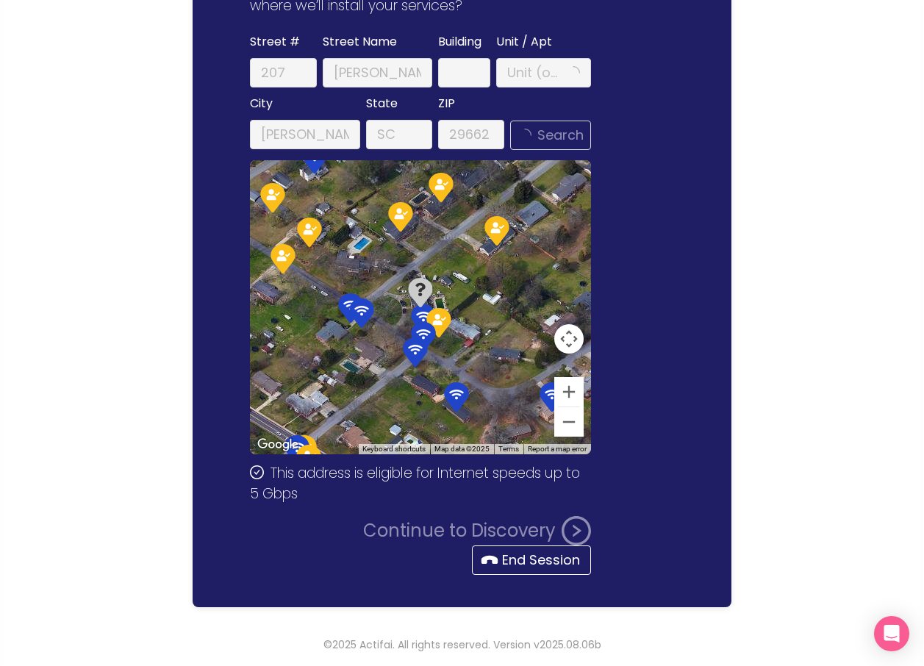
scroll to position [0, 0]
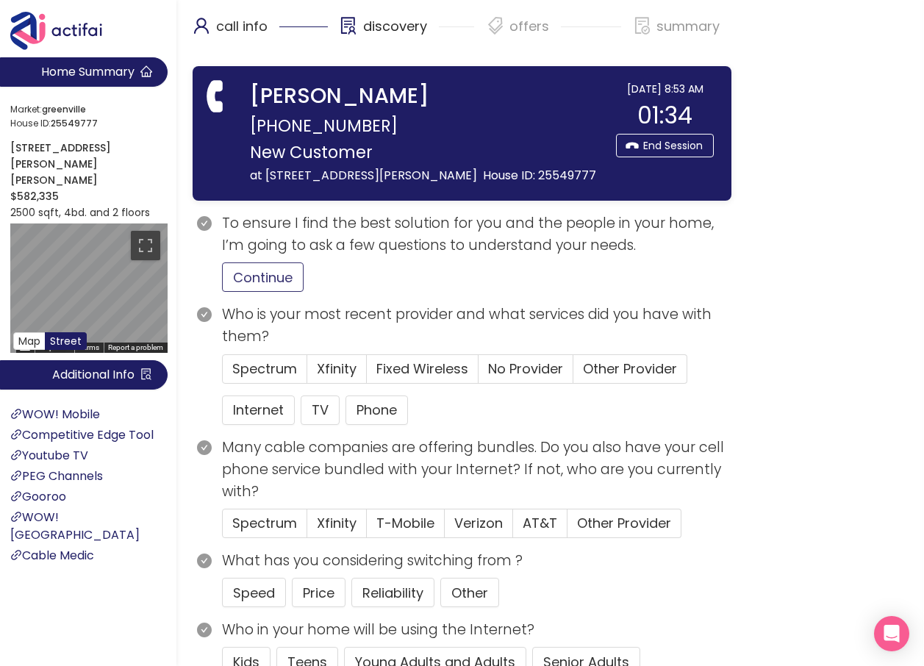
click at [281, 273] on button "Continue" at bounding box center [263, 276] width 82 height 29
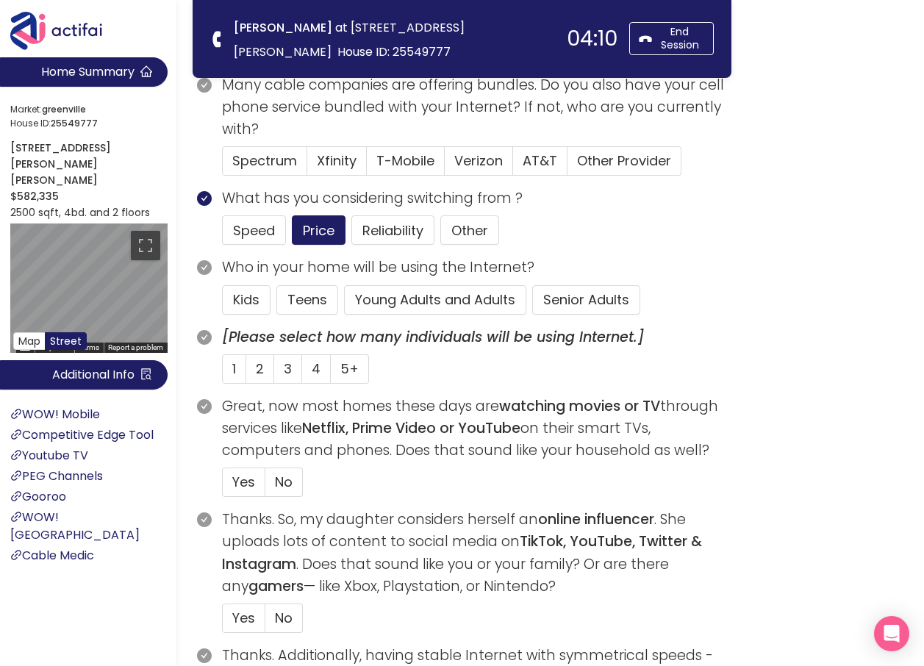
scroll to position [220, 0]
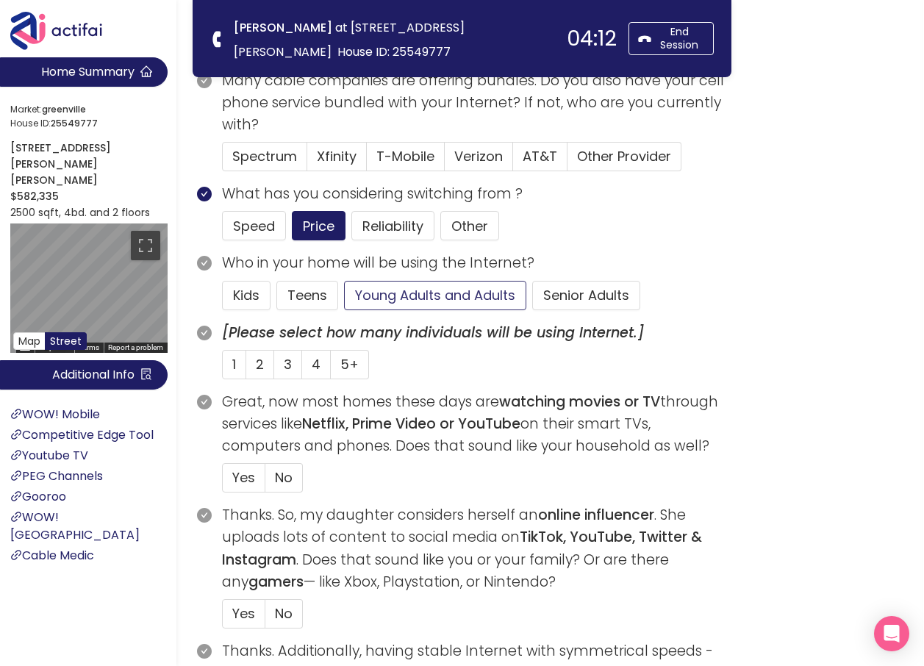
click at [437, 288] on button "Young Adults and Adults" at bounding box center [435, 295] width 182 height 29
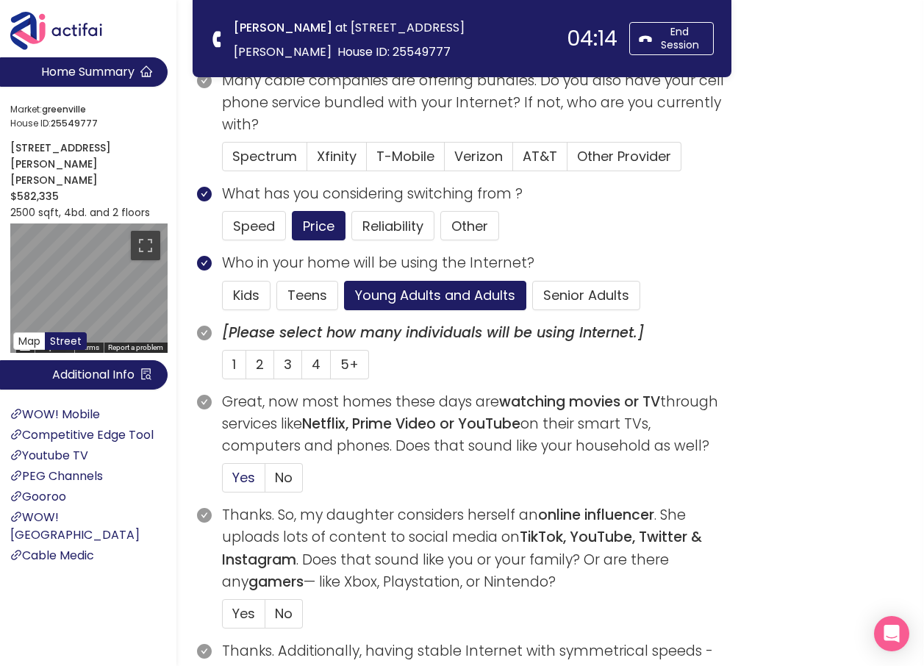
click at [235, 479] on span "Yes" at bounding box center [243, 477] width 23 height 18
click at [223, 482] on input "Yes" at bounding box center [223, 482] width 0 height 0
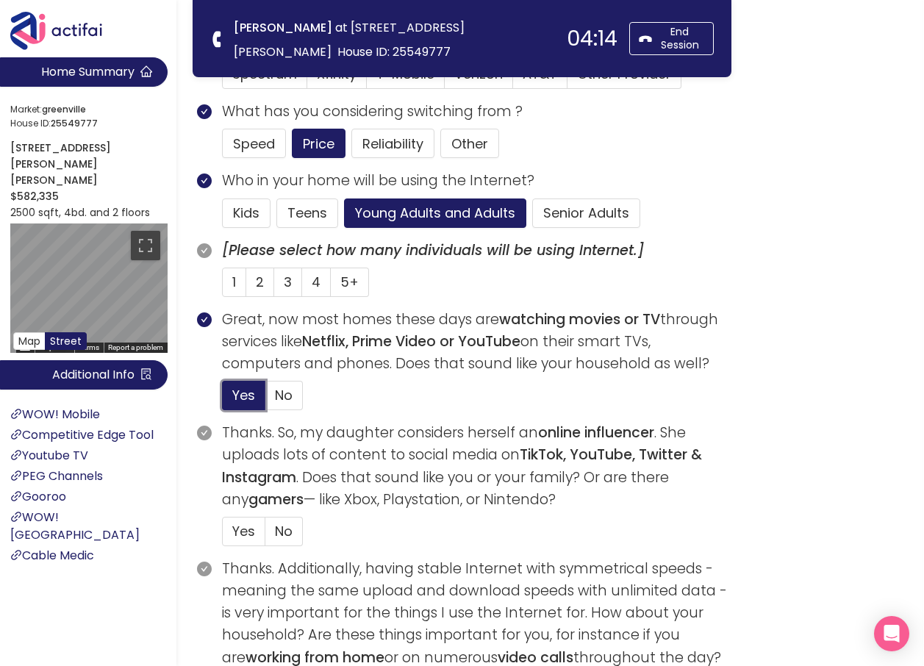
scroll to position [367, 0]
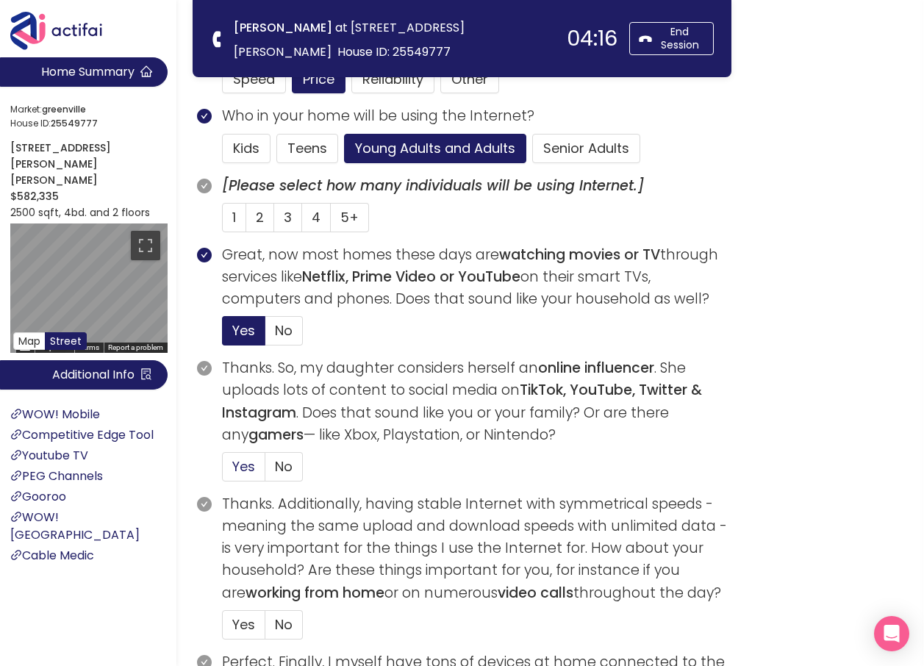
click at [243, 475] on span "Yes" at bounding box center [243, 466] width 23 height 18
click at [223, 471] on input "Yes" at bounding box center [223, 471] width 0 height 0
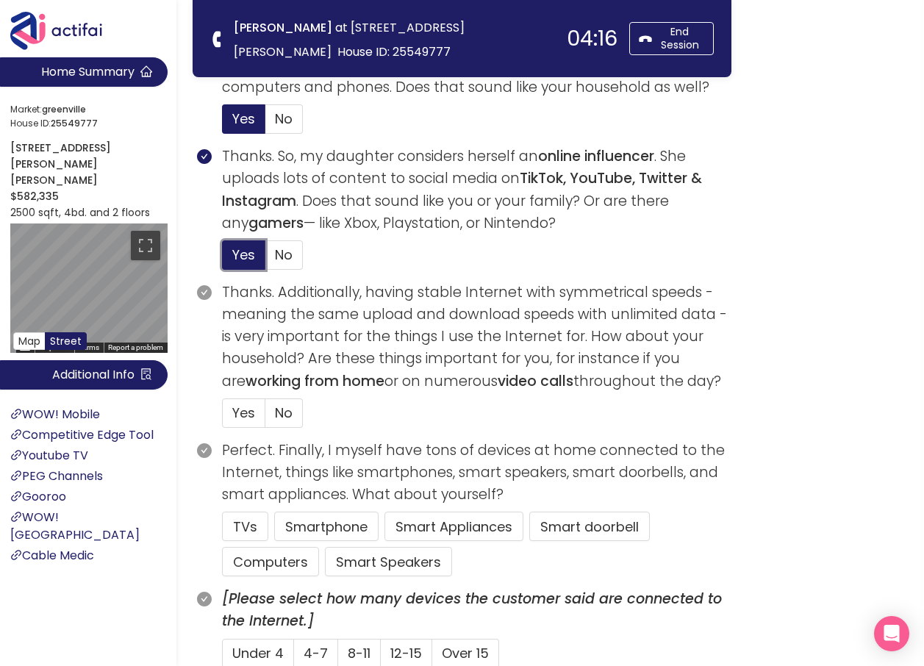
scroll to position [588, 0]
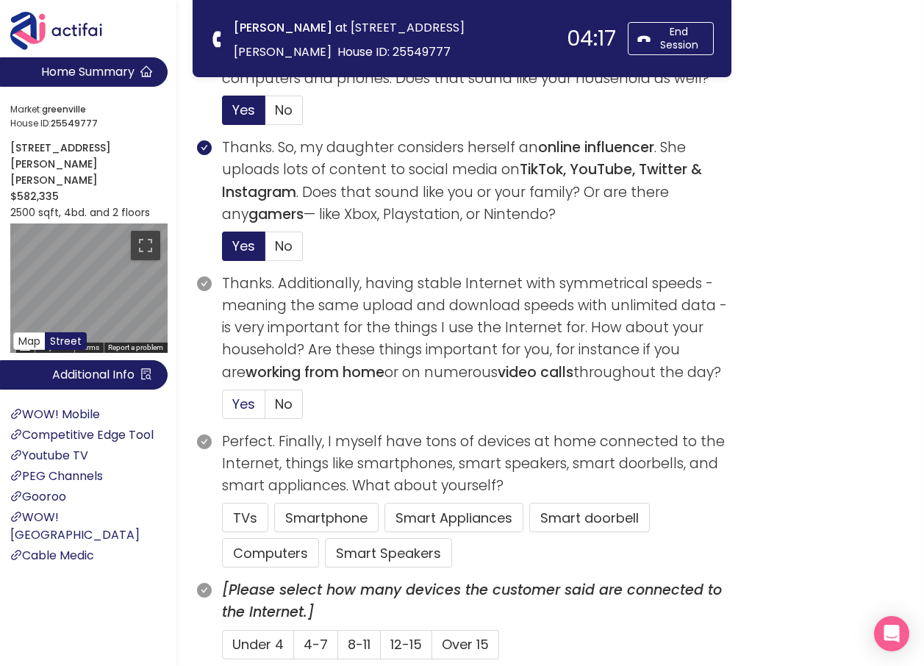
click at [233, 407] on span "Yes" at bounding box center [243, 404] width 23 height 18
click at [223, 409] on input "Yes" at bounding box center [223, 409] width 0 height 0
click at [247, 518] on button "TVs" at bounding box center [245, 517] width 46 height 29
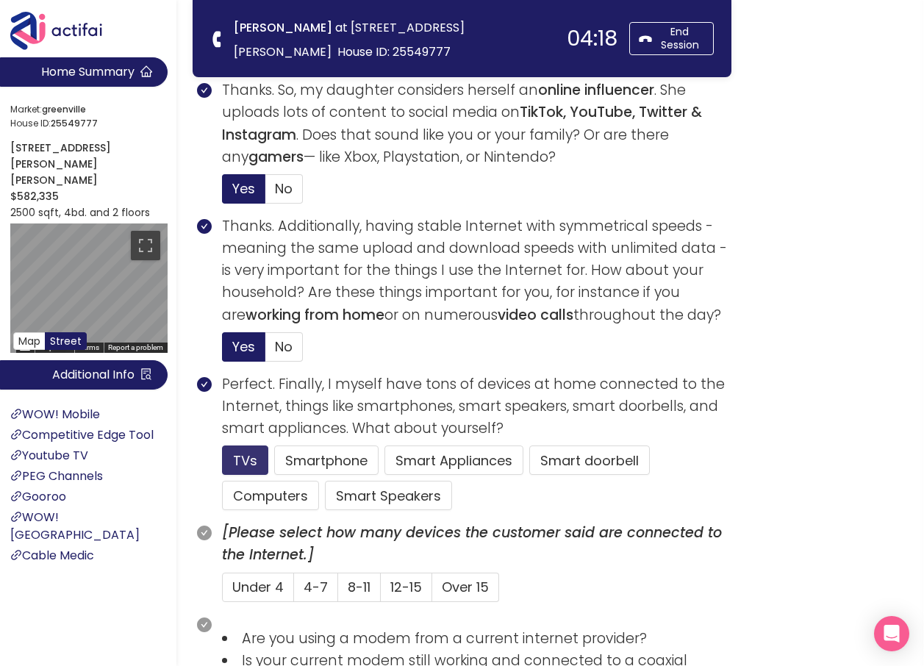
scroll to position [735, 0]
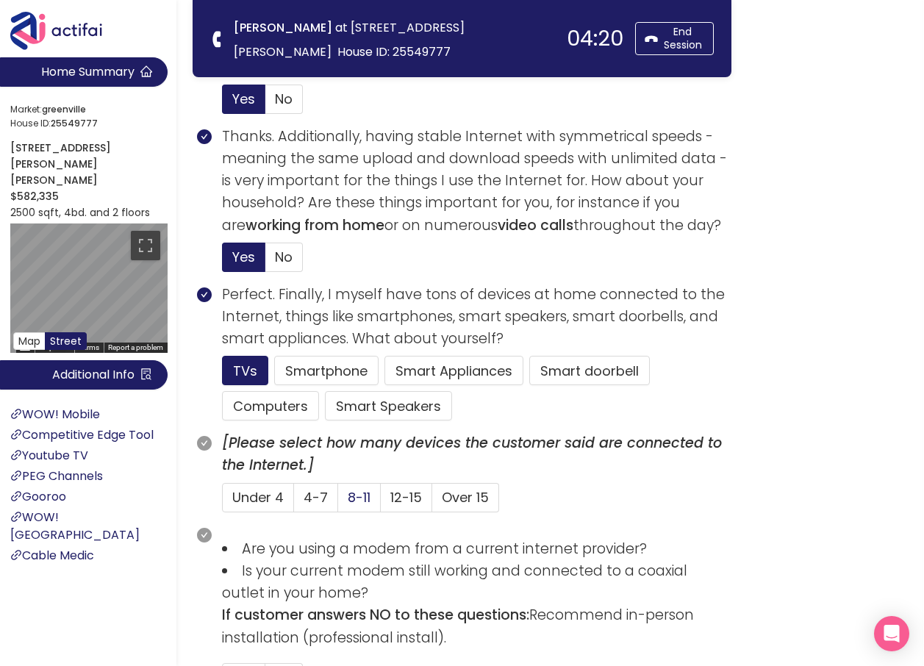
click at [350, 498] on span "8-11" at bounding box center [359, 497] width 23 height 18
click at [338, 502] on input "8-11" at bounding box center [338, 502] width 0 height 0
click at [274, 399] on button "Computers" at bounding box center [270, 405] width 97 height 29
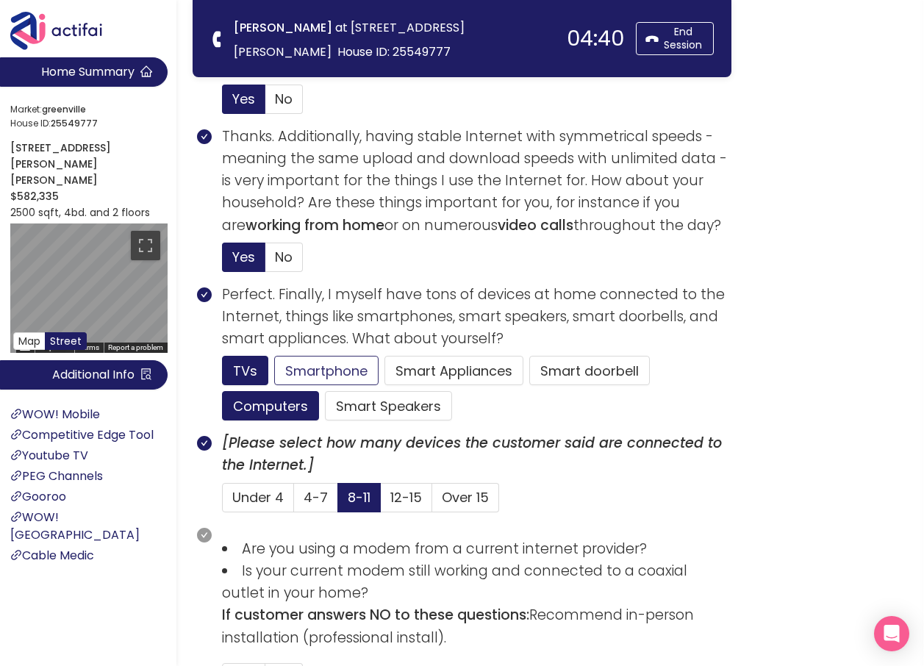
click at [325, 391] on button "Smartphone" at bounding box center [388, 405] width 127 height 29
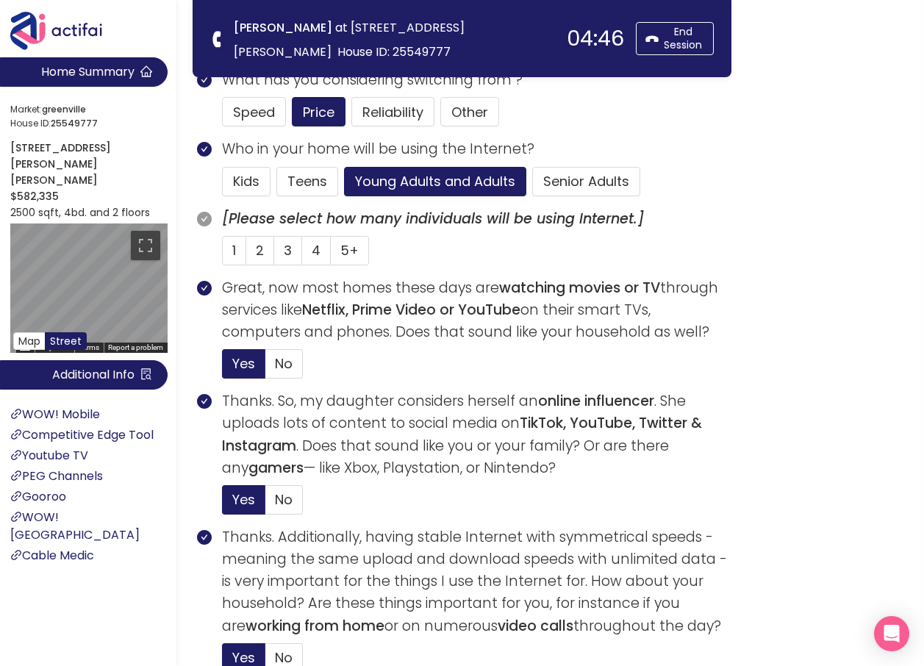
scroll to position [294, 0]
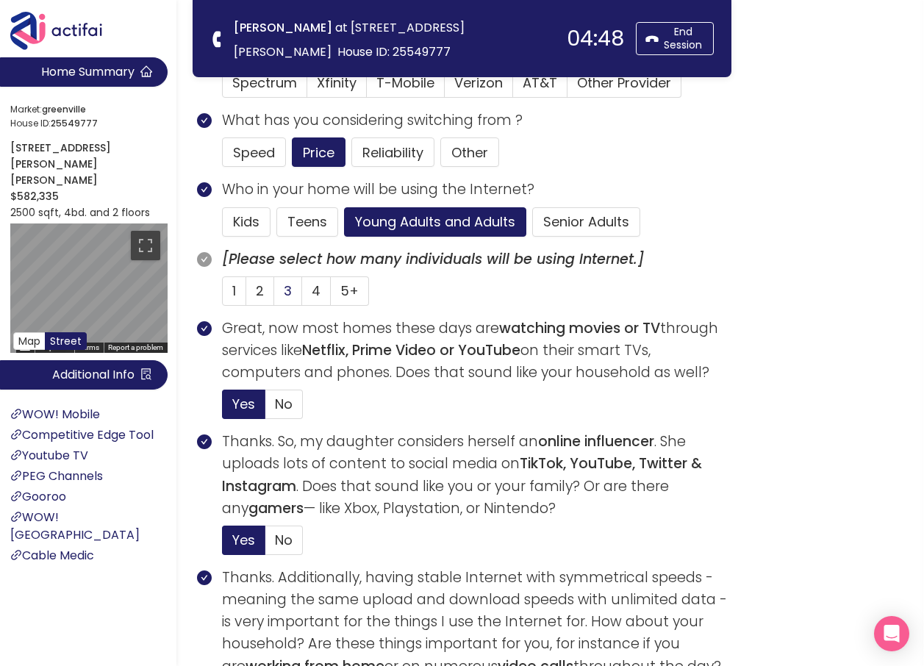
click at [278, 295] on label "3" at bounding box center [288, 290] width 28 height 29
click at [274, 295] on input "3" at bounding box center [274, 295] width 0 height 0
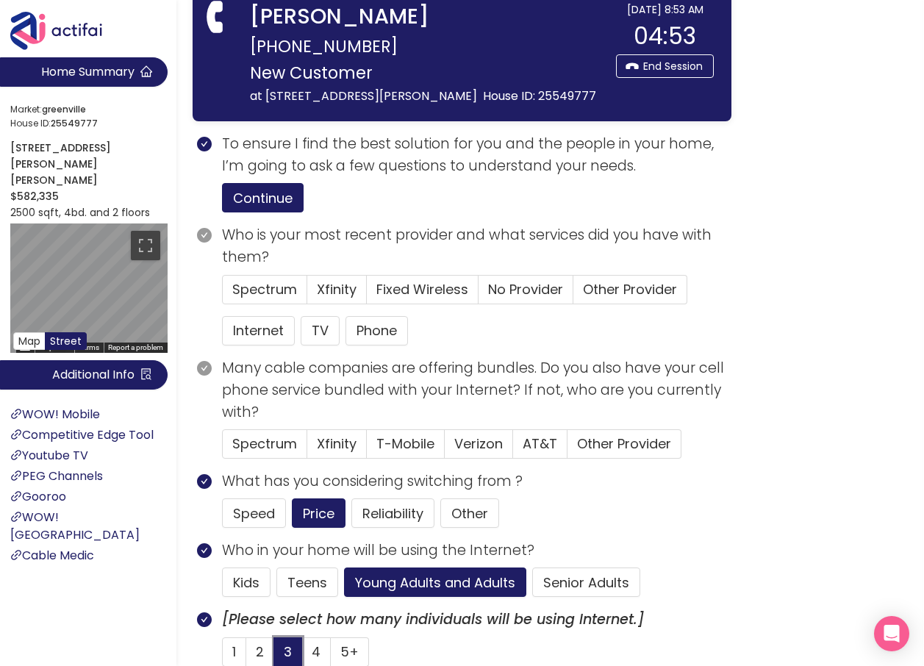
scroll to position [0, 0]
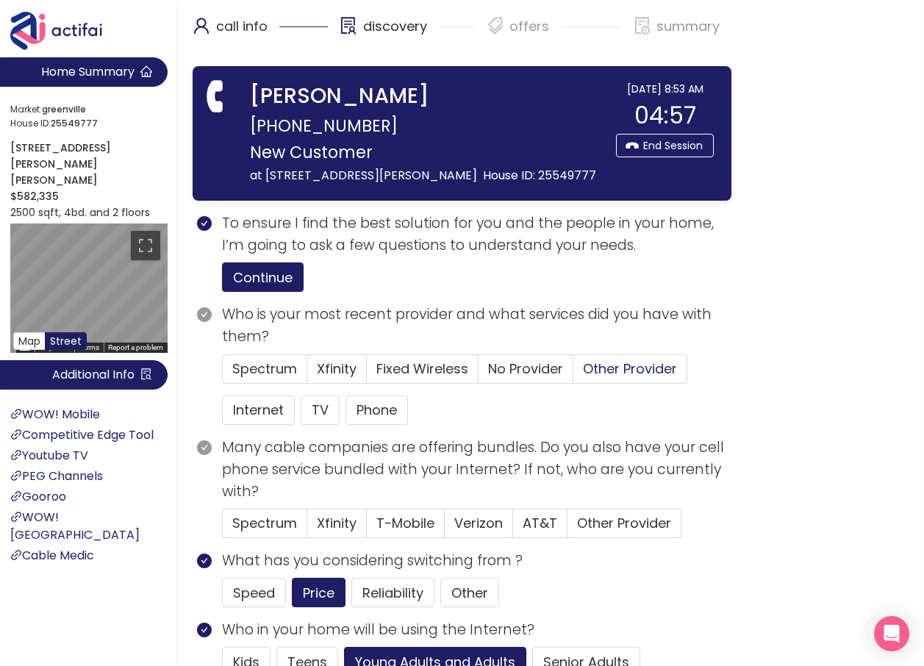
click at [649, 376] on span "Other Provider" at bounding box center [630, 368] width 94 height 18
click at [573, 373] on input "Other Provider" at bounding box center [573, 373] width 0 height 0
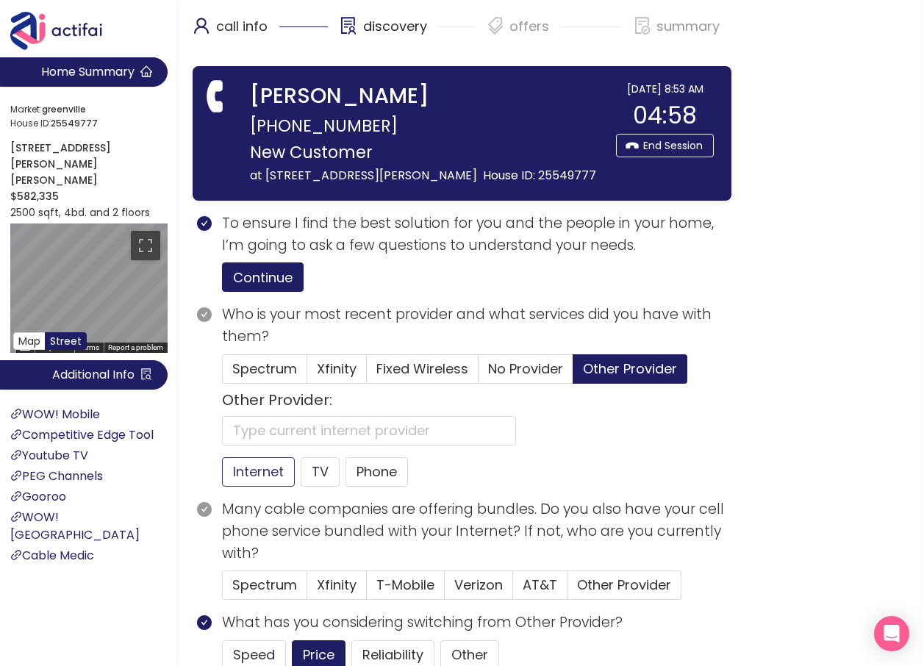
click at [274, 473] on button "Internet" at bounding box center [258, 471] width 73 height 29
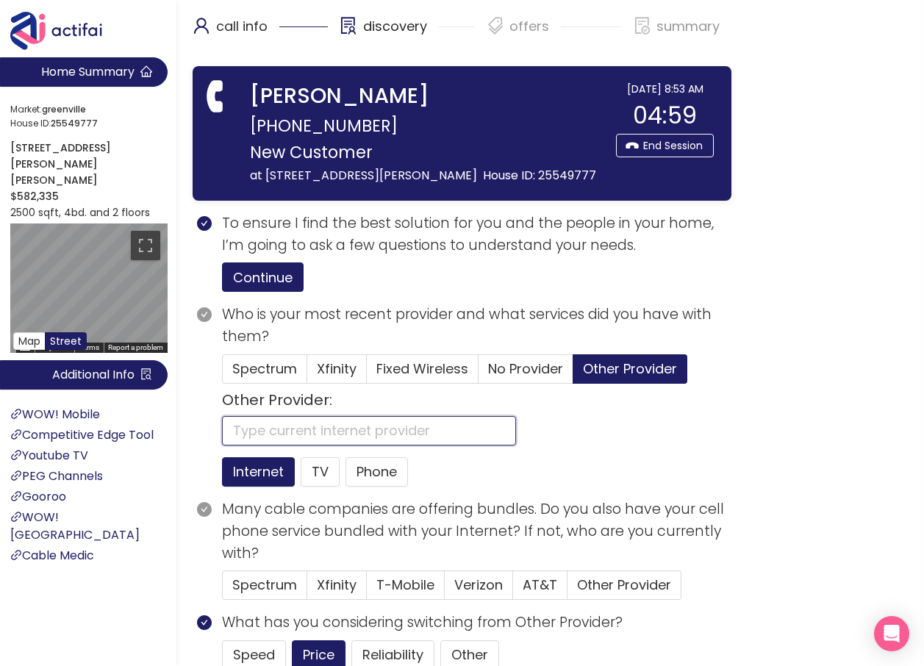
click at [314, 426] on input "text" at bounding box center [369, 430] width 294 height 29
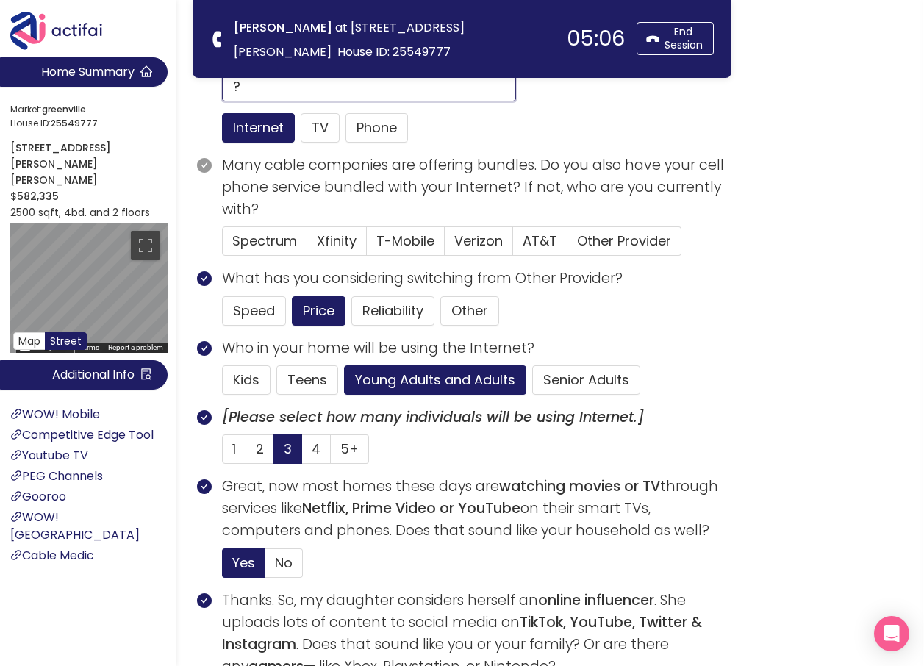
scroll to position [220, 0]
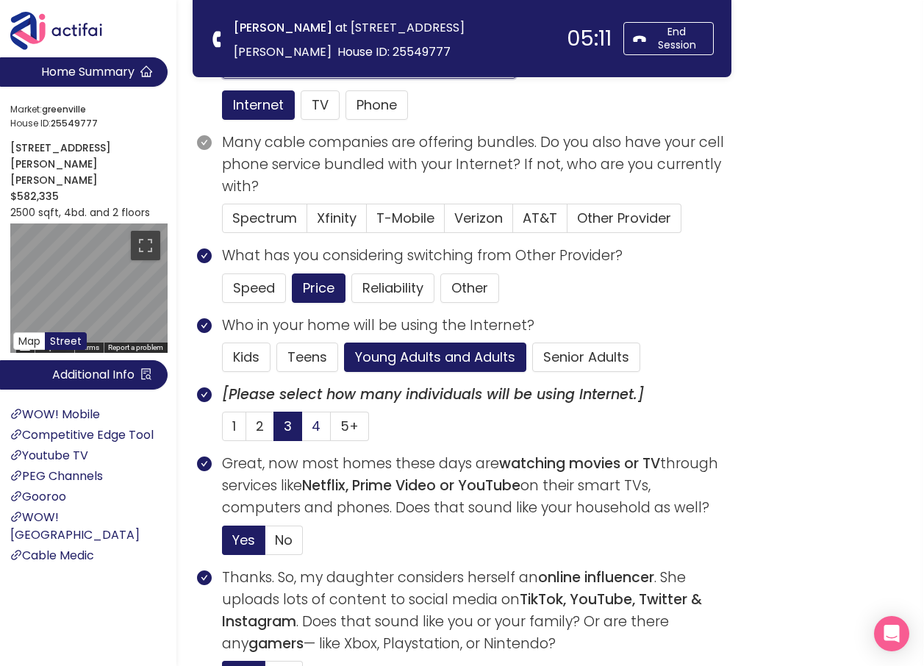
type input "?"
click at [315, 430] on span "4" at bounding box center [316, 426] width 9 height 18
click at [302, 431] on input "4" at bounding box center [302, 431] width 0 height 0
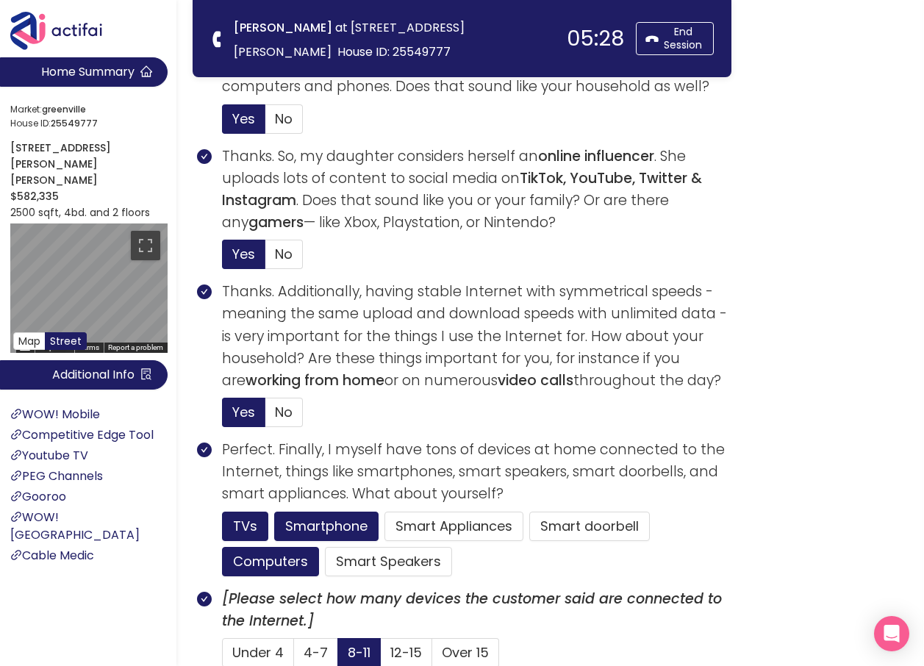
scroll to position [735, 0]
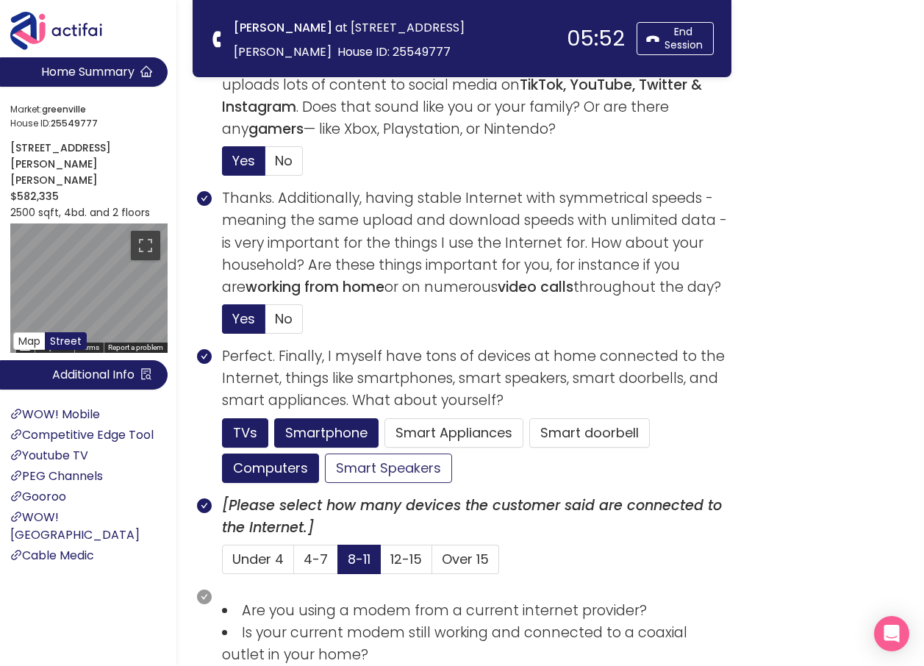
click at [400, 463] on button "Smart Speakers" at bounding box center [388, 467] width 127 height 29
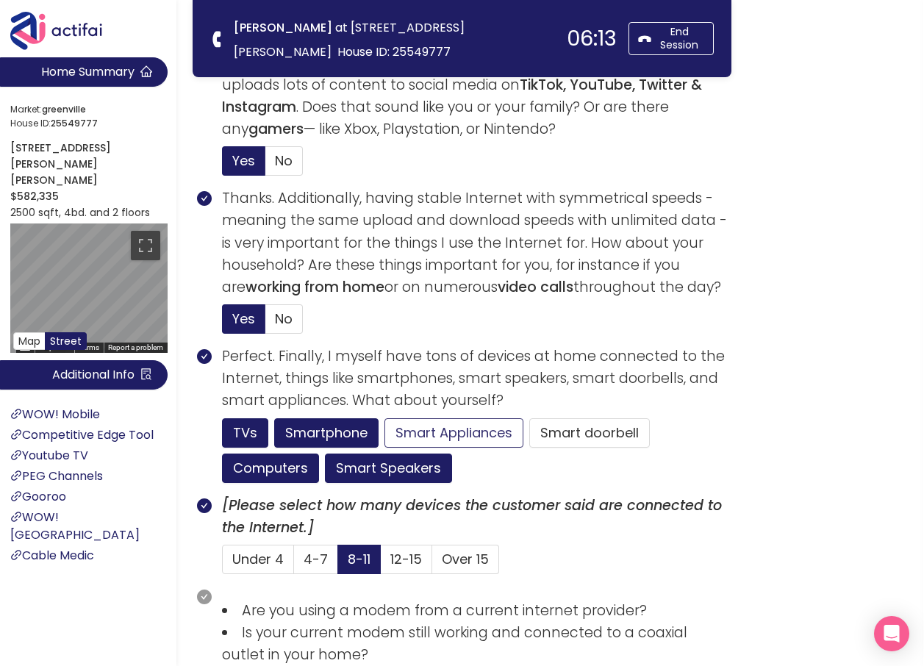
click at [453, 437] on button "Smart Appliances" at bounding box center [453, 432] width 139 height 29
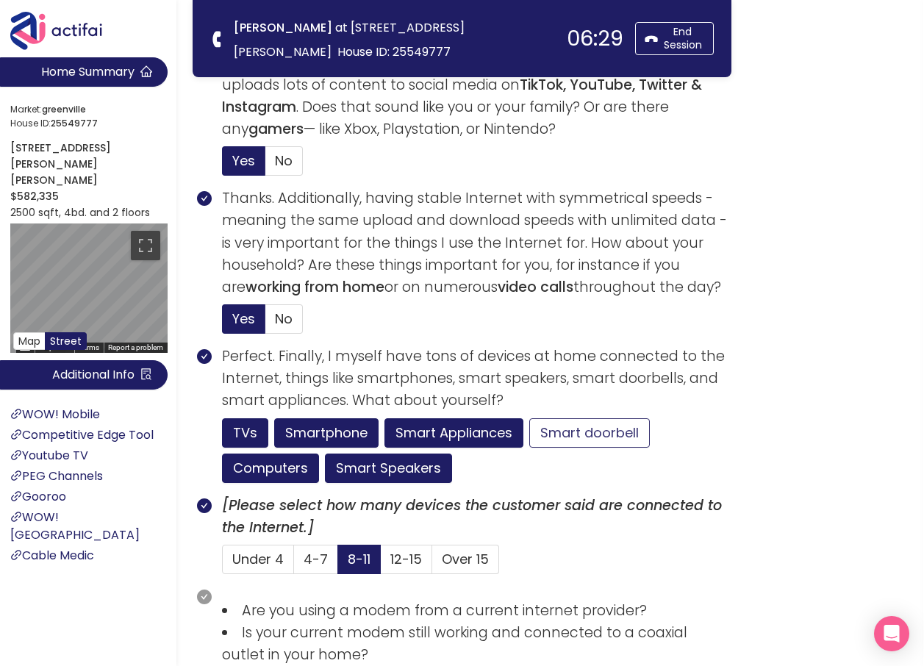
click at [597, 432] on button "Smart doorbell" at bounding box center [589, 432] width 121 height 29
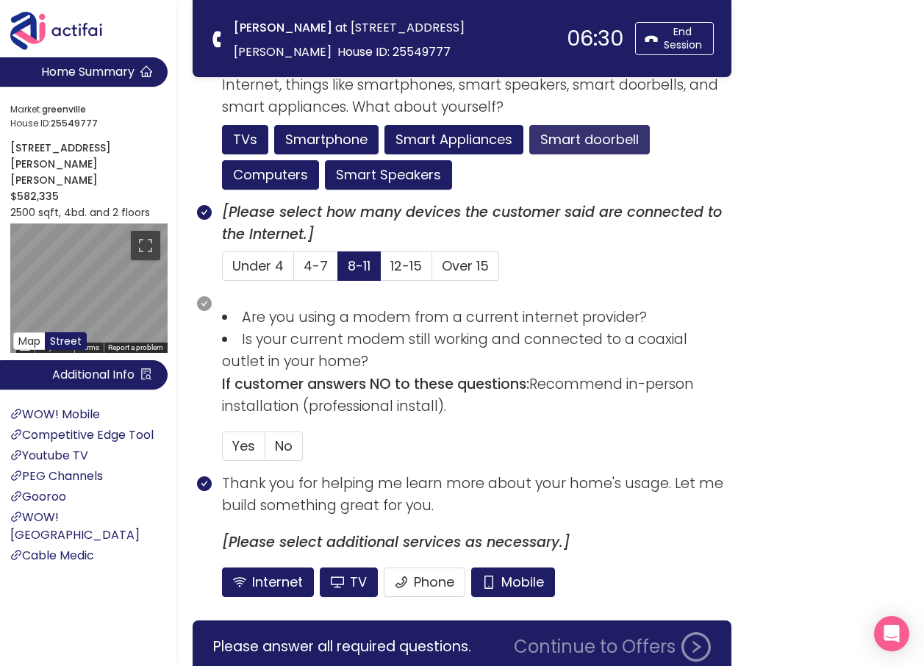
scroll to position [1029, 0]
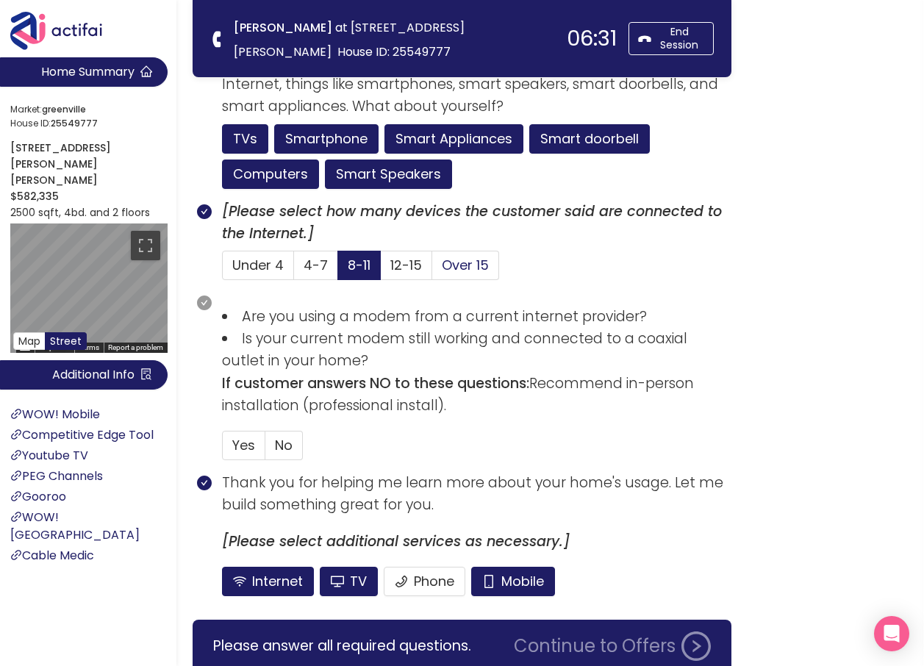
click at [460, 268] on span "Over 15" at bounding box center [465, 265] width 47 height 18
click at [432, 270] on input "Over 15" at bounding box center [432, 270] width 0 height 0
click at [279, 444] on span "No" at bounding box center [284, 445] width 18 height 18
click at [265, 450] on input "No" at bounding box center [265, 450] width 0 height 0
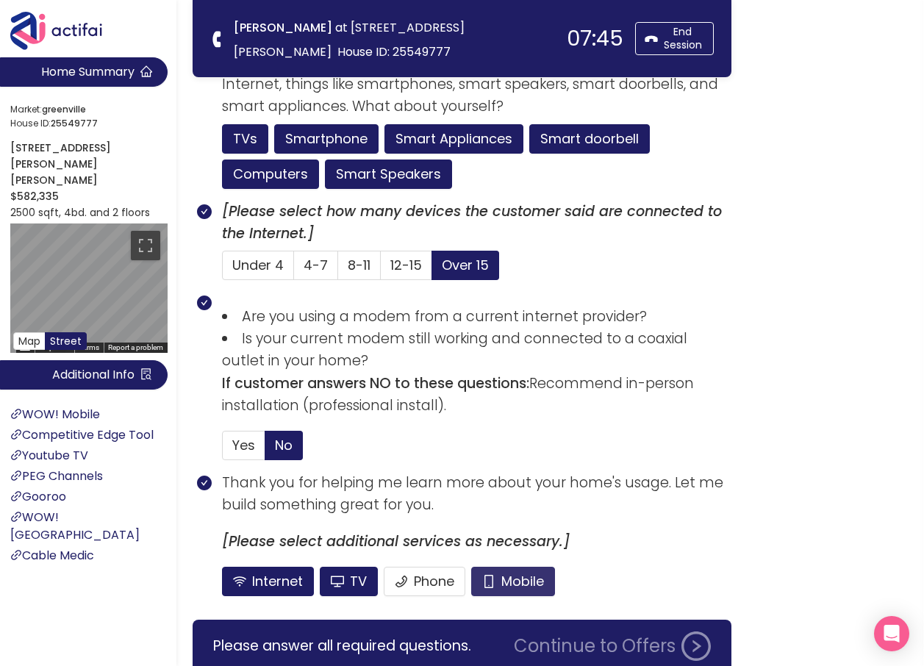
click at [502, 581] on button "Mobile" at bounding box center [513, 581] width 84 height 29
click at [342, 189] on button "TV" at bounding box center [388, 173] width 127 height 29
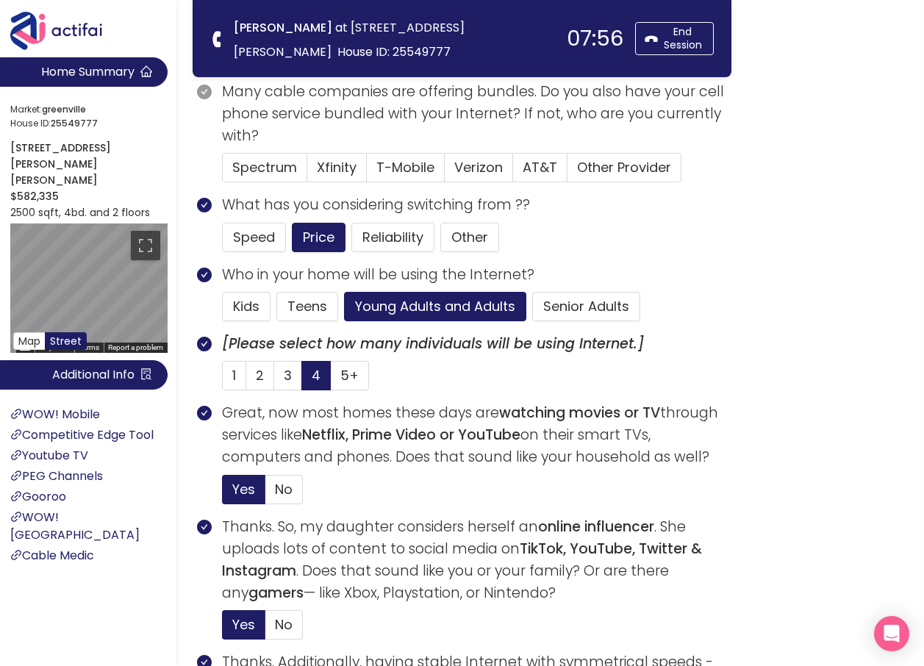
scroll to position [212, 0]
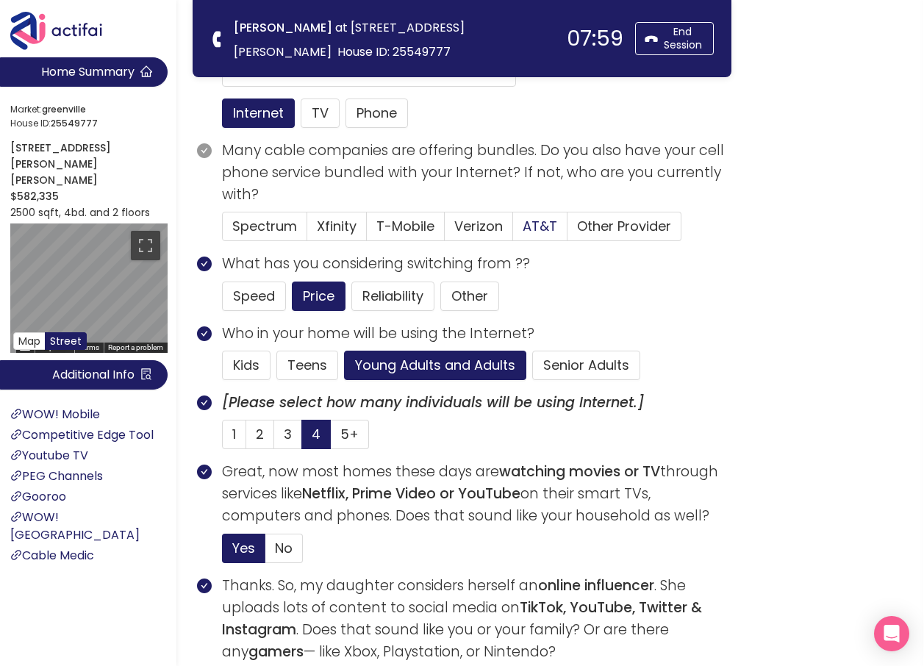
click at [525, 225] on span "AT&T" at bounding box center [540, 226] width 35 height 18
click at [513, 231] on input "AT&T" at bounding box center [513, 231] width 0 height 0
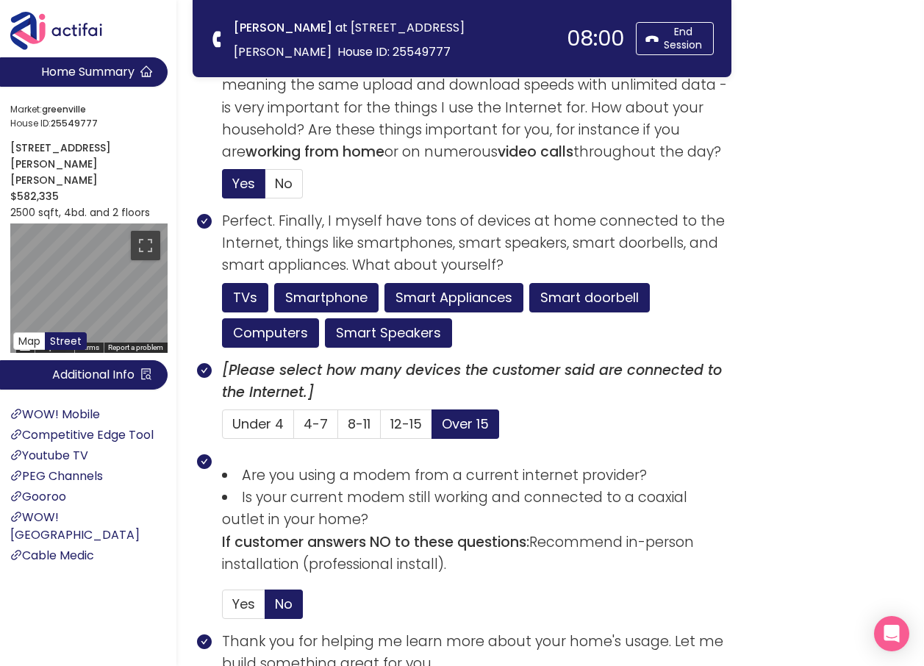
scroll to position [1094, 0]
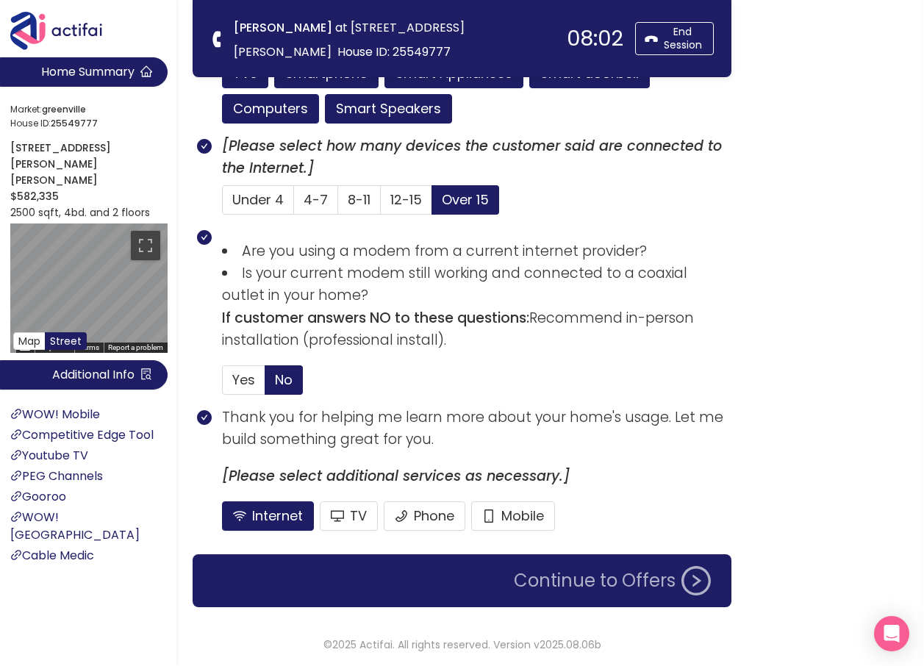
click at [592, 584] on button "Continue to Offers" at bounding box center [612, 580] width 215 height 29
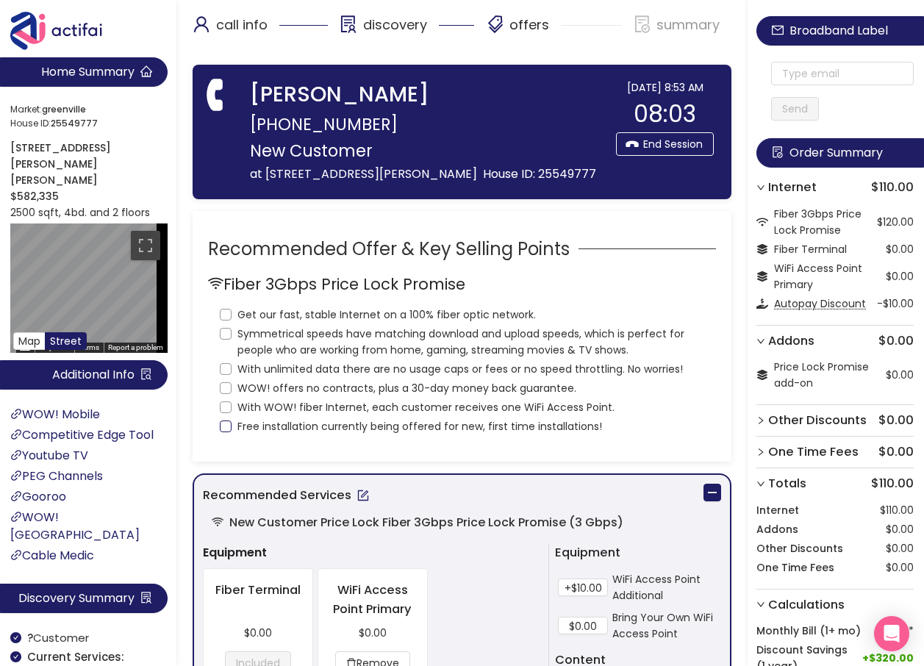
scroll to position [0, 0]
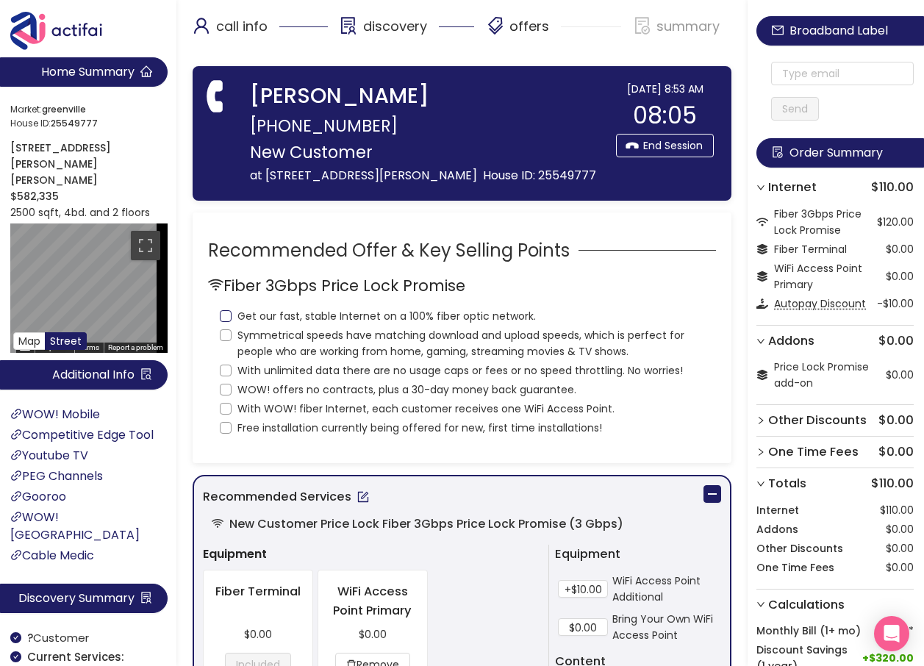
click at [226, 315] on input "Get our fast, stable Internet on a 100% fiber optic network." at bounding box center [226, 316] width 12 height 12
checkbox input "true"
click at [225, 331] on input "Symmetrical speeds have matching download and upload speeds, which is perfect f…" at bounding box center [226, 335] width 12 height 12
checkbox input "true"
click at [223, 365] on input "With unlimited data there are no usage caps or fees or no speed throttling. No …" at bounding box center [226, 371] width 12 height 12
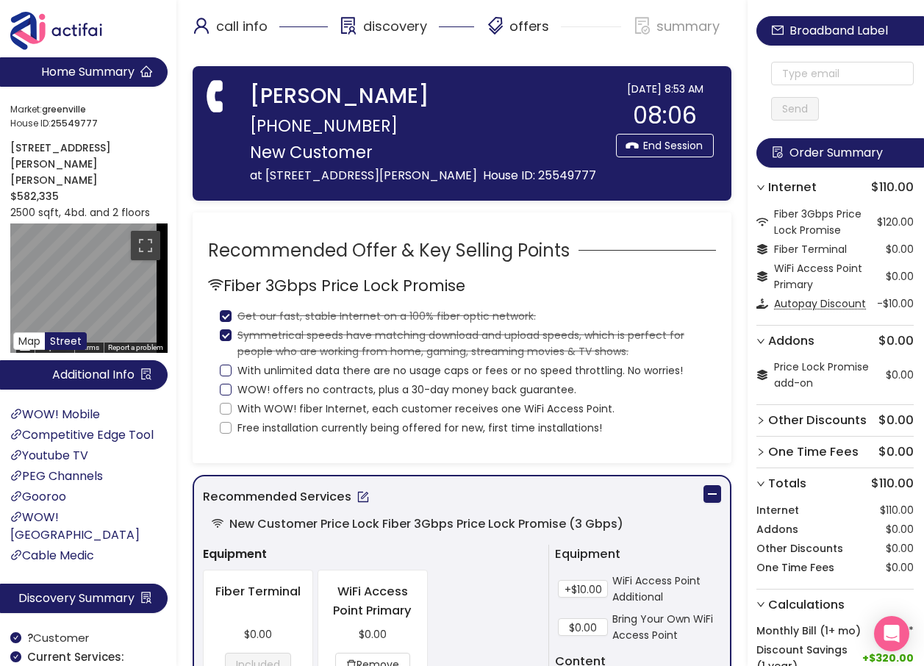
checkbox input "true"
click at [220, 389] on input "WOW! offers no contracts, plus a 30-day money back guarantee." at bounding box center [226, 390] width 12 height 12
checkbox input "true"
click at [224, 411] on input "With WOW! fiber Internet, each customer receives one WiFi Access Point." at bounding box center [226, 409] width 12 height 12
checkbox input "true"
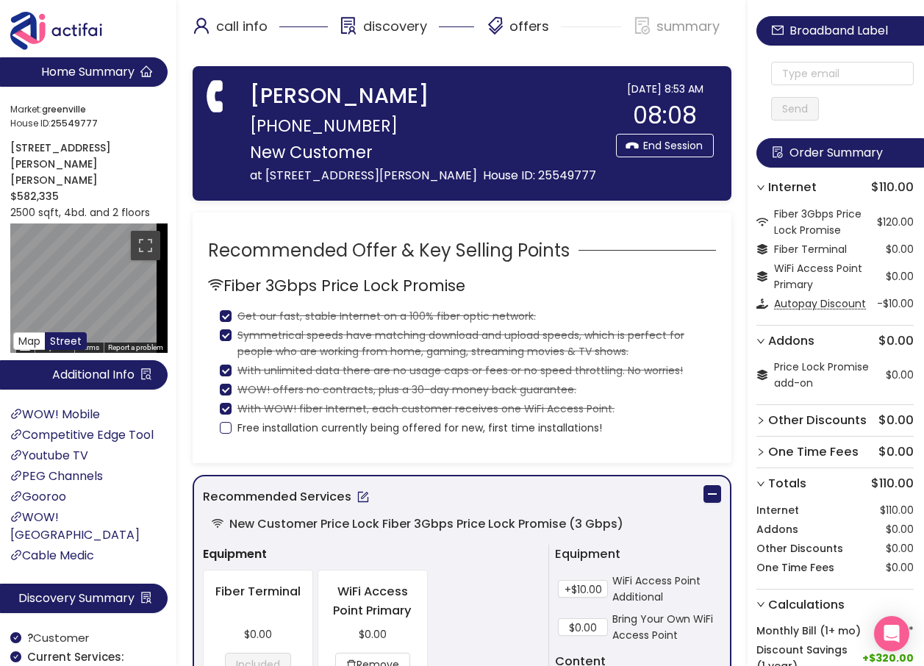
click at [224, 423] on input "Free installation currently being offered for new, first time installations!" at bounding box center [226, 428] width 12 height 12
checkbox input "true"
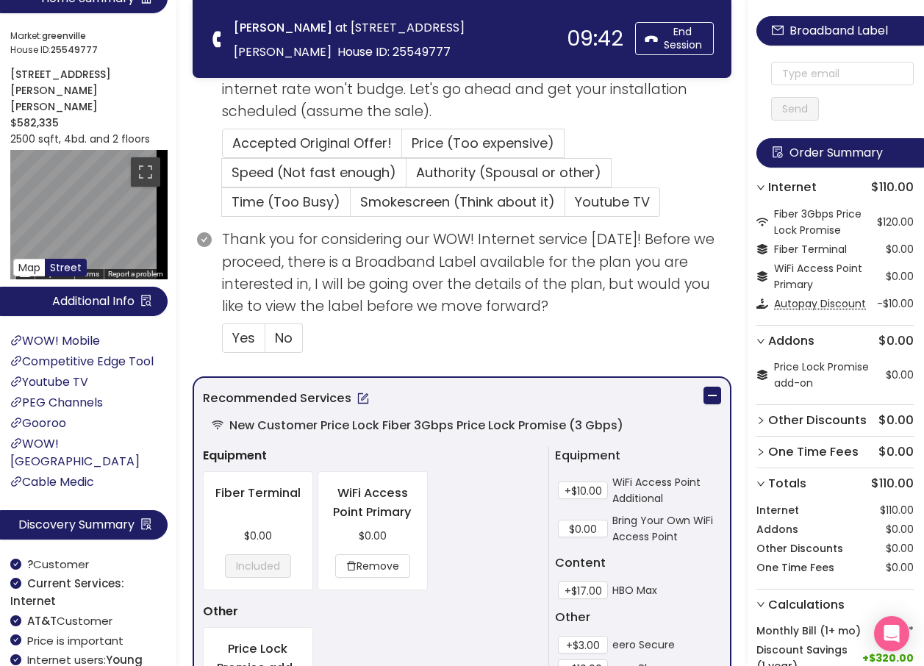
scroll to position [367, 0]
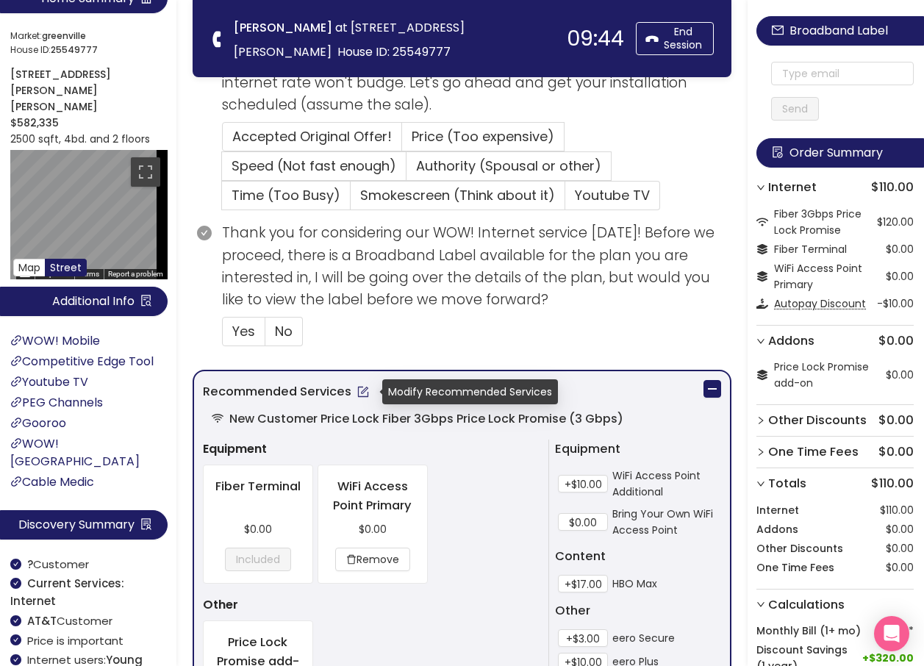
click at [363, 398] on button "button" at bounding box center [363, 392] width 24 height 24
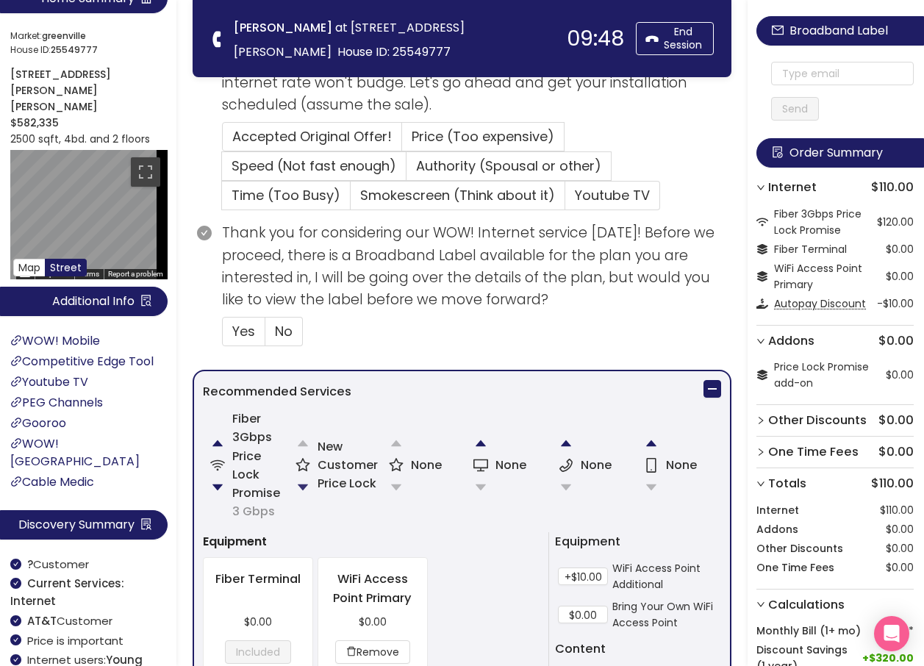
click at [299, 481] on button "button" at bounding box center [302, 487] width 29 height 29
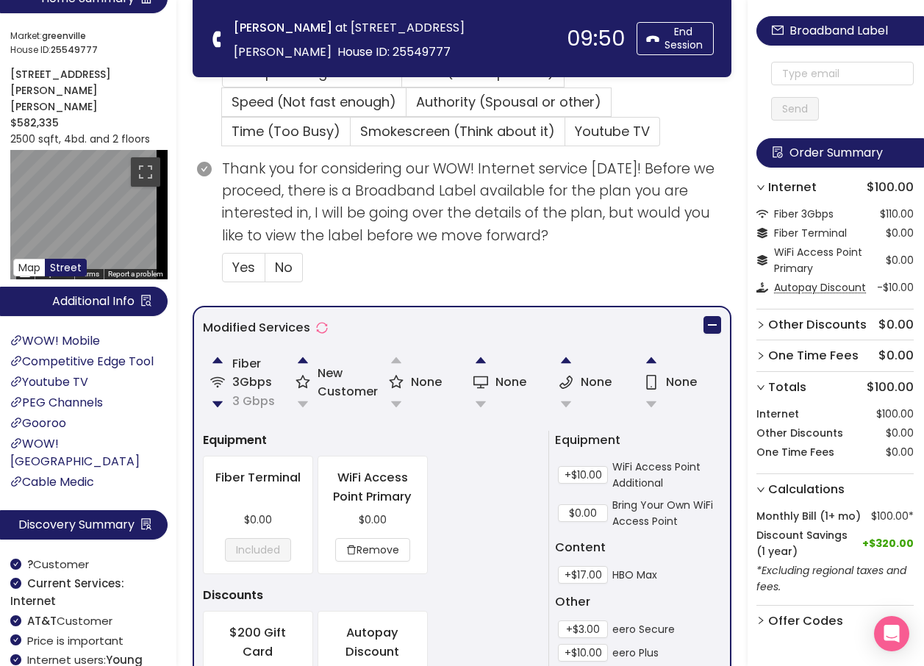
scroll to position [397, 0]
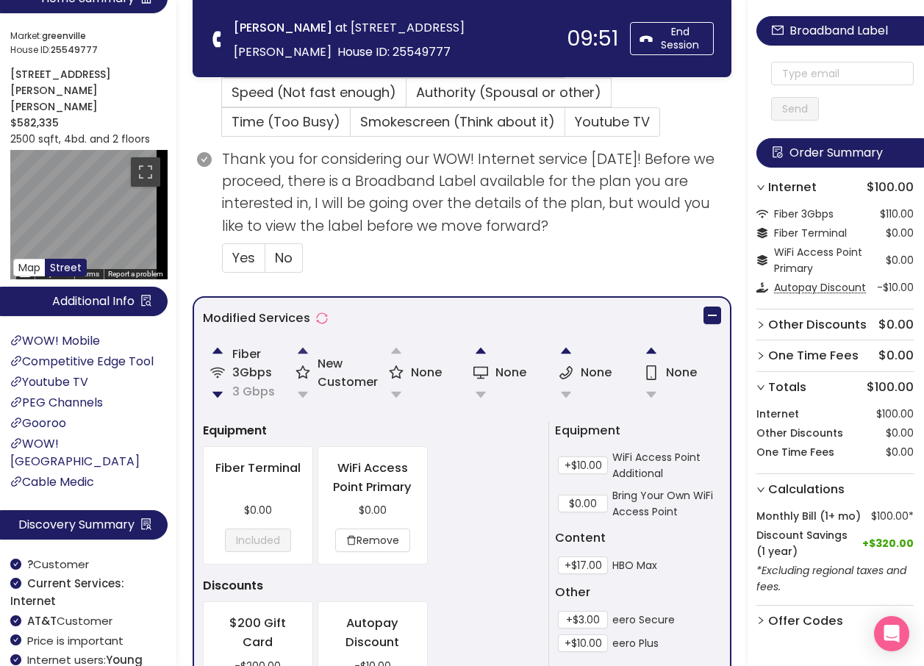
click at [299, 346] on button "button" at bounding box center [302, 350] width 29 height 29
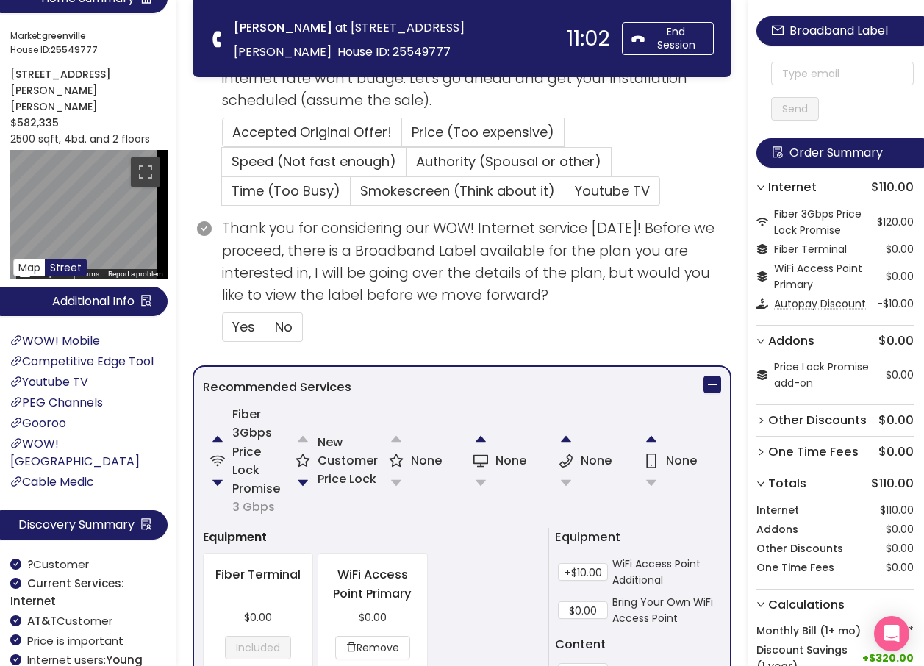
scroll to position [367, 0]
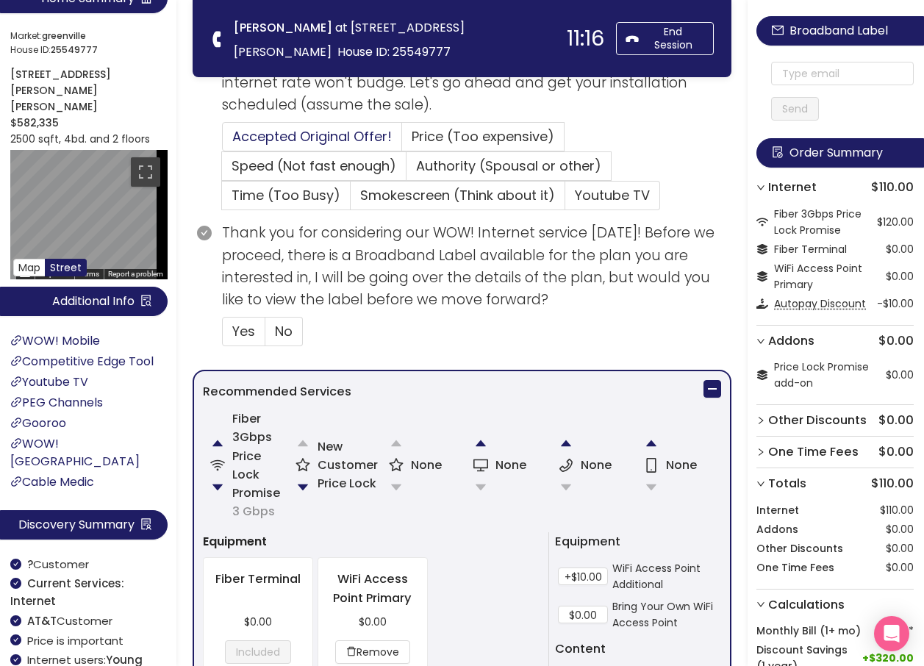
click at [304, 137] on span "Accepted Original Offer!" at bounding box center [311, 136] width 159 height 18
click at [223, 141] on input "Accepted Original Offer!" at bounding box center [223, 141] width 0 height 0
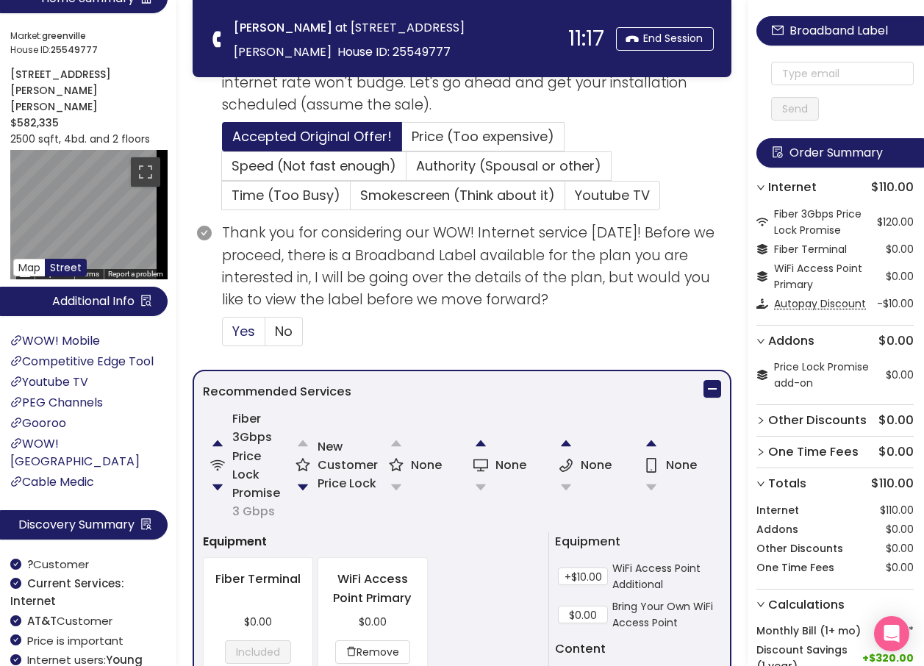
click at [246, 331] on span "Yes" at bounding box center [243, 331] width 23 height 18
click at [223, 336] on input "Yes" at bounding box center [223, 336] width 0 height 0
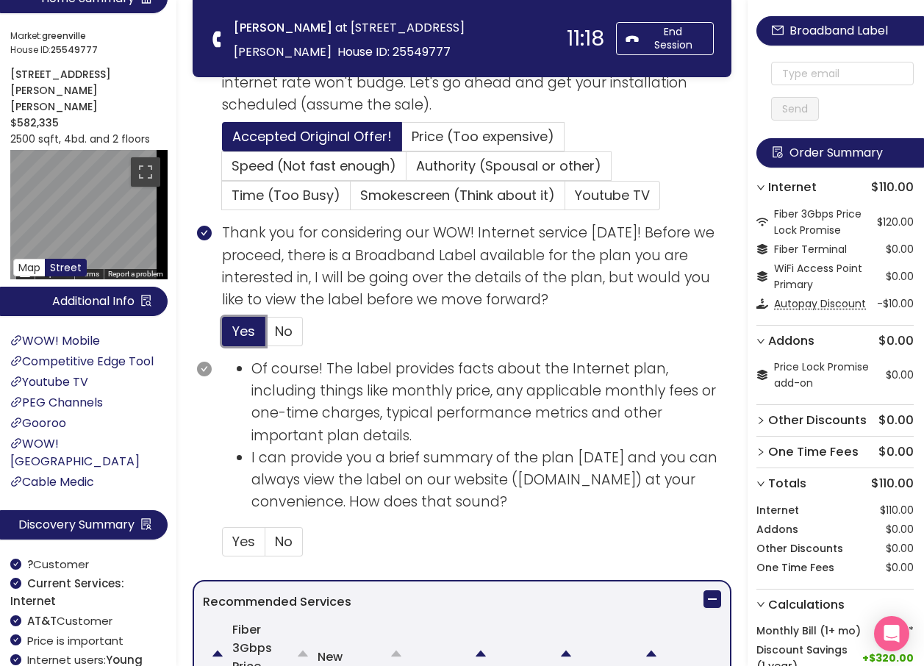
scroll to position [514, 0]
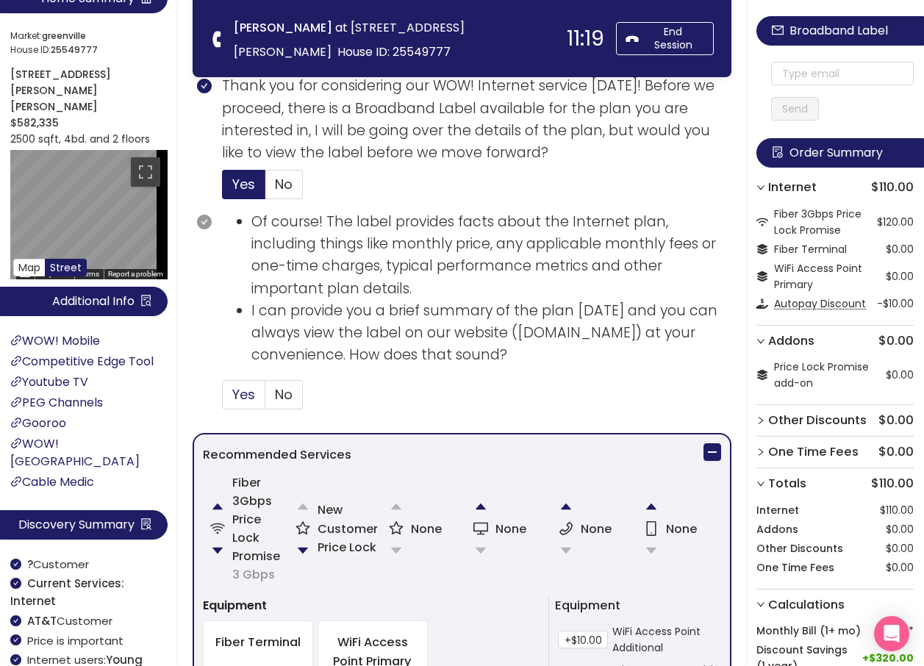
click at [242, 395] on span "Yes" at bounding box center [243, 394] width 23 height 18
click at [223, 399] on input "Yes" at bounding box center [223, 399] width 0 height 0
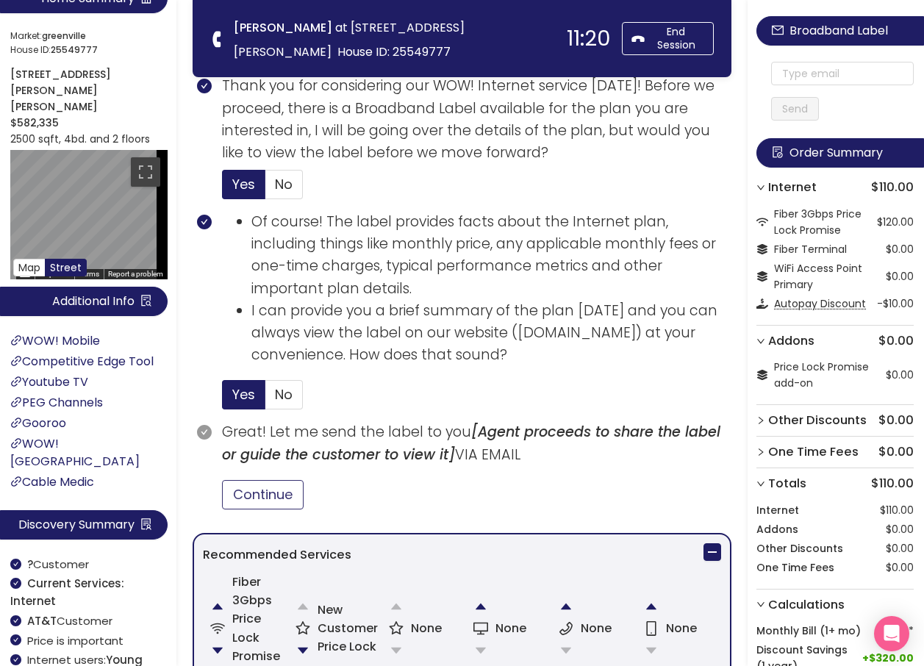
click at [284, 498] on button "Continue" at bounding box center [263, 494] width 82 height 29
click at [792, 70] on input "text" at bounding box center [842, 74] width 143 height 24
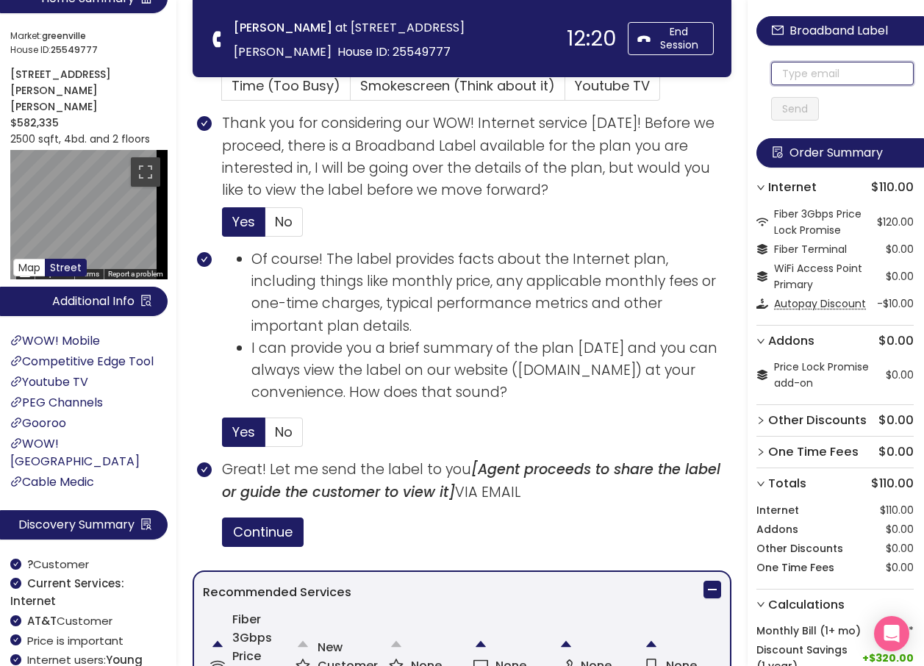
scroll to position [441, 0]
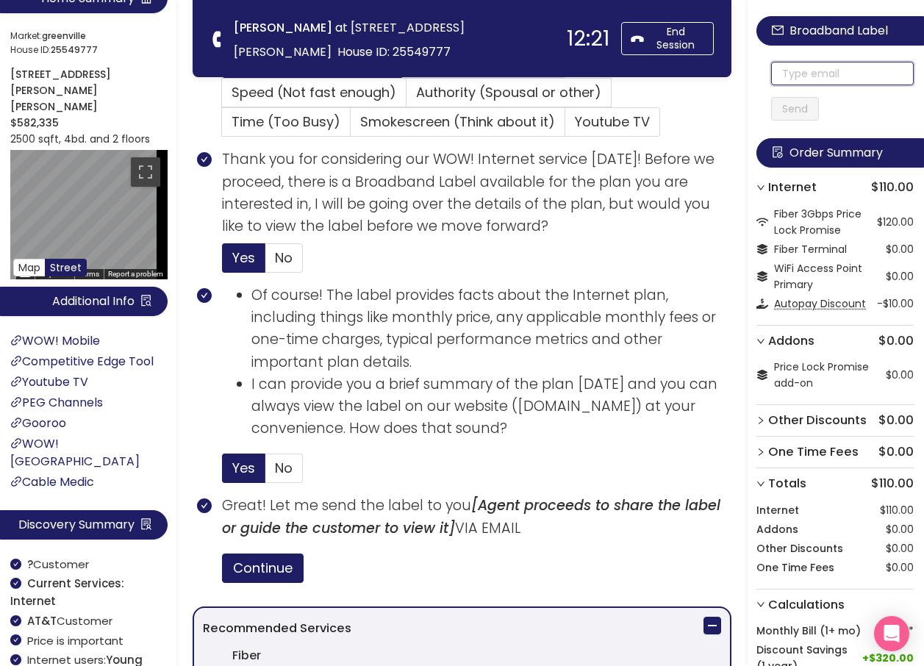
click at [799, 70] on input "text" at bounding box center [842, 74] width 143 height 24
drag, startPoint x: 885, startPoint y: 74, endPoint x: 774, endPoint y: 71, distance: 111.0
click at [774, 71] on div "[EMAIL_ADDRESS][DOMAIN_NAME] Send" at bounding box center [834, 76] width 157 height 88
click at [789, 75] on input "[EMAIL_ADDRESS][DOMAIN_NAME]" at bounding box center [842, 74] width 143 height 24
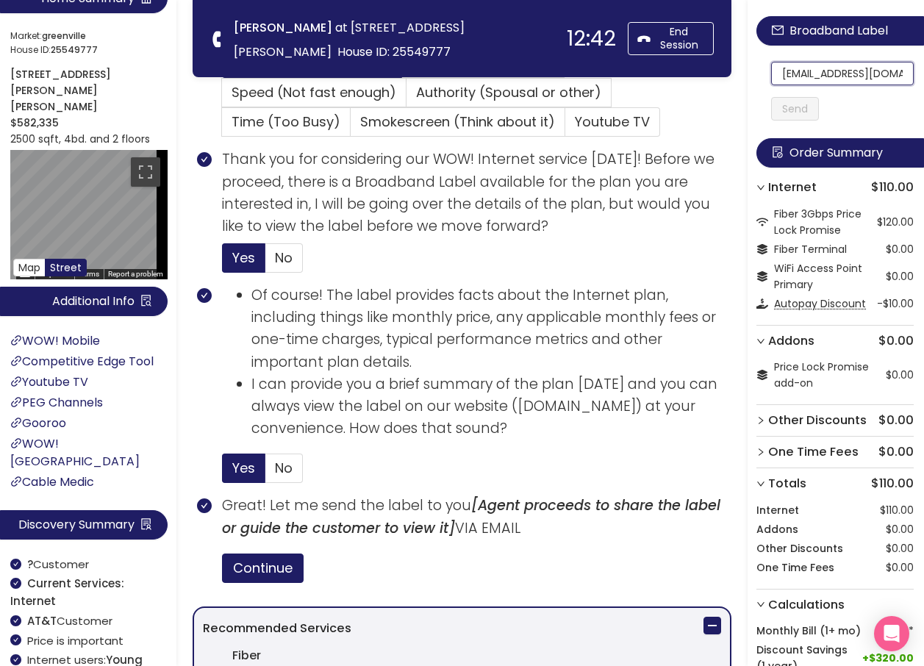
scroll to position [0, 37]
drag, startPoint x: 789, startPoint y: 75, endPoint x: 901, endPoint y: 76, distance: 112.5
click at [362, 54] on section "Home Summary Market: [GEOGRAPHIC_DATA] ID: 25549777 [STREET_ADDRESS][PERSON_NAM…" at bounding box center [462, 564] width 924 height 2010
type input "[EMAIL_ADDRESS][DOMAIN_NAME]"
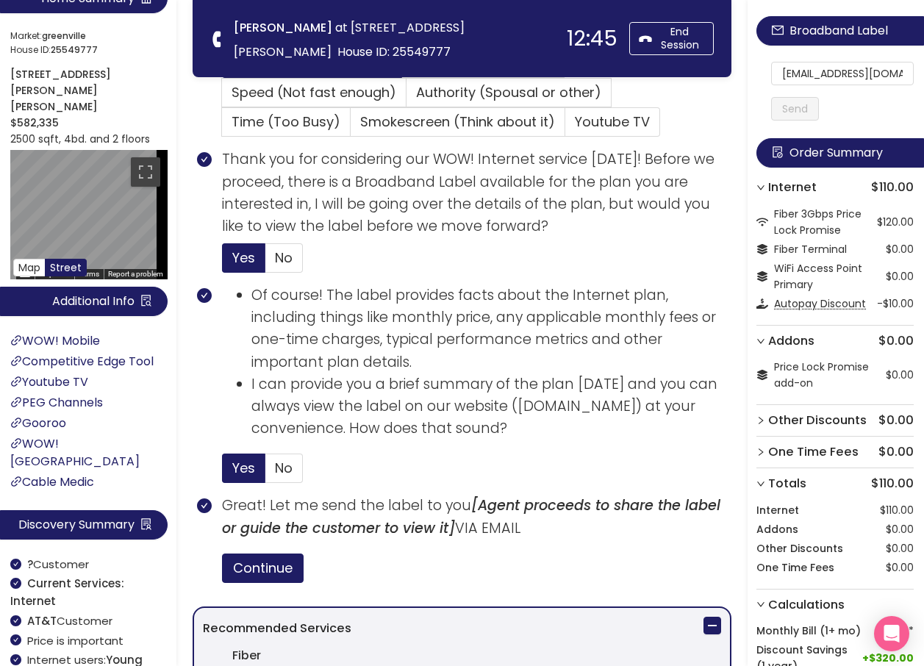
click at [808, 110] on button "Send" at bounding box center [795, 109] width 48 height 24
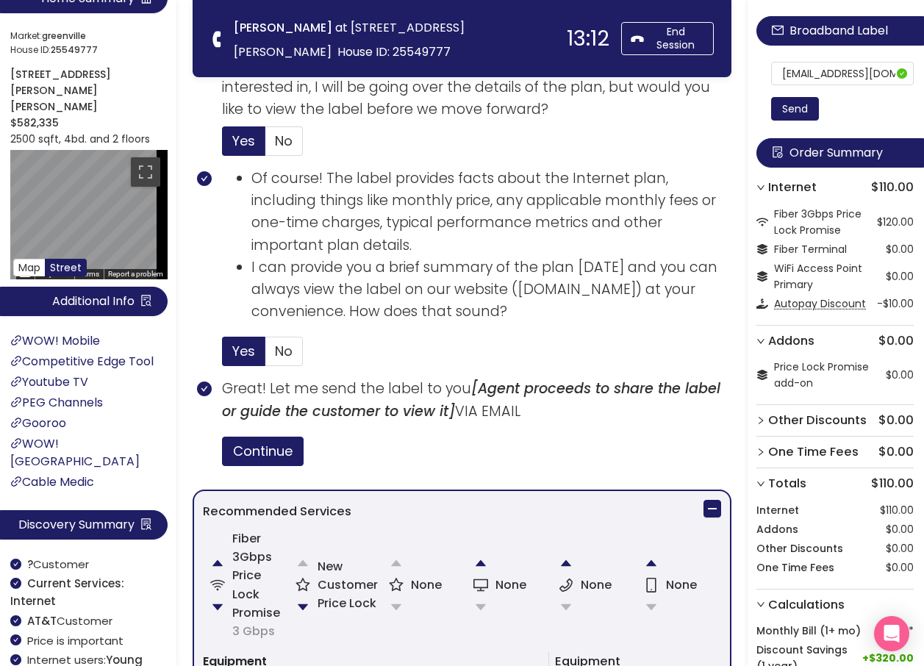
scroll to position [661, 0]
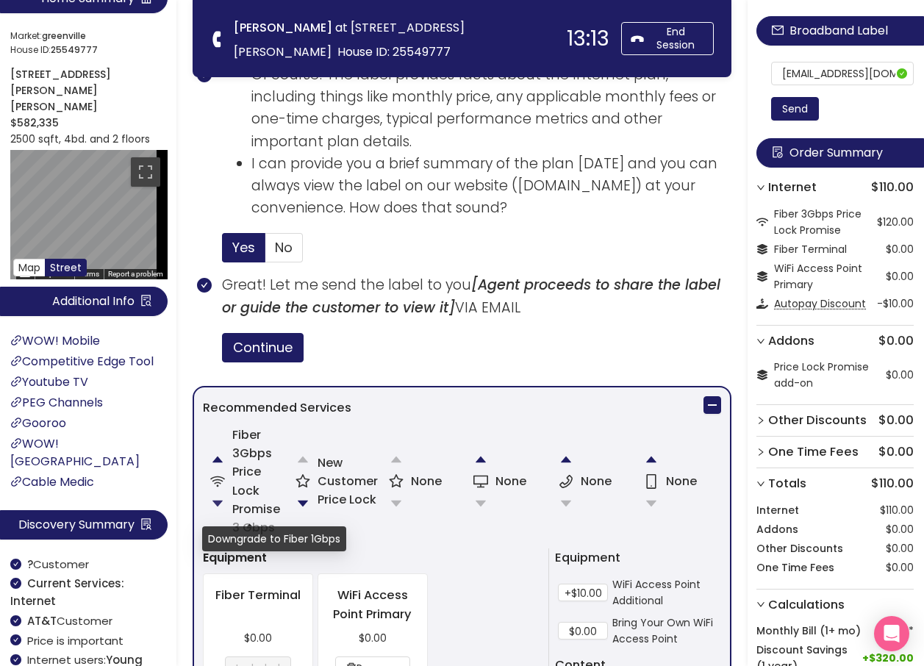
click at [214, 503] on button "button" at bounding box center [217, 503] width 29 height 29
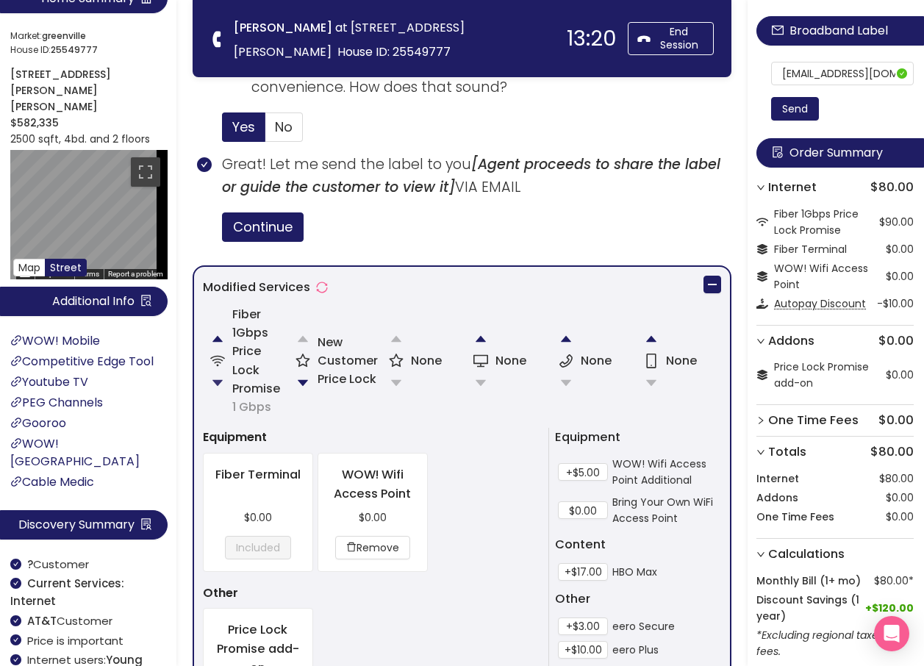
scroll to position [808, 0]
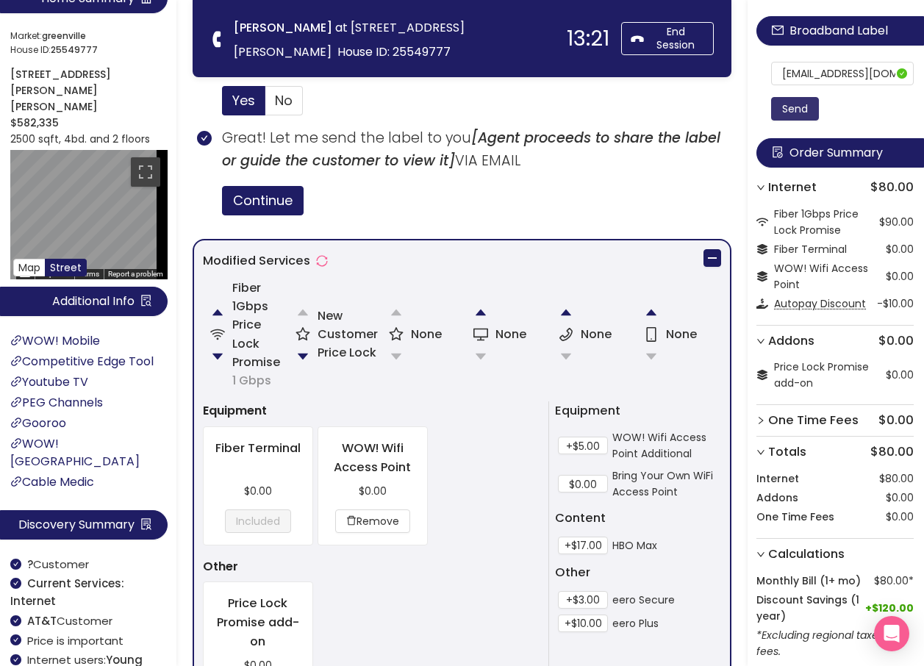
click at [808, 106] on button "Send" at bounding box center [795, 109] width 48 height 24
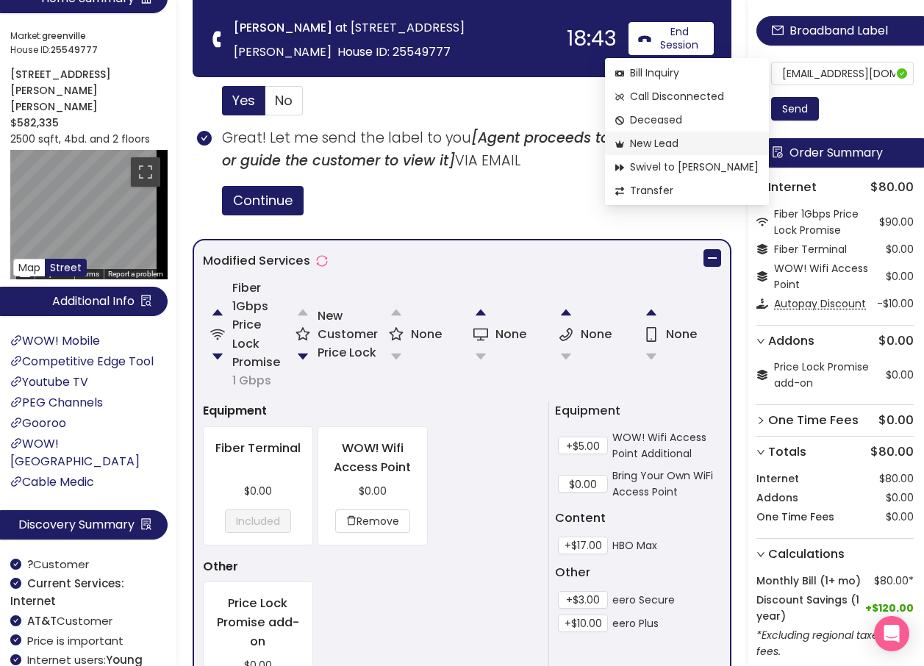
click at [672, 143] on span "New Lead" at bounding box center [686, 143] width 143 height 16
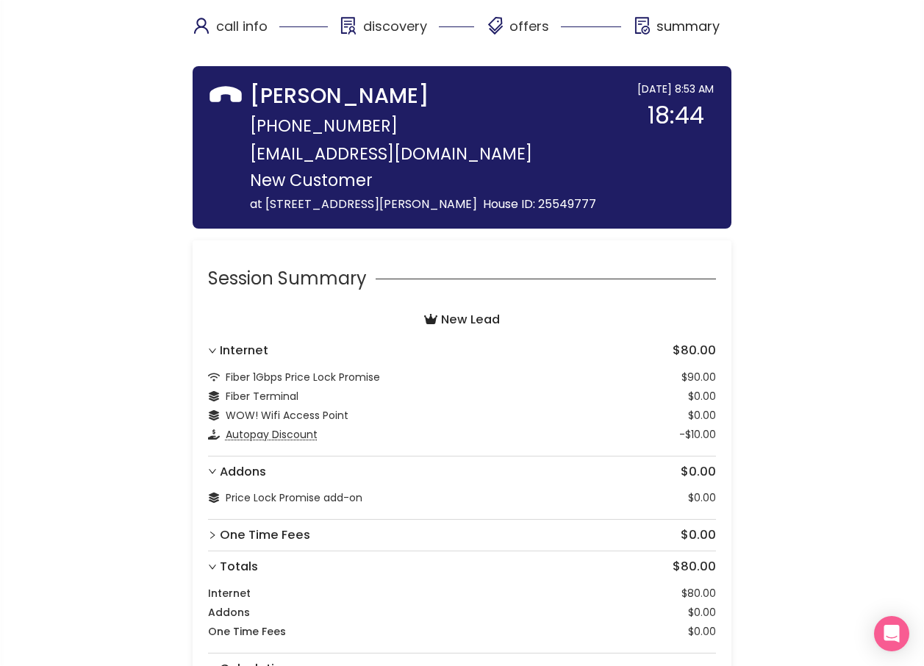
scroll to position [125, 0]
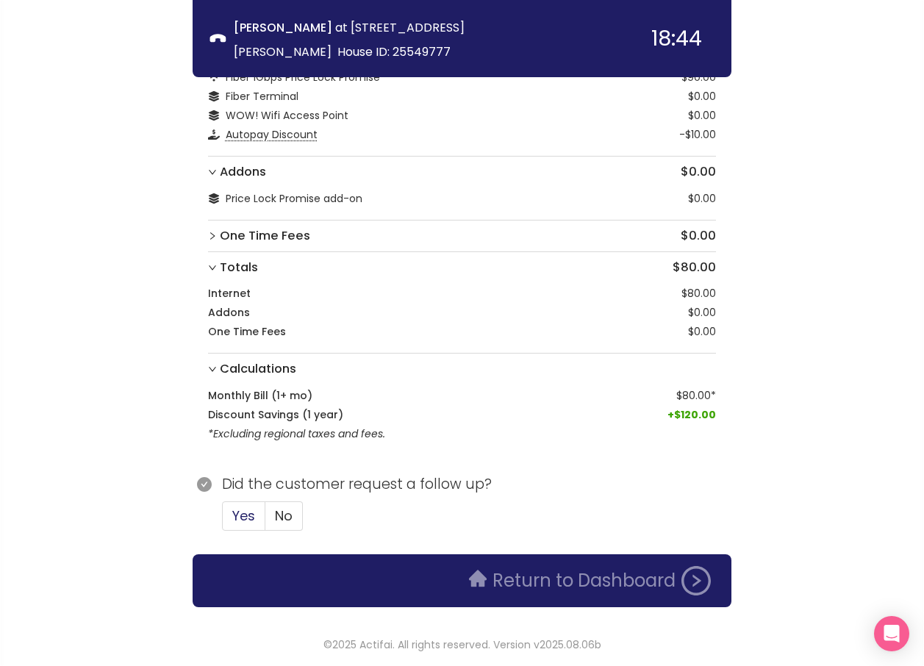
click at [240, 517] on span "Yes" at bounding box center [243, 515] width 23 height 18
click at [223, 520] on input "Yes" at bounding box center [223, 520] width 0 height 0
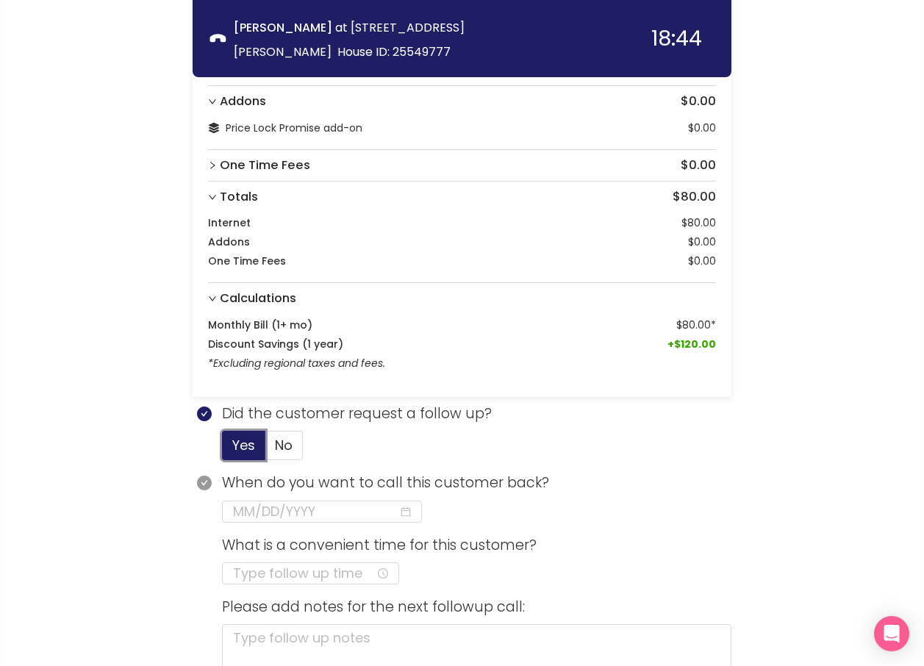
scroll to position [337, 0]
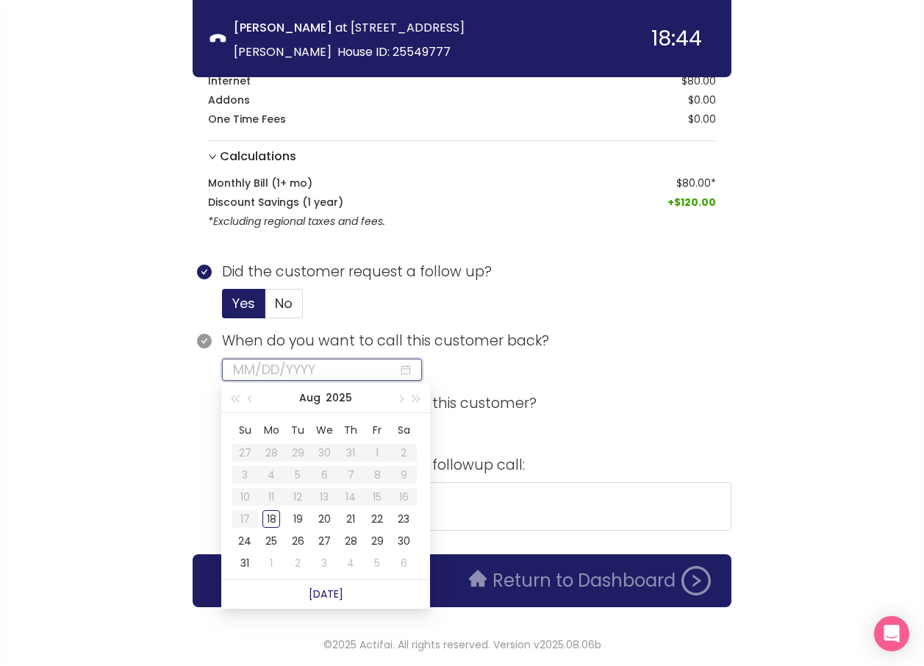
click at [309, 365] on input at bounding box center [315, 369] width 165 height 21
type input "[DATE]"
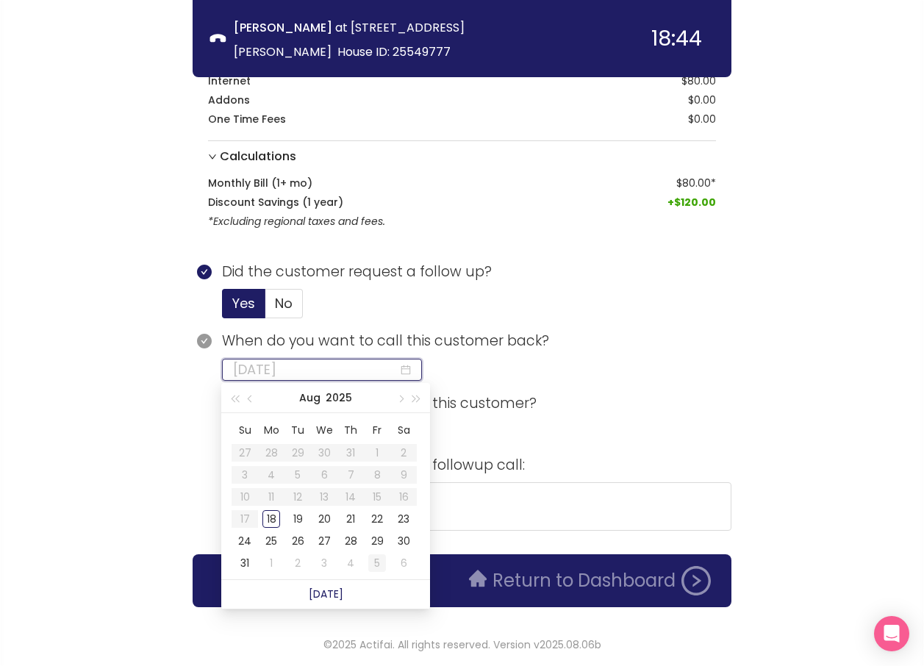
click at [379, 564] on div "5" at bounding box center [377, 563] width 18 height 18
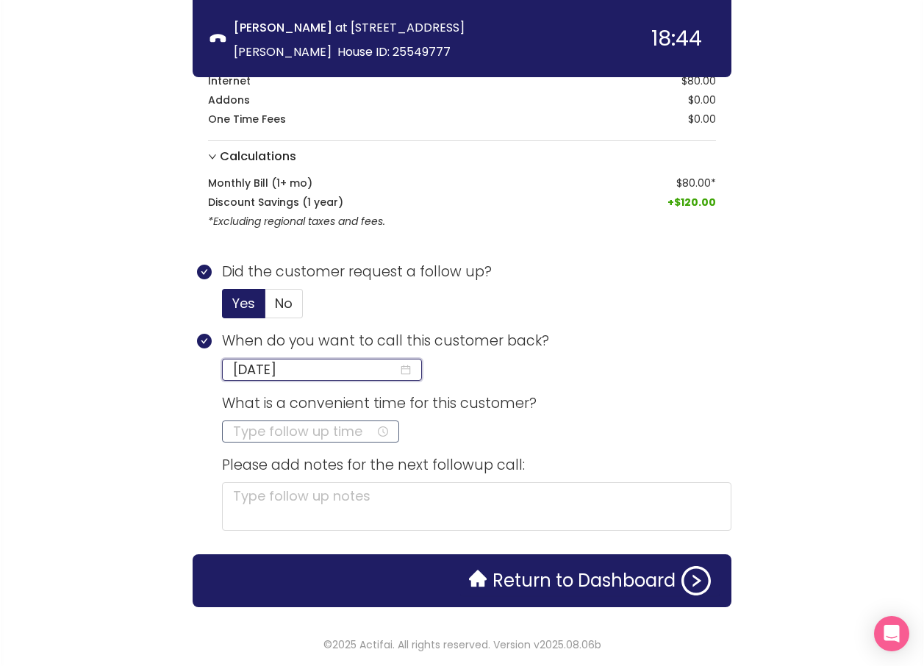
click at [279, 435] on input at bounding box center [304, 431] width 143 height 21
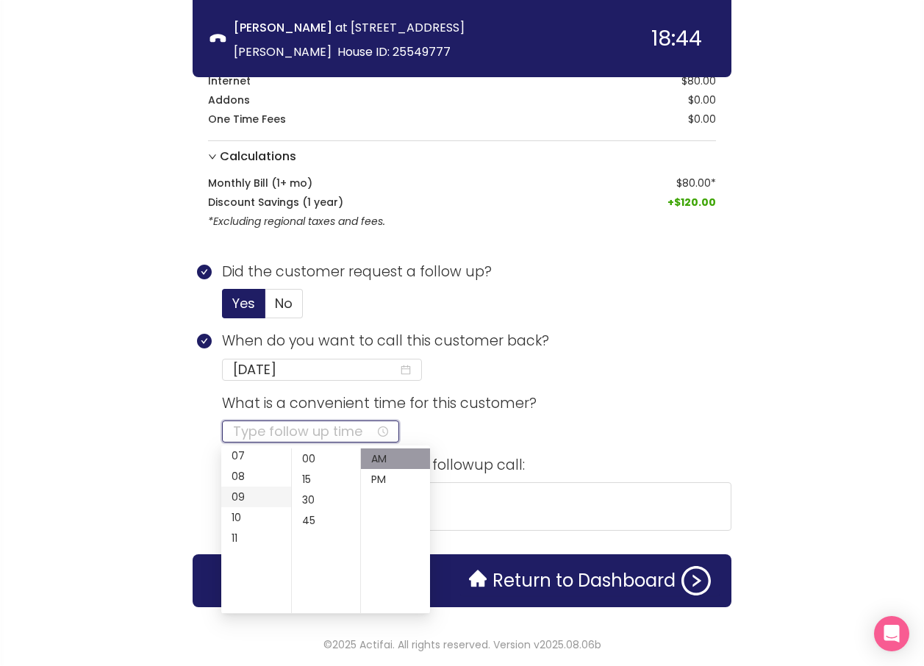
click at [231, 496] on div "09" at bounding box center [256, 497] width 70 height 21
type input "09:00 AM"
click at [367, 455] on div "AM" at bounding box center [395, 458] width 69 height 21
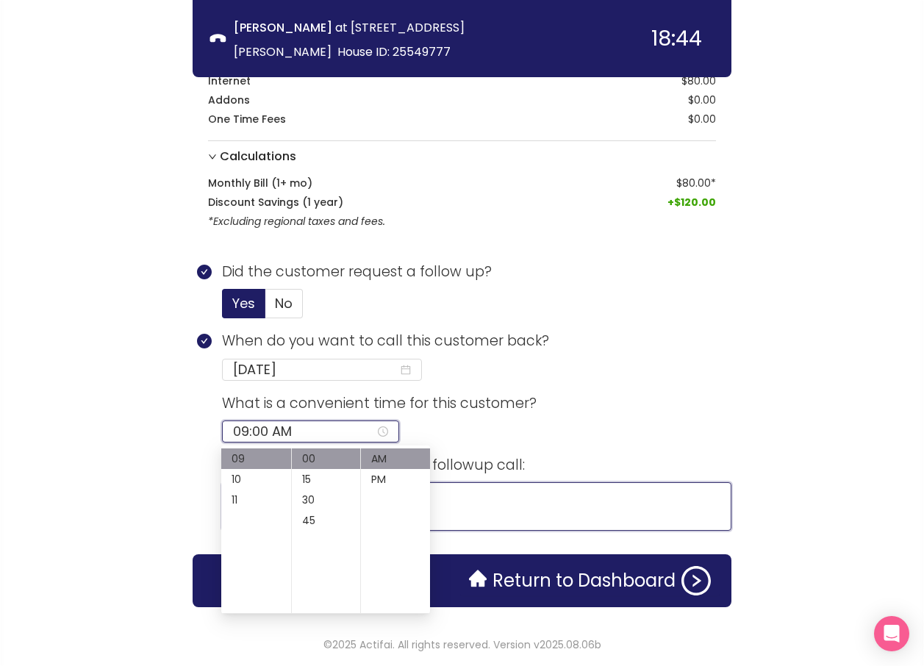
click at [489, 507] on textarea at bounding box center [476, 506] width 509 height 49
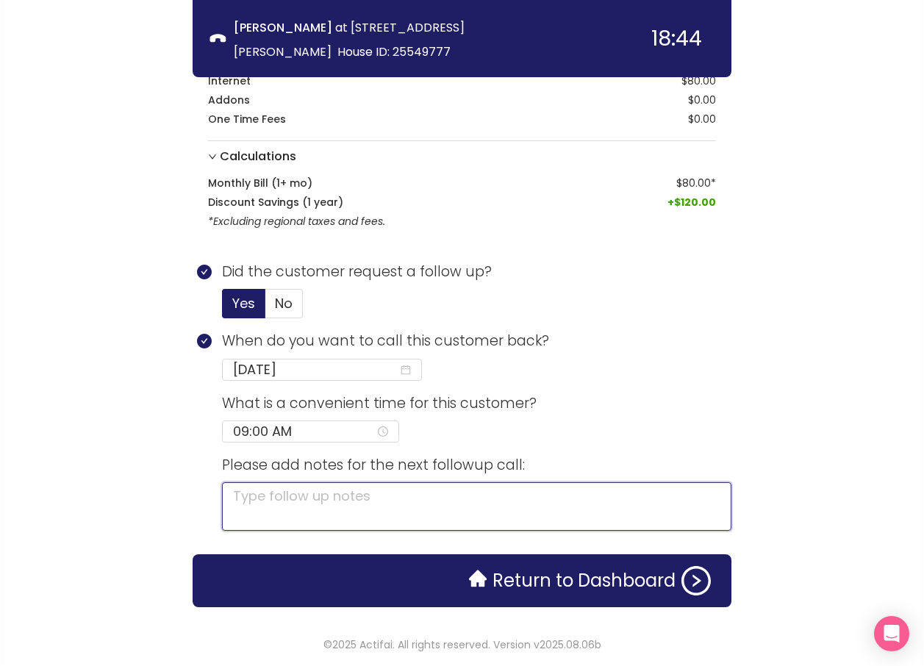
type textarea "c"
type textarea "cu"
type textarea "cur"
type textarea "curr"
type textarea "curre"
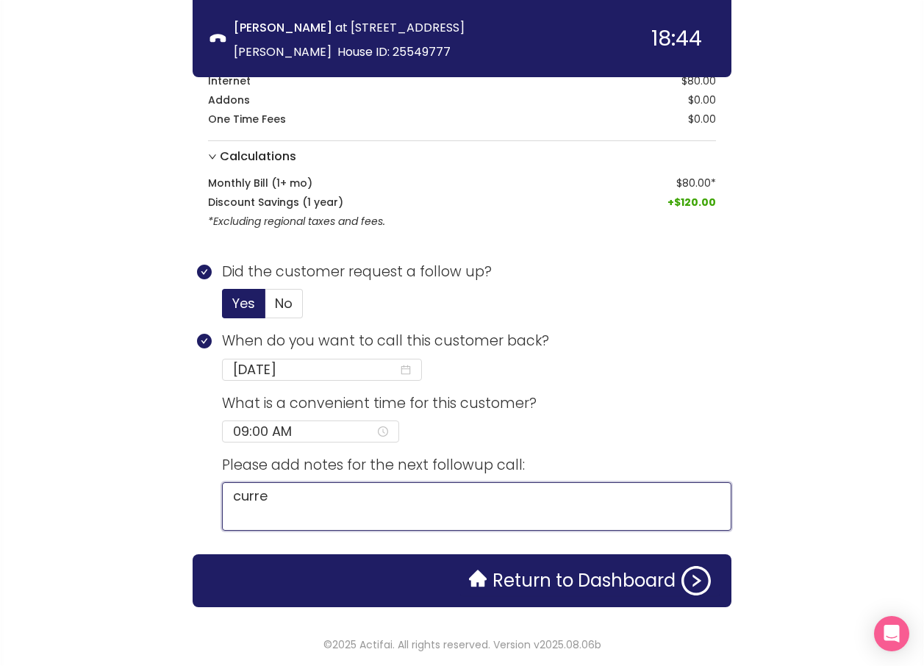
type textarea "curren"
type textarea "current"
type textarea "current o"
type textarea "current ow"
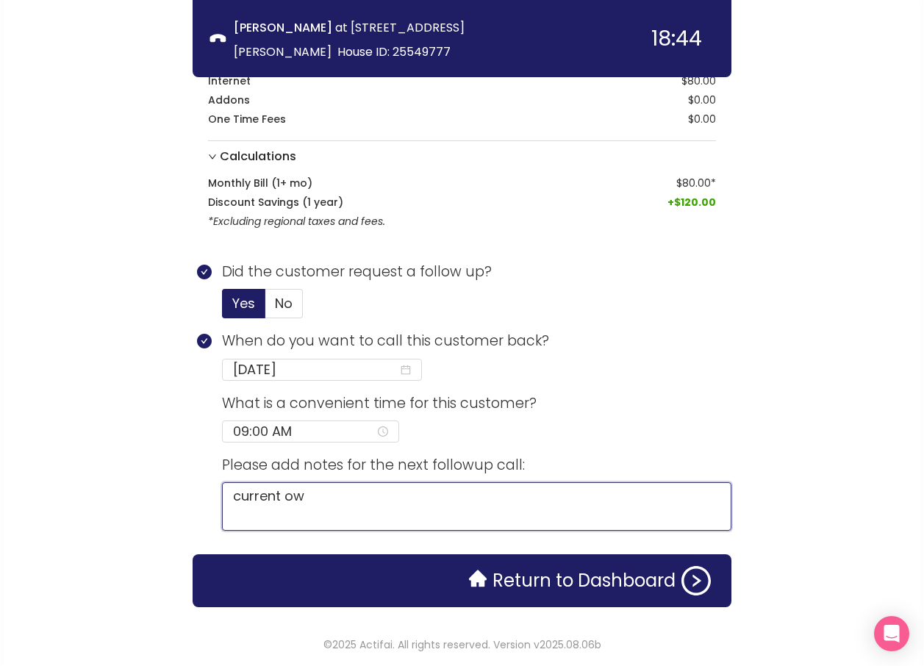
type textarea "current owe"
type textarea "current ow"
type textarea "current own"
type textarea "current owne"
type textarea "current owner"
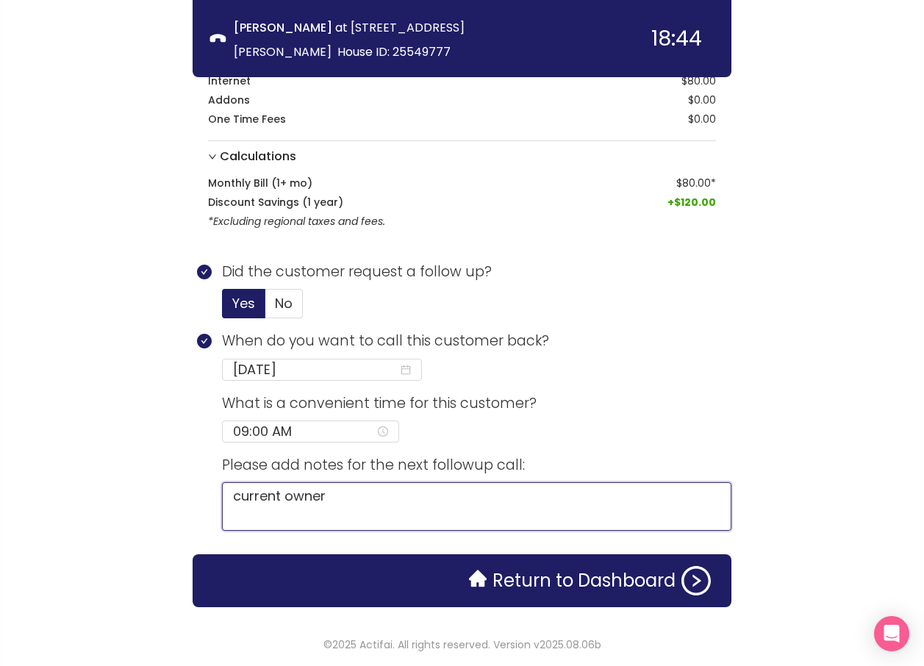
type textarea "current owner"
type textarea "current owner h"
type textarea "current owner ha"
type textarea "current owner has"
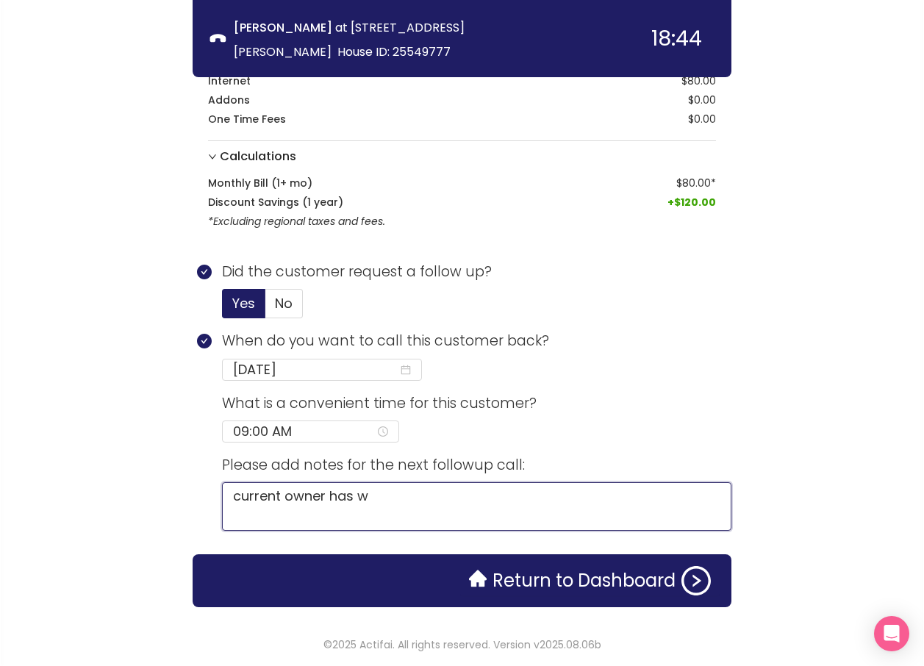
type textarea "current owner has wo"
type textarea "current owner has wow"
type textarea "current owner has wow,"
type textarea "current owner has wow, cu"
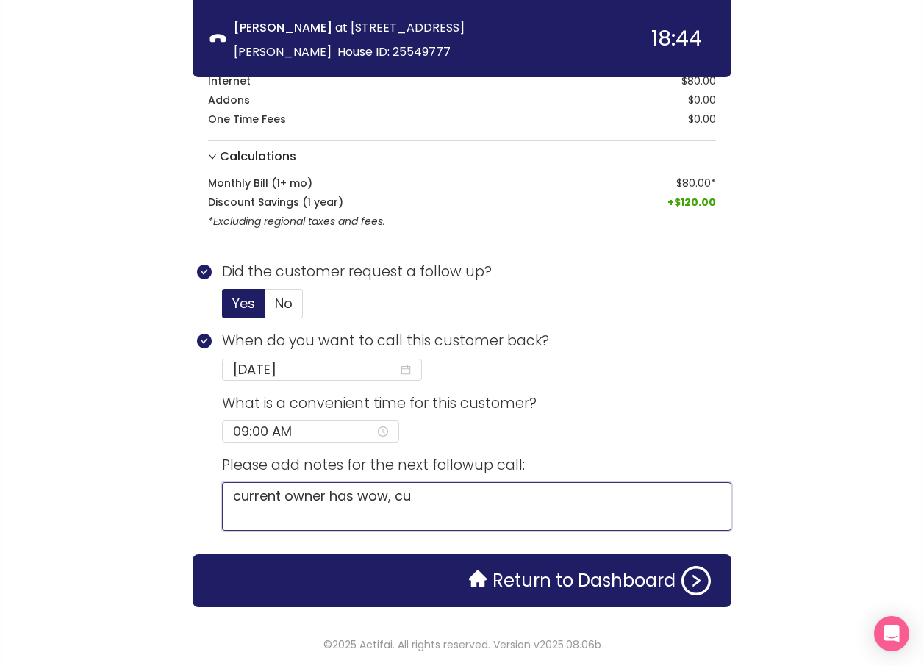
type textarea "current owner has wow, cus"
type textarea "current owner has wow, cus m"
type textarea "current owner has wow, cus mo"
type textarea "current owner has wow, cus mov"
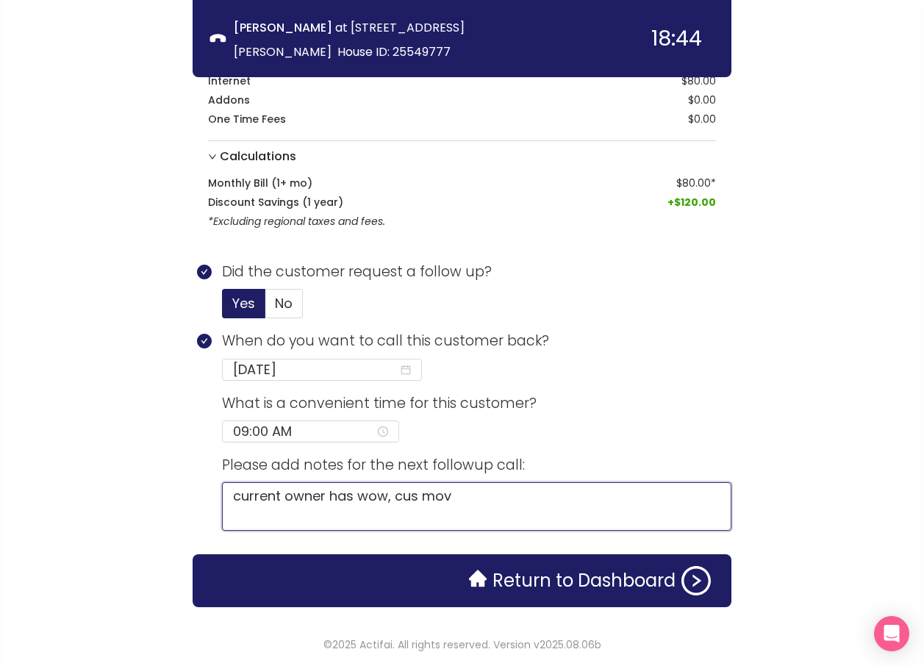
type textarea "current owner has wow, cus move"
type textarea "current owner has wow, cus moves"
type textarea "current owner has wow, cus moves i"
type textarea "current owner has wow, cus moves in"
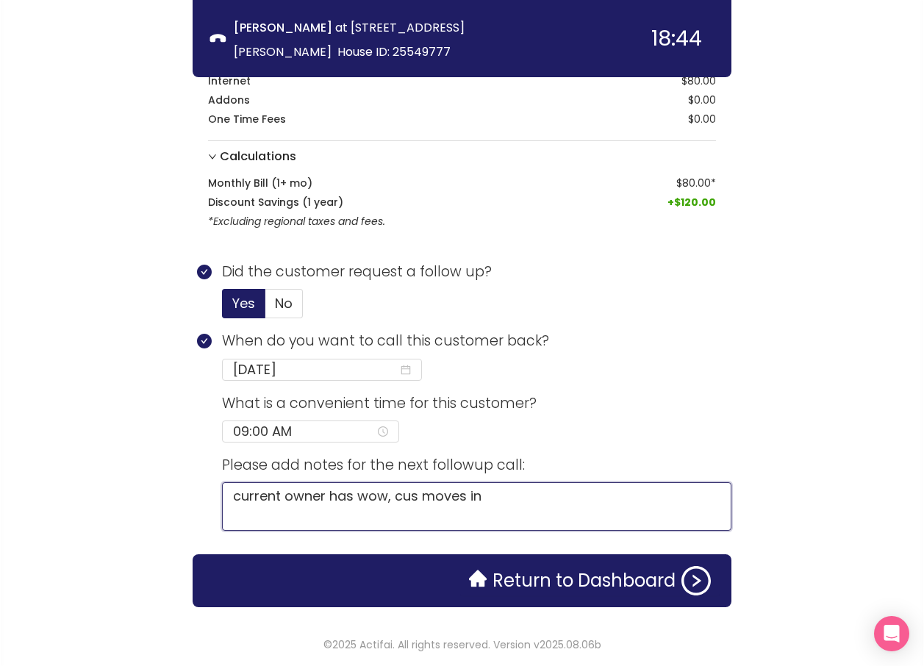
type textarea "current owner has wow, cus moves in"
type textarea "current owner has wow, cus moves in a"
type textarea "current owner has wow, cus moves in af"
type textarea "current owner has wow, cus moves in aft"
type textarea "current owner has wow, cus moves in afte"
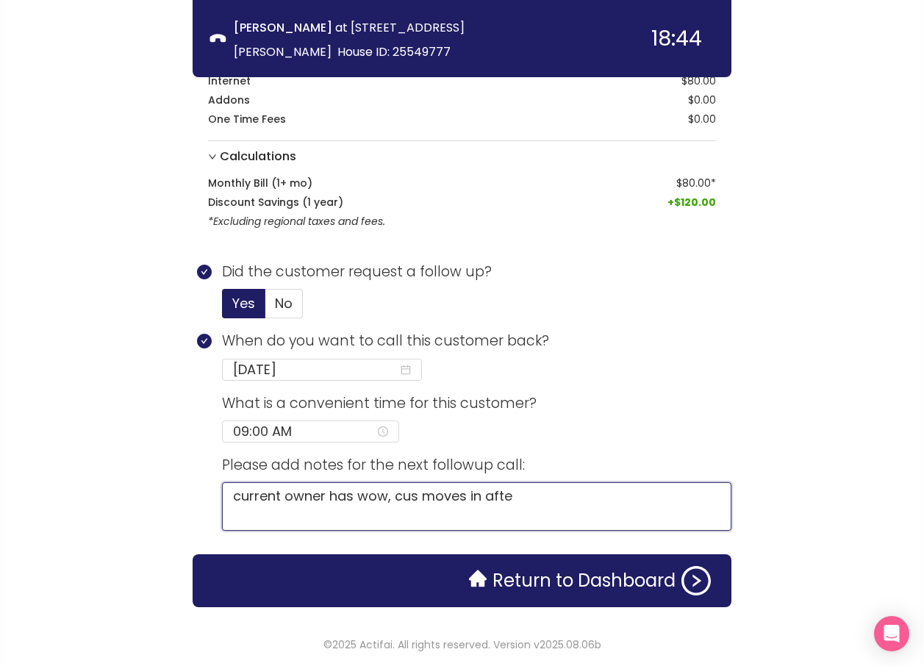
type textarea "current owner has wow, cus moves in after"
type textarea "current owner has wow, cus moves in after 1"
type textarea "current owner has wow, cus moves in after 13"
type textarea "current owner has wow, cus moves in after 13t"
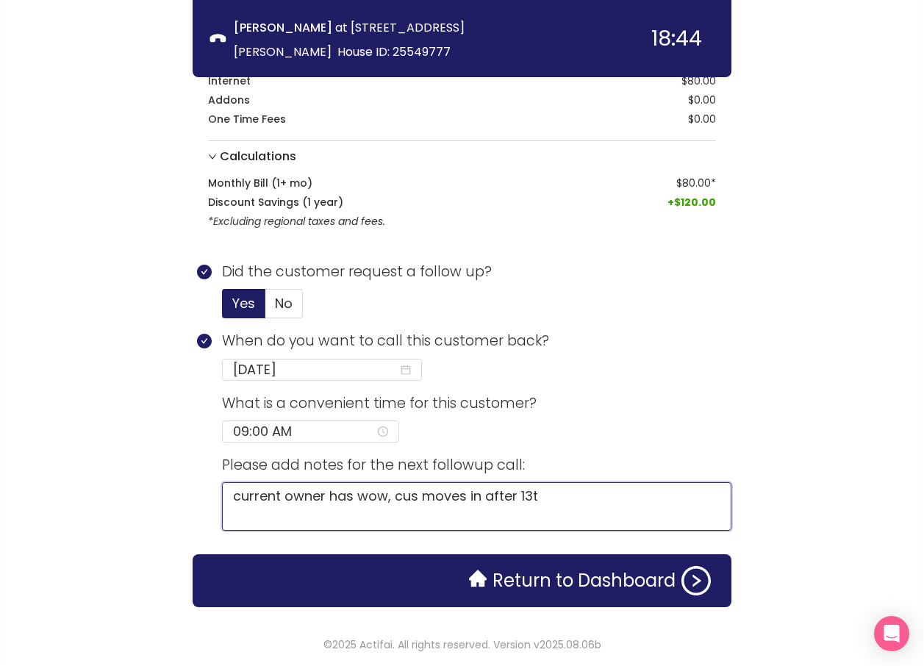
type textarea "current owner has wow, cus moves in after 13th"
type textarea "current owner has wow, cus moves in after 13th ,"
type textarea "current owner has wow, cus moves in after 13th , 3"
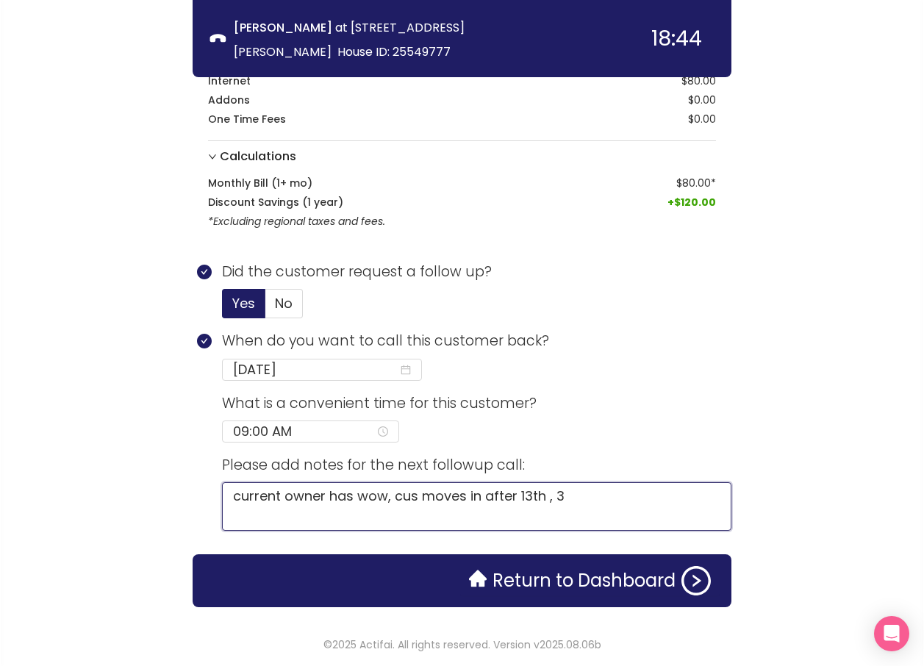
type textarea "current owner has wow, cus moves in after 13th , 3"
type textarea "current owner has wow, cus moves in after 13th , 3 g"
type textarea "current owner has wow, cus moves in after 13th , 3 gi"
type textarea "current owner has wow, cus moves in after 13th , 3 gig"
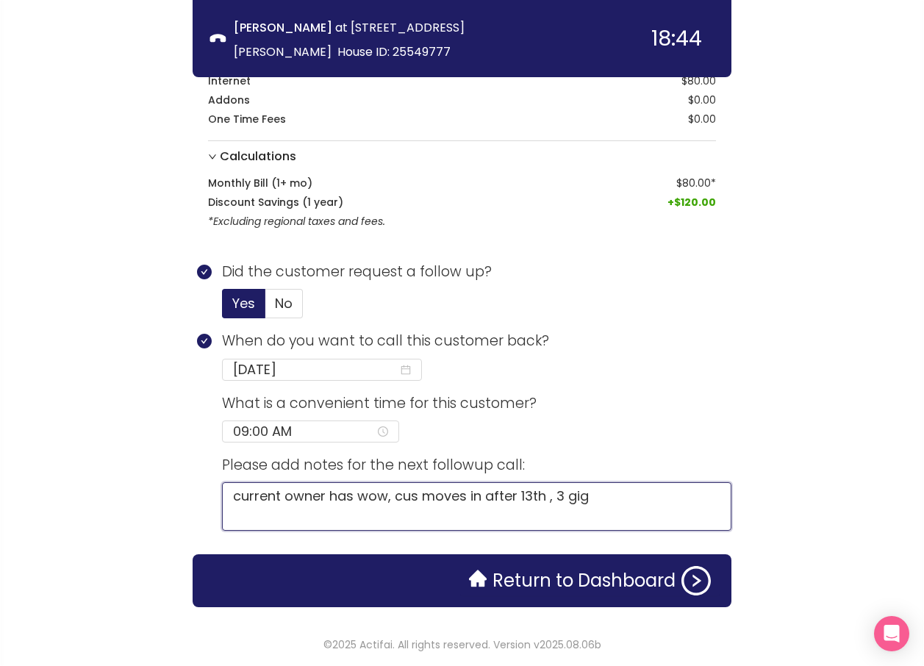
type textarea "current owner has wow, cus moves in after 13th , 3 gig p"
type textarea "current owner has wow, cus moves in after 13th , 3 gig po"
type textarea "current owner has wow, cus moves in after 13th , 3 gig pos"
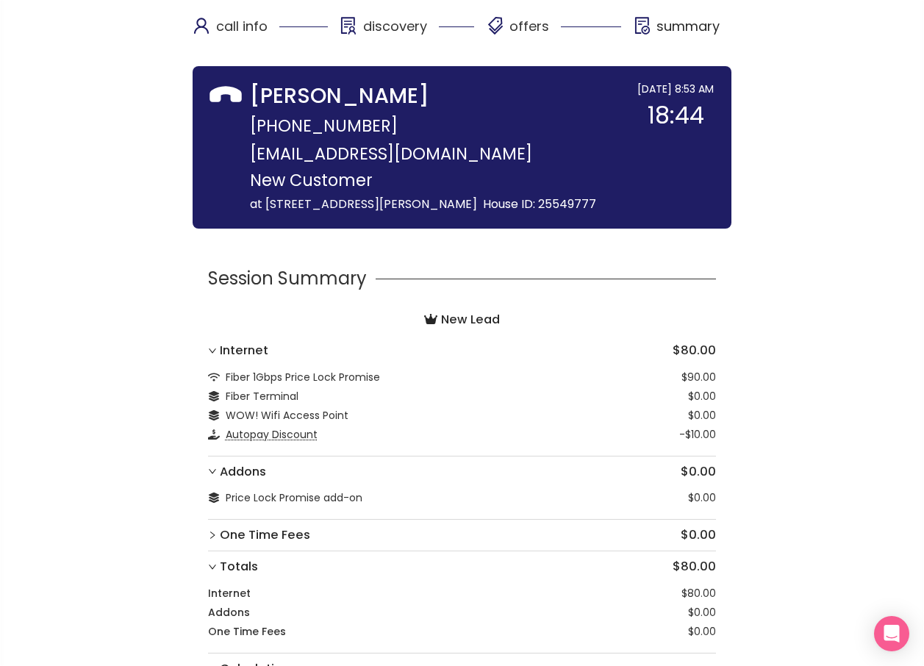
scroll to position [337, 0]
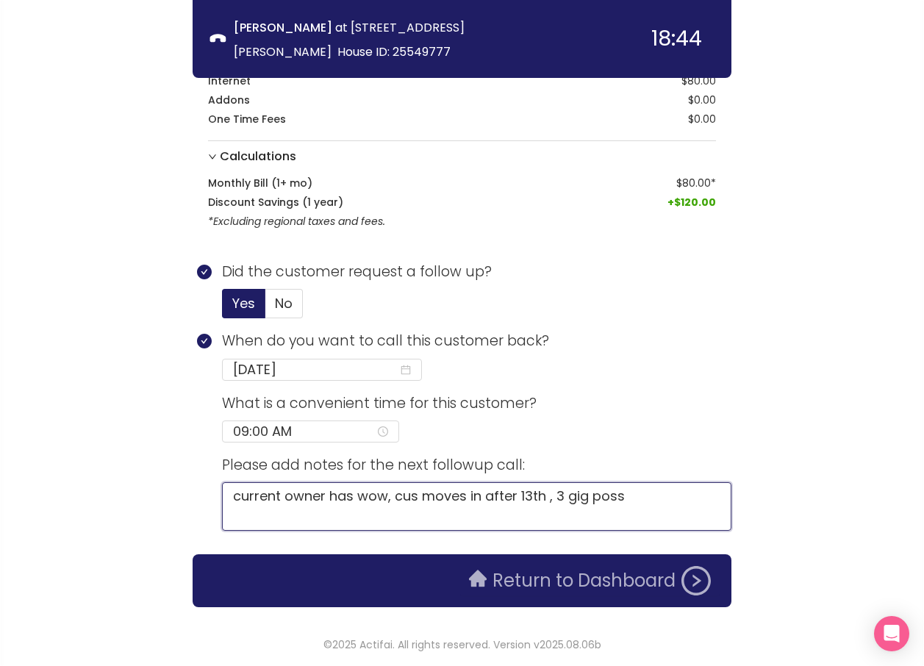
type textarea "current owner has wow, cus moves in after 13th , 3 gig poss"
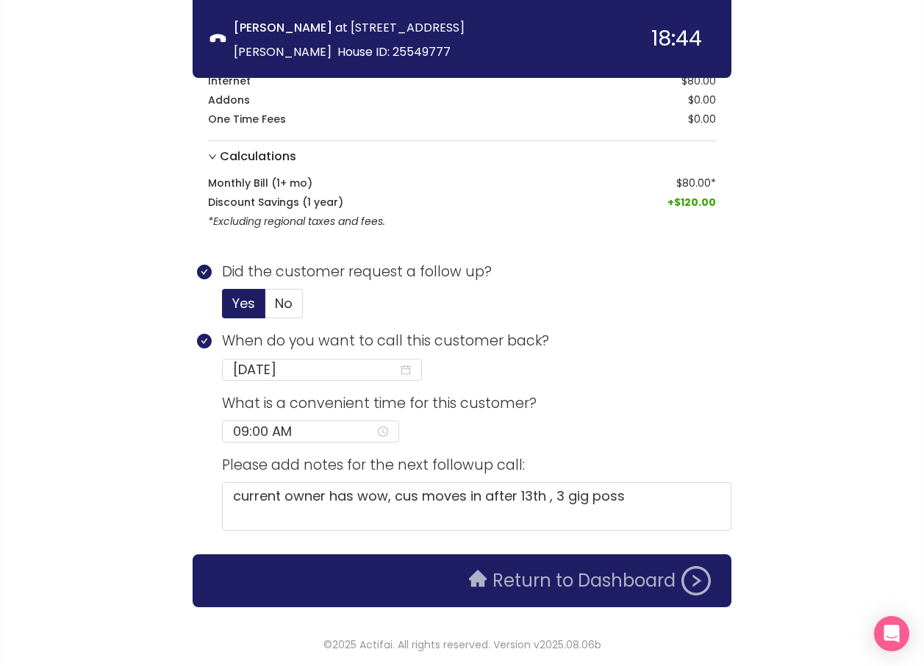
click at [535, 578] on button "Return to Dashboard" at bounding box center [589, 580] width 259 height 29
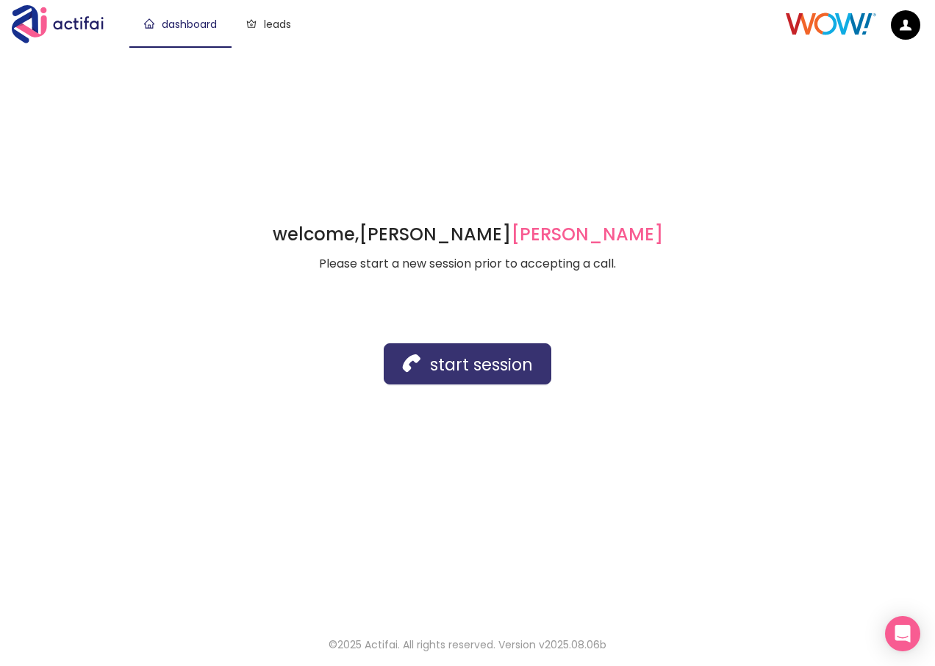
click at [443, 364] on button "start session" at bounding box center [468, 363] width 168 height 41
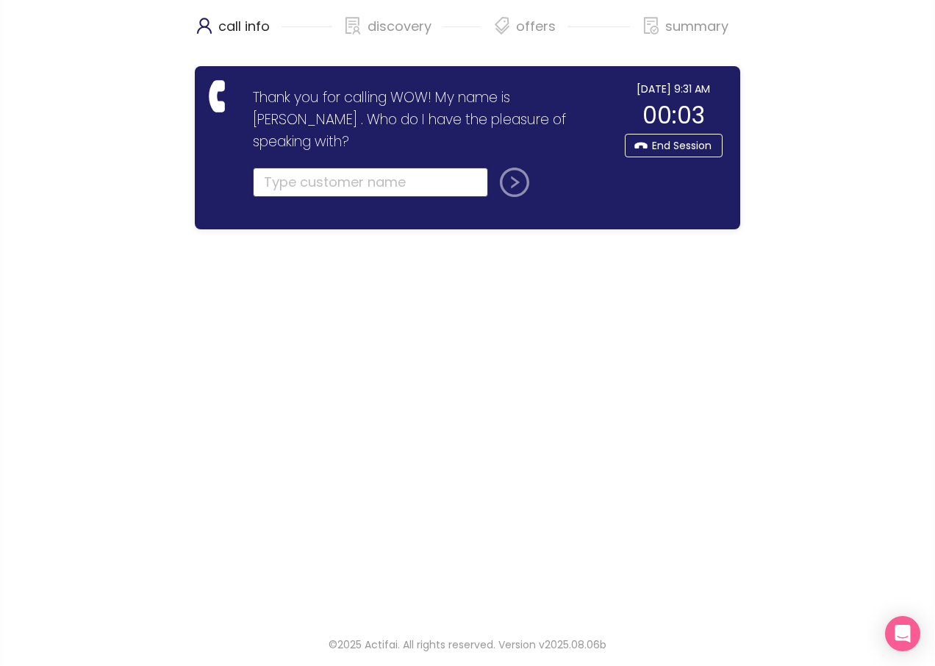
click at [280, 168] on input "text" at bounding box center [370, 182] width 235 height 29
click at [279, 168] on input "text" at bounding box center [370, 182] width 235 height 29
type input "[PERSON_NAME]"
click at [494, 168] on button "submit" at bounding box center [511, 182] width 35 height 29
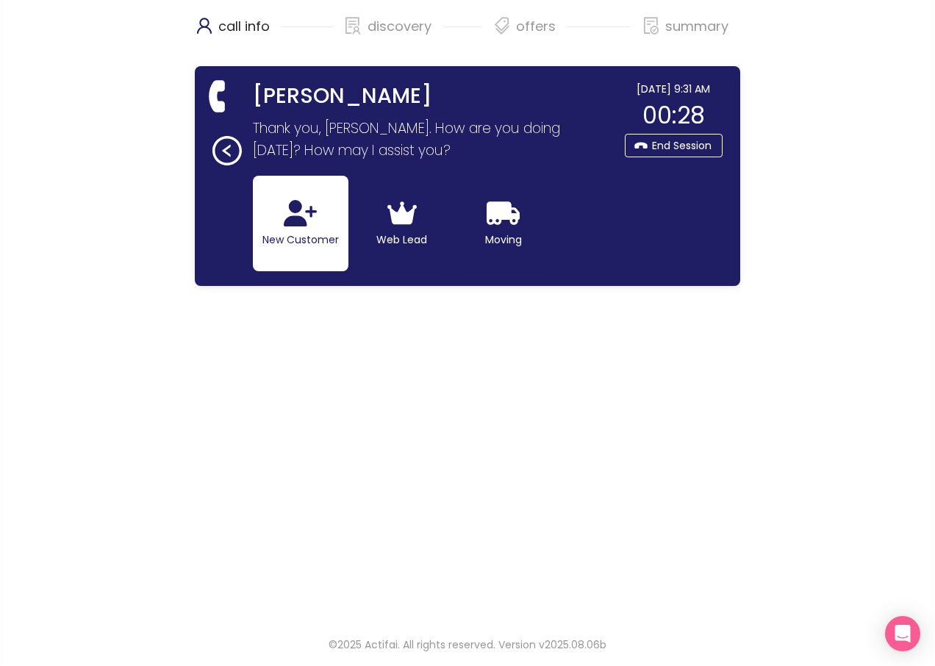
click at [287, 227] on button "New Customer" at bounding box center [301, 224] width 96 height 96
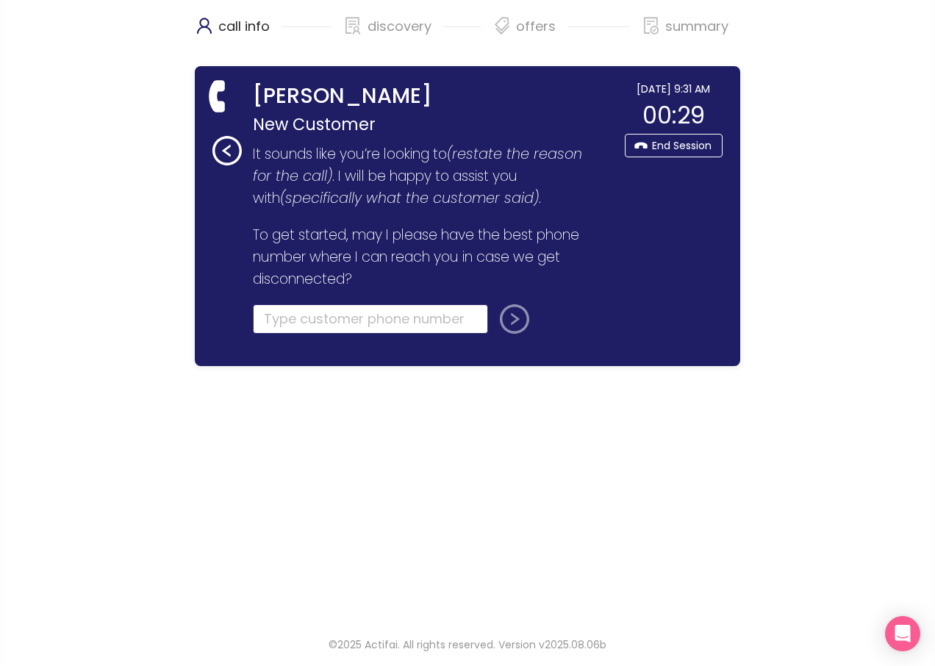
click at [275, 322] on input "tel" at bounding box center [370, 318] width 235 height 29
type input "[PHONE_NUMBER]"
click at [503, 329] on button "submit" at bounding box center [511, 318] width 35 height 29
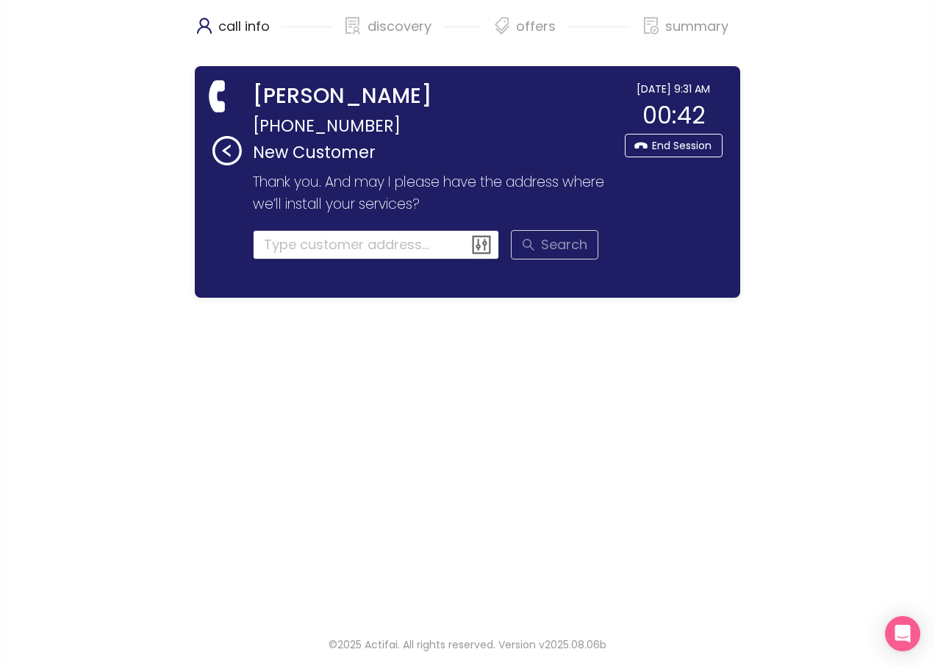
click at [296, 241] on input at bounding box center [376, 244] width 247 height 29
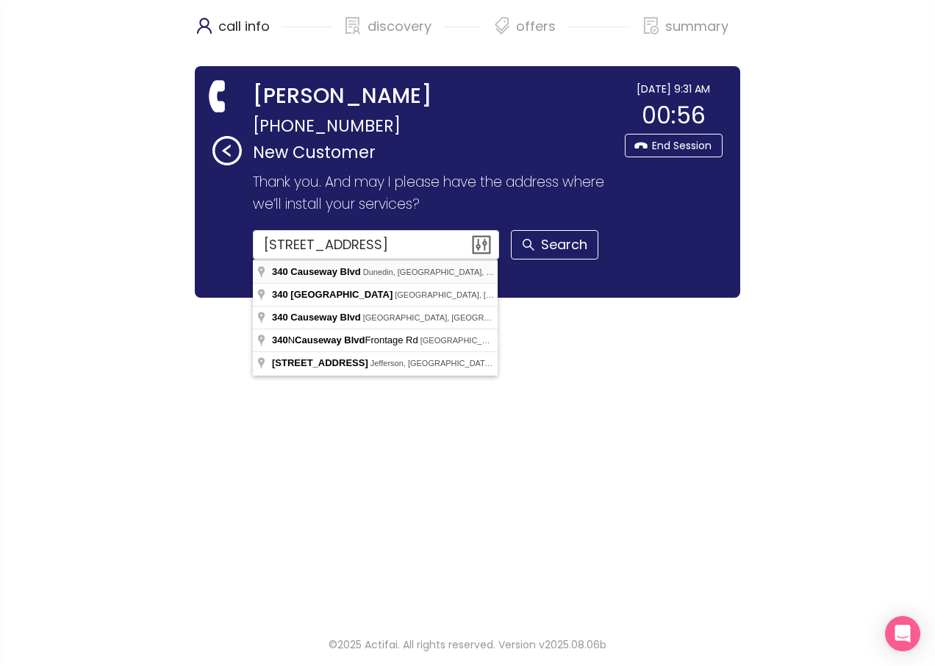
type input "[STREET_ADDRESS]"
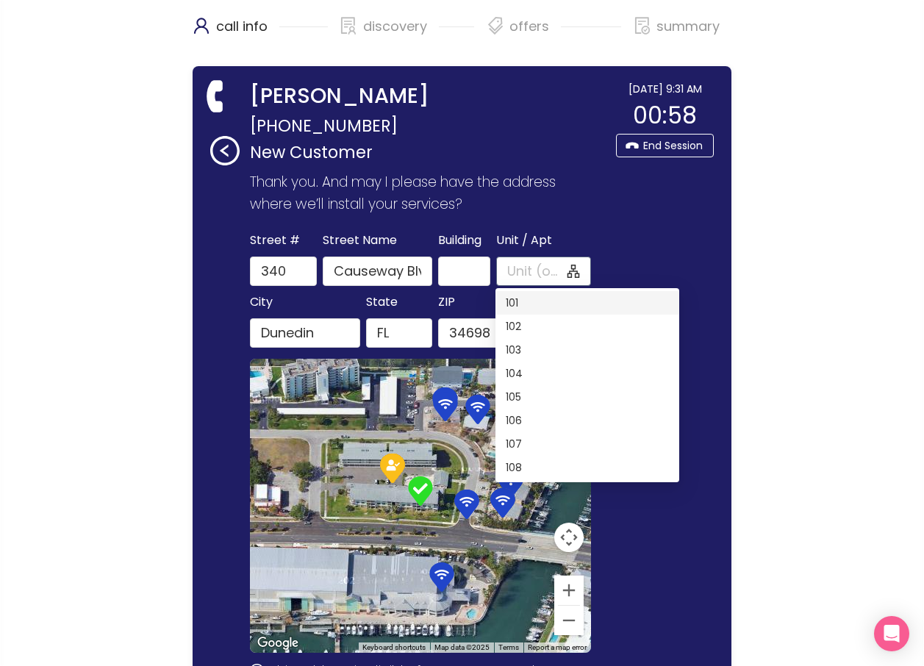
click at [512, 270] on input "Unit / Apt" at bounding box center [535, 271] width 57 height 21
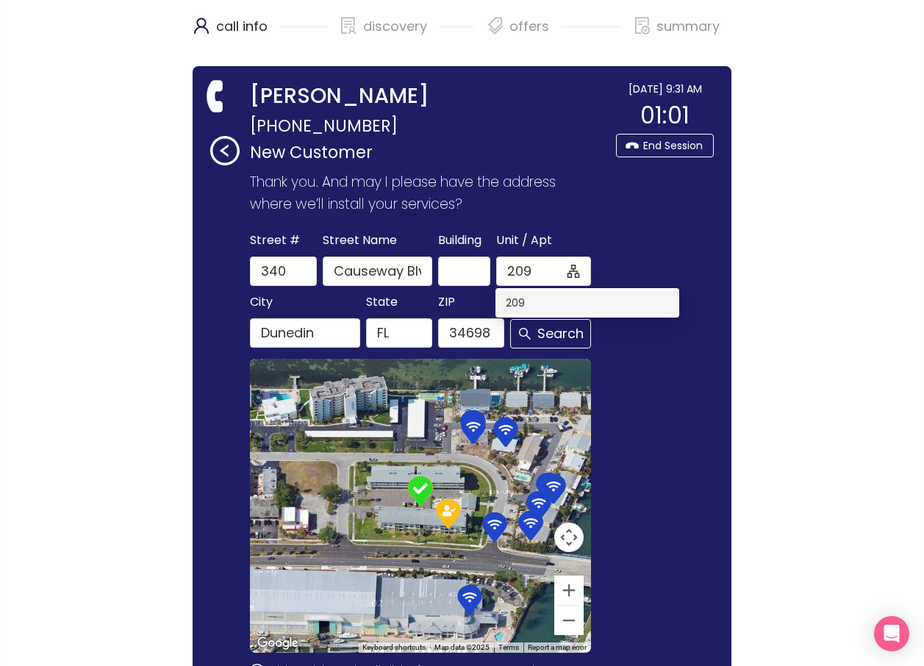
click at [514, 301] on div "209" at bounding box center [587, 303] width 163 height 16
type input "209"
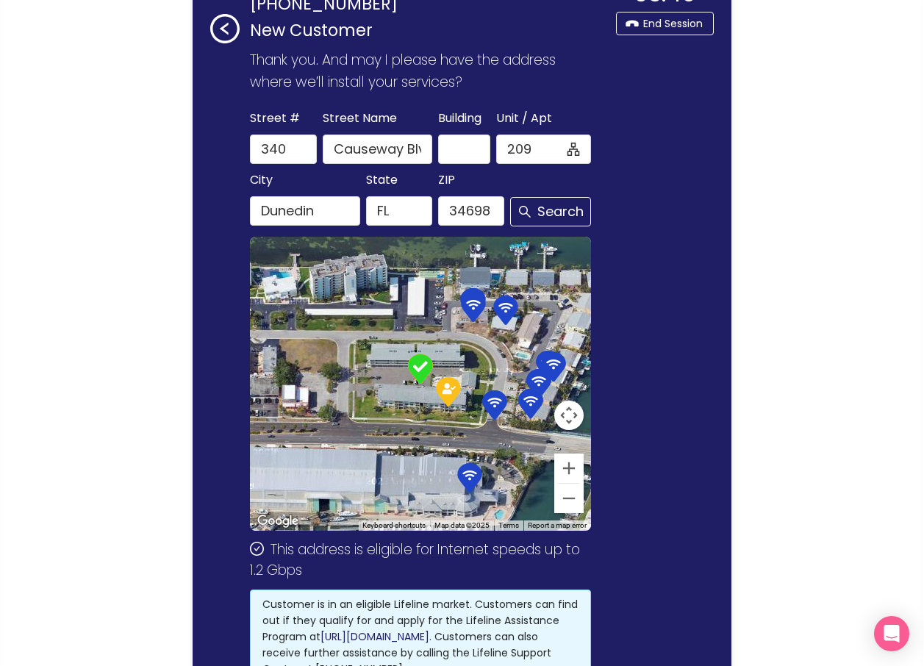
scroll to position [88, 0]
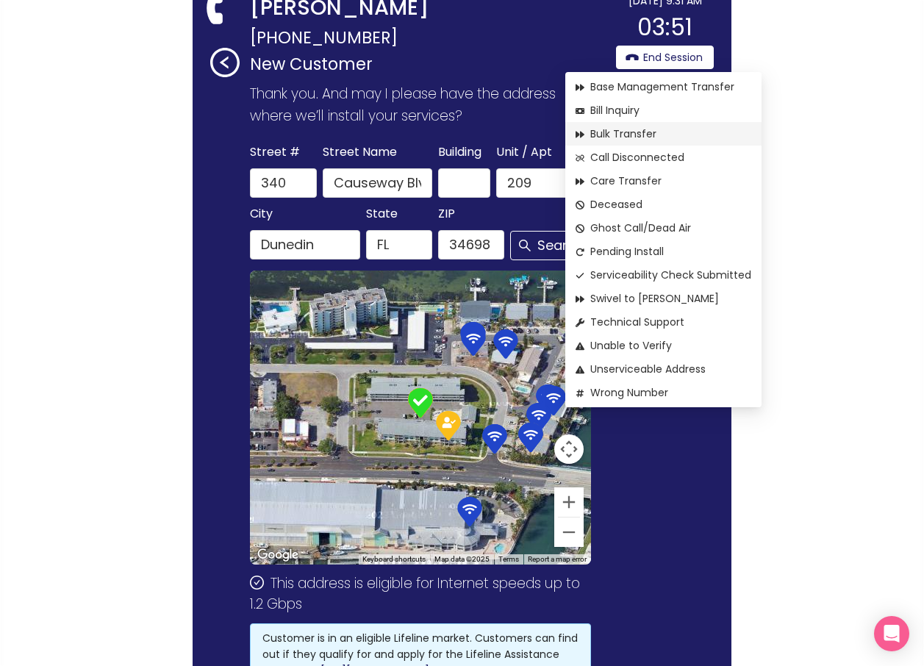
click at [632, 134] on span "Bulk Transfer" at bounding box center [663, 134] width 176 height 16
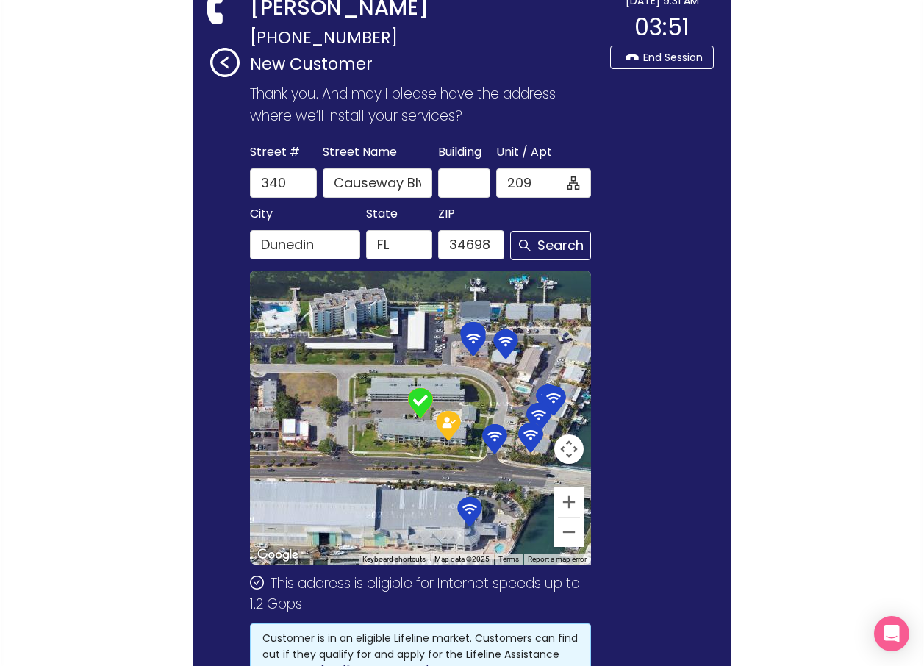
scroll to position [0, 0]
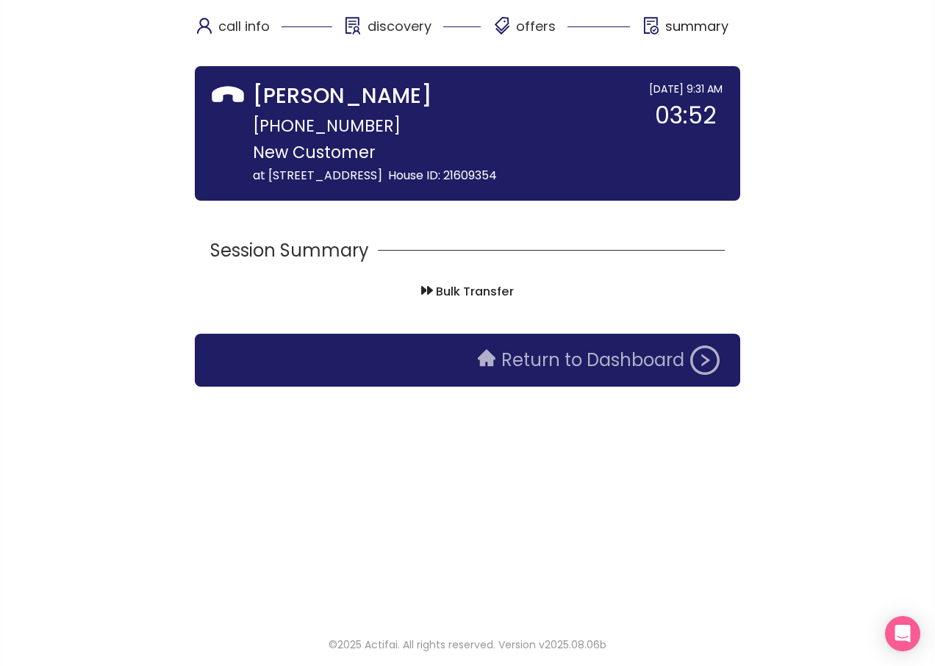
click at [508, 375] on button "Return to Dashboard" at bounding box center [598, 359] width 259 height 29
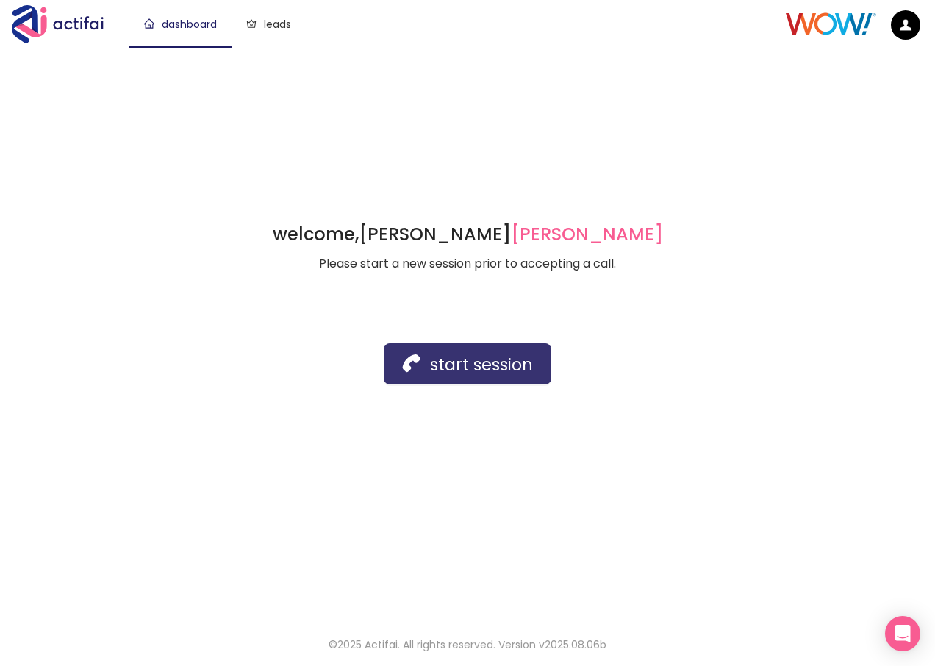
click at [467, 373] on button "start session" at bounding box center [468, 363] width 168 height 41
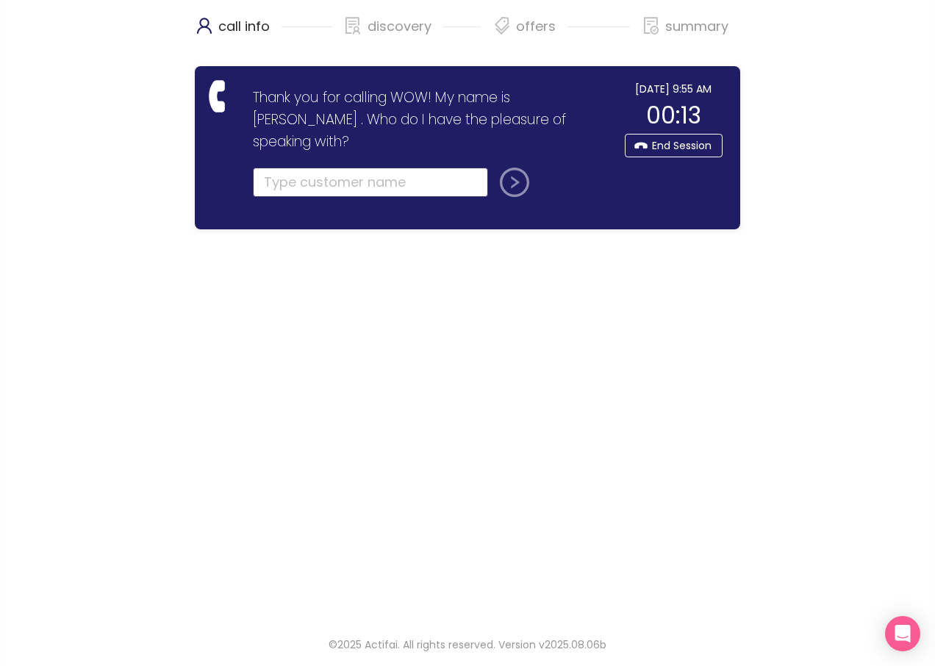
click at [273, 168] on input "text" at bounding box center [370, 182] width 235 height 29
click at [281, 168] on input "text" at bounding box center [370, 182] width 235 height 29
type input "[PERSON_NAME]"
click at [510, 168] on button "submit" at bounding box center [511, 182] width 35 height 29
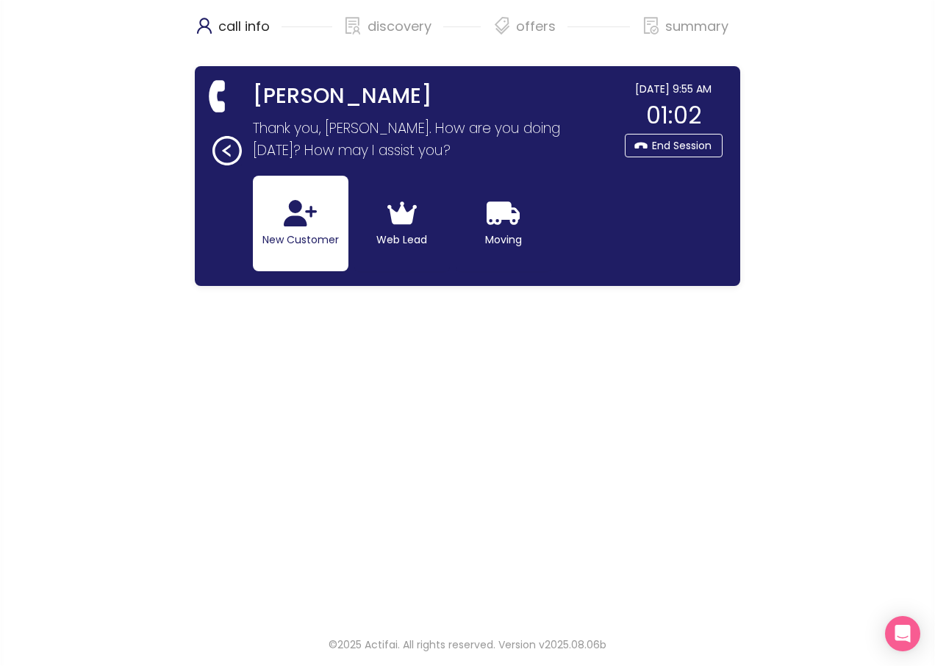
click at [281, 234] on button "New Customer" at bounding box center [301, 224] width 96 height 96
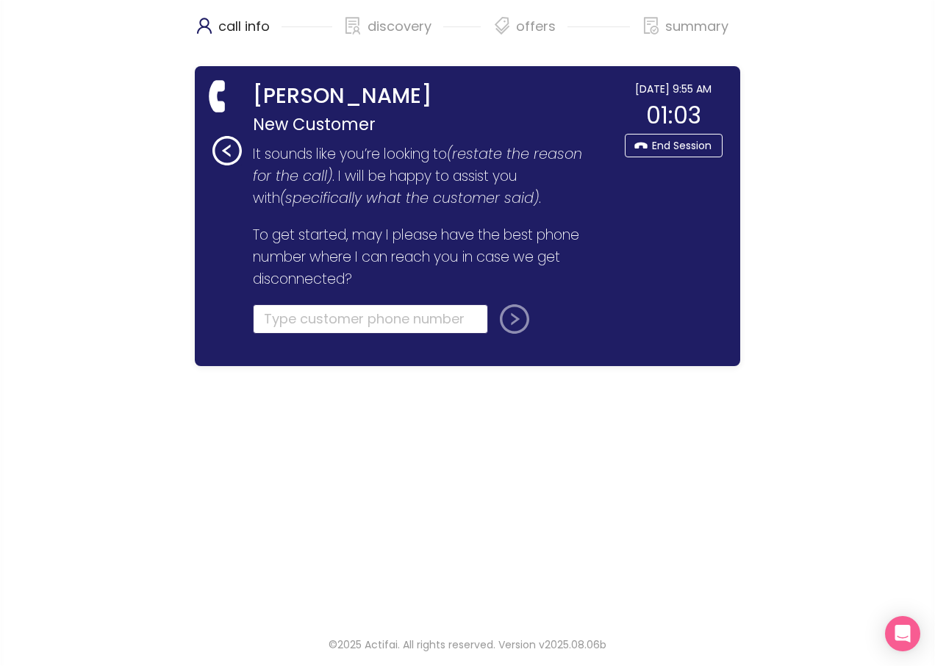
click at [316, 315] on input "tel" at bounding box center [370, 318] width 235 height 29
type input "[PHONE_NUMBER]"
click at [508, 320] on button "submit" at bounding box center [511, 318] width 35 height 29
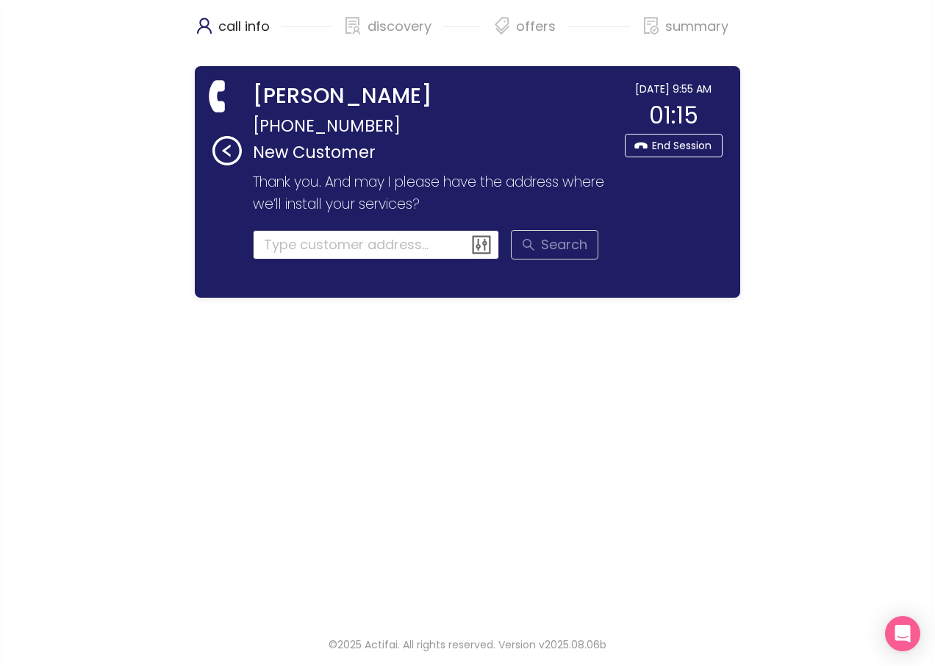
click at [308, 245] on input at bounding box center [376, 244] width 247 height 29
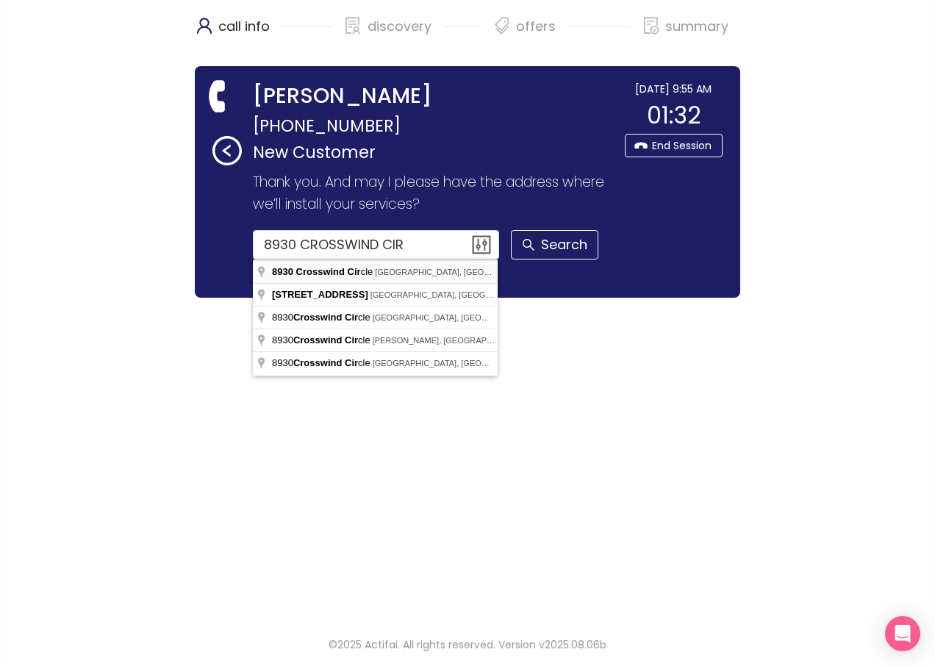
type input "[STREET_ADDRESS]"
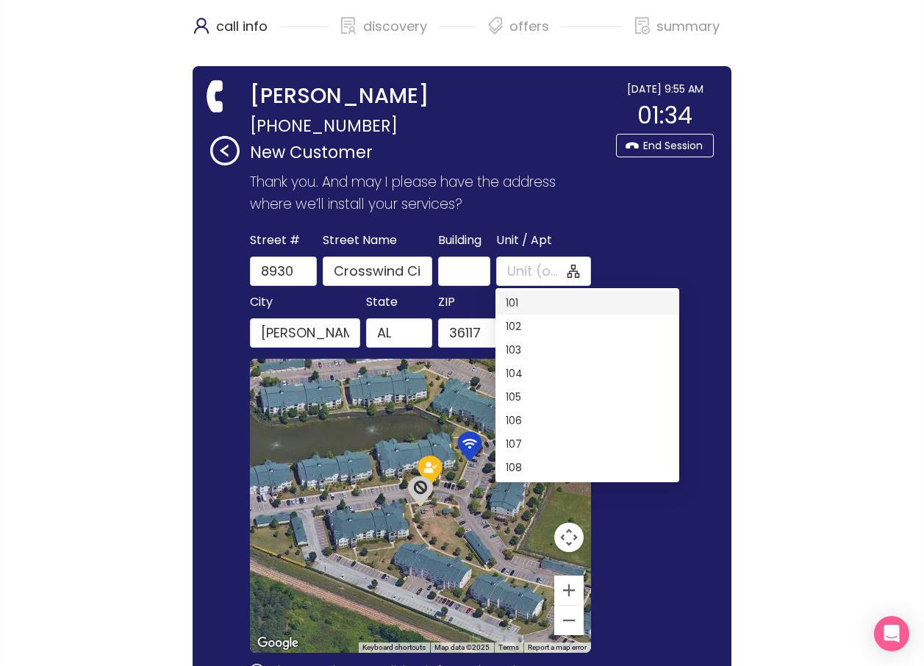
click at [515, 303] on div "101" at bounding box center [587, 303] width 163 height 16
type input "101"
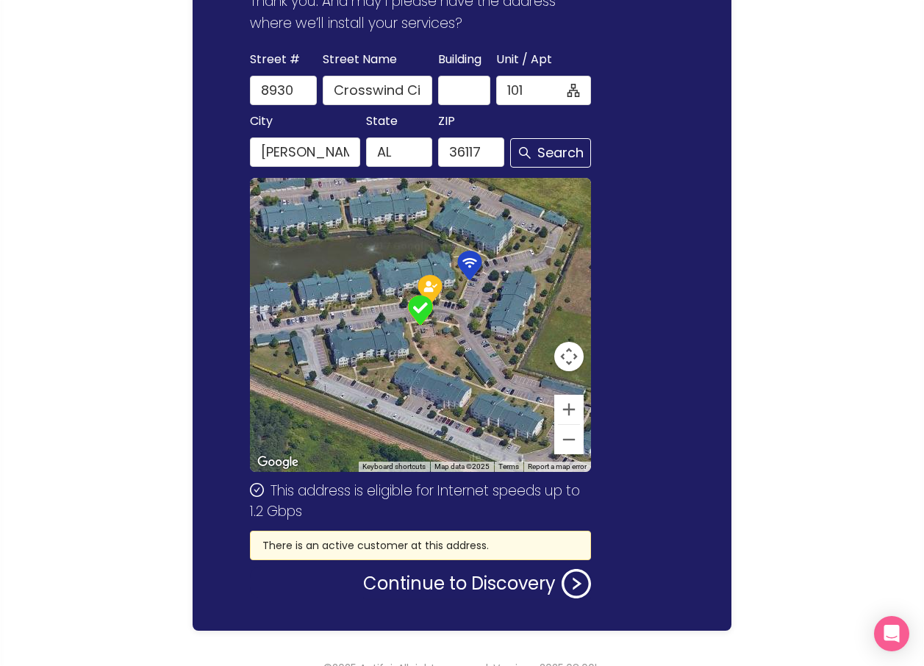
scroll to position [204, 0]
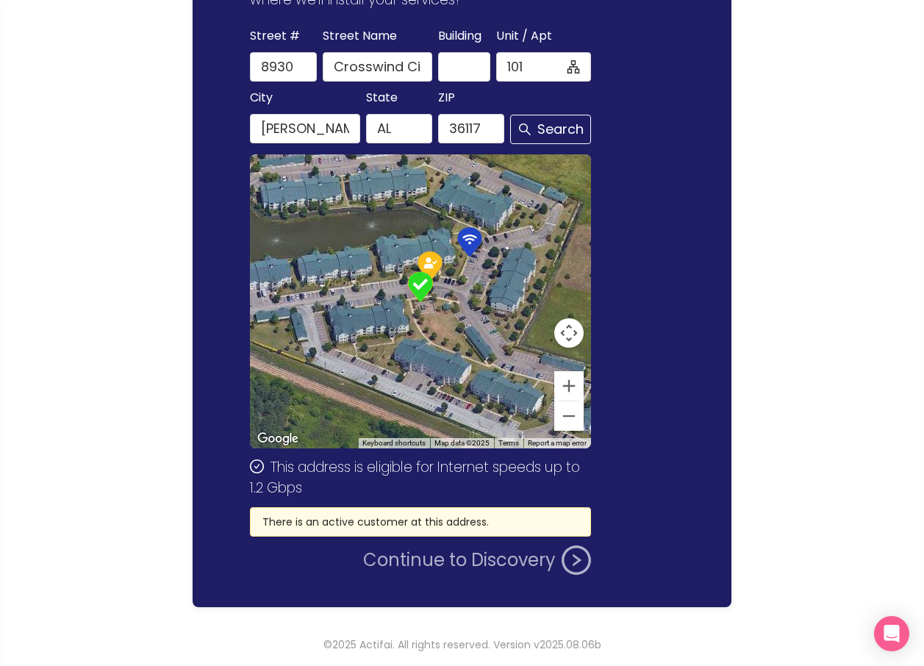
click at [443, 559] on button "Continue to Discovery" at bounding box center [477, 559] width 228 height 29
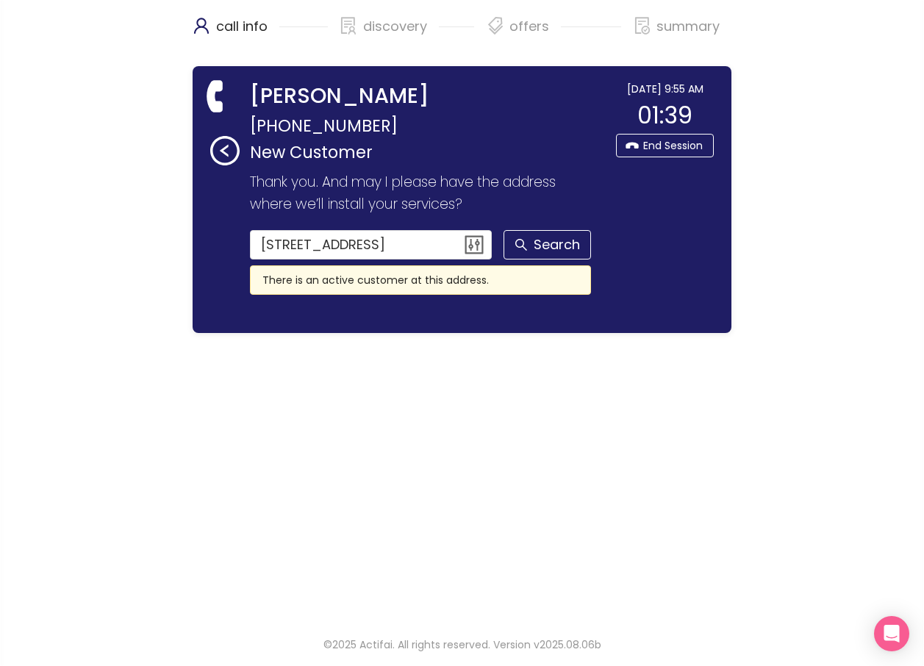
scroll to position [0, 0]
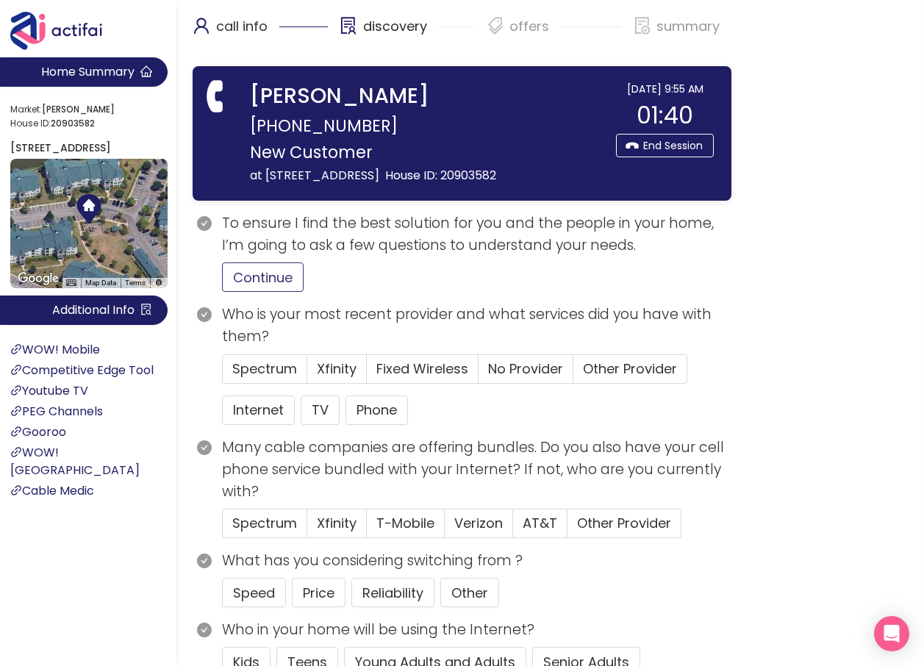
click at [251, 292] on button "Continue" at bounding box center [263, 276] width 82 height 29
click at [268, 425] on button "Internet" at bounding box center [258, 409] width 73 height 29
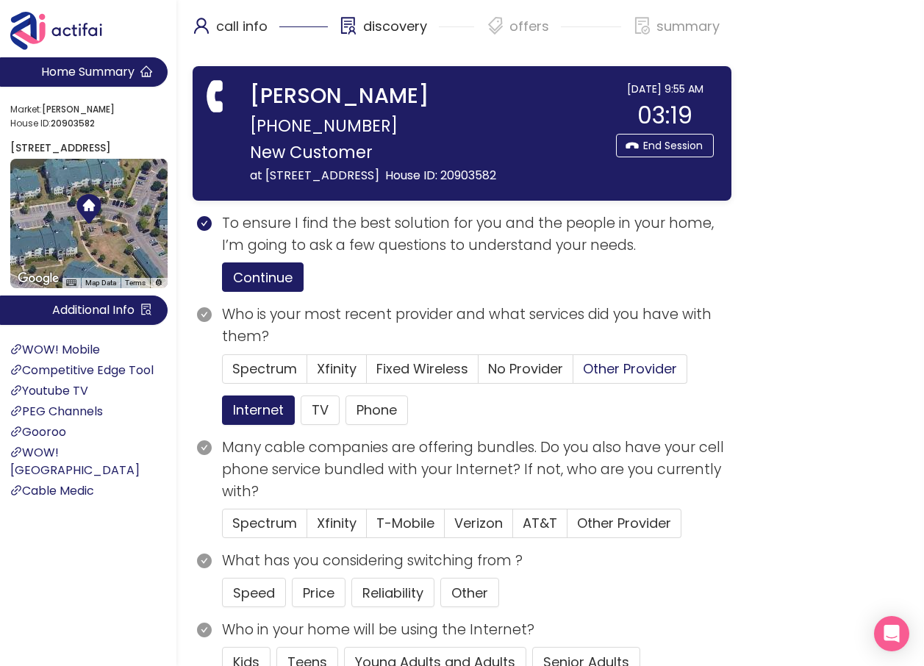
click at [647, 378] on span "Other Provider" at bounding box center [630, 368] width 94 height 18
click at [573, 373] on input "Other Provider" at bounding box center [573, 373] width 0 height 0
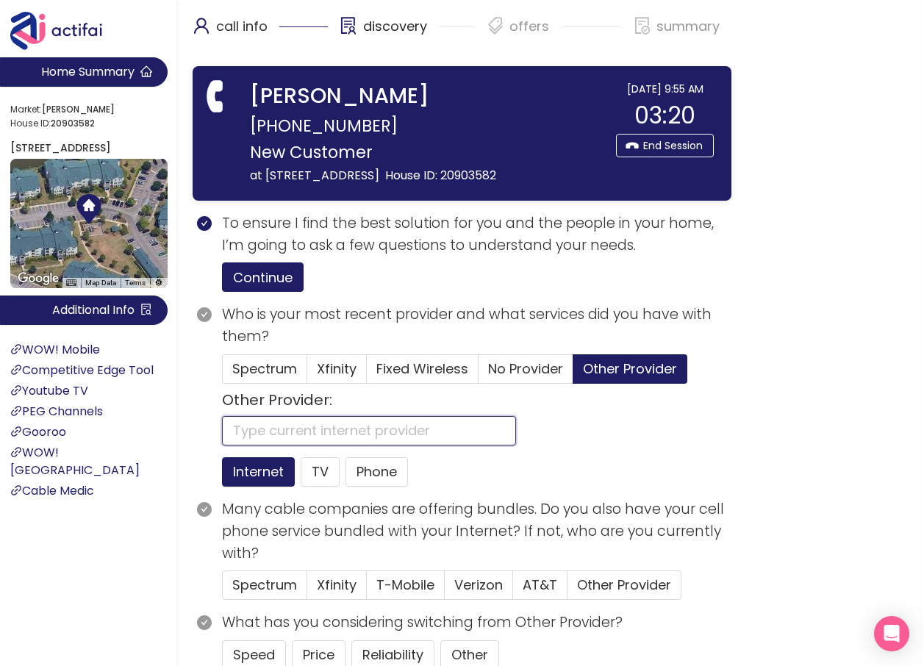
click at [297, 445] on input "text" at bounding box center [369, 430] width 294 height 29
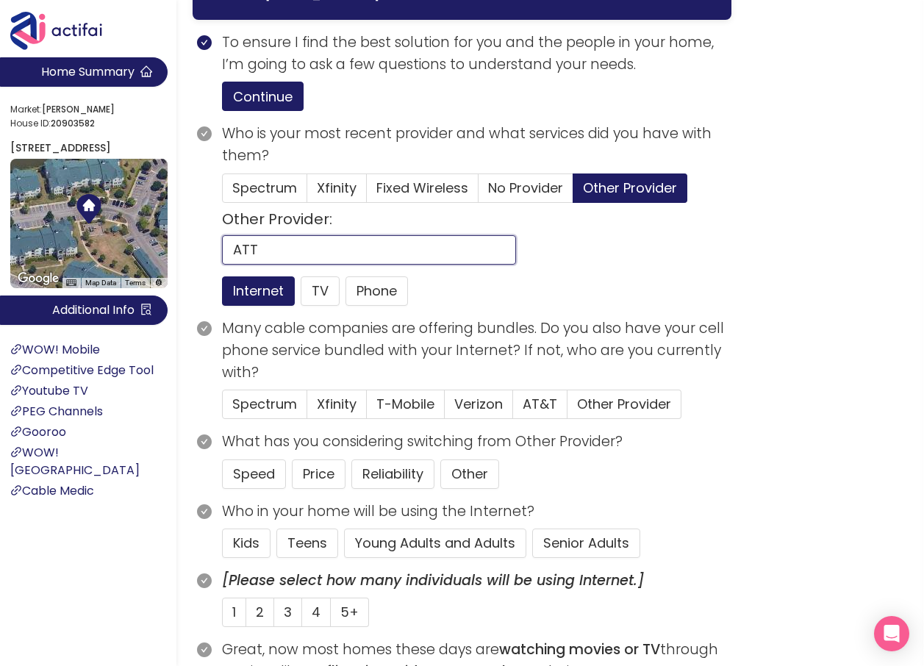
scroll to position [220, 0]
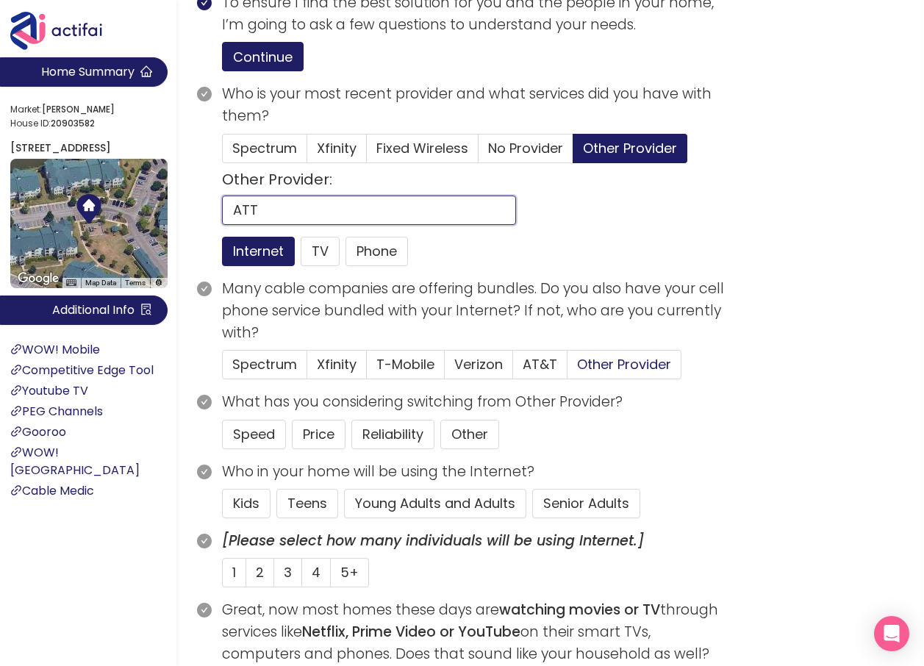
type input "ATT"
click at [614, 373] on span "Other Provider" at bounding box center [624, 364] width 94 height 18
click at [567, 369] on input "Other Provider" at bounding box center [567, 369] width 0 height 0
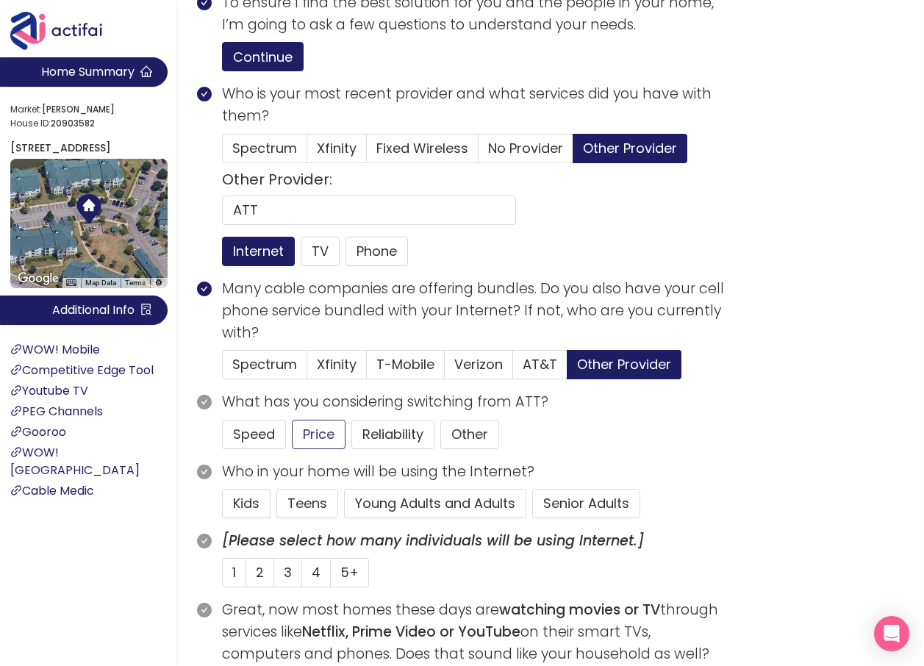
click at [395, 518] on button "Young Adults and Adults" at bounding box center [435, 503] width 182 height 29
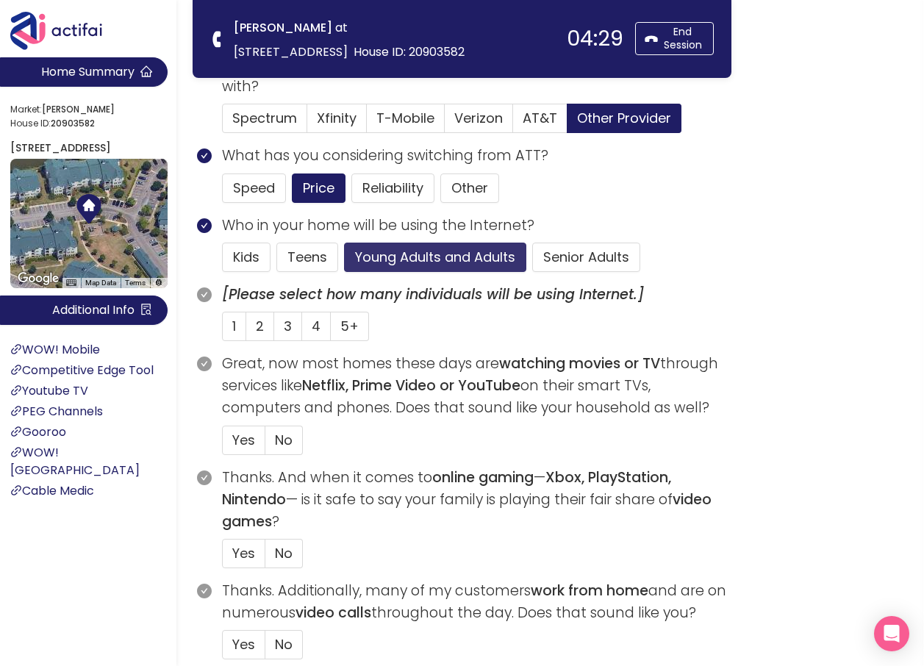
scroll to position [367, 0]
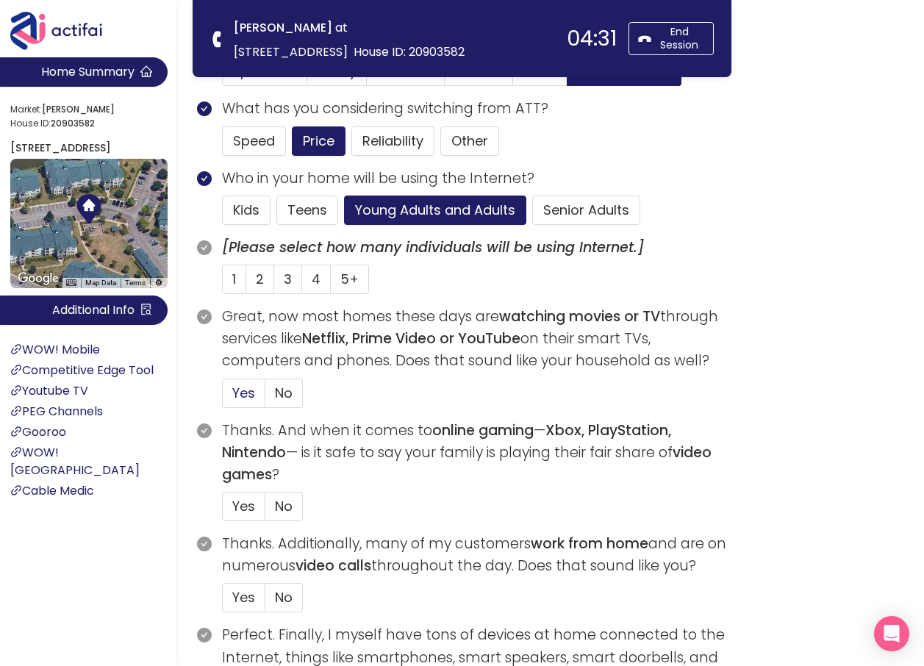
click at [248, 392] on span "Yes" at bounding box center [243, 393] width 23 height 18
click at [223, 398] on input "Yes" at bounding box center [223, 398] width 0 height 0
click at [289, 280] on span "3" at bounding box center [288, 279] width 8 height 18
click at [274, 284] on input "3" at bounding box center [274, 284] width 0 height 0
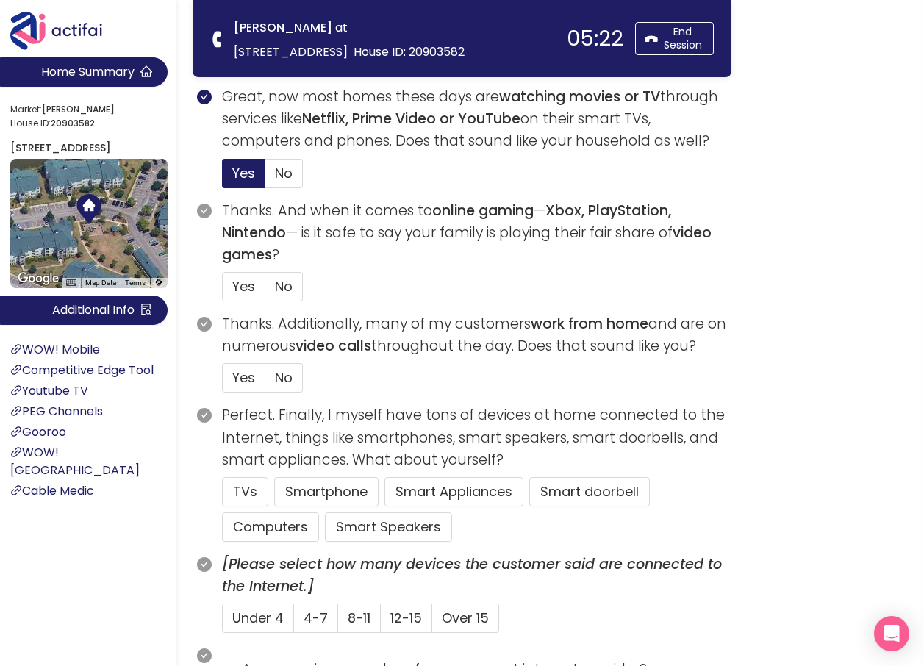
scroll to position [588, 0]
click at [286, 285] on span "No" at bounding box center [284, 285] width 18 height 18
click at [265, 290] on input "No" at bounding box center [265, 290] width 0 height 0
click at [248, 498] on button "TVs" at bounding box center [245, 490] width 46 height 29
click at [250, 525] on button "Computers" at bounding box center [270, 526] width 97 height 29
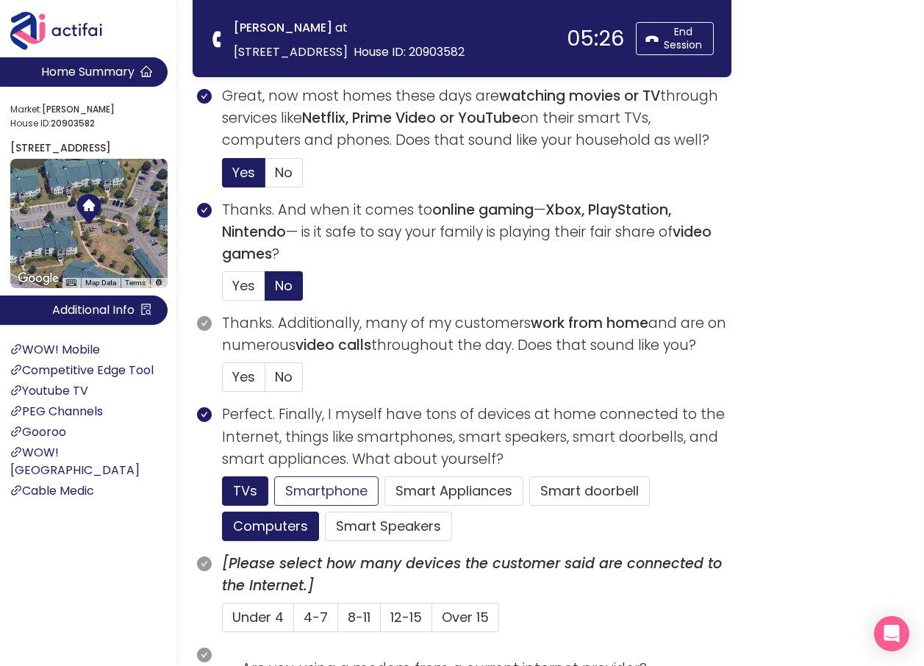
click at [325, 512] on button "Smartphone" at bounding box center [388, 526] width 127 height 29
click at [312, 613] on span "4-7" at bounding box center [316, 617] width 24 height 18
click at [294, 622] on input "4-7" at bounding box center [294, 622] width 0 height 0
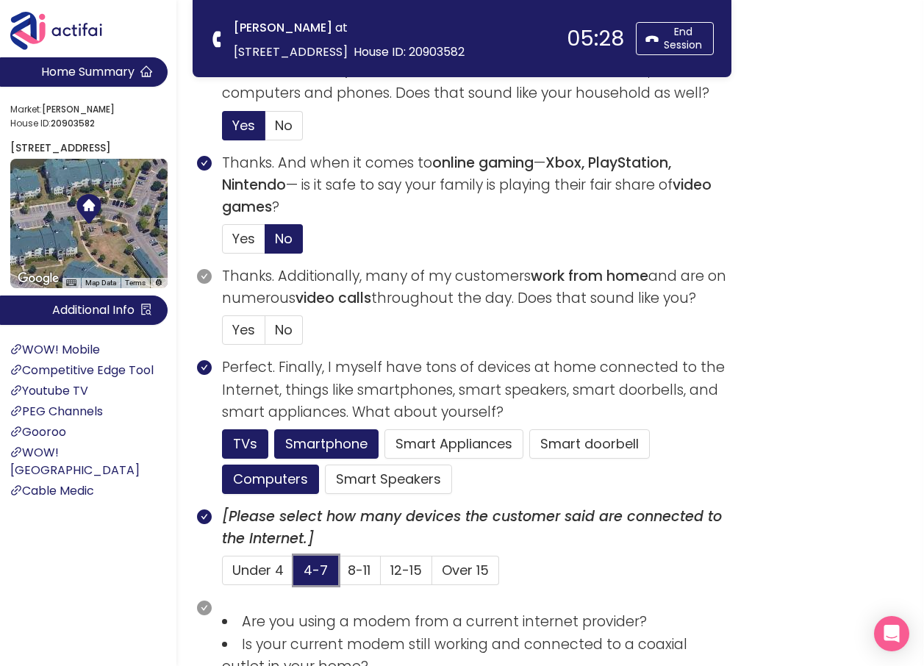
scroll to position [661, 0]
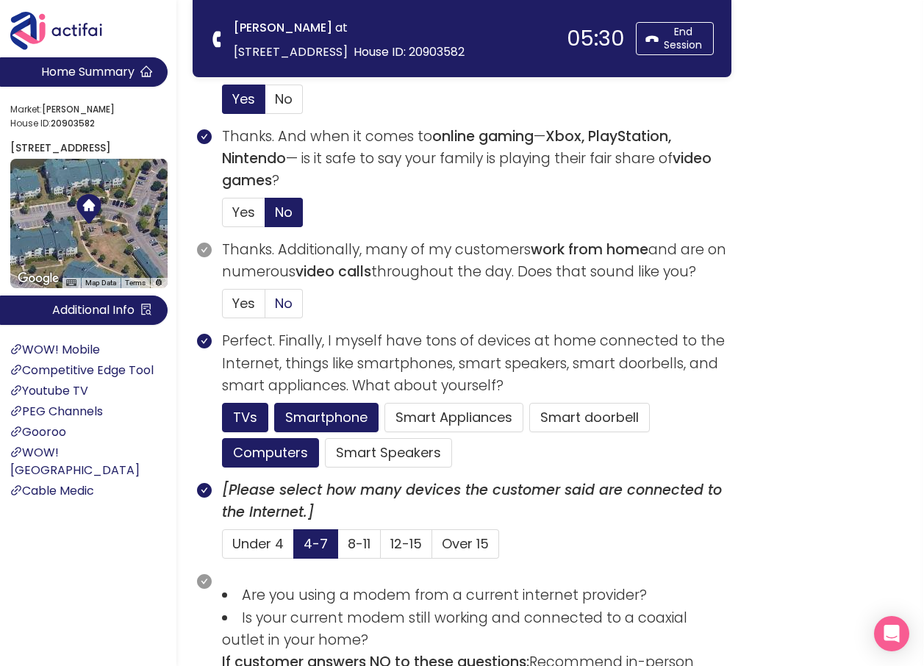
click at [287, 308] on span "No" at bounding box center [284, 303] width 18 height 18
click at [265, 308] on input "No" at bounding box center [265, 308] width 0 height 0
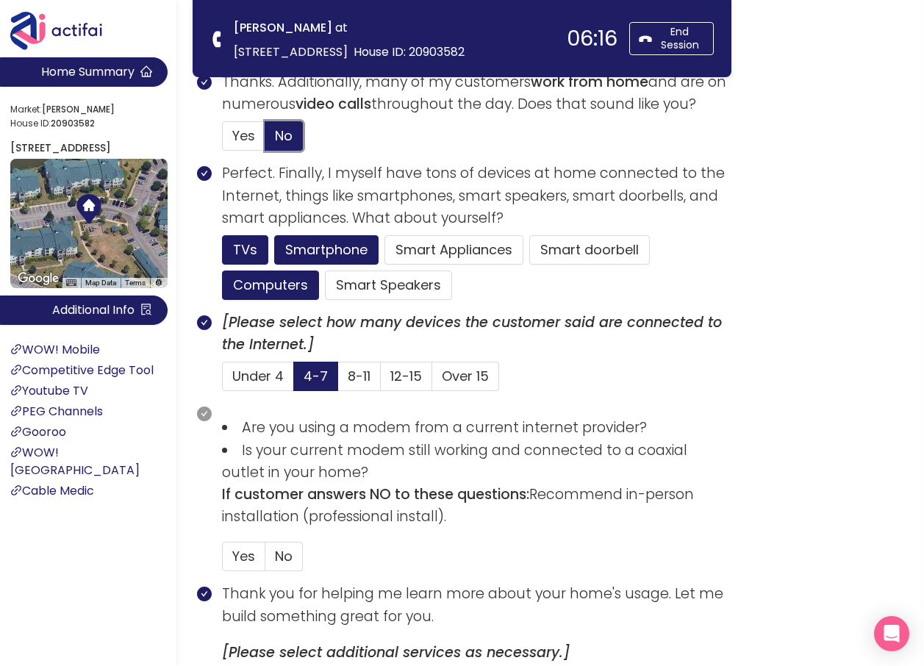
scroll to position [882, 0]
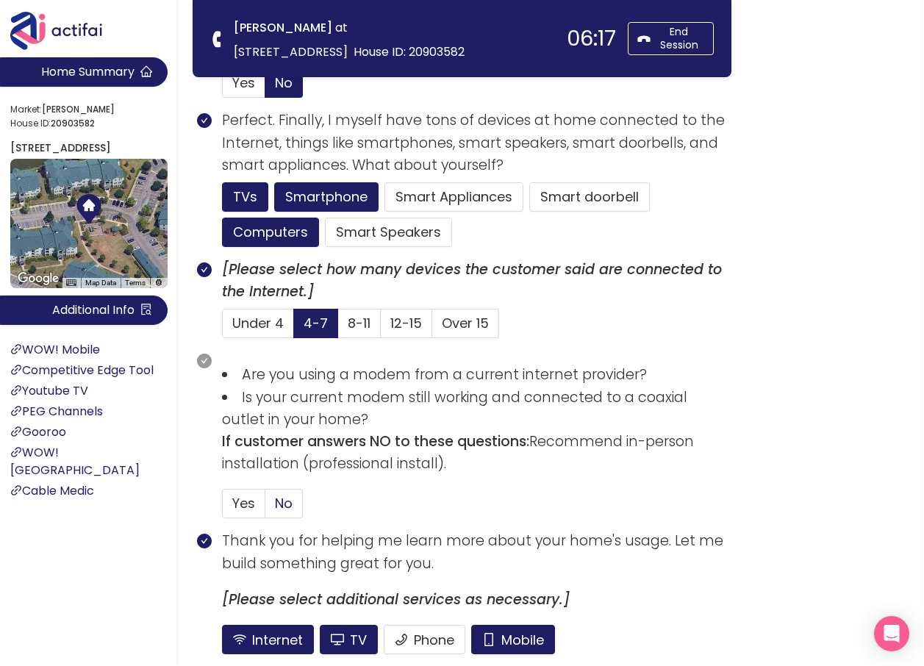
click at [287, 507] on span "No" at bounding box center [284, 503] width 18 height 18
click at [265, 508] on input "No" at bounding box center [265, 508] width 0 height 0
click at [549, 635] on button "Mobile" at bounding box center [513, 639] width 84 height 29
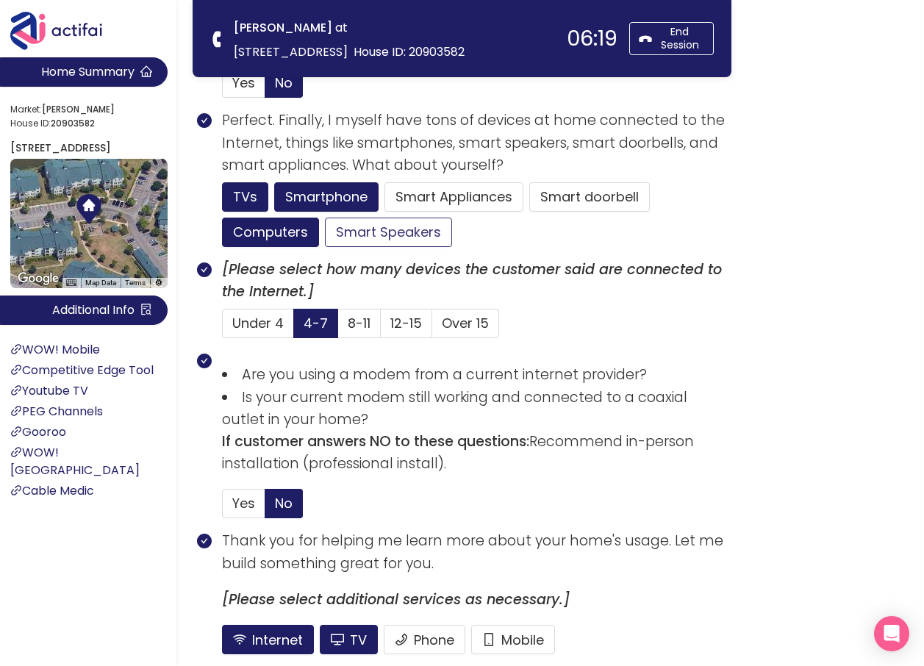
click at [367, 226] on button "Smart Speakers" at bounding box center [388, 232] width 127 height 29
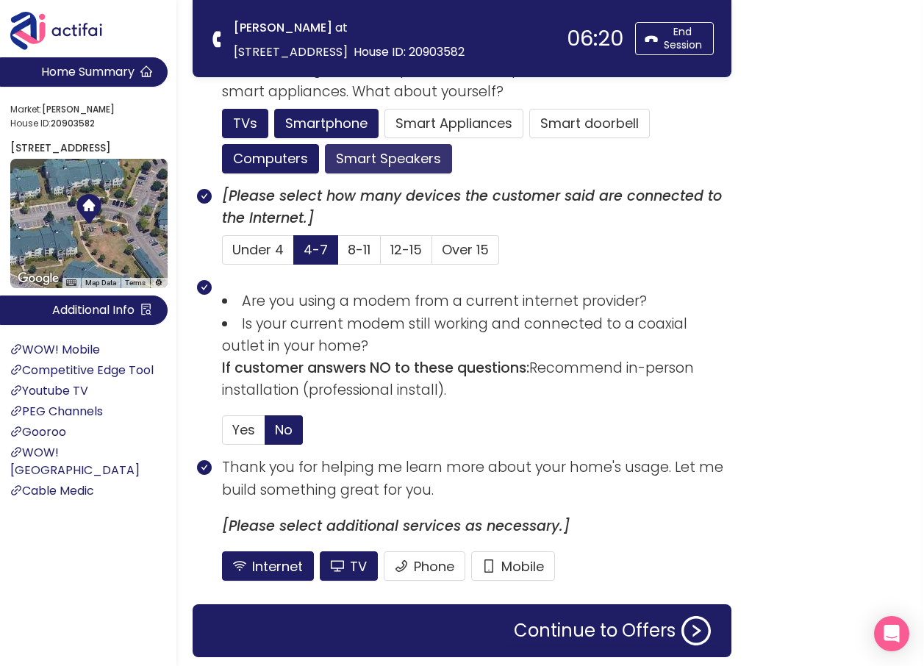
scroll to position [1005, 0]
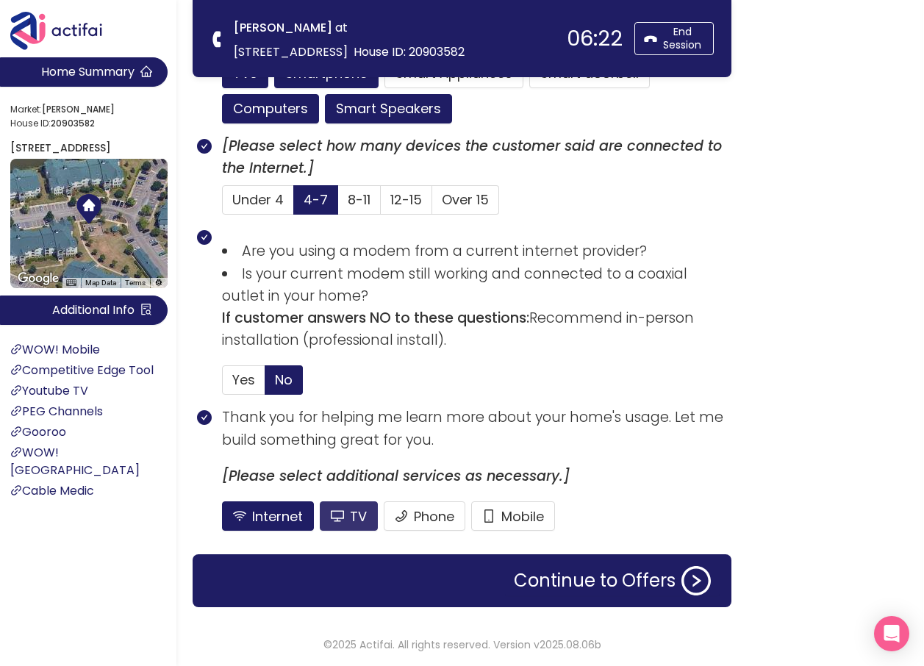
click at [343, 123] on button "TV" at bounding box center [388, 108] width 127 height 29
click at [428, 513] on button "Phone" at bounding box center [425, 515] width 82 height 29
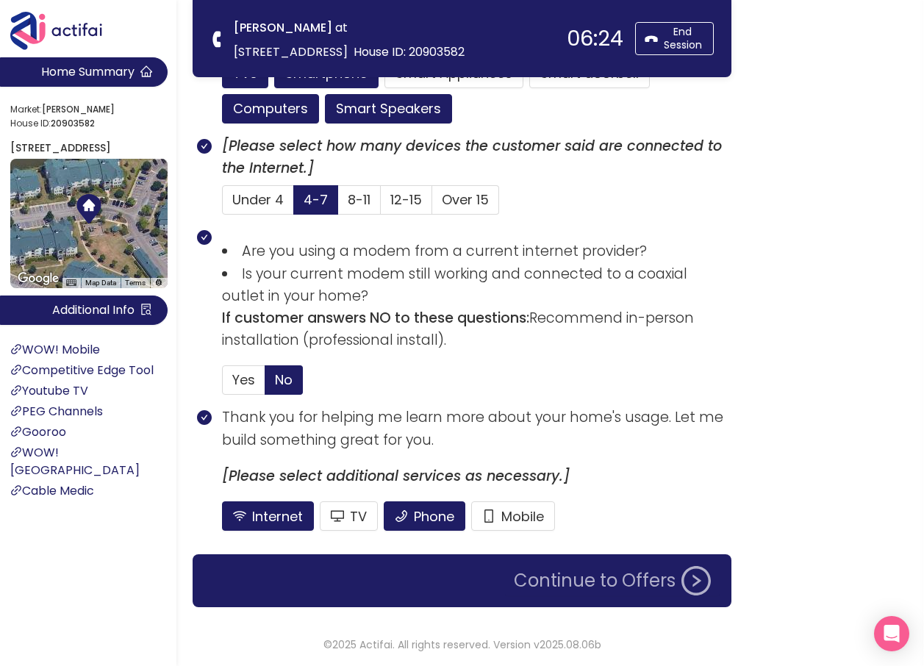
click at [589, 584] on button "Continue to Offers" at bounding box center [612, 580] width 215 height 29
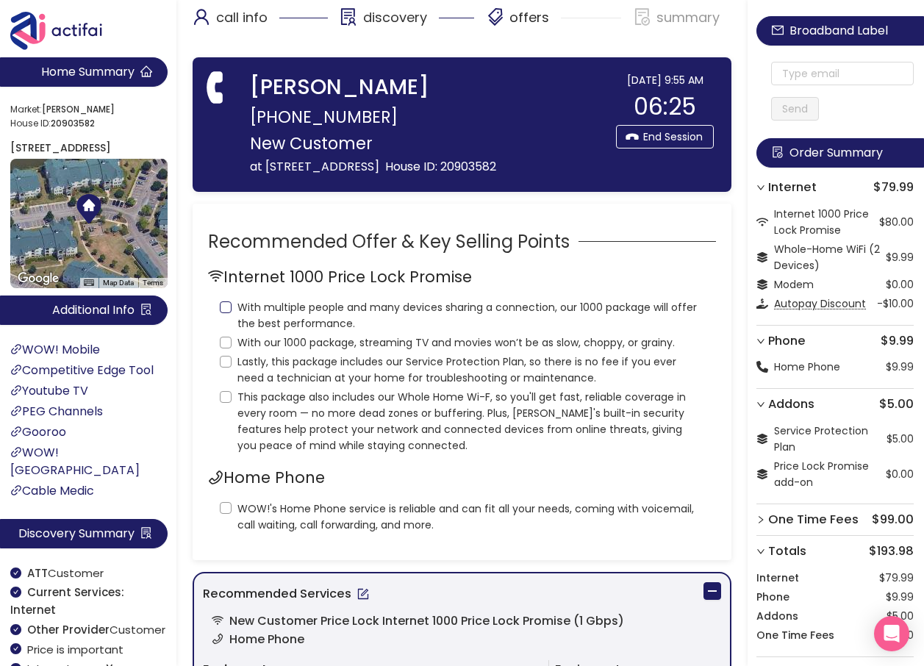
scroll to position [0, 0]
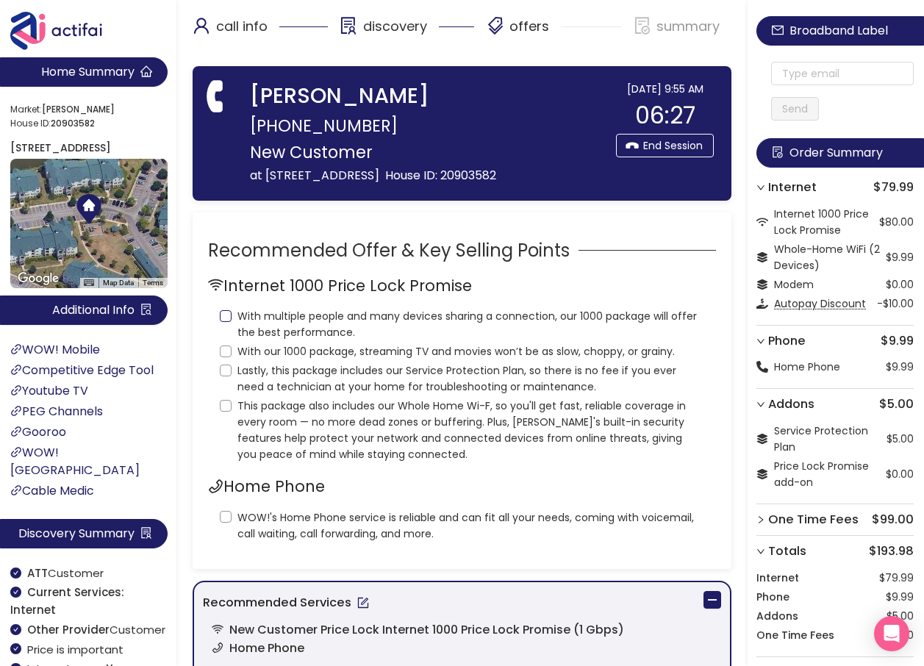
click at [229, 322] on input "With multiple people and many devices sharing a connection, our 1000 package wi…" at bounding box center [226, 316] width 12 height 12
checkbox input "true"
click at [230, 357] on input "With our 1000 package, streaming TV and movies won’t be as slow, choppy, or gra…" at bounding box center [226, 351] width 12 height 12
checkbox input "true"
click at [229, 376] on input "Lastly, this package includes our Service Protection Plan, so there is no fee i…" at bounding box center [226, 371] width 12 height 12
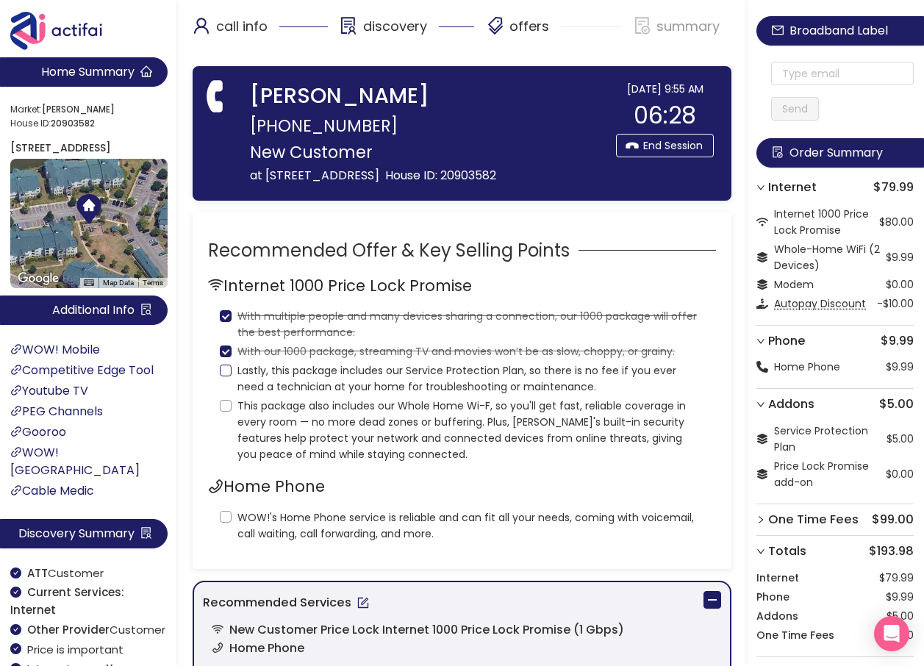
checkbox input "true"
click at [228, 412] on input "This package also includes our Whole Home Wi-F, so you'll get fast, reliable co…" at bounding box center [226, 406] width 12 height 12
checkbox input "true"
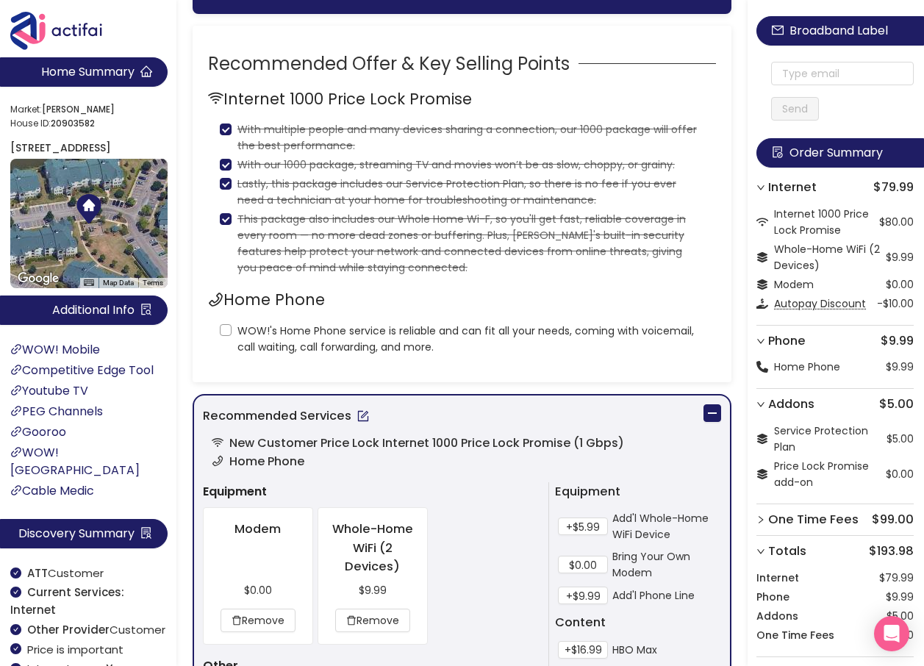
scroll to position [220, 0]
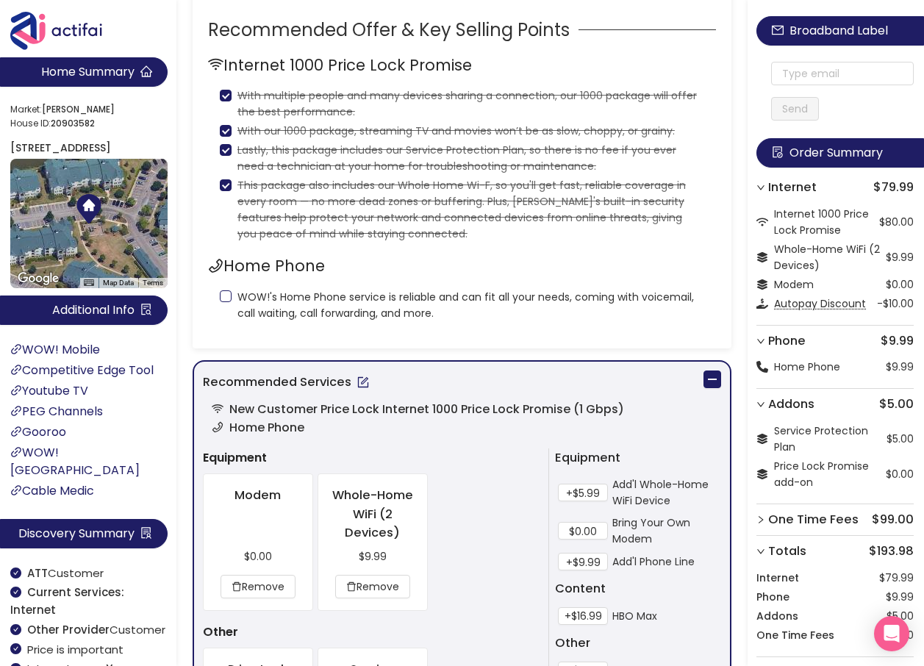
click at [229, 302] on input "WOW!'s Home Phone service is reliable and can fit all your needs, coming with v…" at bounding box center [226, 296] width 12 height 12
checkbox input "true"
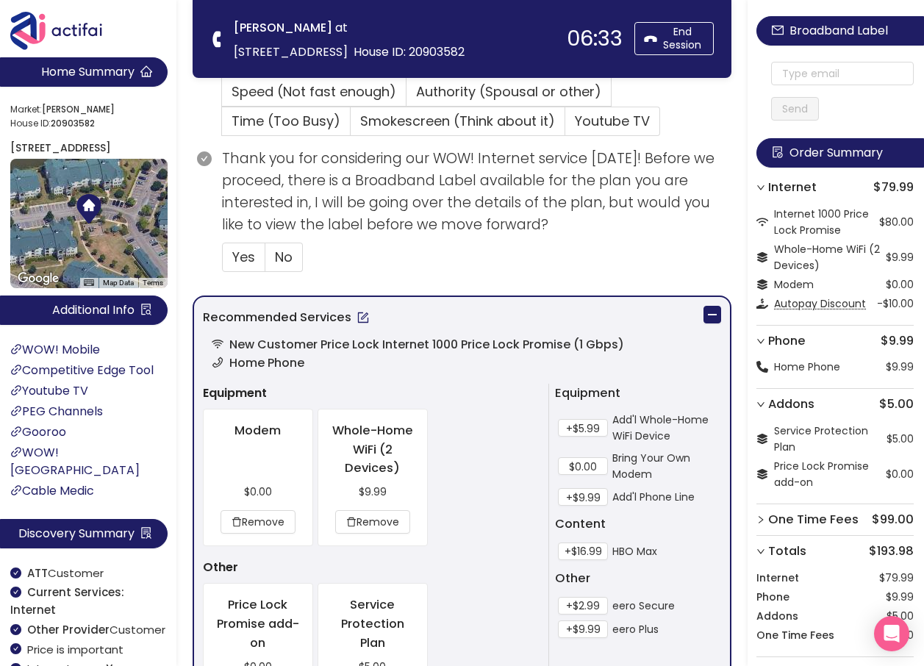
scroll to position [588, 0]
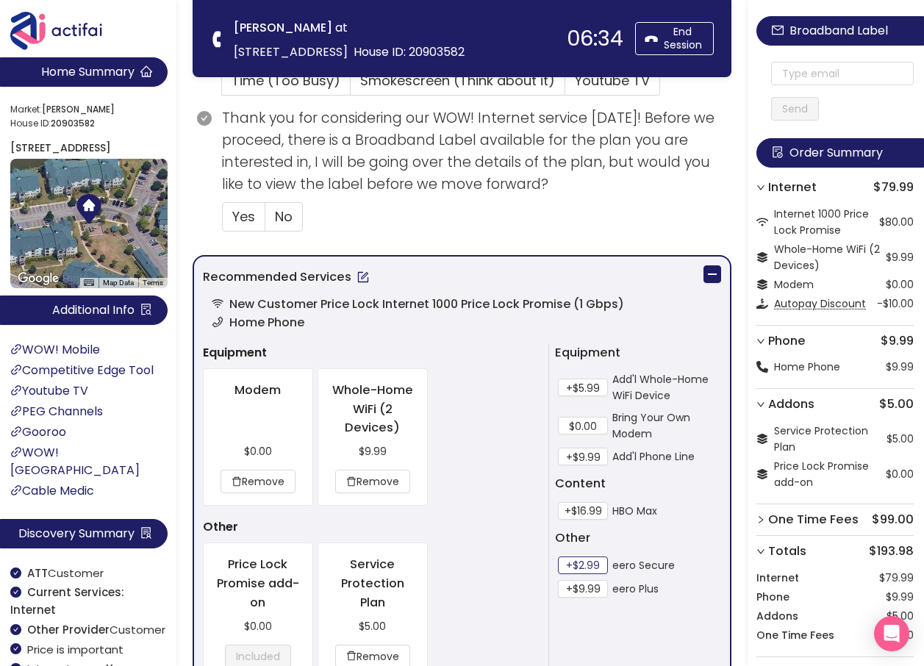
click at [598, 562] on button "+$2.99" at bounding box center [583, 565] width 50 height 18
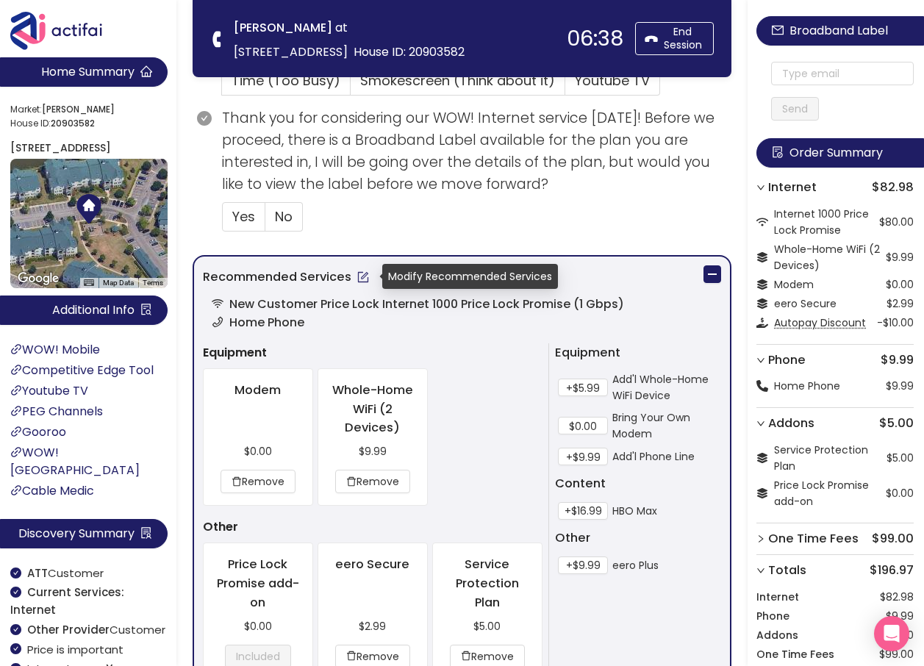
click at [356, 282] on button "button" at bounding box center [363, 277] width 24 height 24
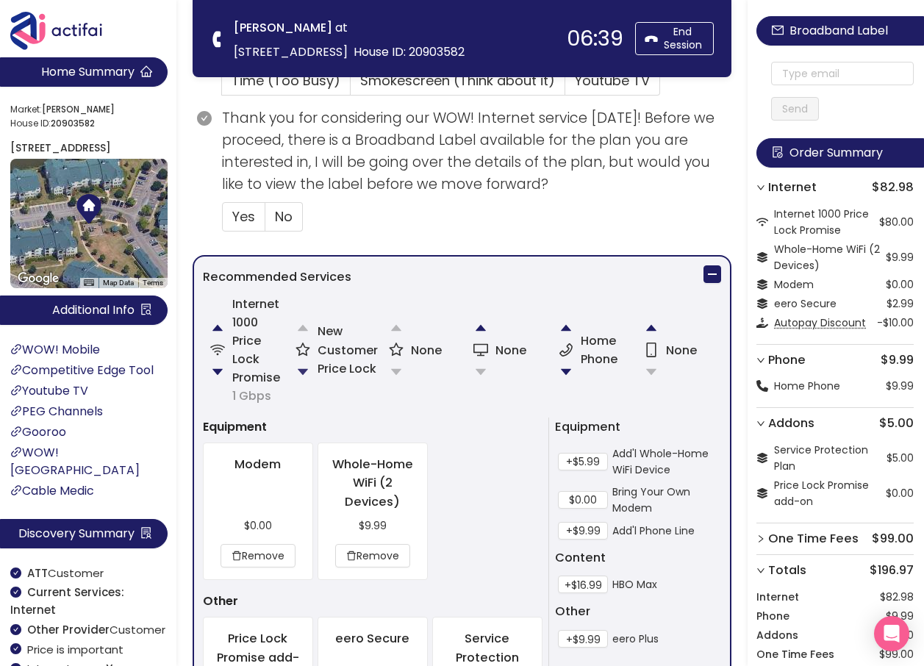
click at [304, 373] on button "button" at bounding box center [302, 371] width 29 height 29
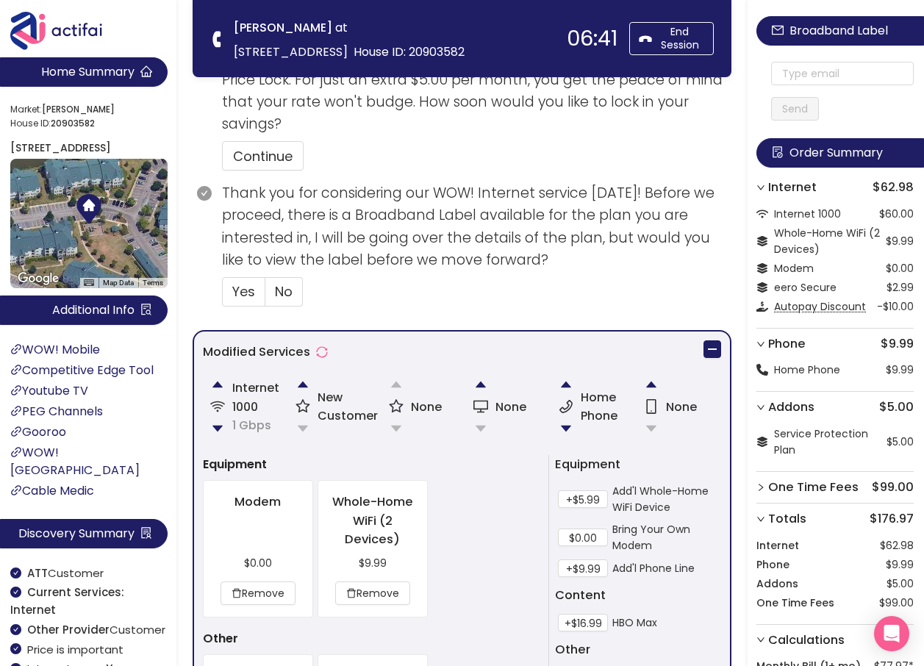
scroll to position [606, 0]
click at [304, 382] on button "button" at bounding box center [302, 382] width 29 height 29
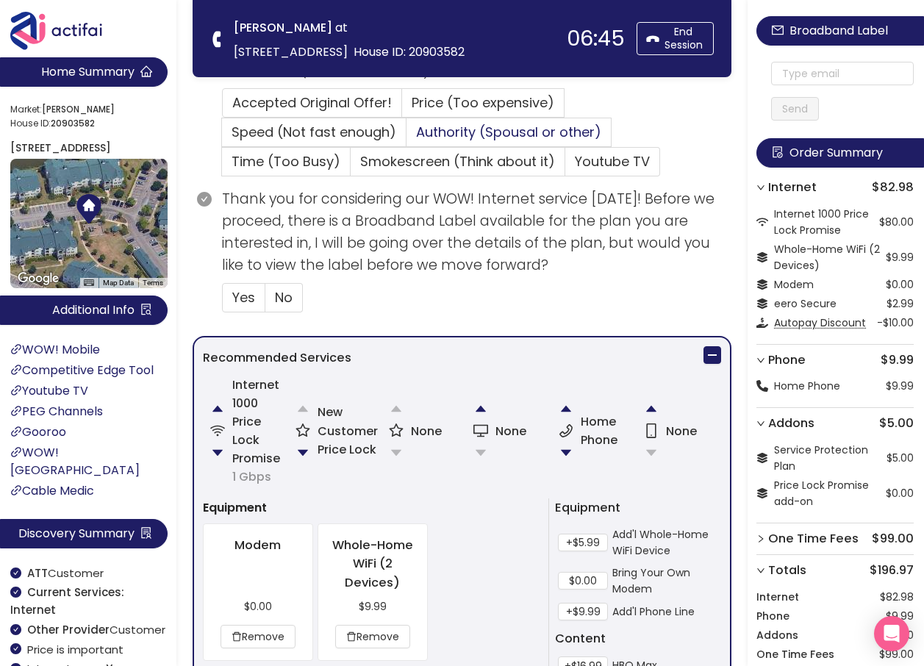
scroll to position [514, 0]
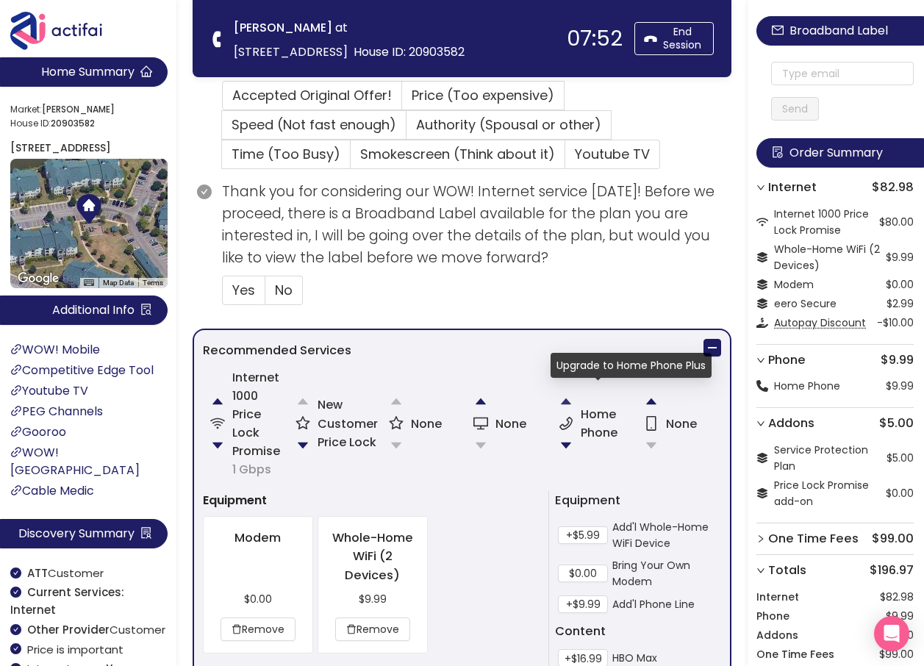
click at [562, 399] on button "button" at bounding box center [565, 401] width 29 height 29
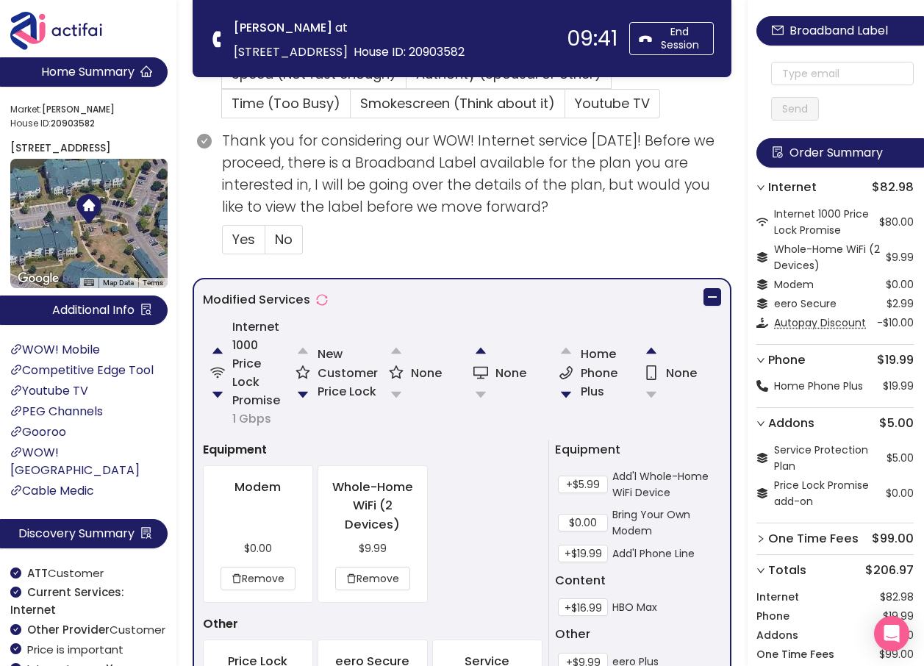
scroll to position [606, 0]
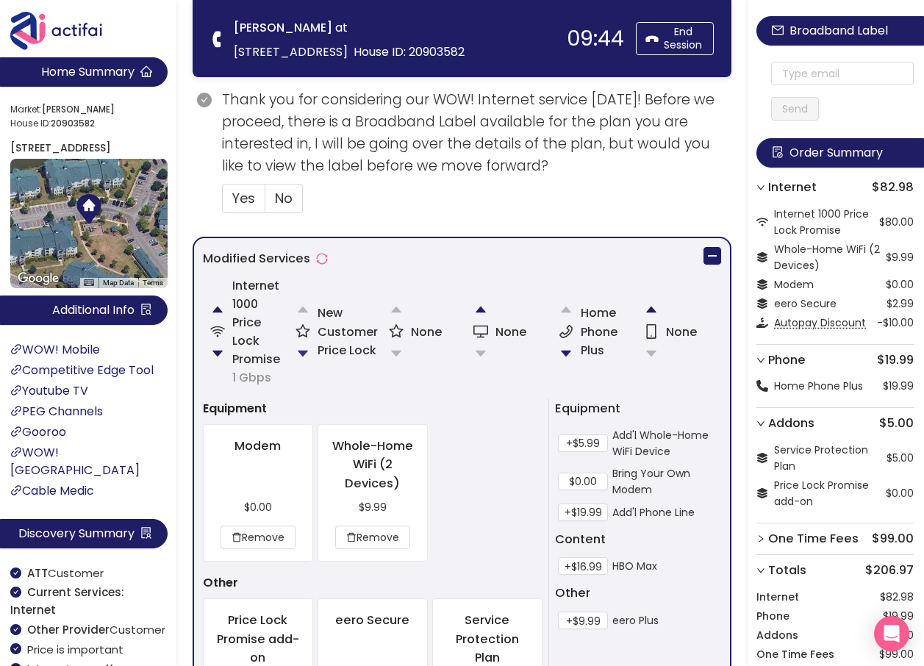
click at [301, 350] on button "button" at bounding box center [302, 353] width 29 height 29
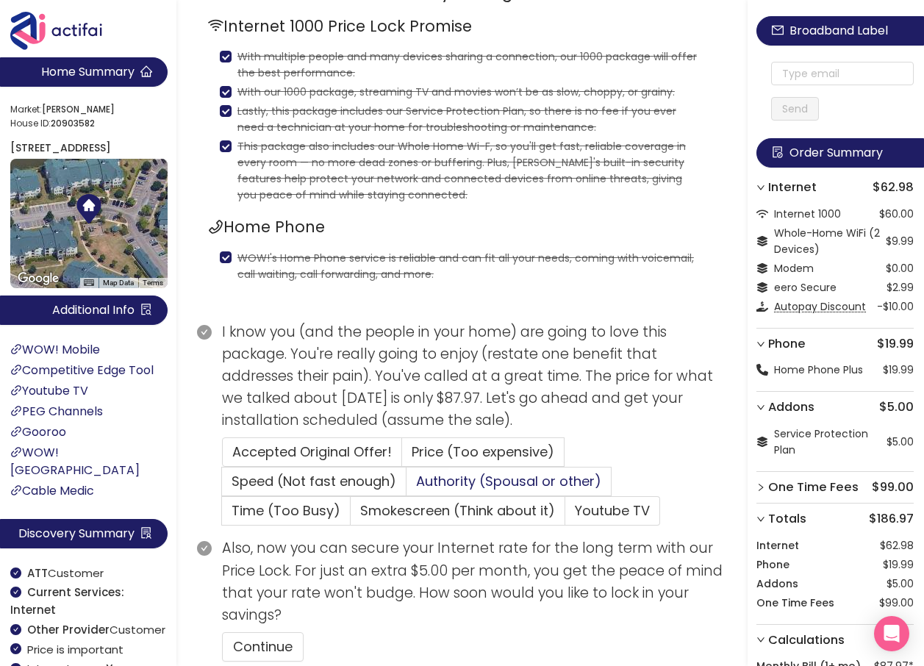
scroll to position [294, 0]
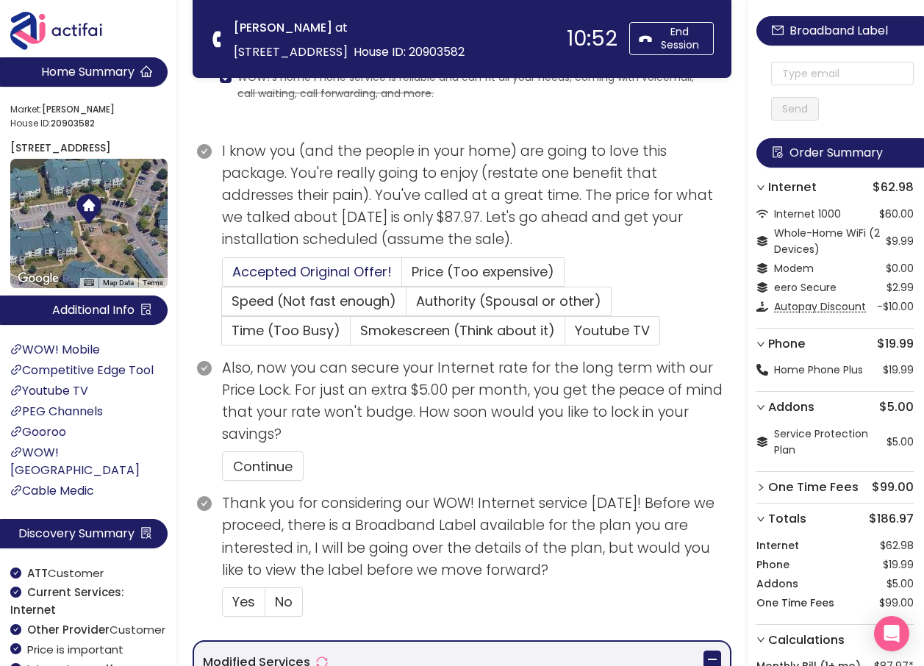
click at [337, 273] on span "Accepted Original Offer!" at bounding box center [311, 271] width 159 height 18
click at [223, 276] on input "Accepted Original Offer!" at bounding box center [223, 276] width 0 height 0
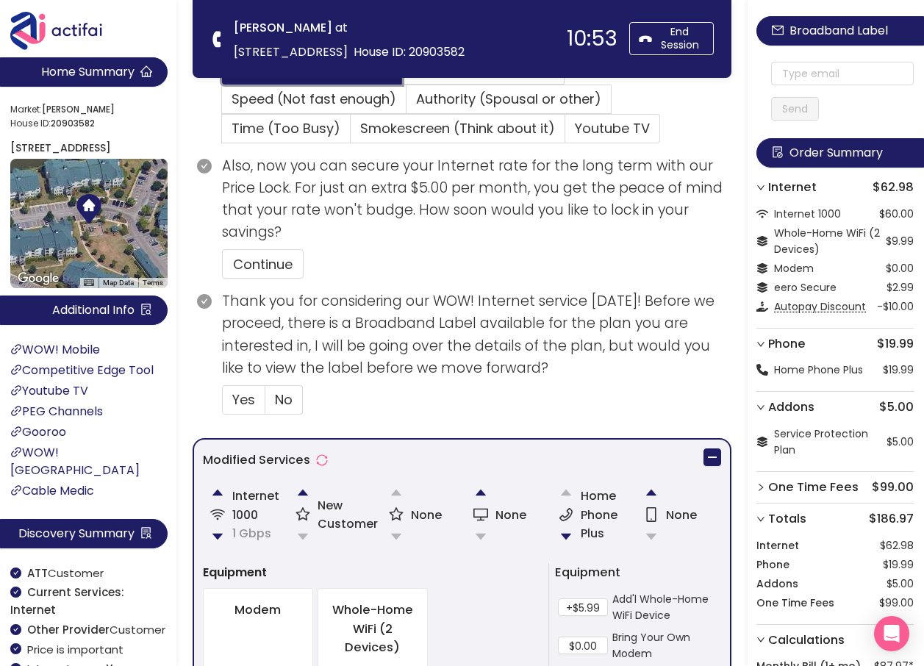
scroll to position [514, 0]
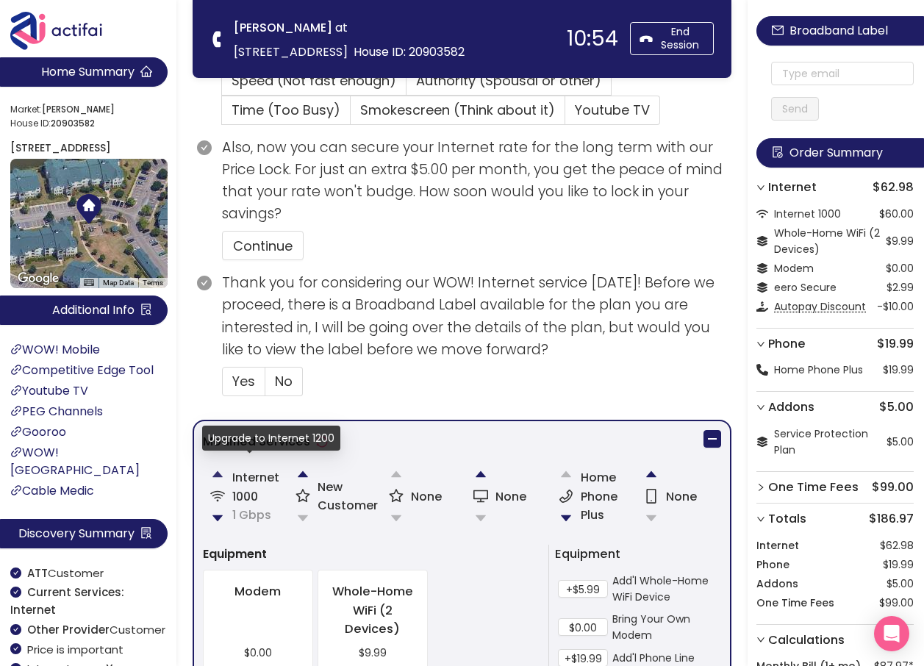
click at [217, 473] on button "button" at bounding box center [217, 473] width 29 height 29
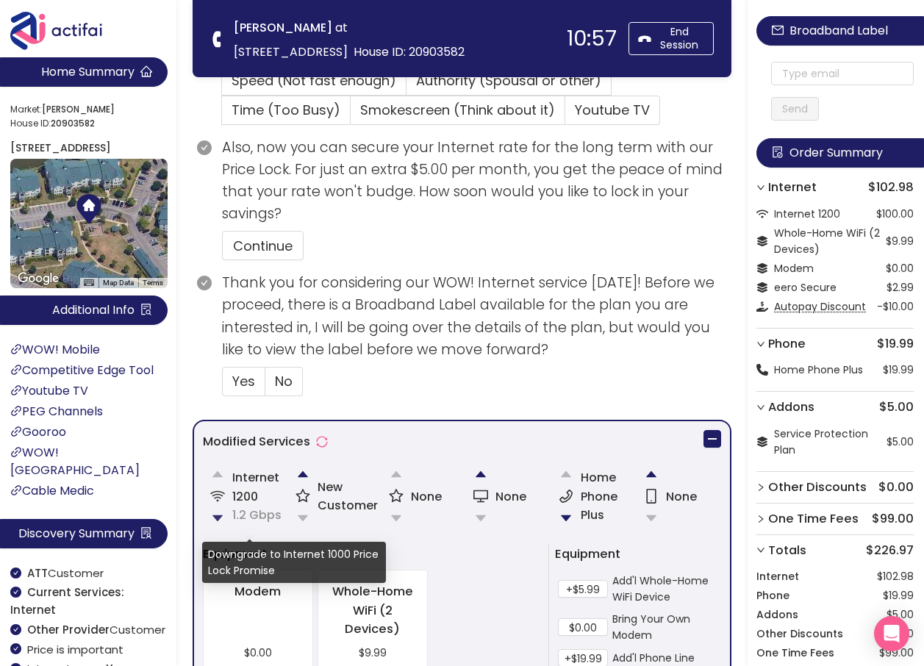
click at [216, 517] on button "button" at bounding box center [217, 517] width 29 height 29
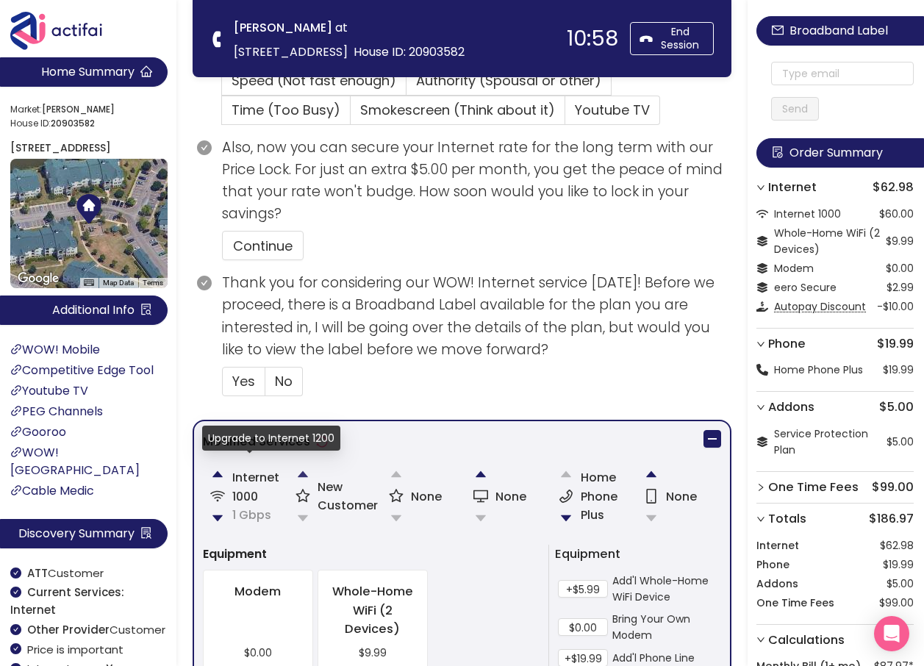
click at [305, 474] on button "button" at bounding box center [302, 473] width 29 height 29
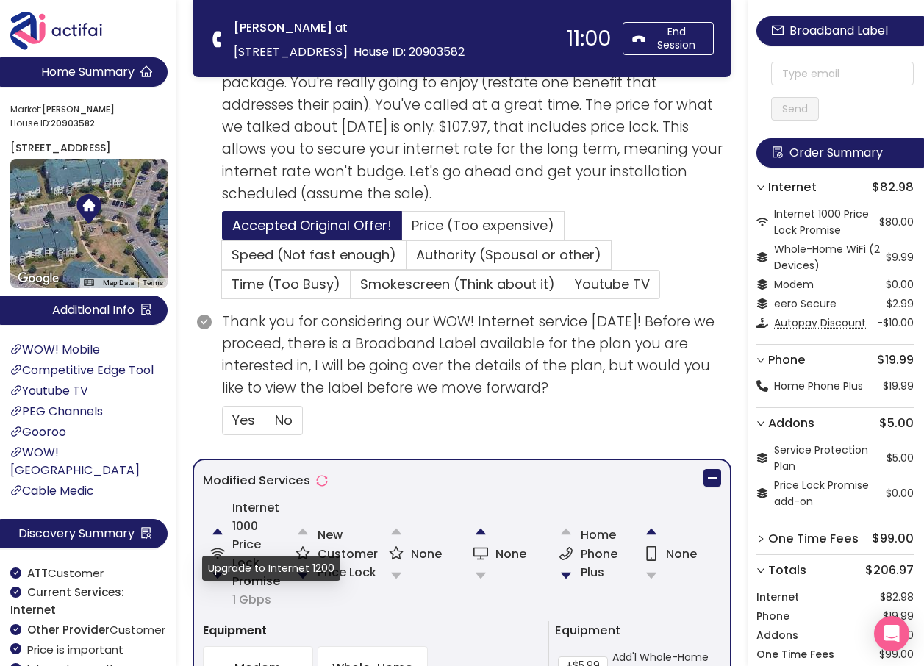
scroll to position [350, 0]
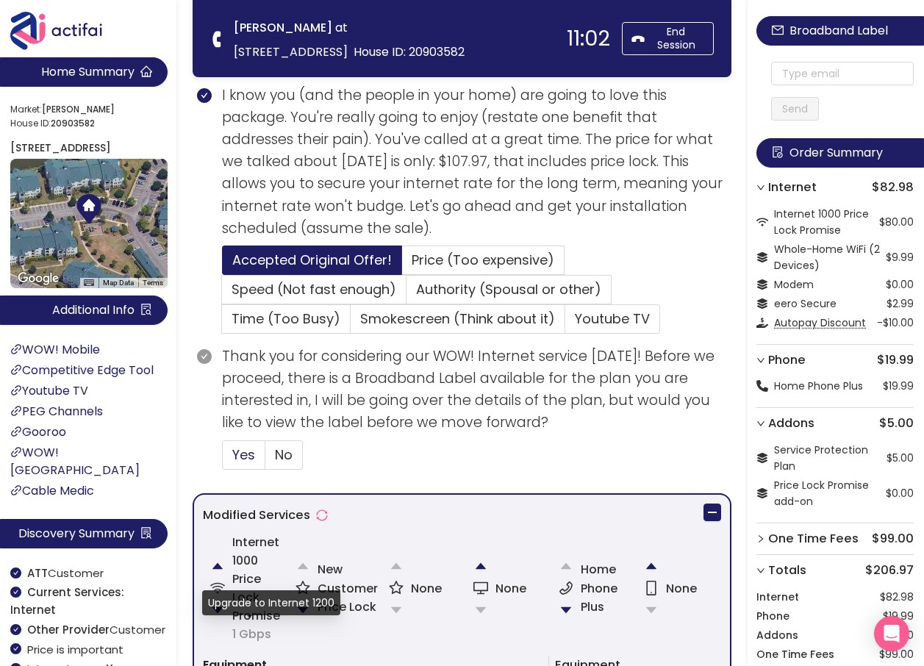
click at [246, 304] on label "Yes" at bounding box center [314, 289] width 184 height 29
click at [223, 459] on input "Yes" at bounding box center [223, 459] width 0 height 0
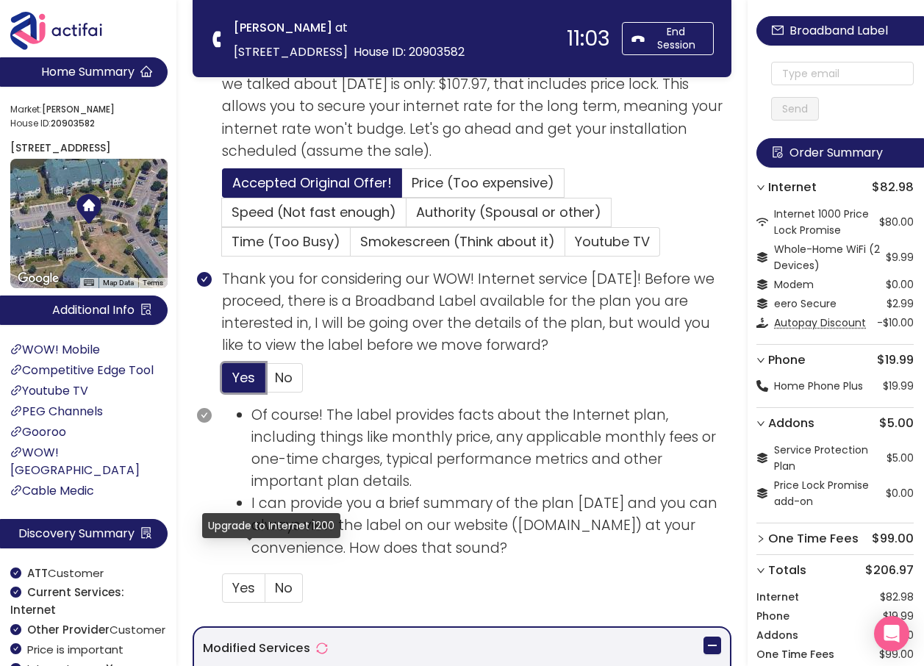
scroll to position [570, 0]
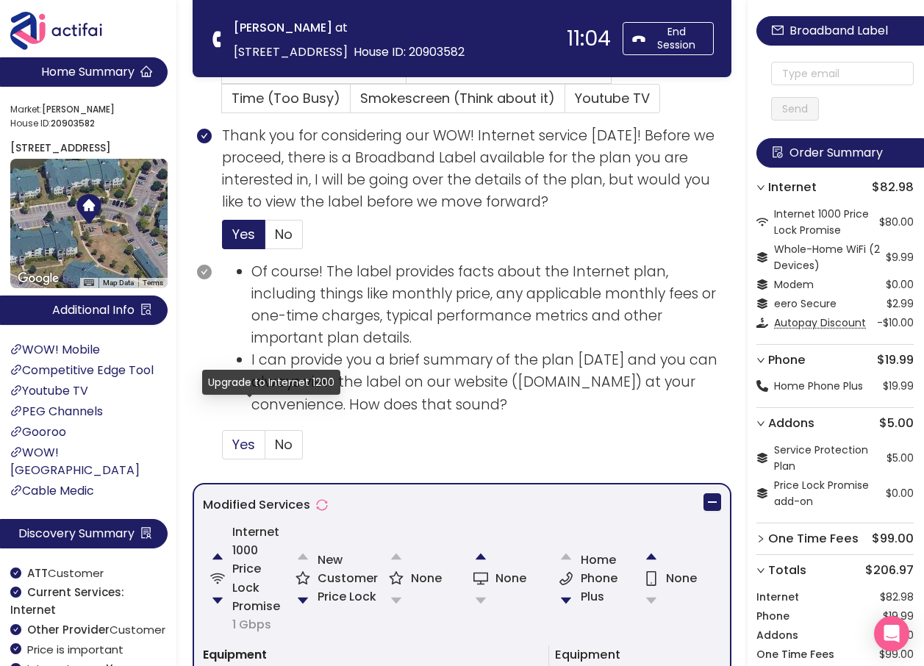
click at [254, 446] on span "Yes" at bounding box center [243, 444] width 23 height 18
click at [223, 449] on input "Yes" at bounding box center [223, 449] width 0 height 0
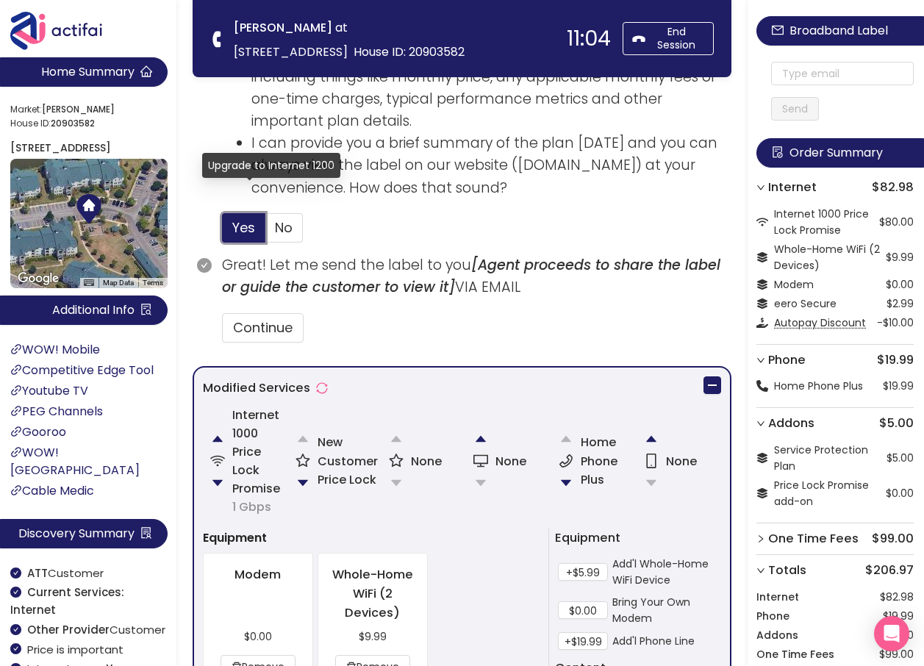
scroll to position [791, 0]
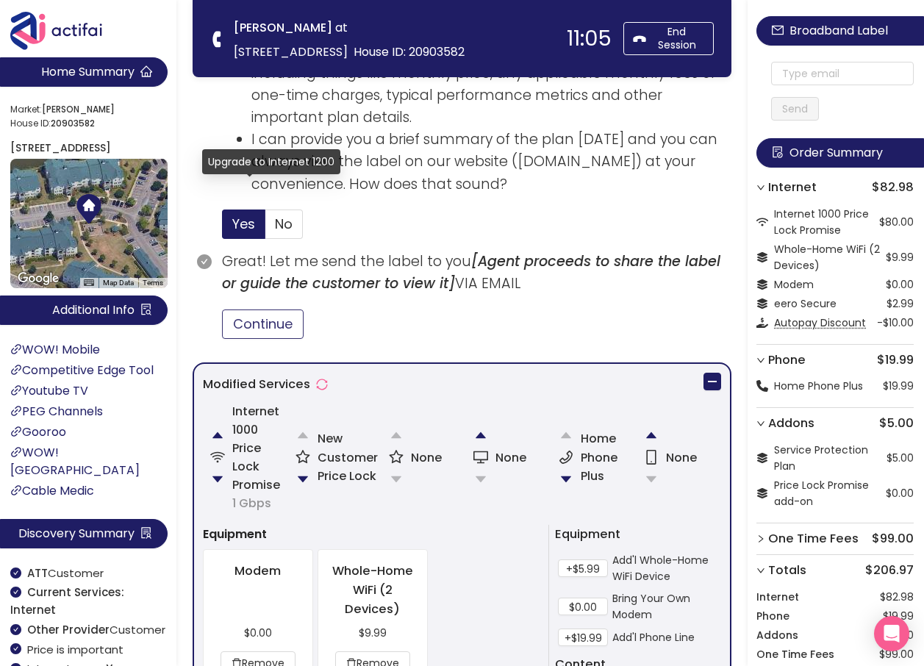
click at [266, 323] on button "Continue" at bounding box center [263, 323] width 82 height 29
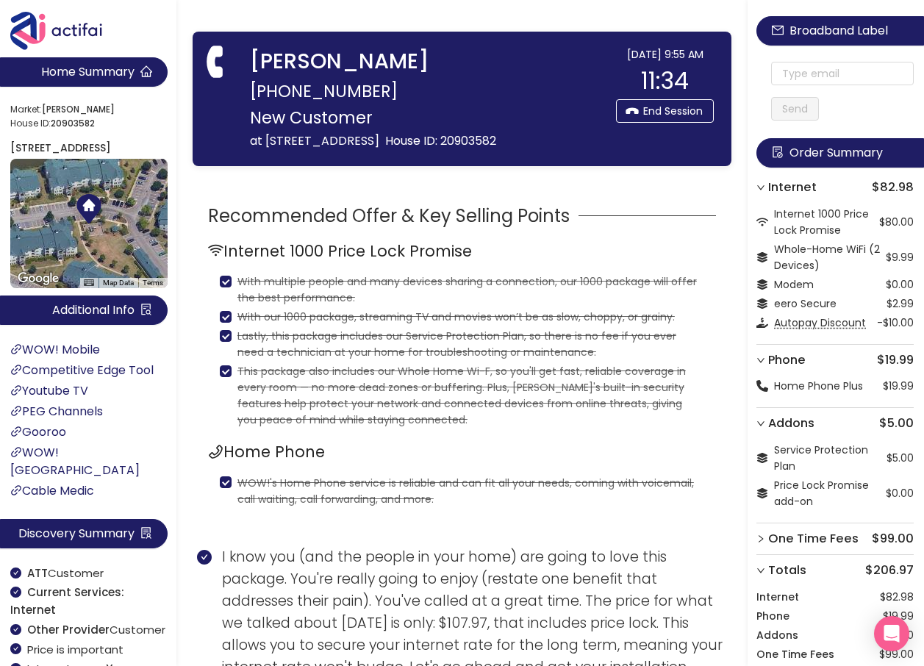
scroll to position [0, 0]
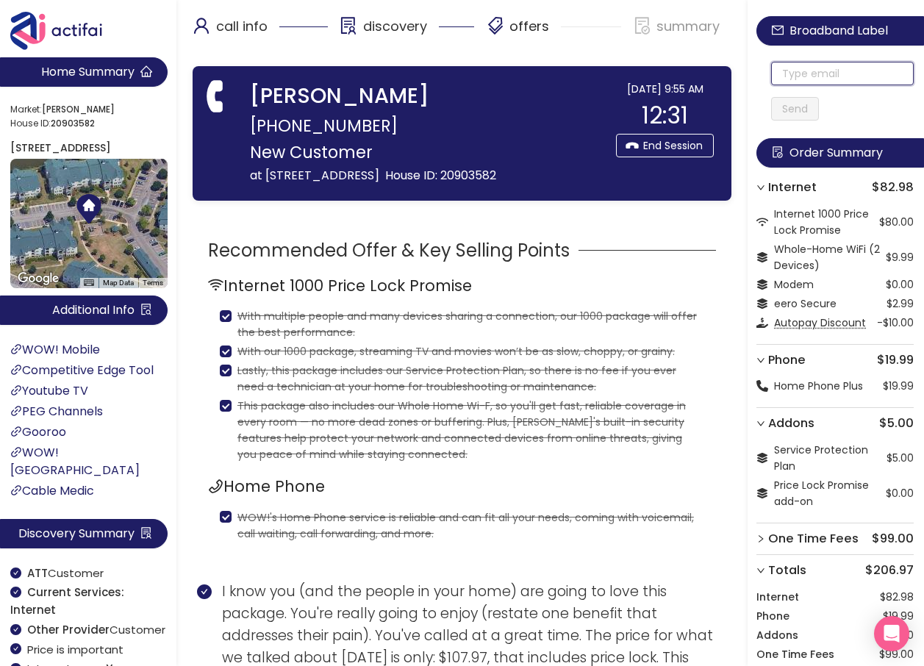
click at [797, 75] on input "text" at bounding box center [842, 74] width 143 height 24
drag, startPoint x: 853, startPoint y: 73, endPoint x: 714, endPoint y: 58, distance: 140.4
click at [786, 77] on input "[EMAIL_ADDRESS][DOMAIN_NAME]" at bounding box center [842, 74] width 143 height 24
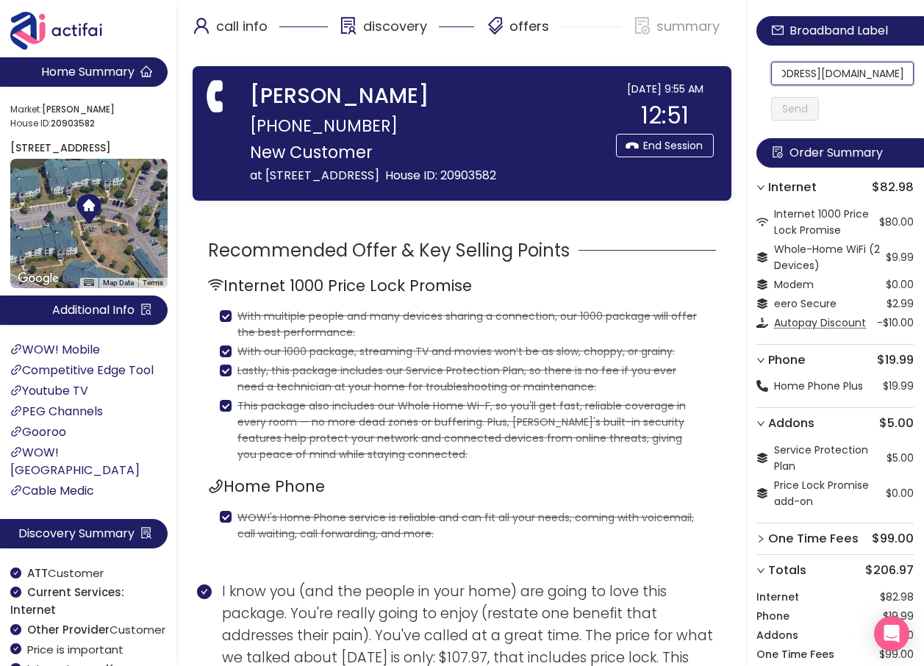
drag, startPoint x: 786, startPoint y: 77, endPoint x: 901, endPoint y: 77, distance: 114.7
type input "[EMAIL_ADDRESS][DOMAIN_NAME]"
click at [808, 111] on button "Send" at bounding box center [795, 109] width 48 height 24
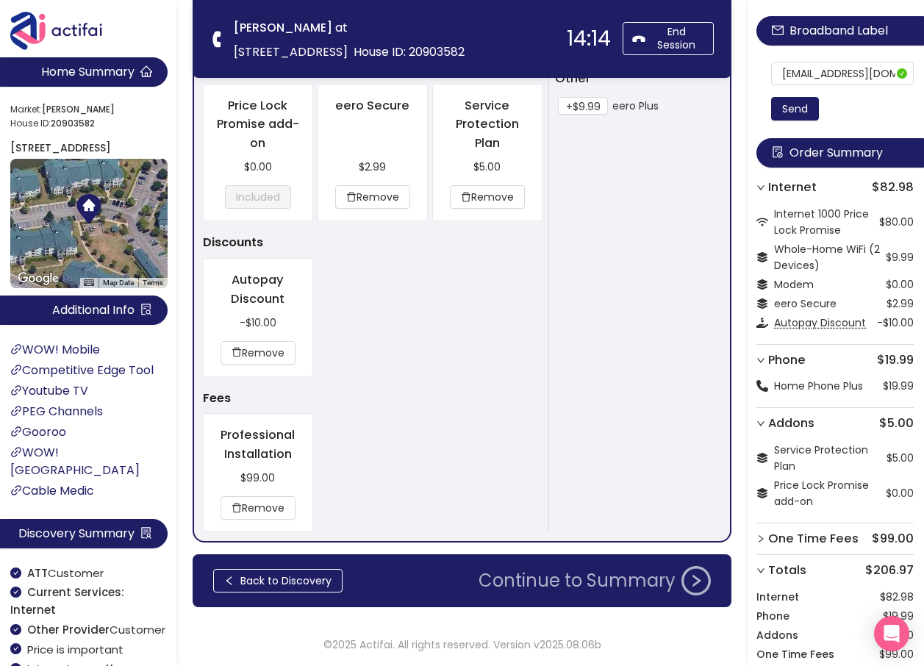
click at [628, 586] on button "Continue to Summary" at bounding box center [595, 580] width 250 height 29
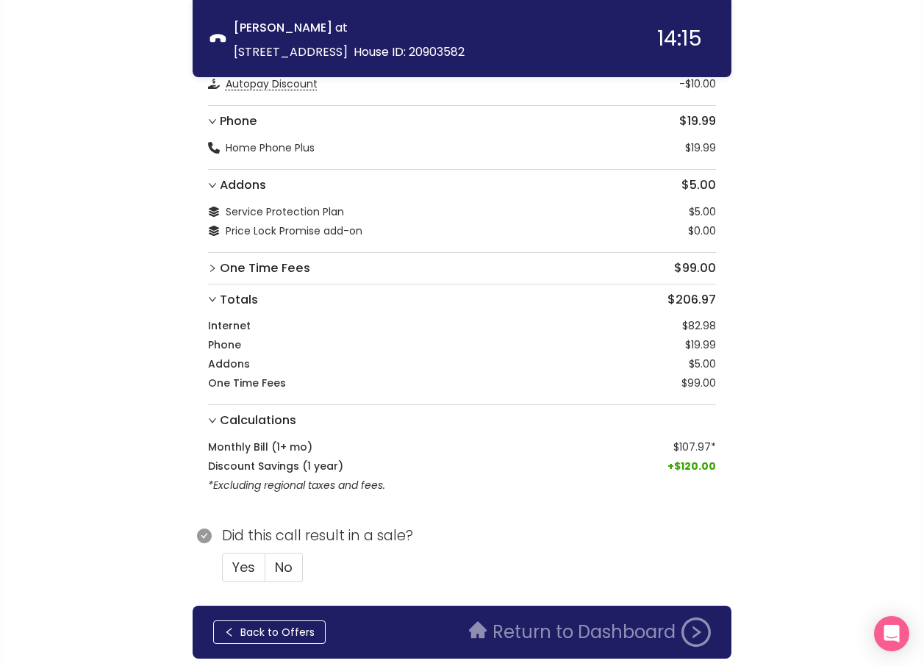
scroll to position [212, 0]
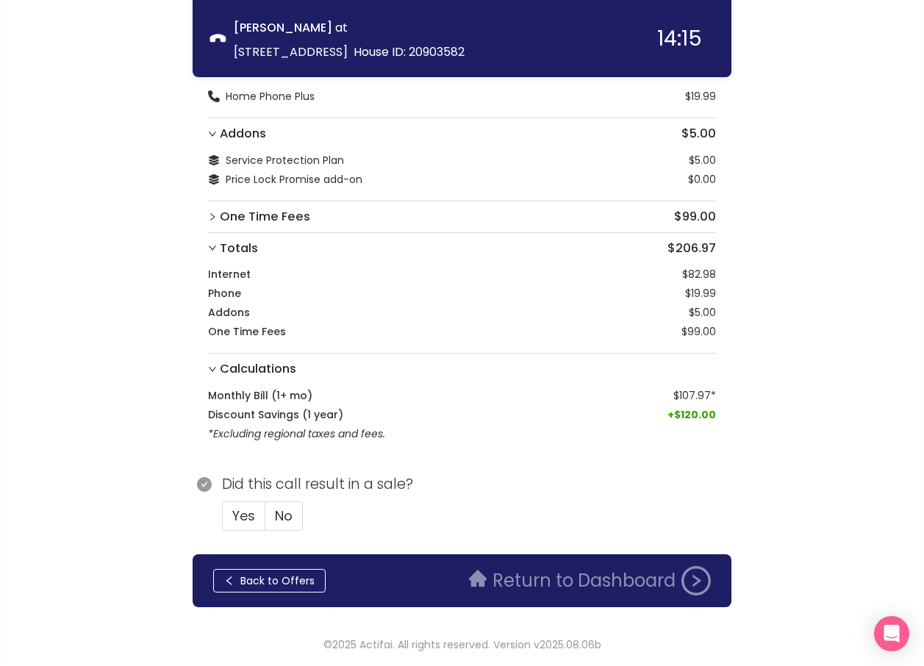
click at [839, 352] on div "call info discovery offers summary [PERSON_NAME] at [STREET_ADDRESS] House ID: …" at bounding box center [462, 203] width 924 height 831
click at [246, 507] on span "Yes" at bounding box center [243, 515] width 23 height 18
click at [223, 520] on input "Yes" at bounding box center [223, 520] width 0 height 0
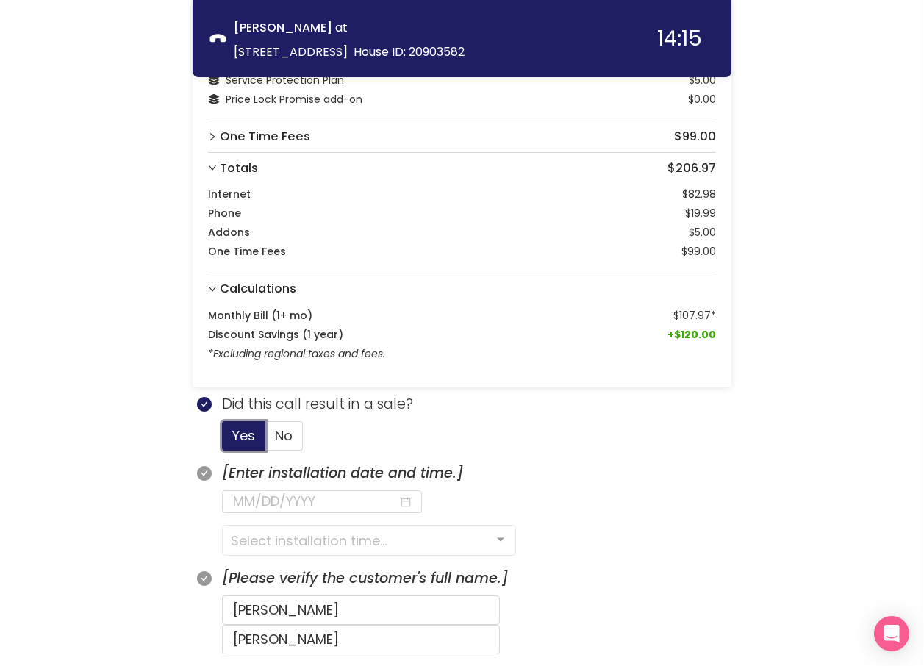
scroll to position [506, 0]
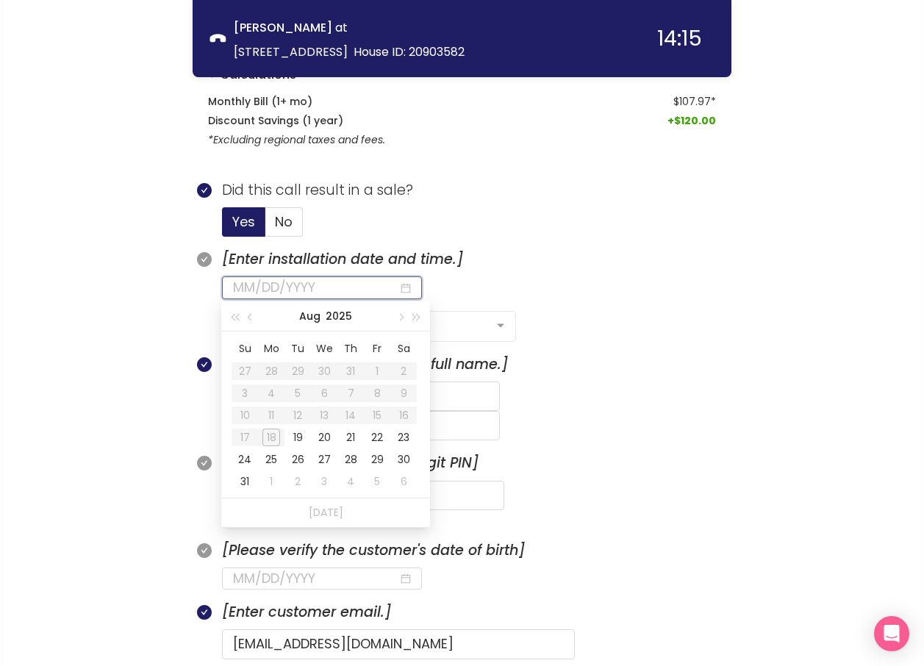
click at [306, 293] on input at bounding box center [315, 287] width 165 height 21
type input "[DATE]"
click at [271, 463] on div "25" at bounding box center [271, 460] width 18 height 18
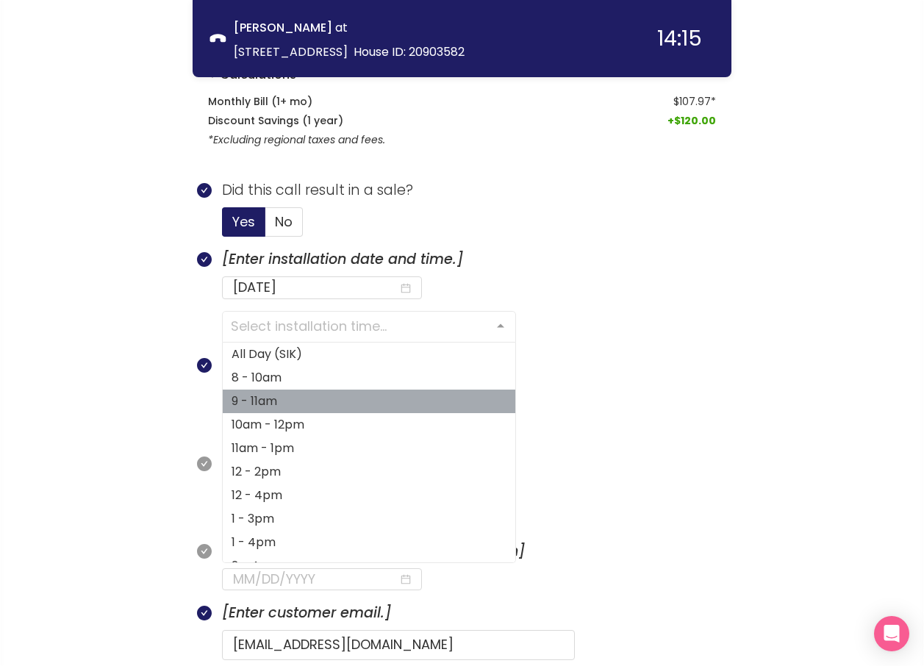
click at [273, 409] on span "9 - 11am" at bounding box center [255, 400] width 46 height 17
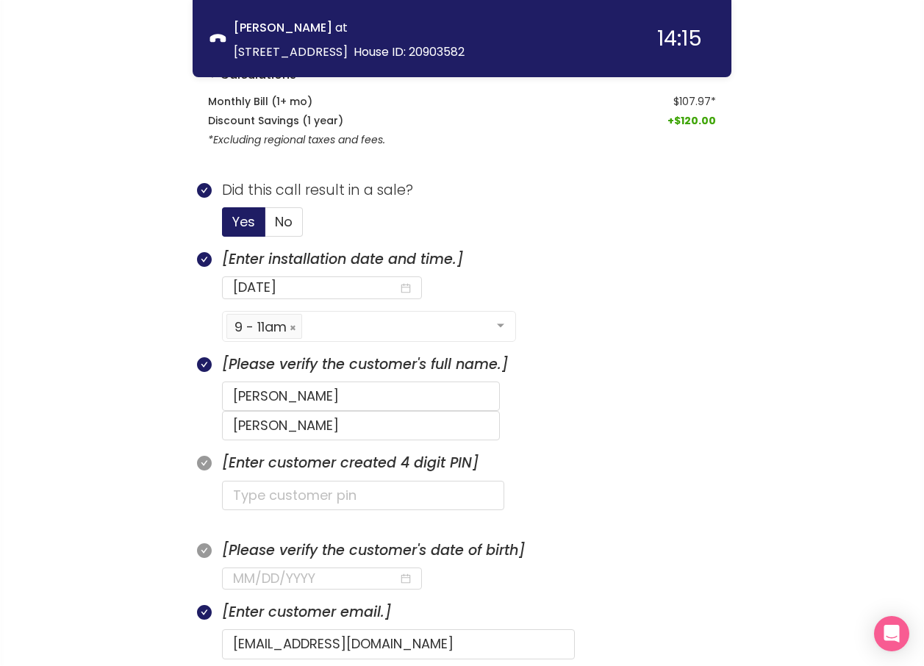
click at [221, 55] on div "[PERSON_NAME] at [STREET_ADDRESS][GEOGRAPHIC_DATA] ID: 20903582" at bounding box center [388, 39] width 356 height 48
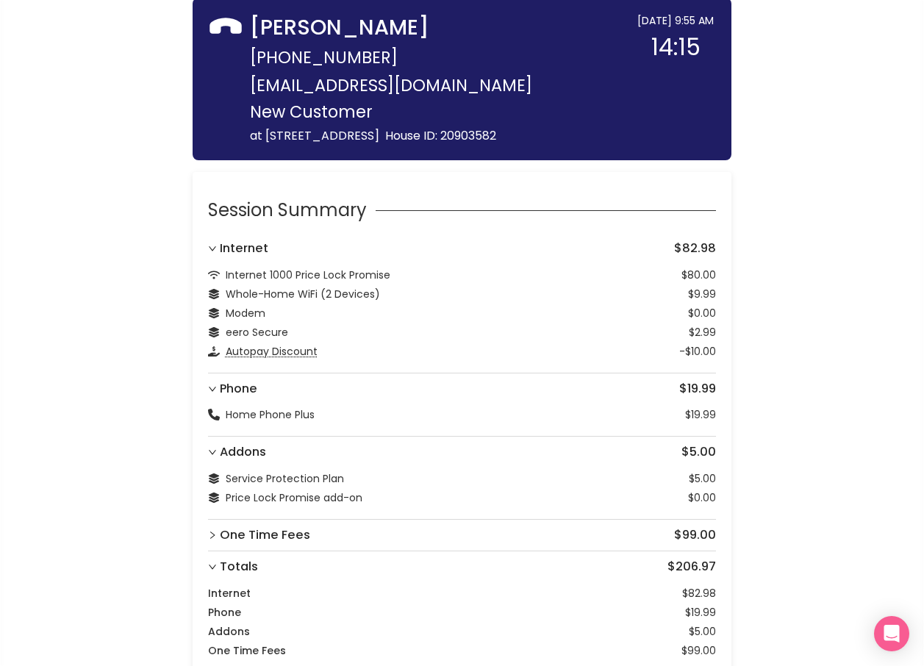
scroll to position [0, 0]
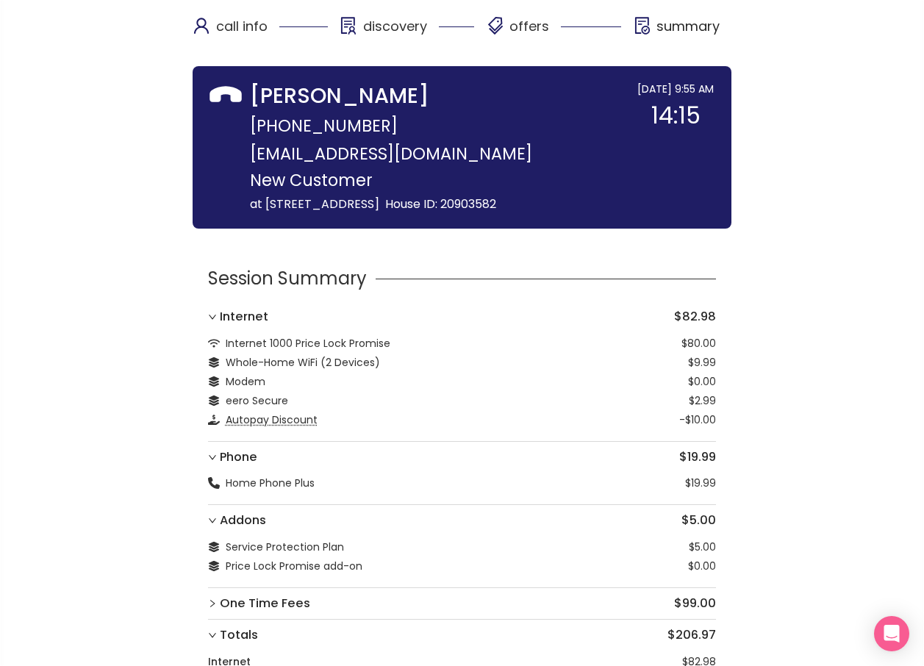
click at [291, 57] on div "call info discovery offers summary" at bounding box center [462, 33] width 539 height 66
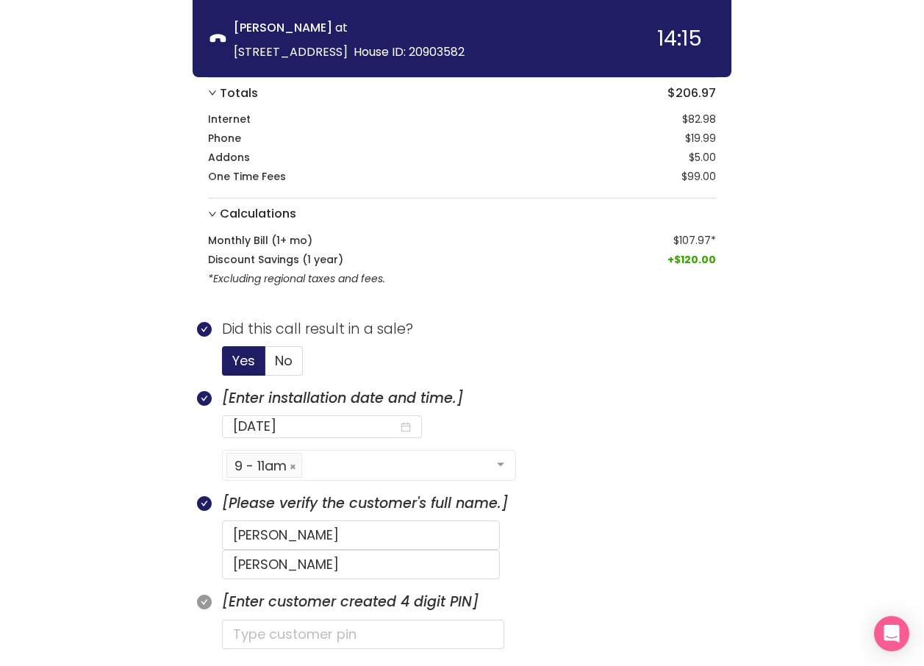
scroll to position [735, 0]
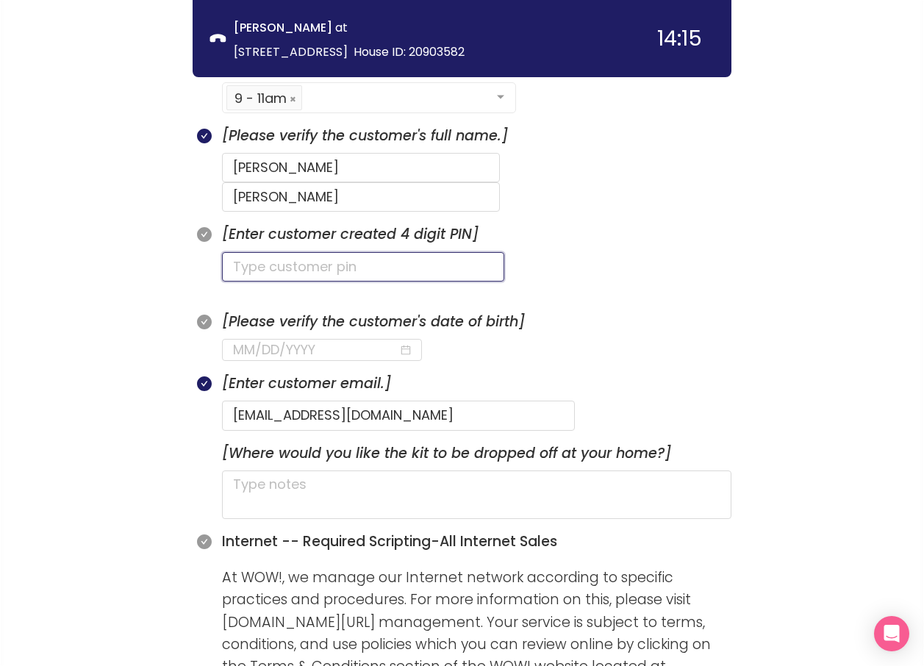
click at [302, 252] on input "text" at bounding box center [363, 266] width 282 height 29
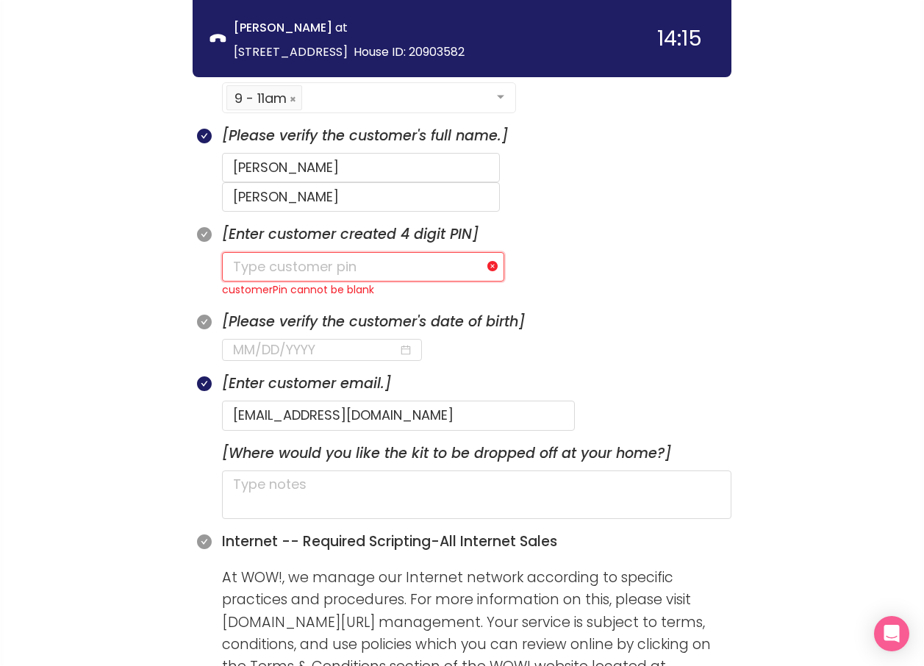
click at [281, 252] on input "text" at bounding box center [363, 266] width 282 height 29
type input "0908"
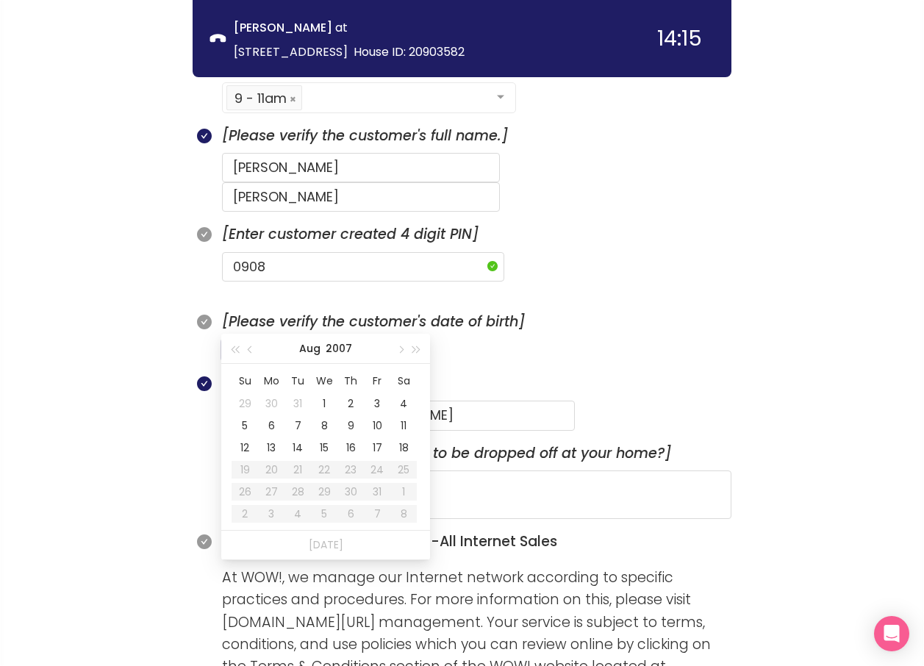
click at [254, 340] on input at bounding box center [315, 350] width 165 height 21
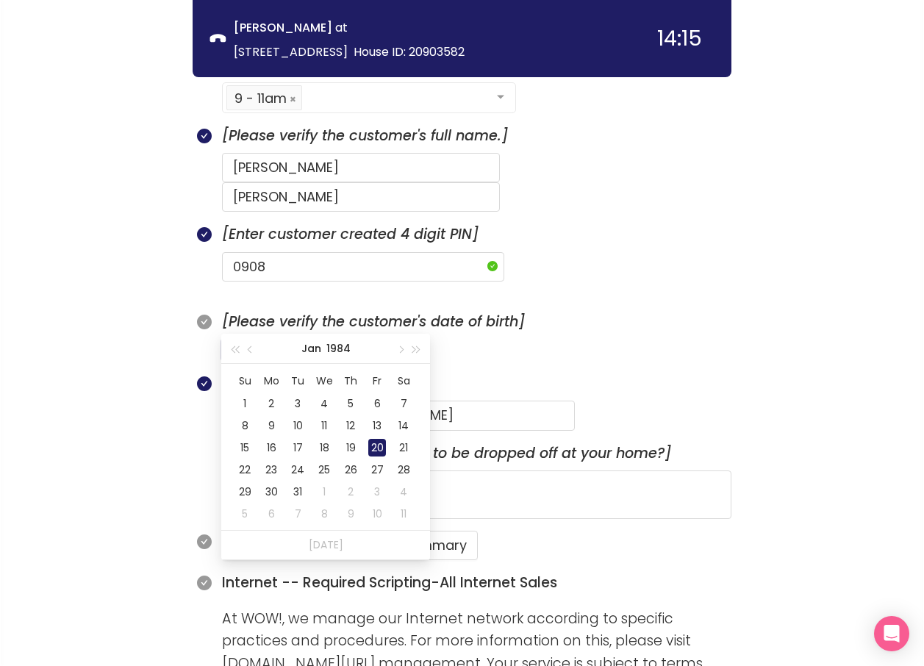
click at [373, 441] on div "20" at bounding box center [377, 448] width 18 height 18
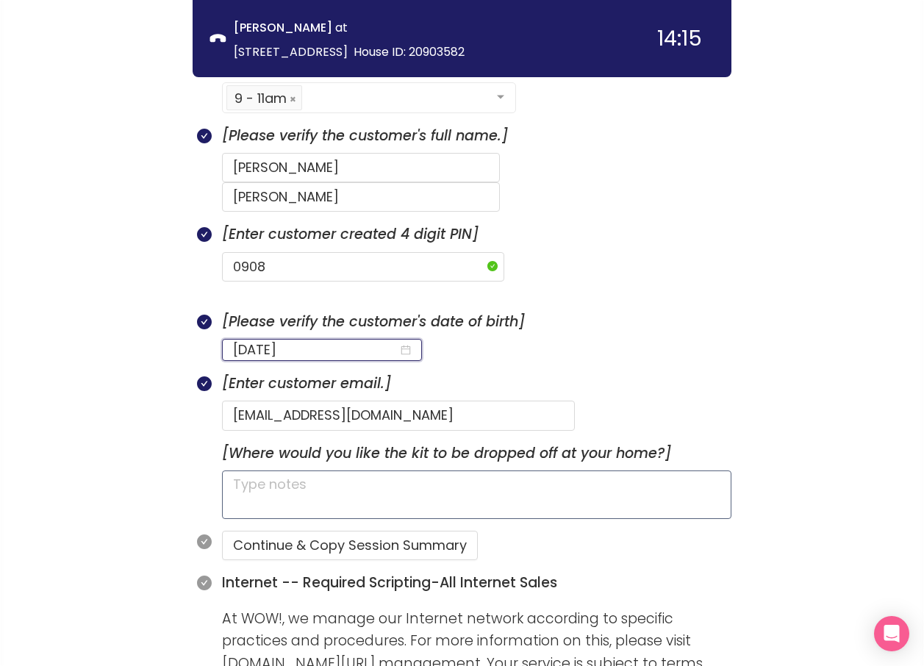
type input "[DATE]"
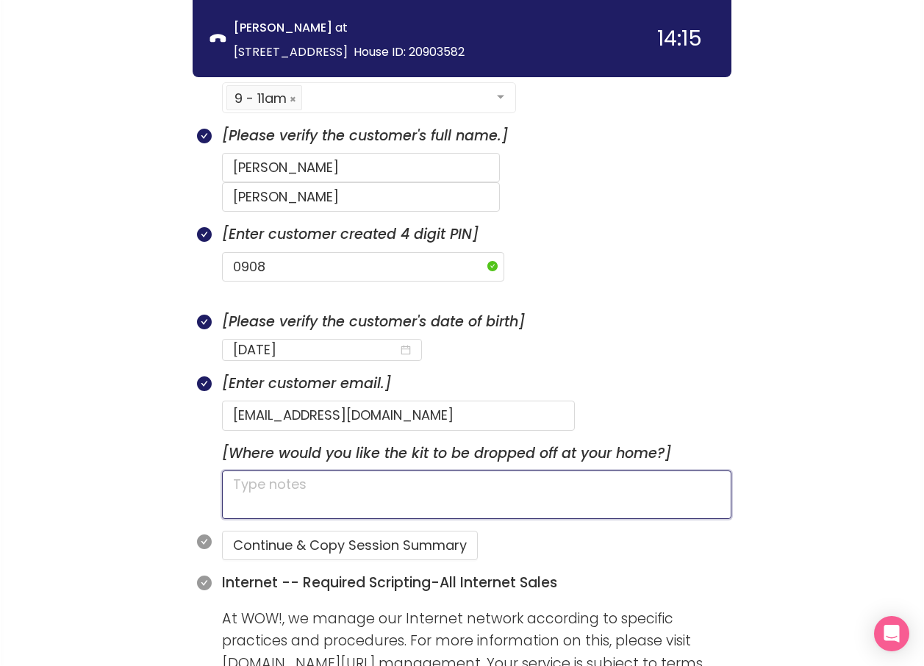
click at [386, 470] on textarea at bounding box center [476, 494] width 509 height 49
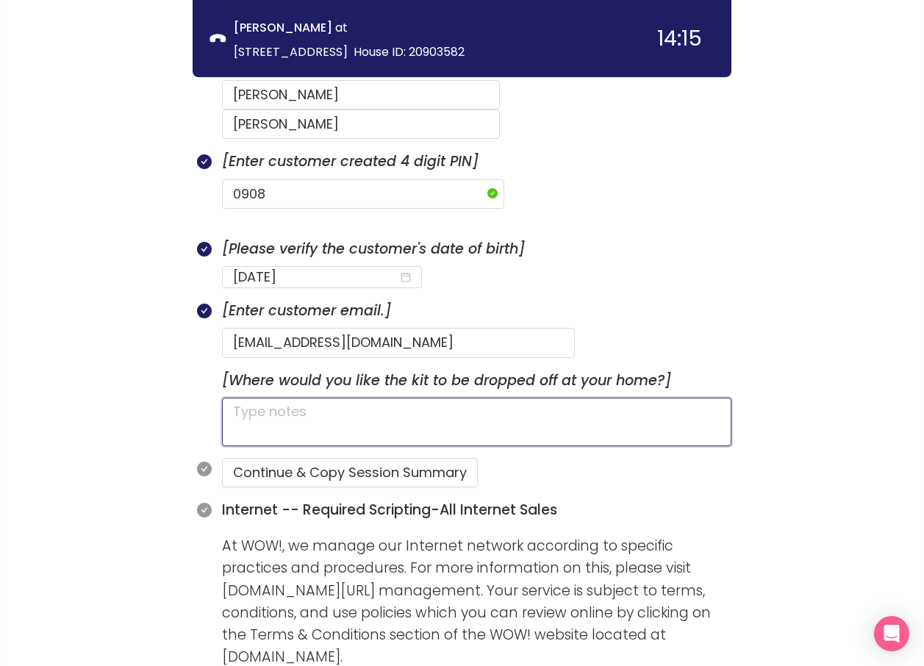
scroll to position [808, 0]
click at [306, 397] on textarea at bounding box center [476, 421] width 509 height 49
type textarea "H"
type textarea "HA"
type textarea "HAS"
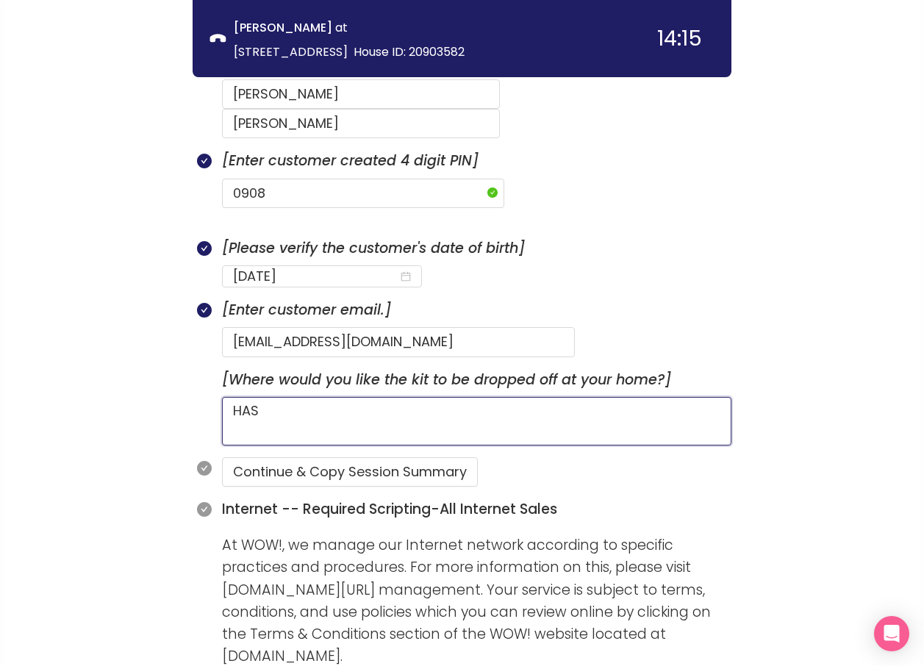
type textarea "HAS"
type textarea "HAS A"
type textarea "HAS A C"
type textarea "HAS A CA"
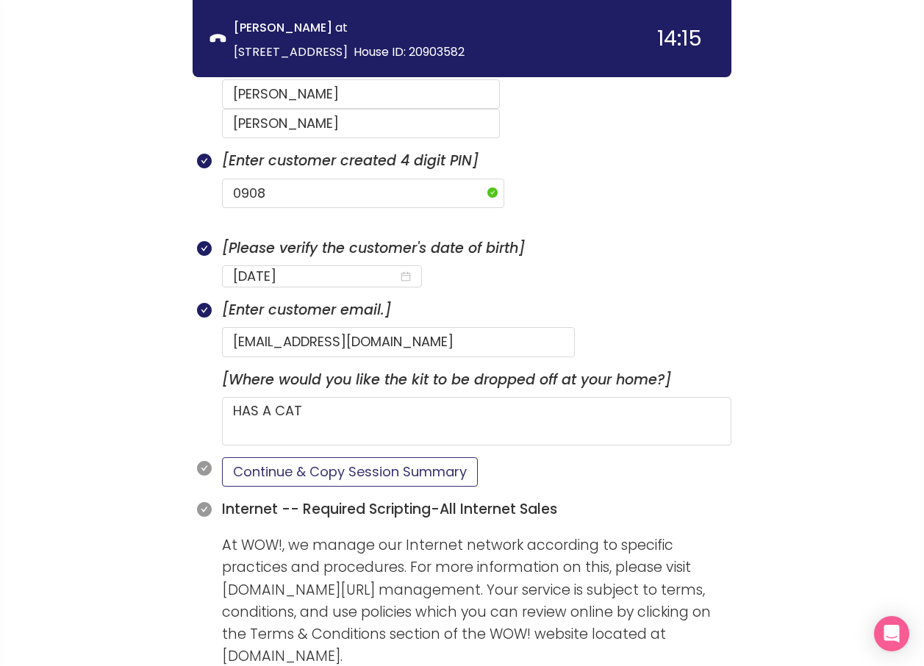
click at [335, 457] on button "Continue & Copy Session Summary" at bounding box center [350, 471] width 256 height 29
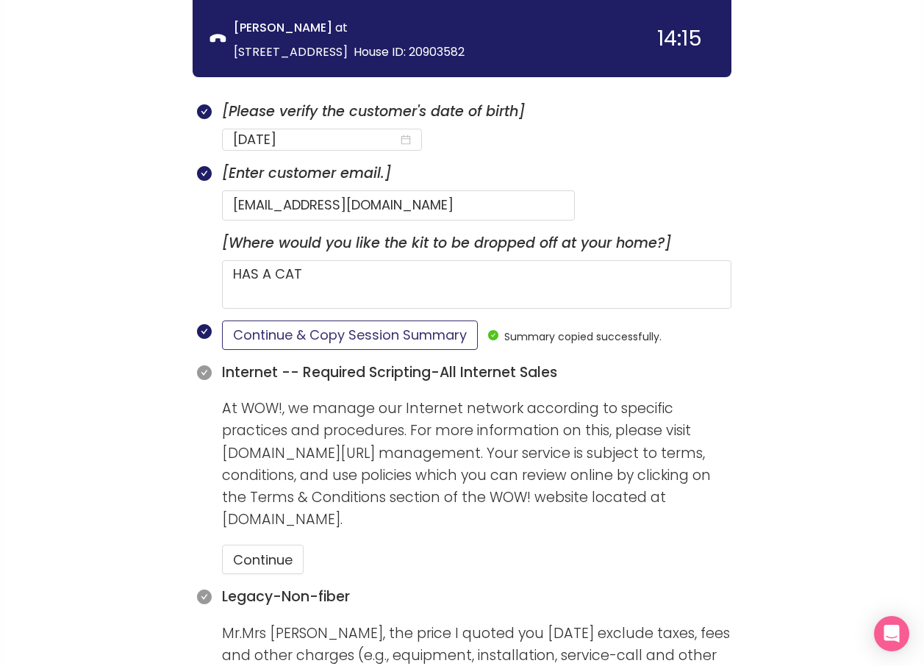
scroll to position [955, 0]
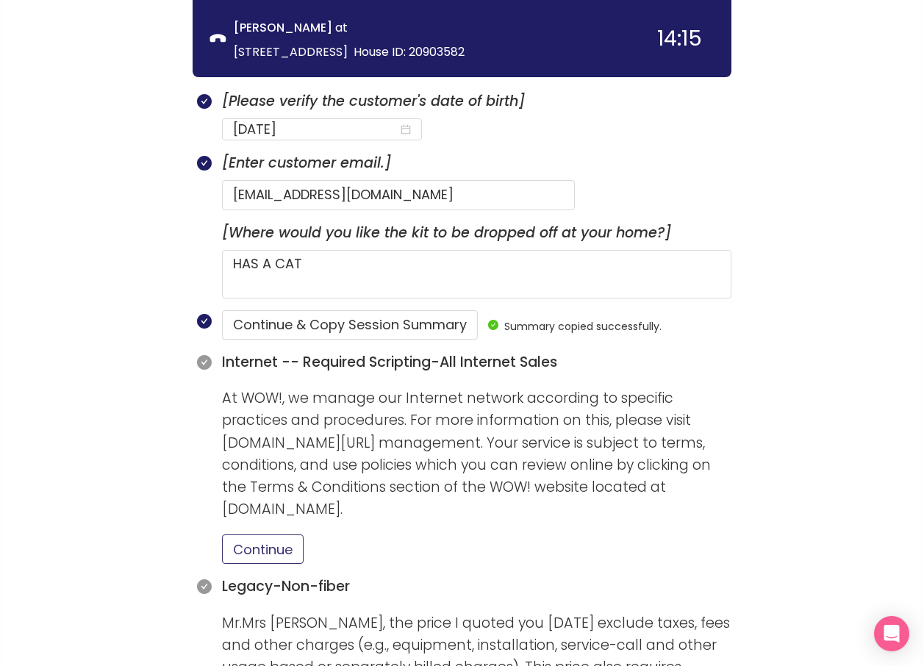
click at [290, 534] on button "Continue" at bounding box center [263, 548] width 82 height 29
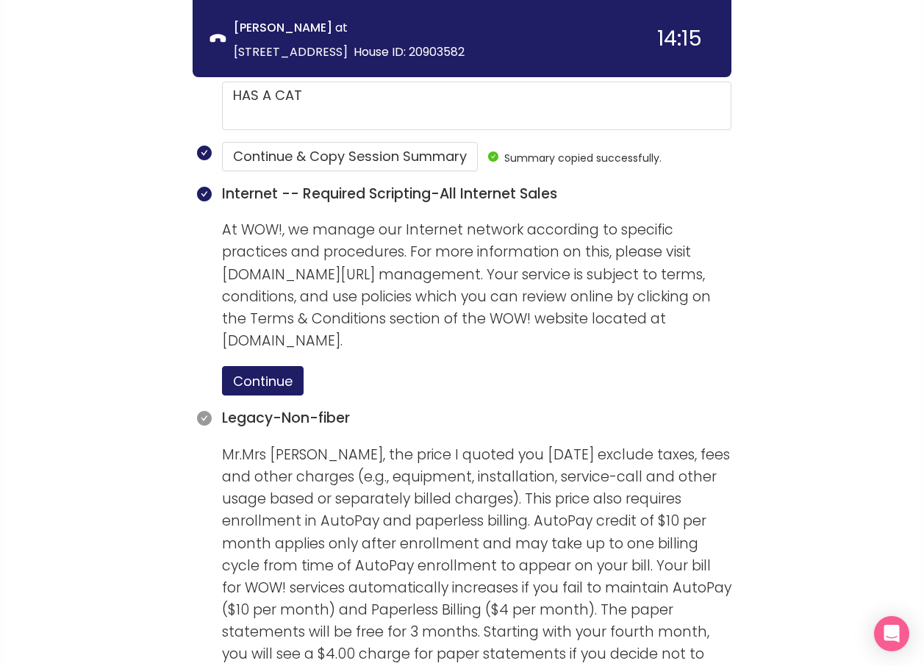
scroll to position [1323, 0]
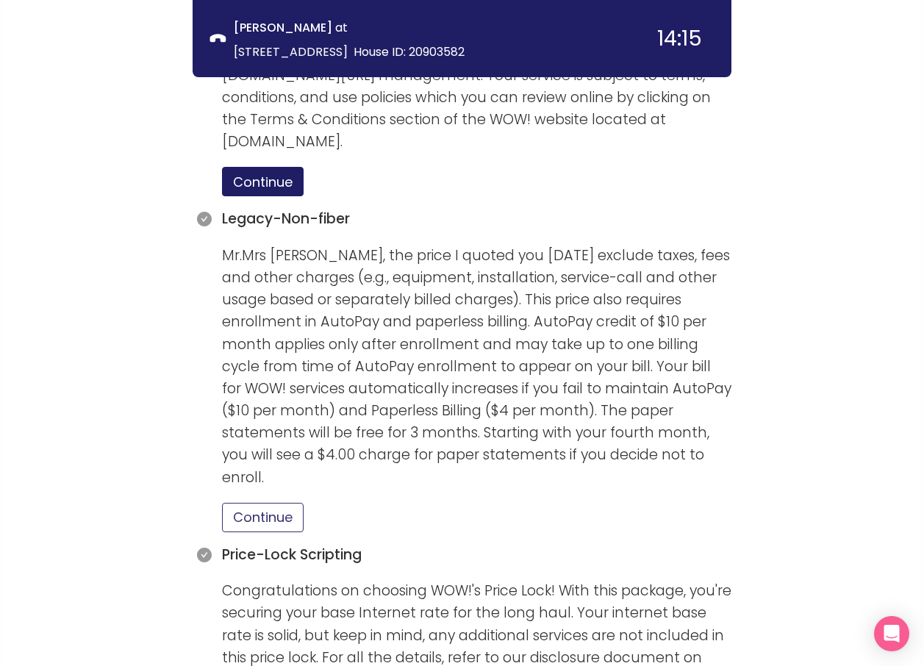
click at [267, 503] on button "Continue" at bounding box center [263, 517] width 82 height 29
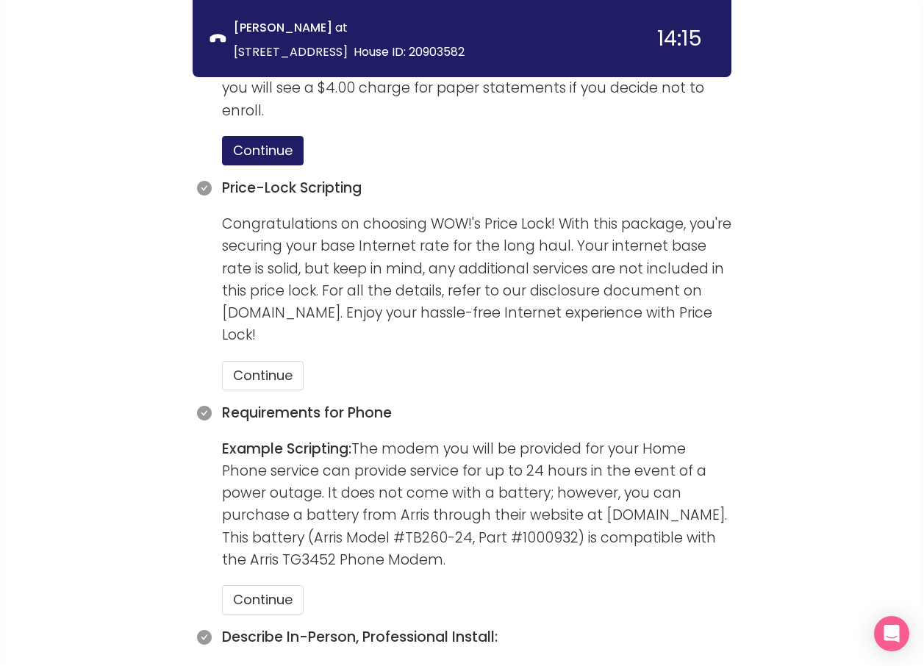
scroll to position [1690, 0]
click at [261, 360] on button "Continue" at bounding box center [263, 374] width 82 height 29
click at [261, 584] on button "Continue" at bounding box center [263, 598] width 82 height 29
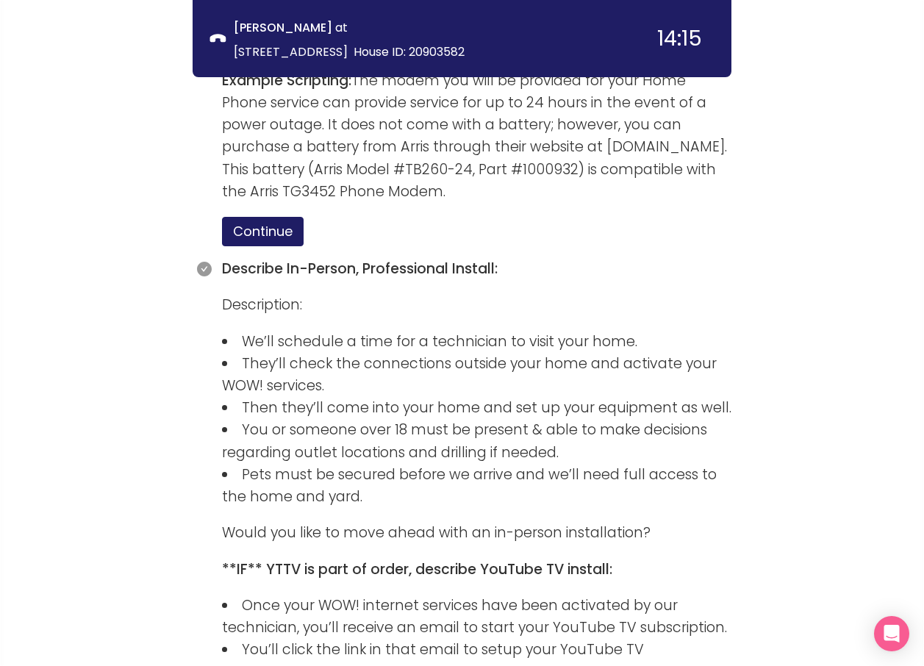
scroll to position [2346, 0]
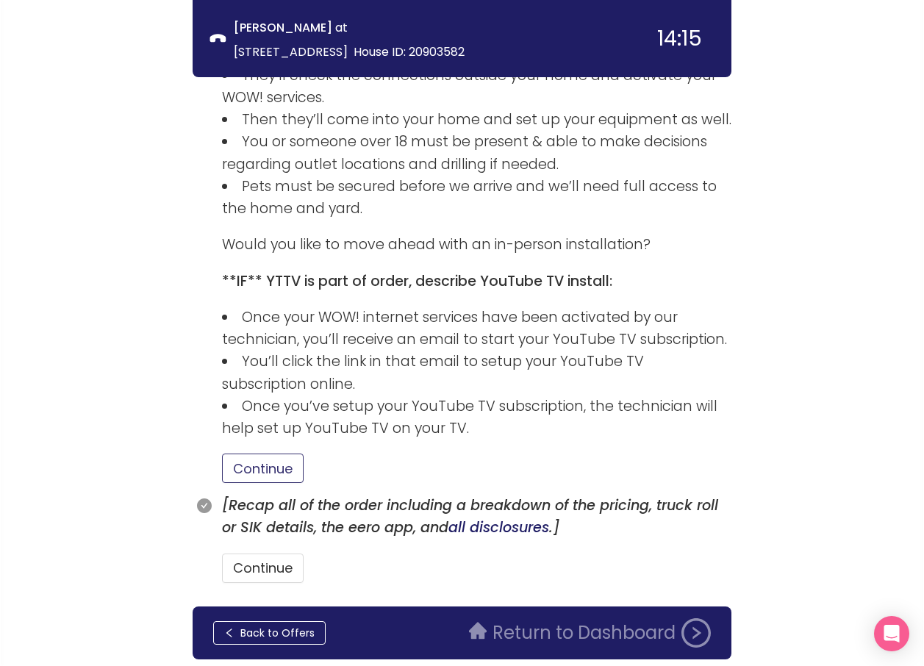
click at [281, 453] on button "Continue" at bounding box center [263, 467] width 82 height 29
click at [284, 553] on button "Continue" at bounding box center [263, 567] width 82 height 29
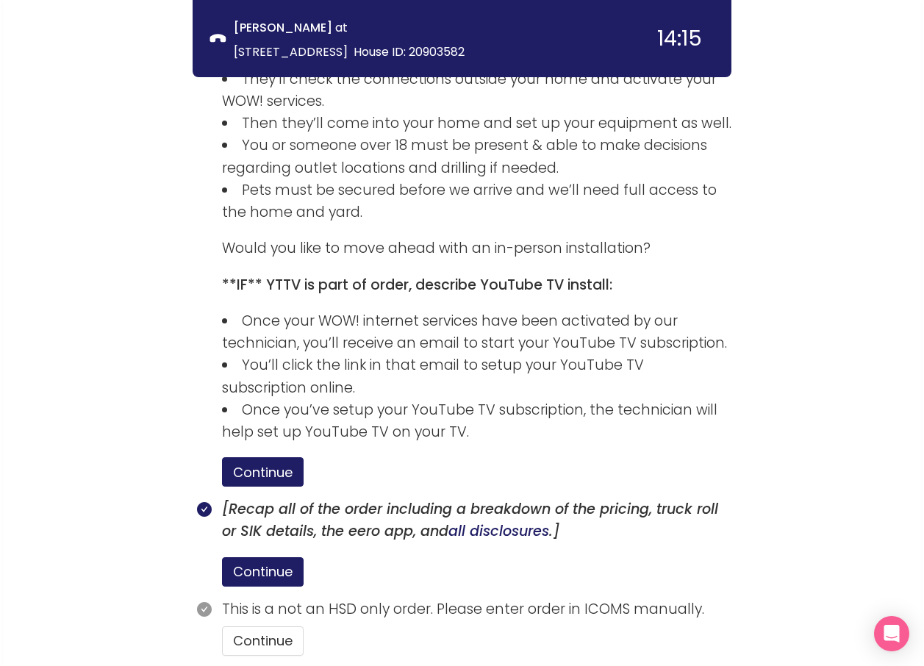
scroll to position [2416, 0]
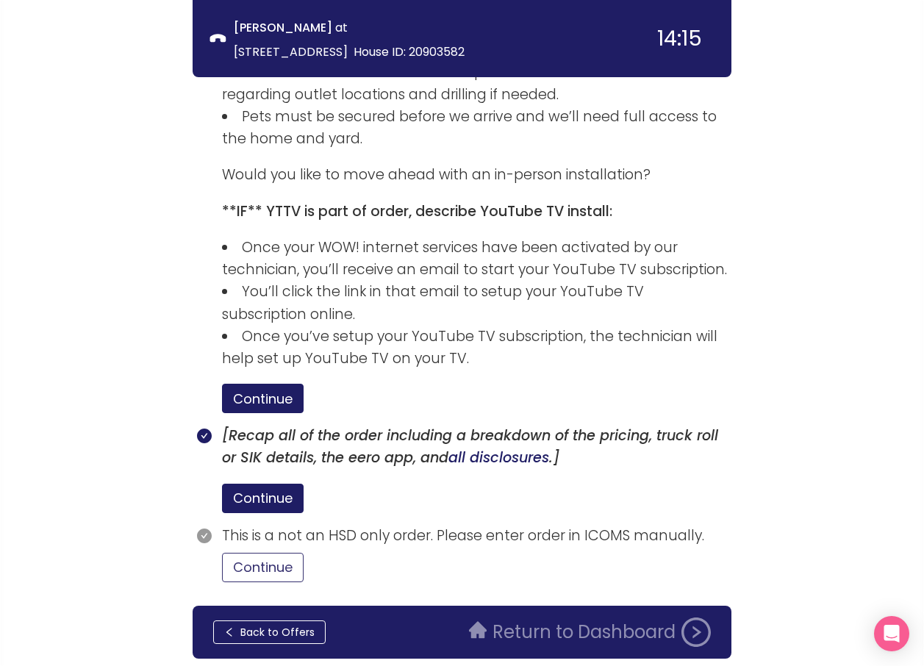
drag, startPoint x: 283, startPoint y: 520, endPoint x: 294, endPoint y: 524, distance: 11.9
click at [283, 553] on button "Continue" at bounding box center [263, 567] width 82 height 29
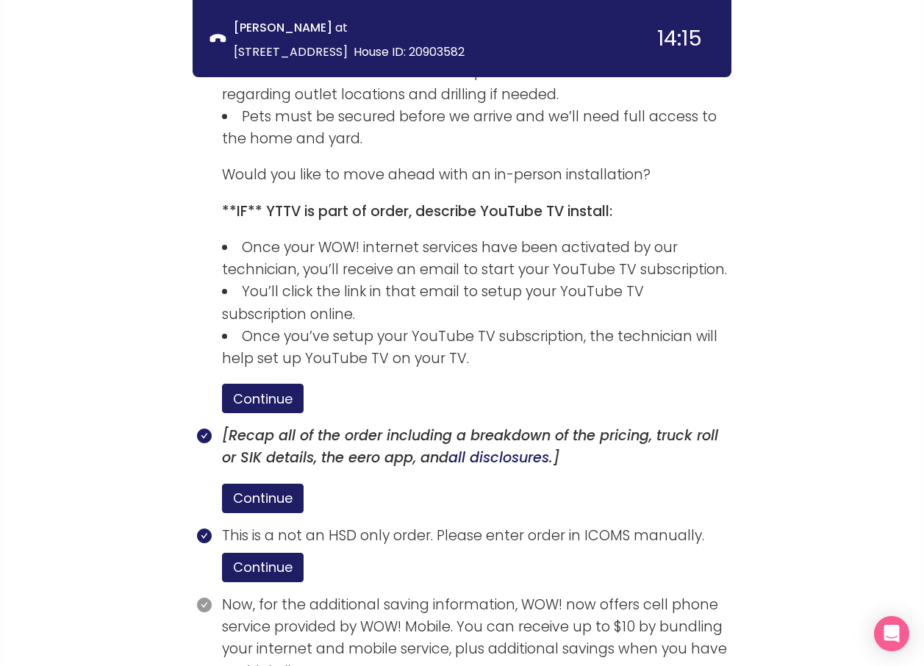
scroll to position [2551, 0]
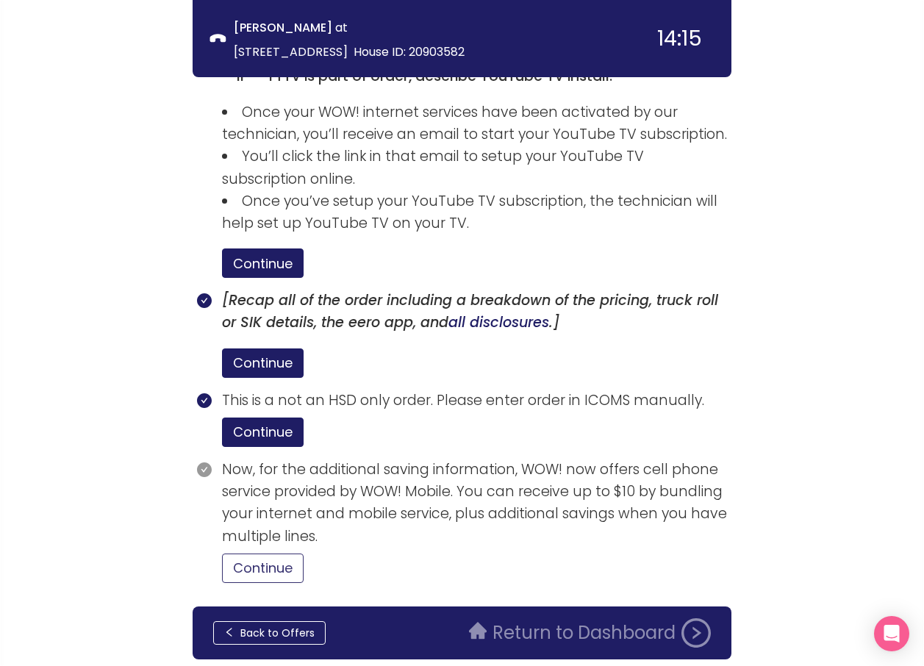
click at [256, 553] on button "Continue" at bounding box center [263, 567] width 82 height 29
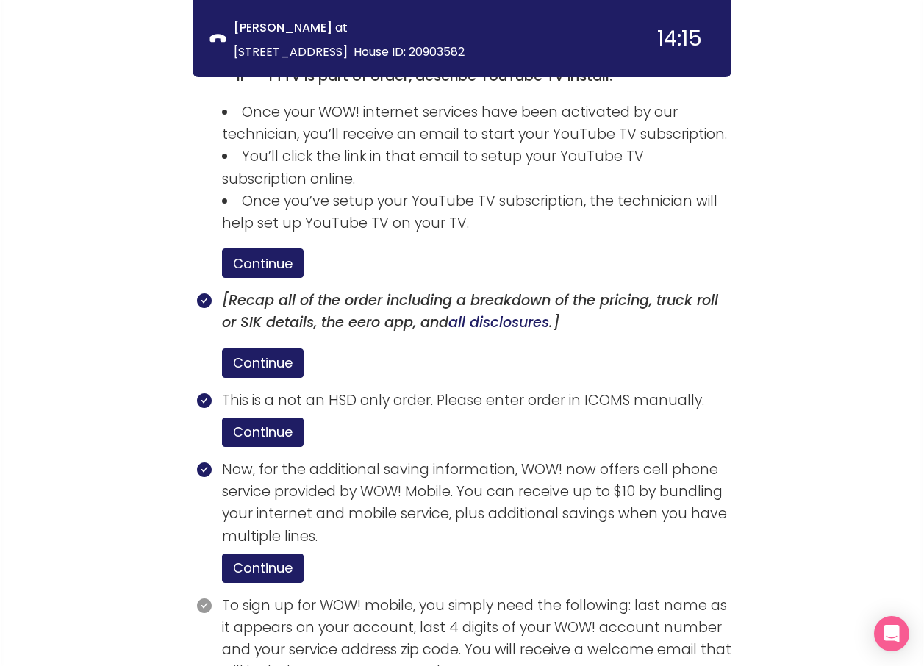
scroll to position [2687, 0]
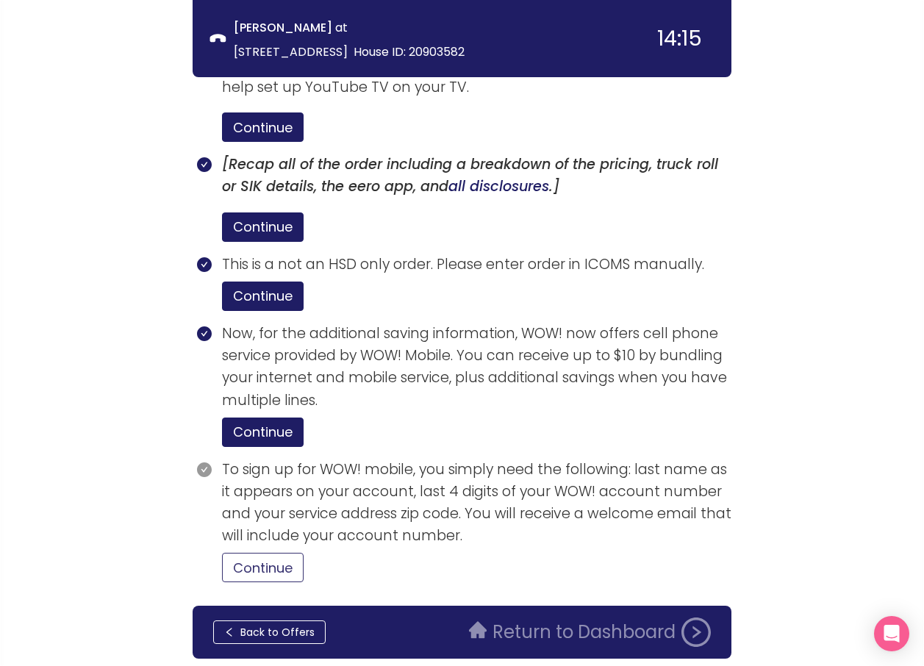
drag, startPoint x: 264, startPoint y: 504, endPoint x: 371, endPoint y: 517, distance: 108.0
click at [264, 553] on button "Continue" at bounding box center [263, 567] width 82 height 29
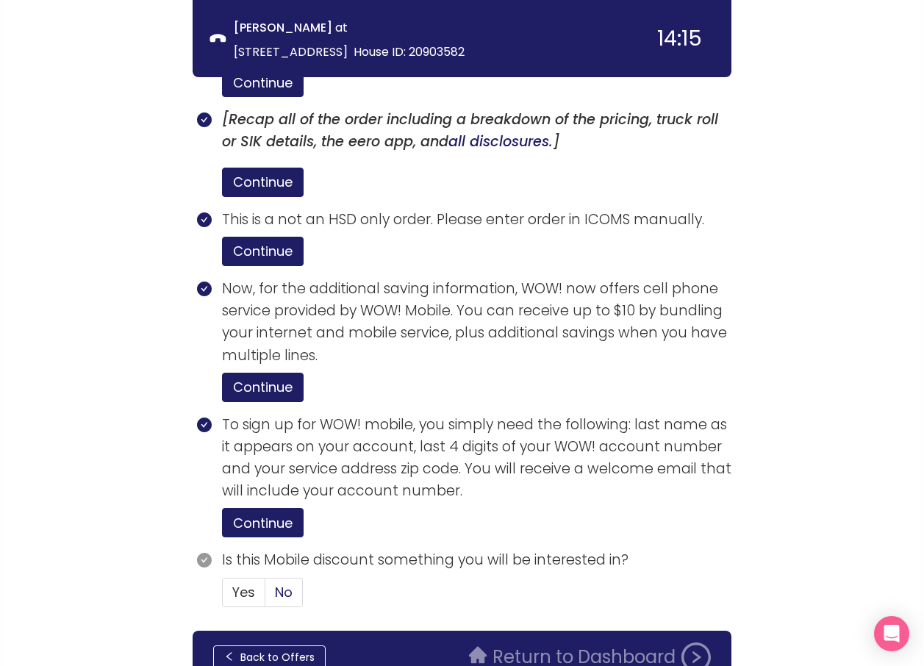
scroll to position [2756, 0]
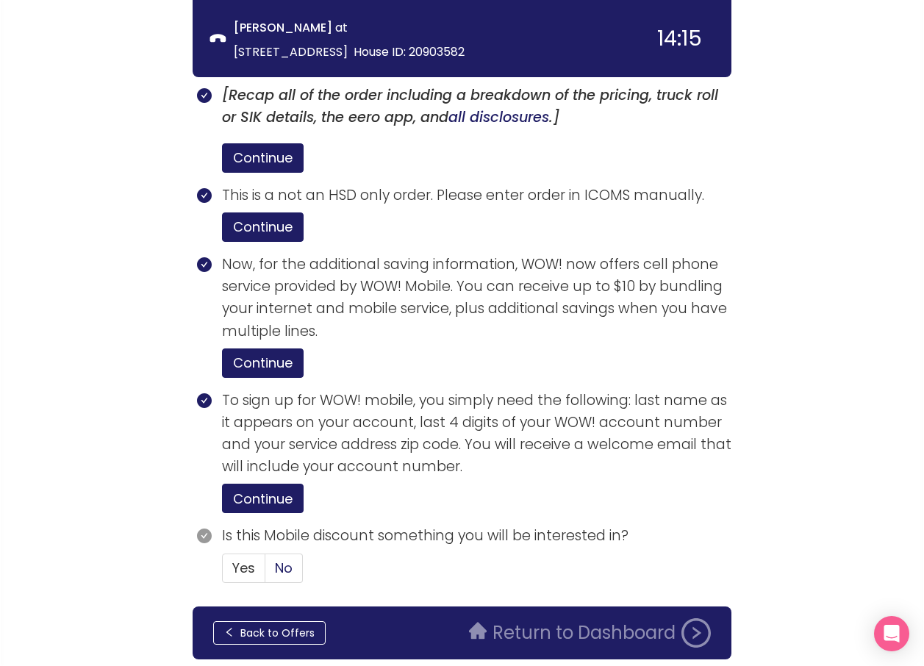
click at [280, 559] on span "No" at bounding box center [284, 568] width 18 height 18
click at [265, 573] on input "No" at bounding box center [265, 573] width 0 height 0
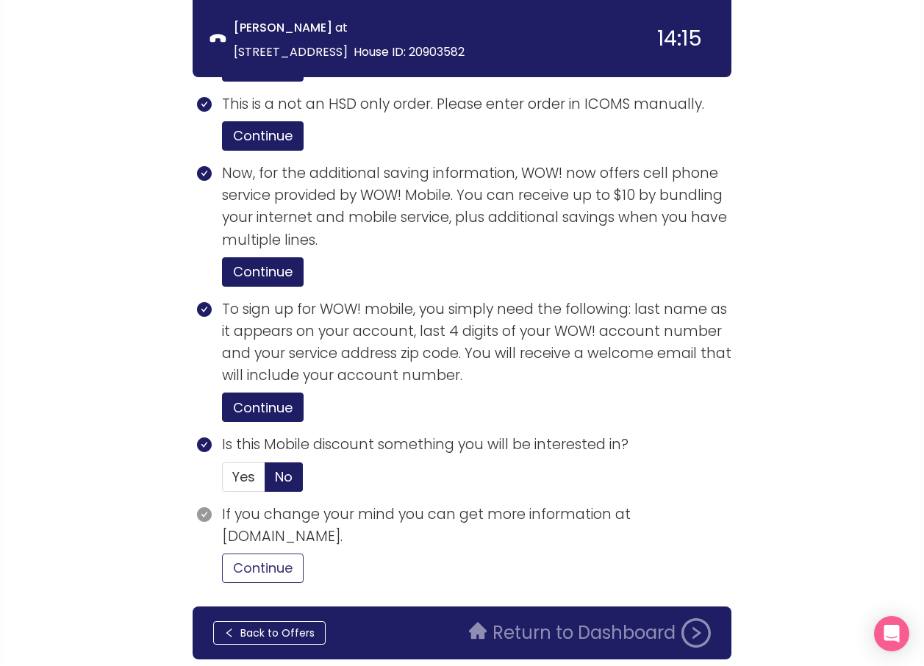
click at [240, 553] on button "Continue" at bounding box center [263, 567] width 82 height 29
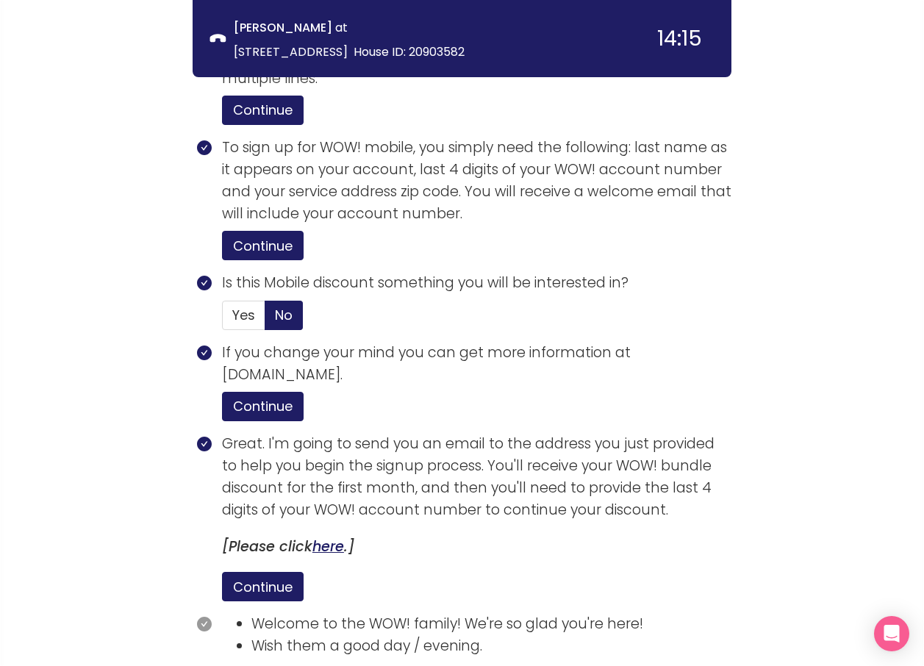
scroll to position [3127, 0]
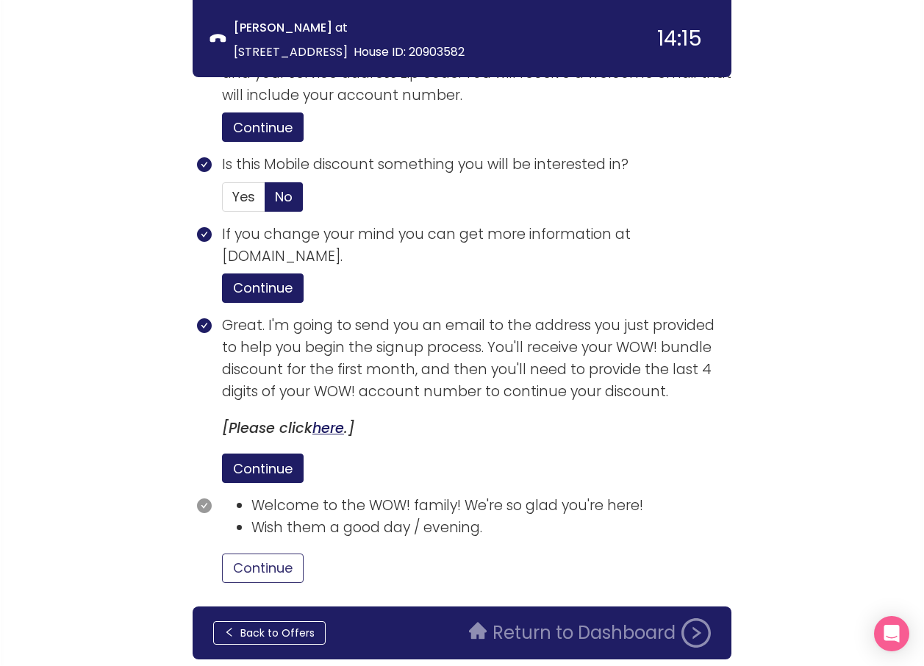
click at [254, 553] on button "Continue" at bounding box center [263, 567] width 82 height 29
click at [541, 618] on button "Return to Dashboard" at bounding box center [589, 632] width 259 height 29
